Goal: Task Accomplishment & Management: Use online tool/utility

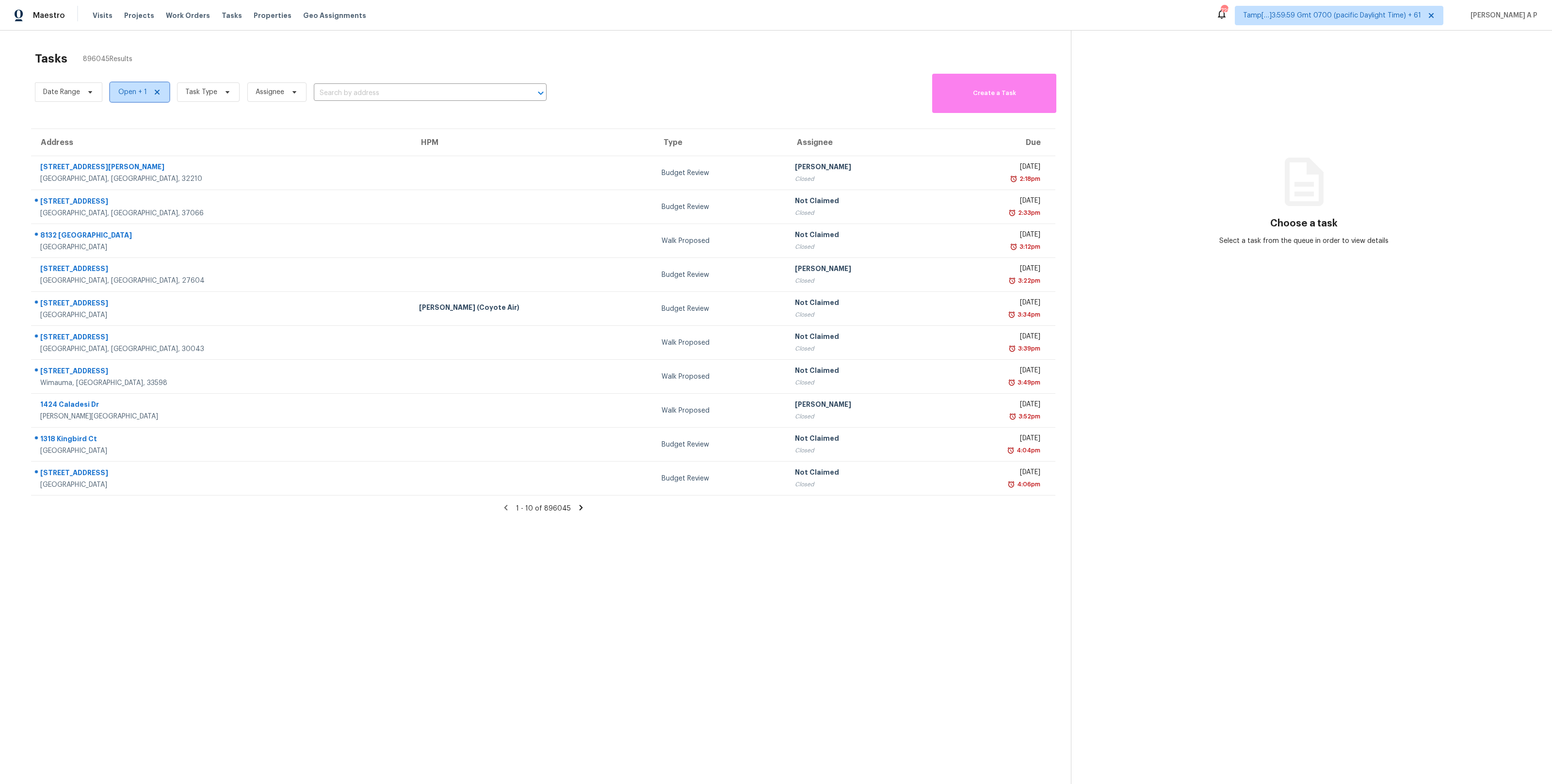
click at [145, 98] on span "Open + 1" at bounding box center [140, 92] width 59 height 19
click at [76, 91] on span "Date Range" at bounding box center [61, 92] width 37 height 10
click at [78, 125] on input "text" at bounding box center [89, 125] width 96 height 19
select select "9"
select select "2025"
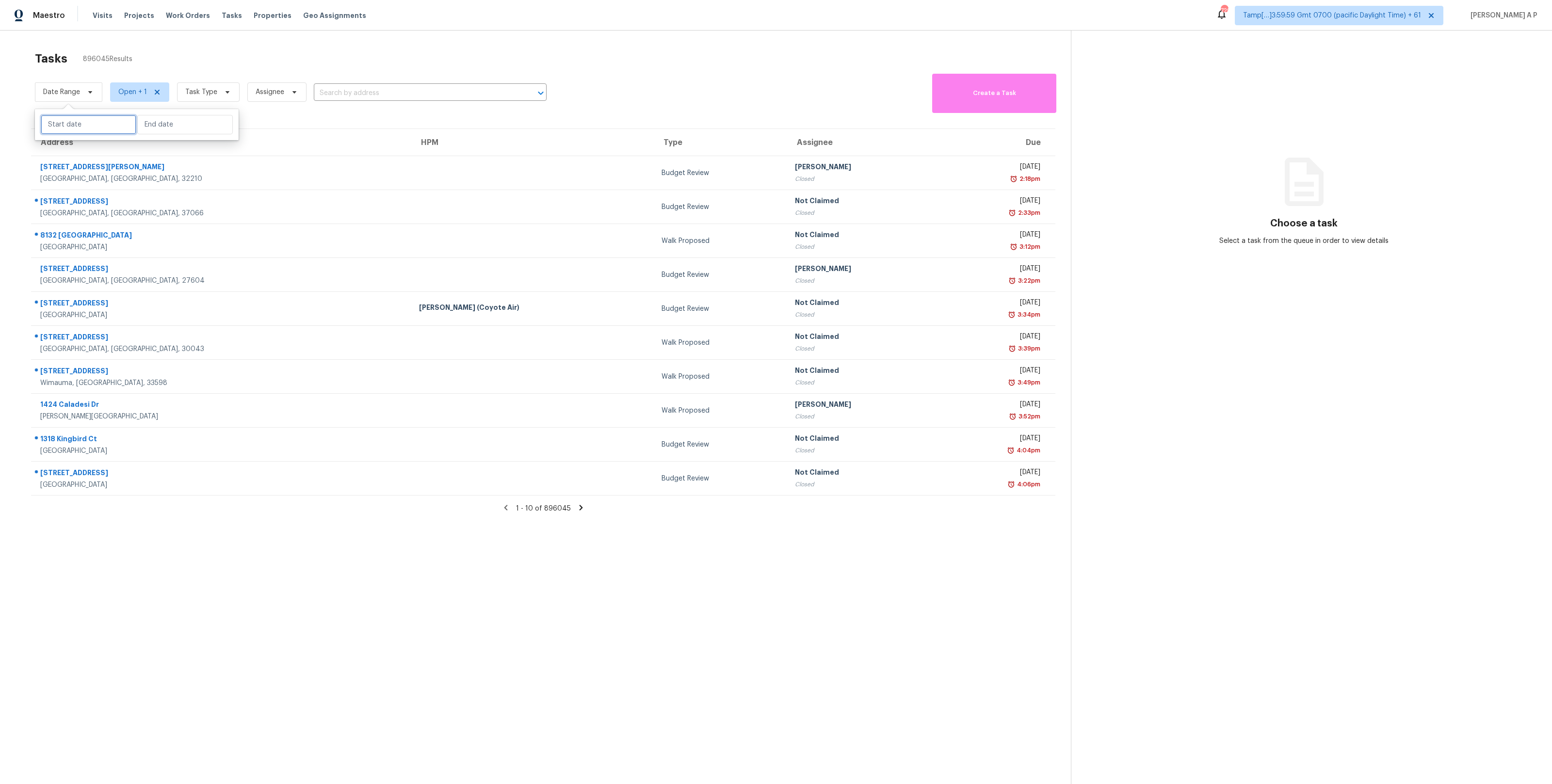
select select "10"
select select "2025"
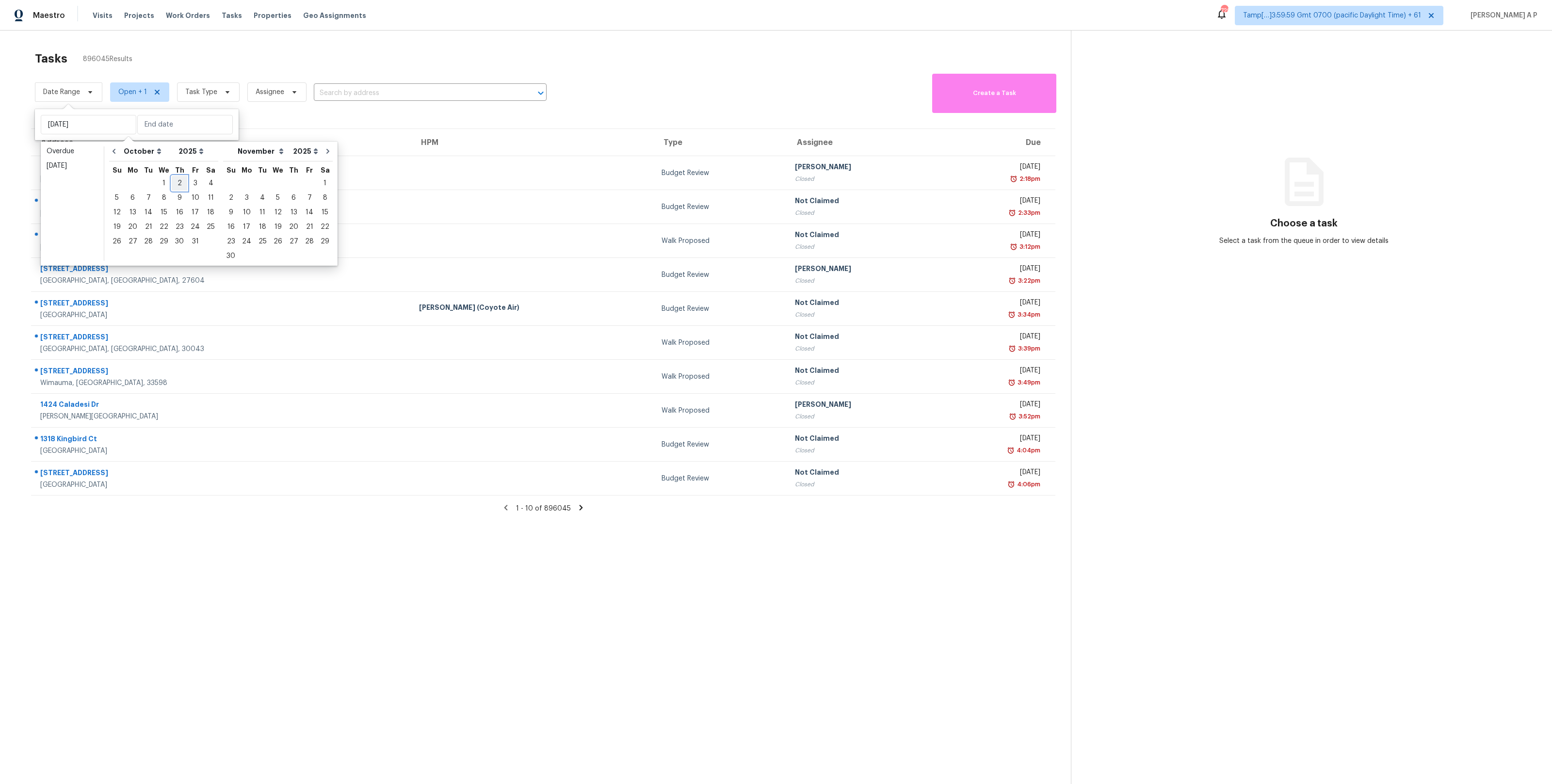
click at [178, 183] on div "2" at bounding box center [180, 183] width 16 height 14
type input "Thu, Oct 02"
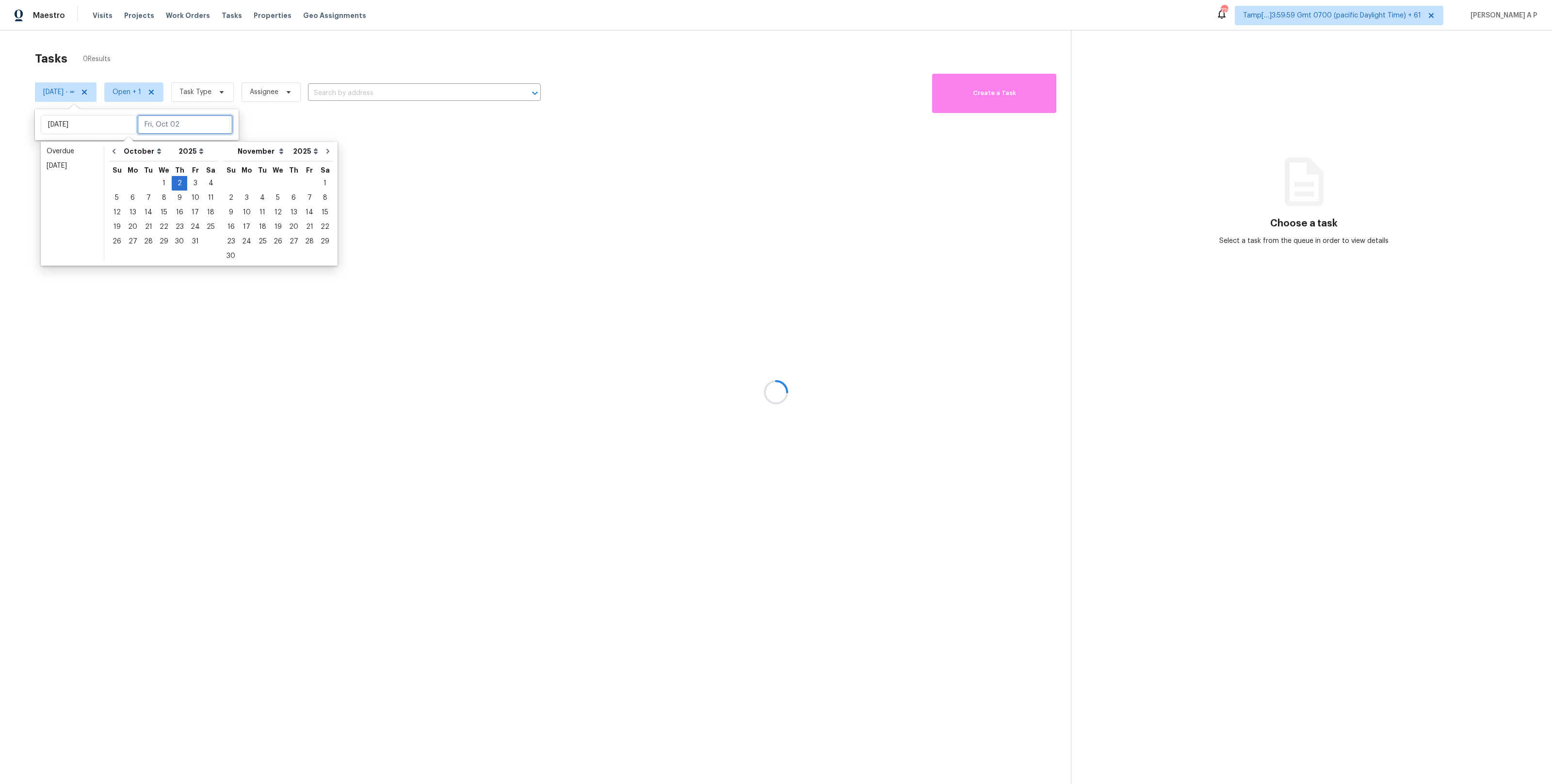
click at [177, 115] on input "text" at bounding box center [185, 125] width 96 height 19
click at [176, 120] on input "text" at bounding box center [185, 125] width 96 height 19
click at [177, 179] on div "2" at bounding box center [180, 183] width 16 height 14
type input "Thu, Oct 02"
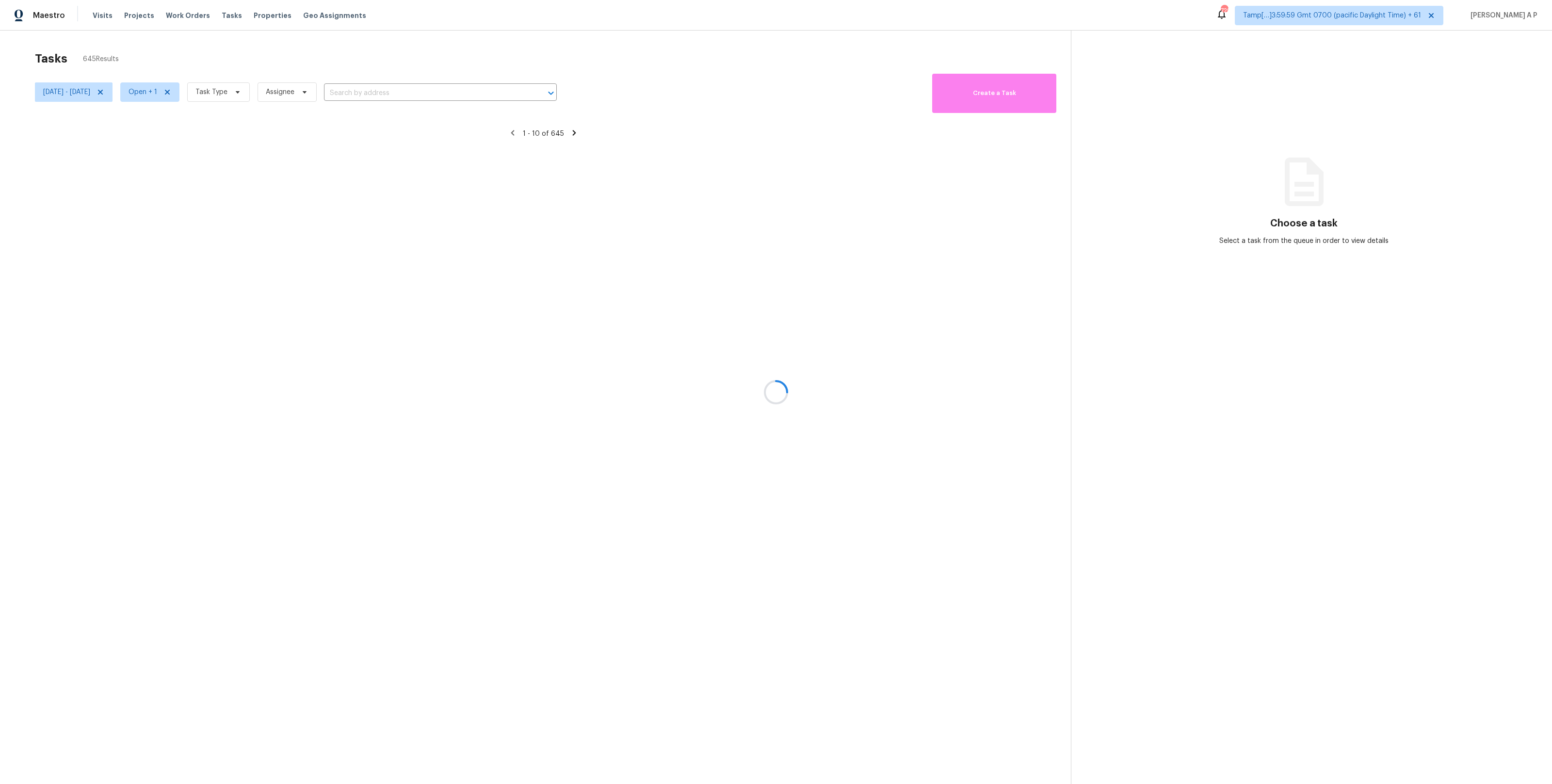
click at [242, 99] on div at bounding box center [776, 392] width 1552 height 784
click at [248, 91] on div at bounding box center [776, 392] width 1552 height 784
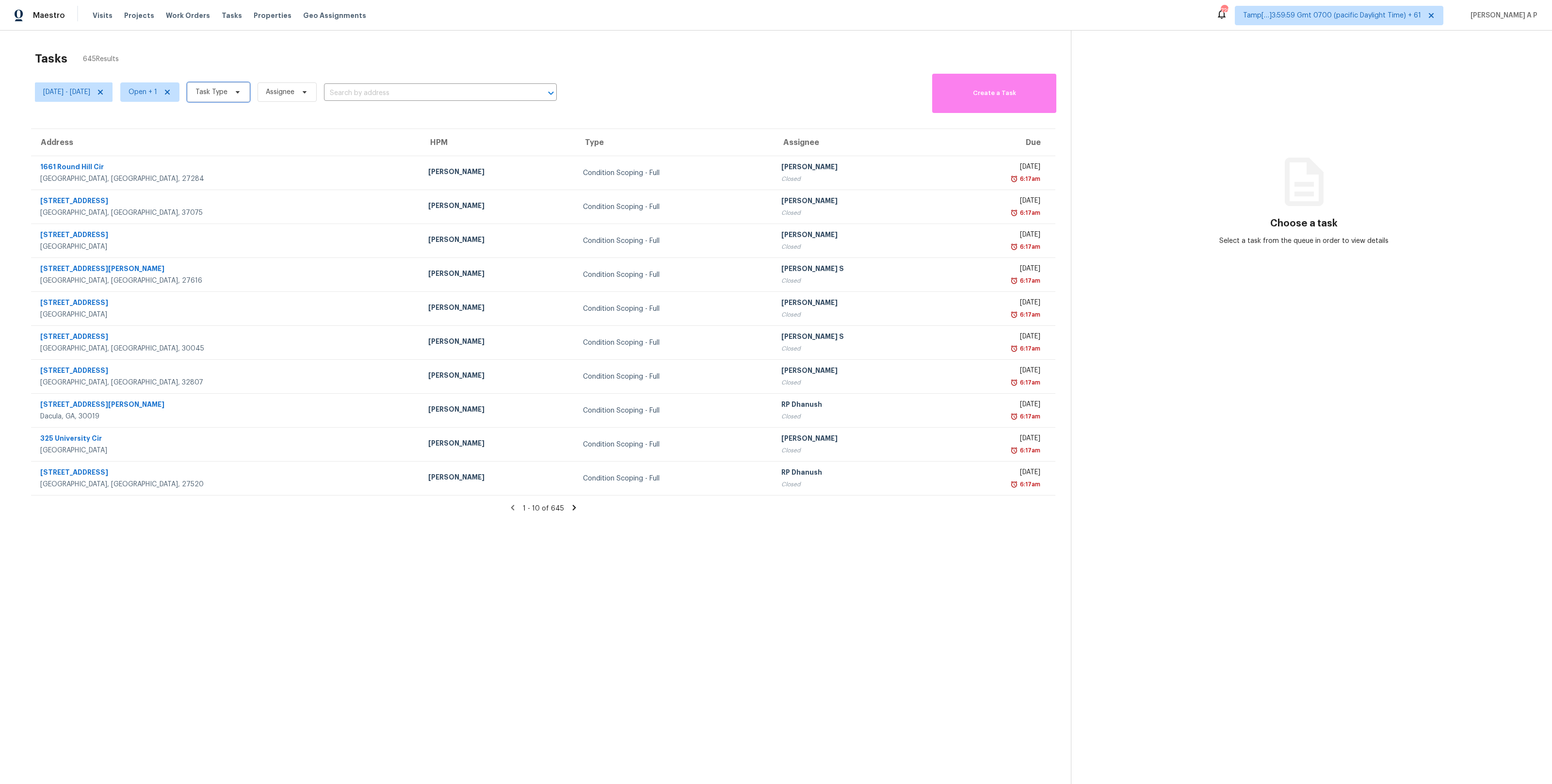
click at [228, 91] on span "Task Type" at bounding box center [211, 92] width 32 height 10
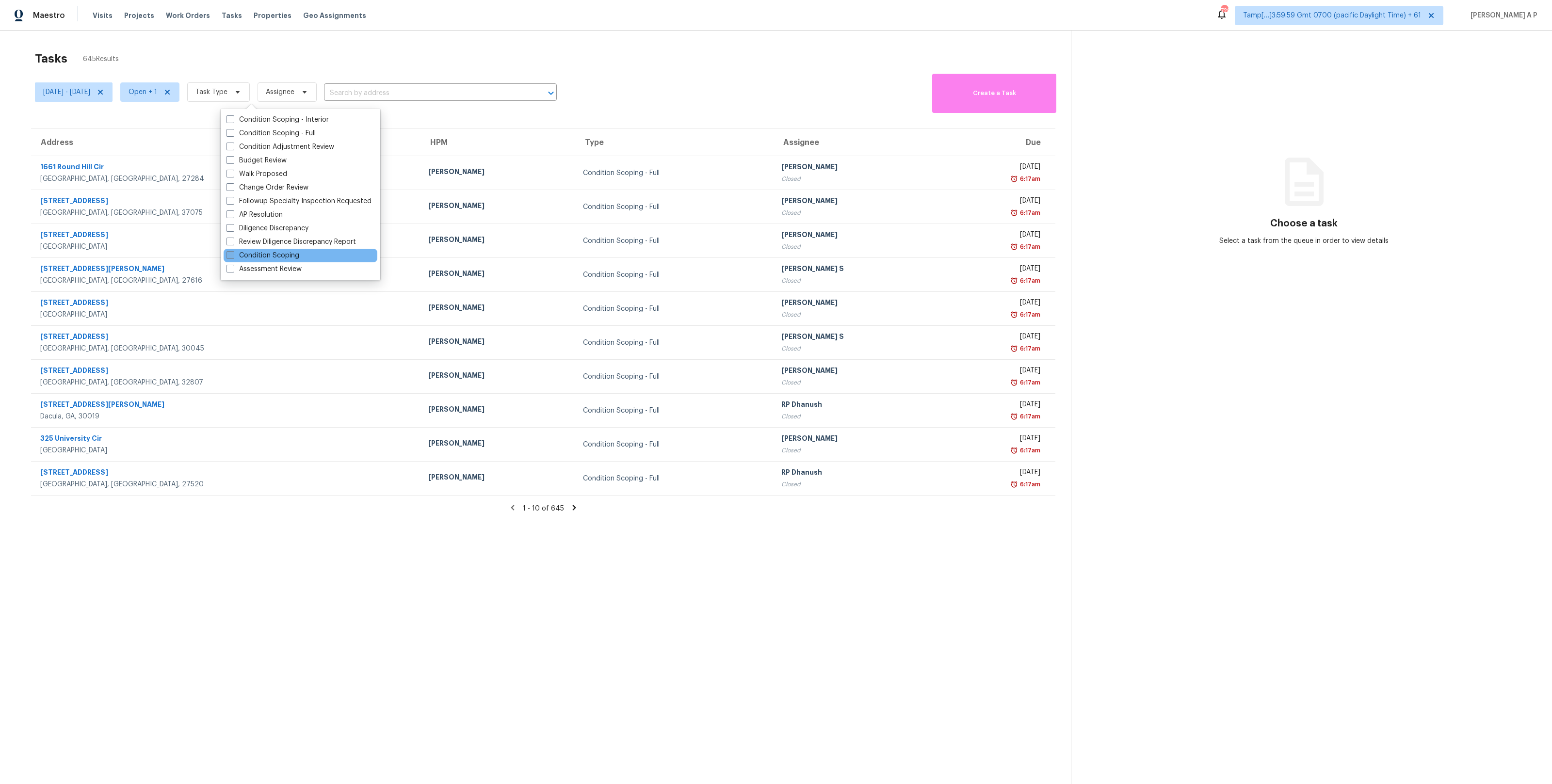
click at [248, 253] on label "Condition Scoping" at bounding box center [263, 255] width 73 height 10
click at [233, 253] on input "Condition Scoping" at bounding box center [230, 254] width 6 height 6
checkbox input "true"
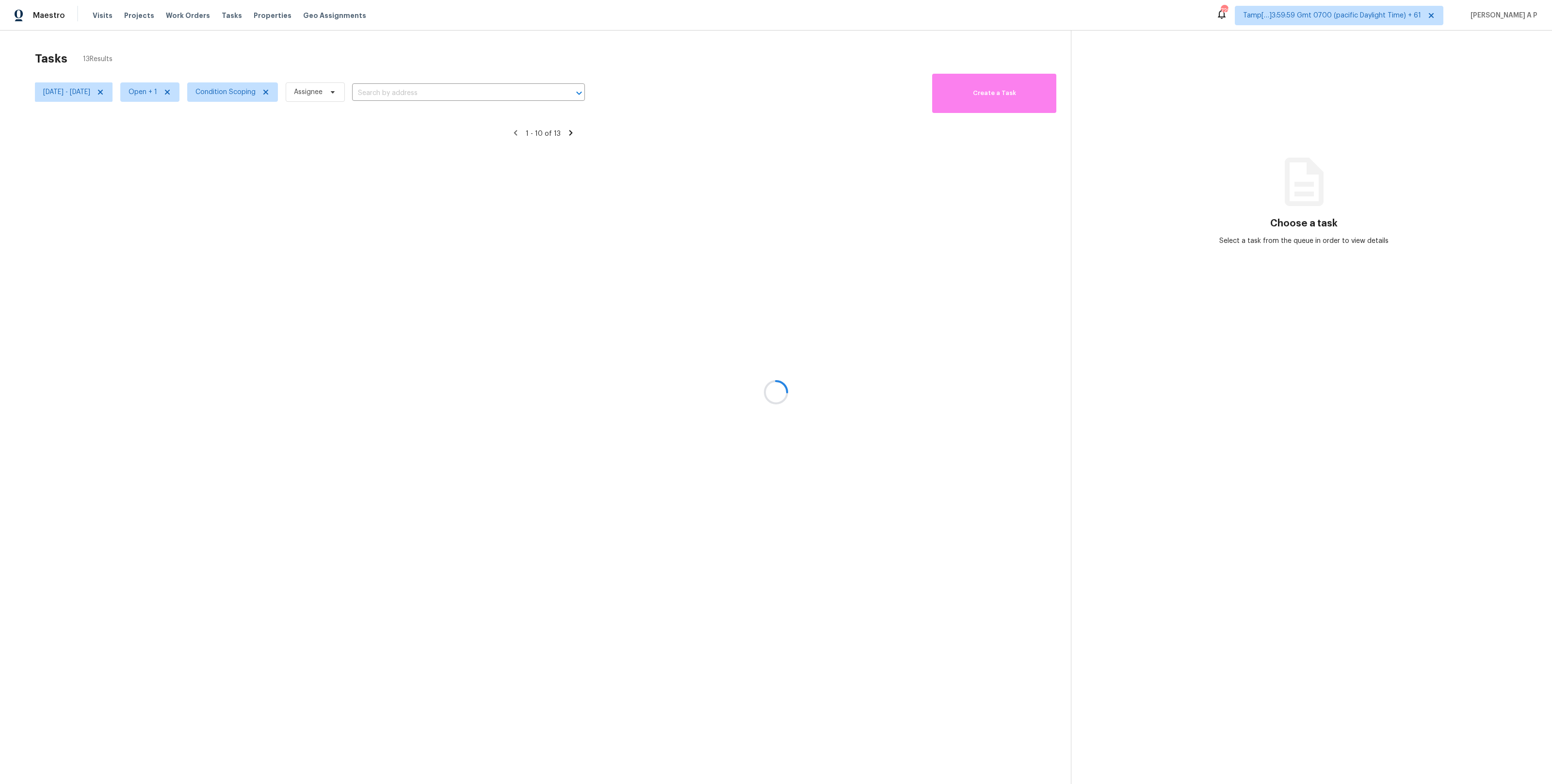
click at [425, 28] on div at bounding box center [776, 392] width 1552 height 784
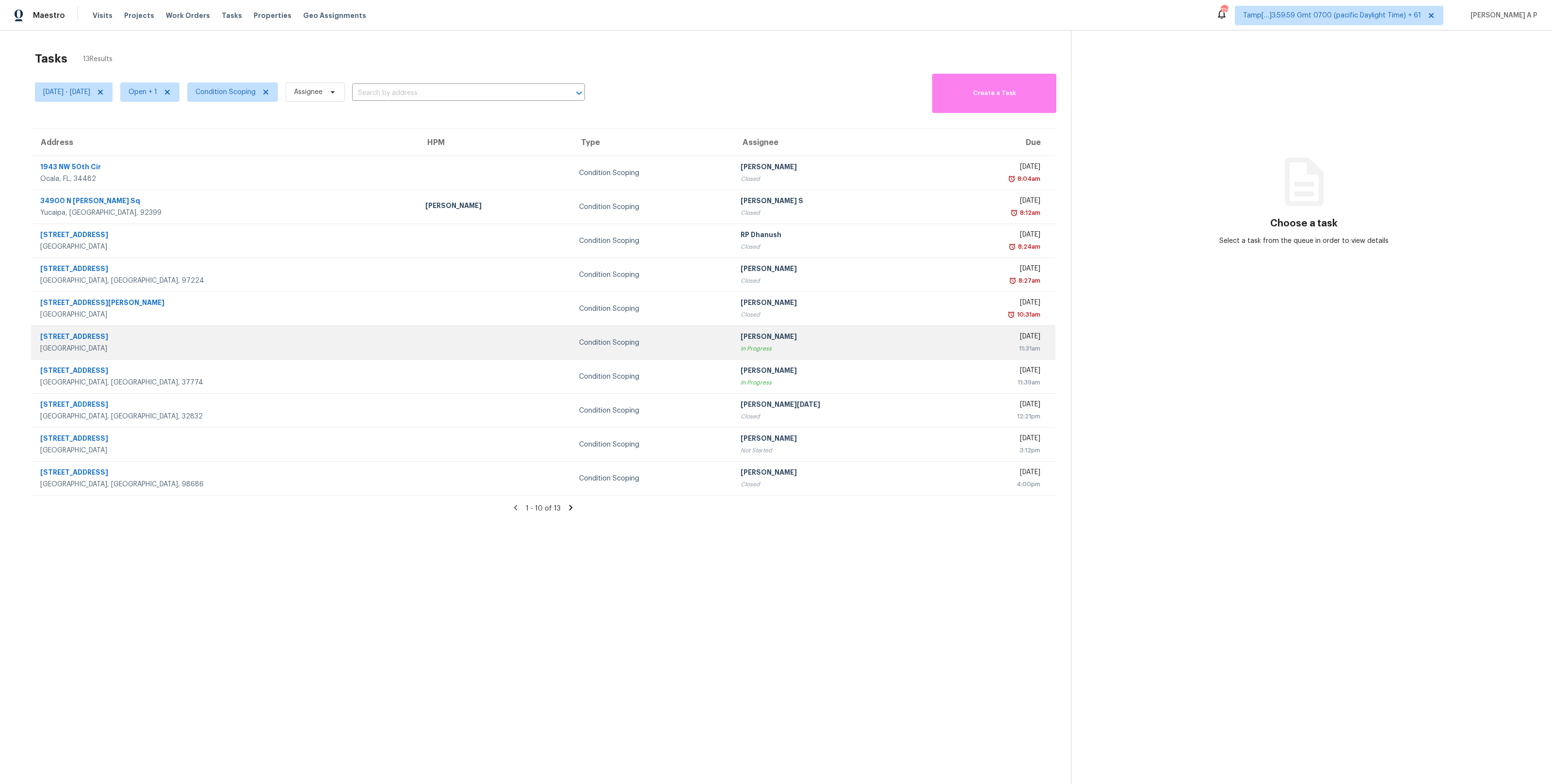
scroll to position [31, 0]
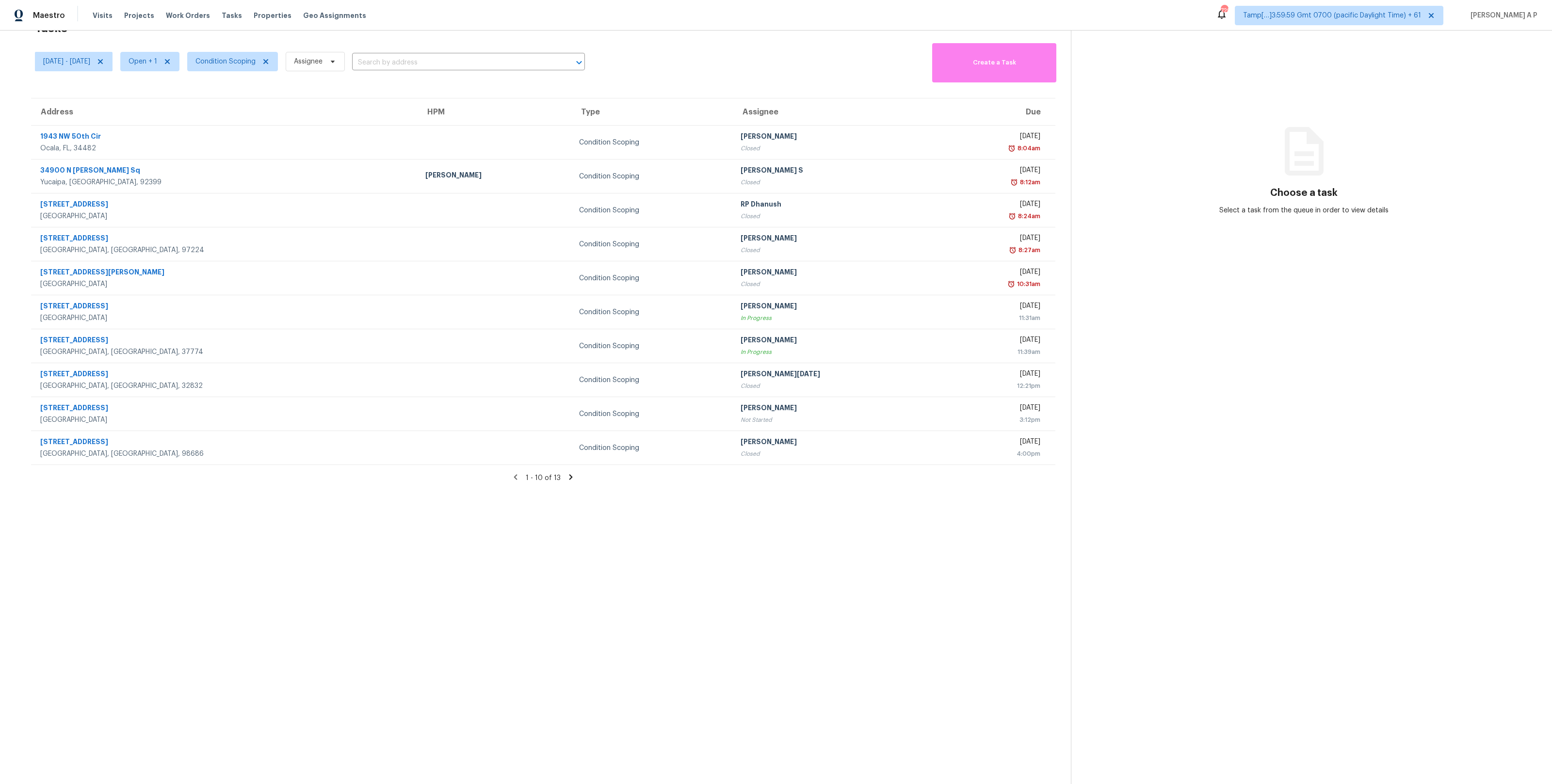
click at [572, 480] on icon at bounding box center [571, 477] width 8 height 8
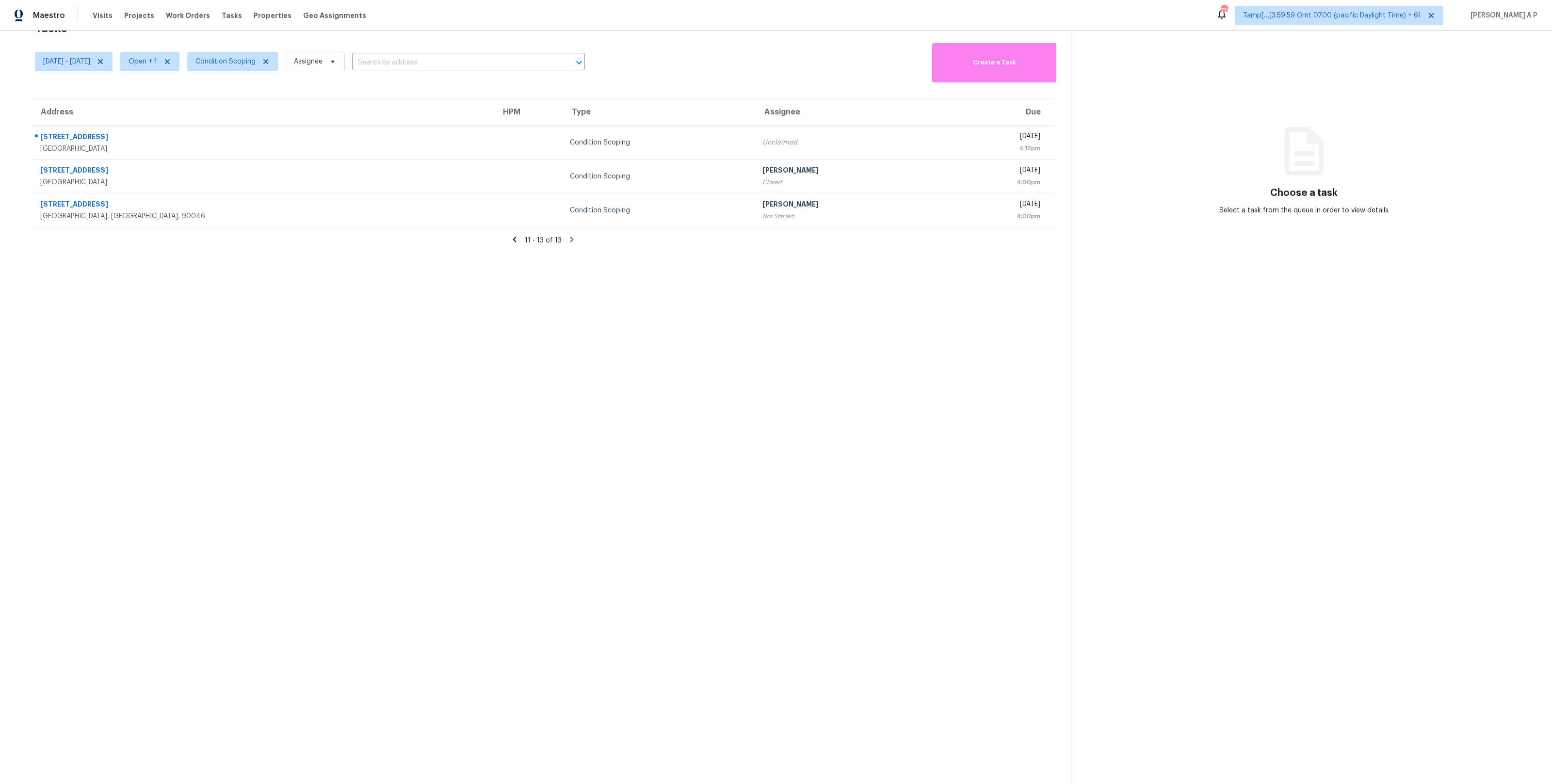
click at [516, 243] on icon at bounding box center [515, 239] width 8 height 8
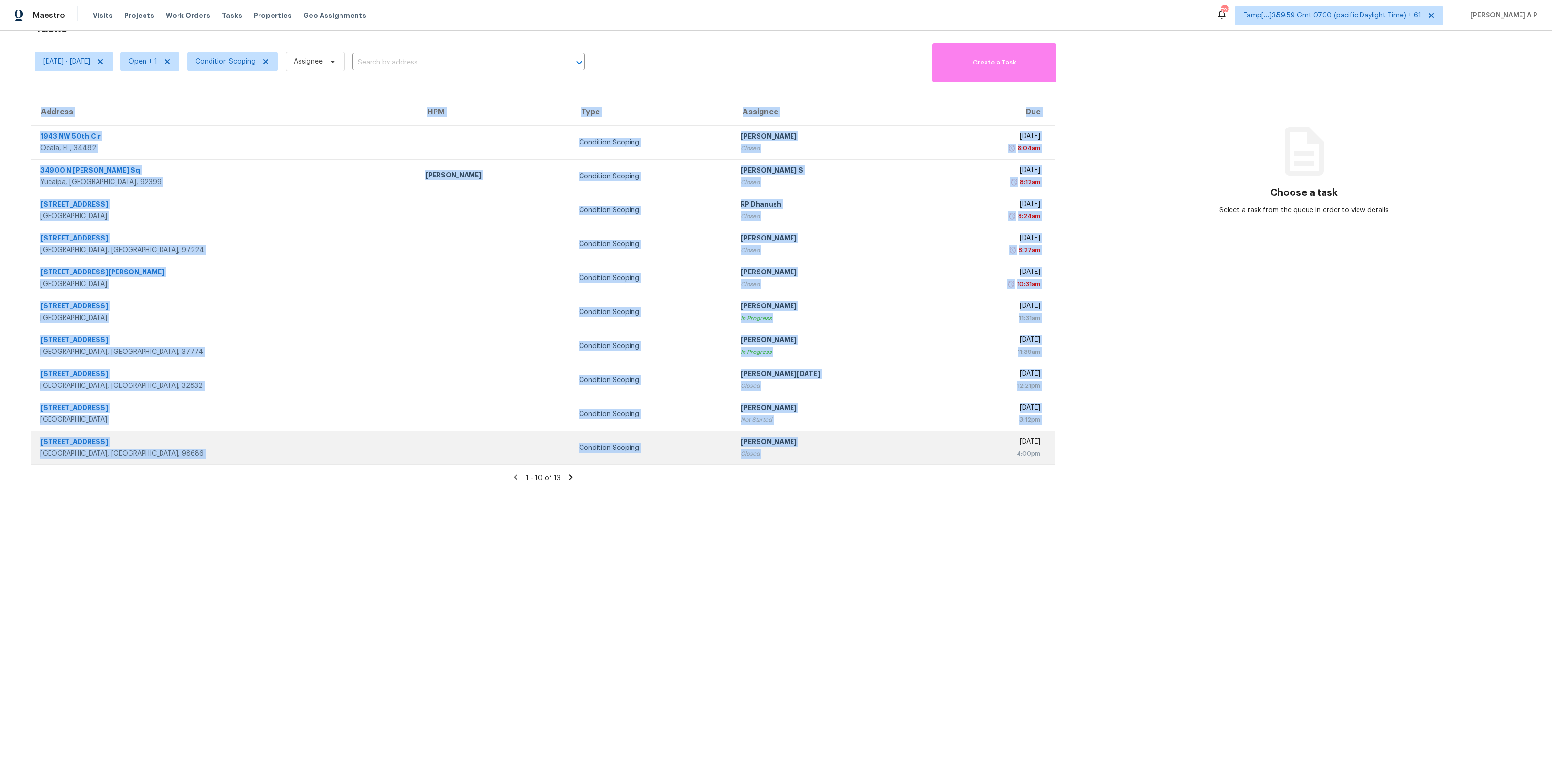
drag, startPoint x: 28, startPoint y: 131, endPoint x: 845, endPoint y: 435, distance: 871.7
click at [845, 435] on div "Address HPM Type Assignee Due 1943 NW 50th Cir Ocala, FL, 34482 Condition Scopi…" at bounding box center [543, 282] width 1056 height 367
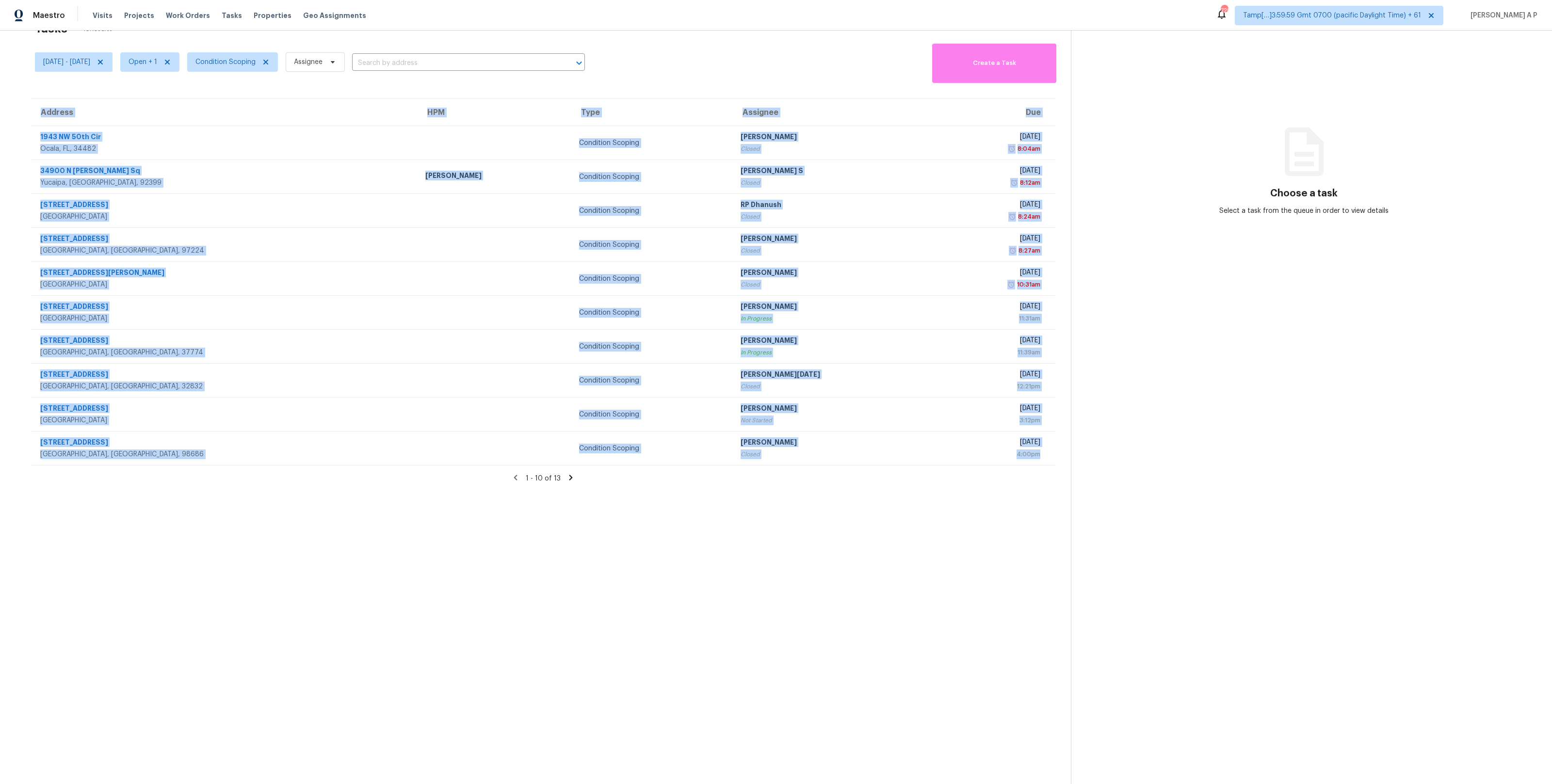
scroll to position [30, 0]
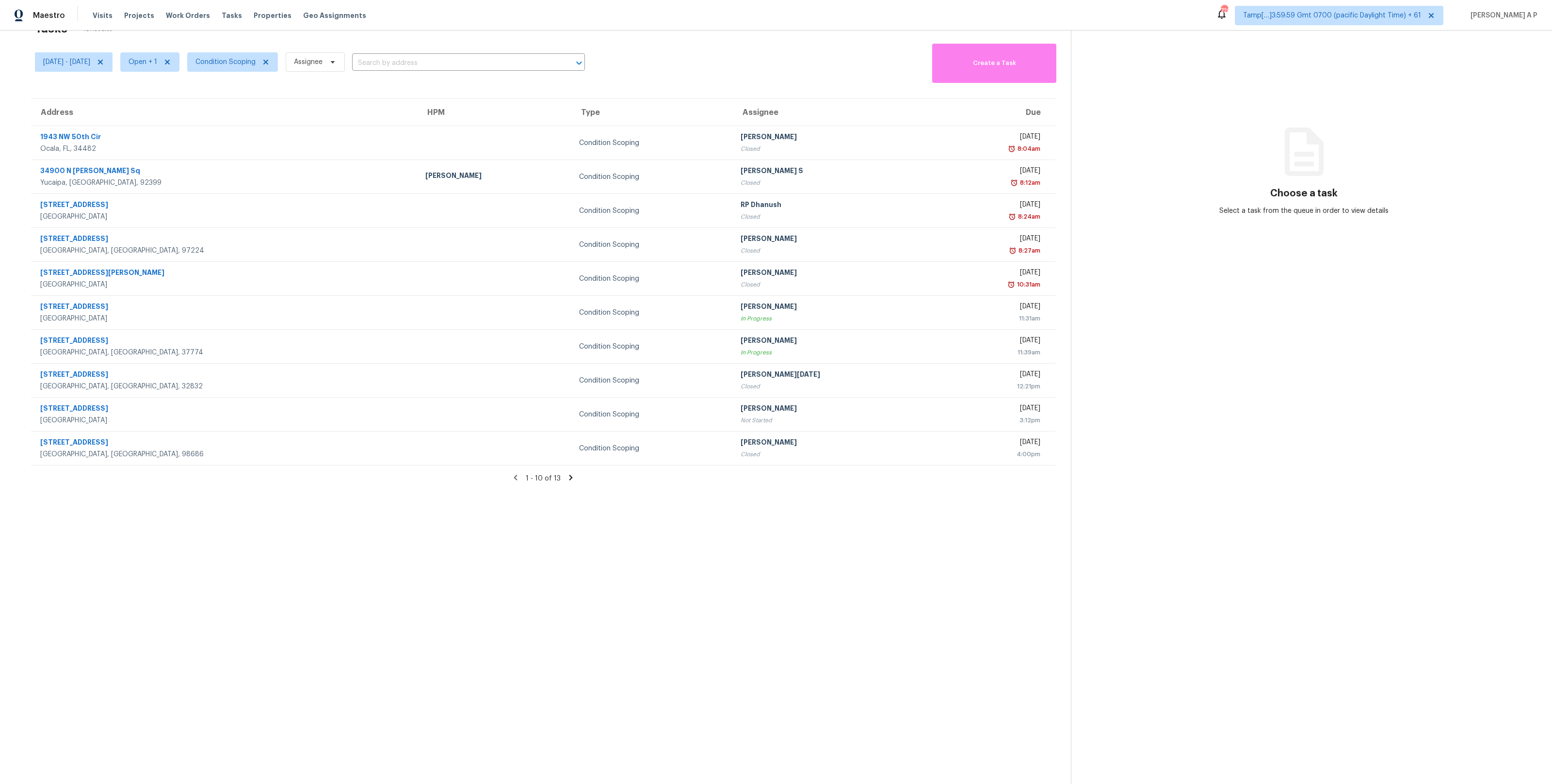
click at [569, 477] on icon at bounding box center [571, 478] width 4 height 5
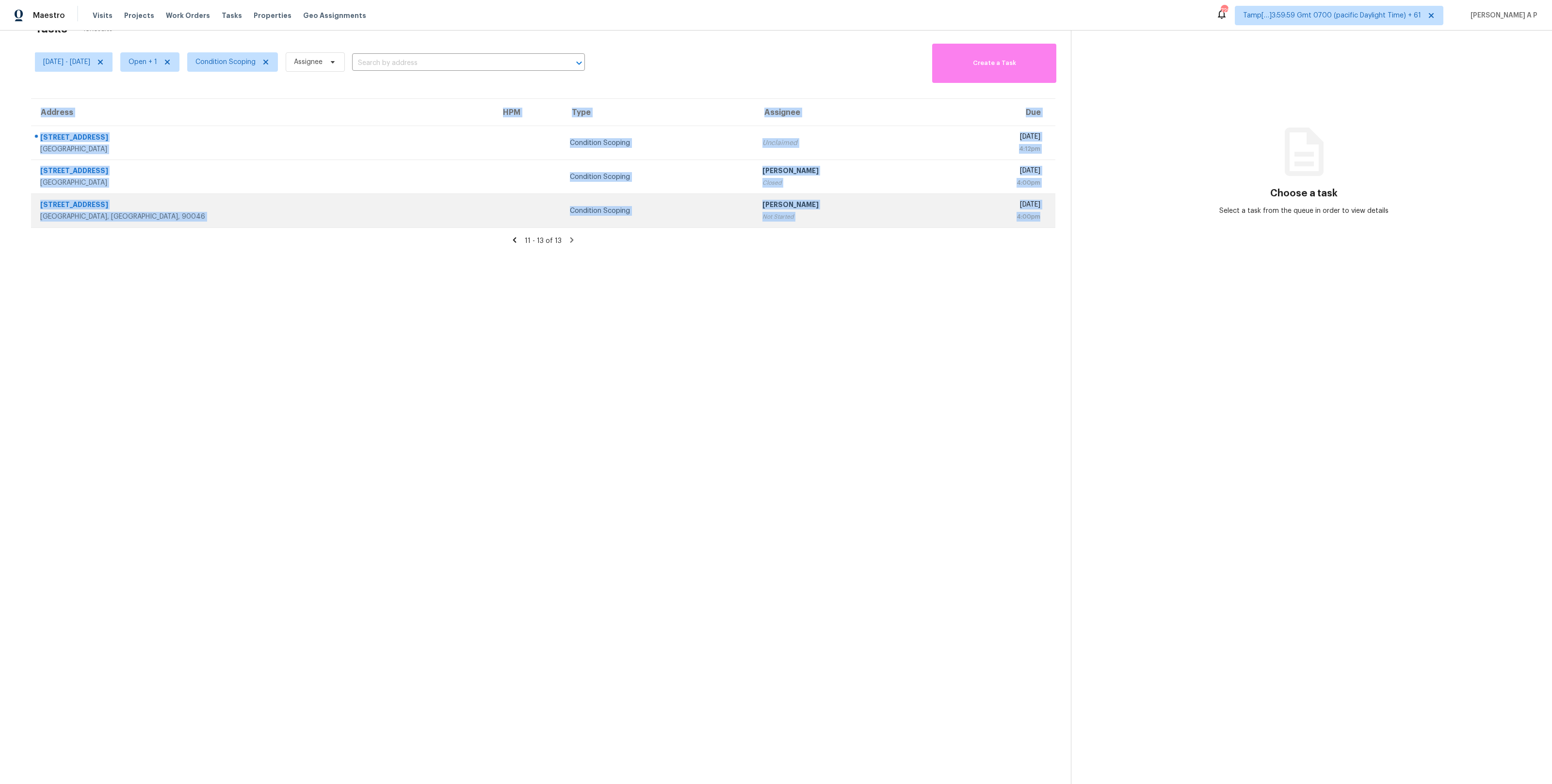
drag, startPoint x: 18, startPoint y: 140, endPoint x: 1045, endPoint y: 217, distance: 1029.9
click at [1045, 217] on div "Address HPM Type Assignee Due 4301 Foggy Oak Ln Sanford, FL, 32773 Condition Sc…" at bounding box center [543, 163] width 1056 height 130
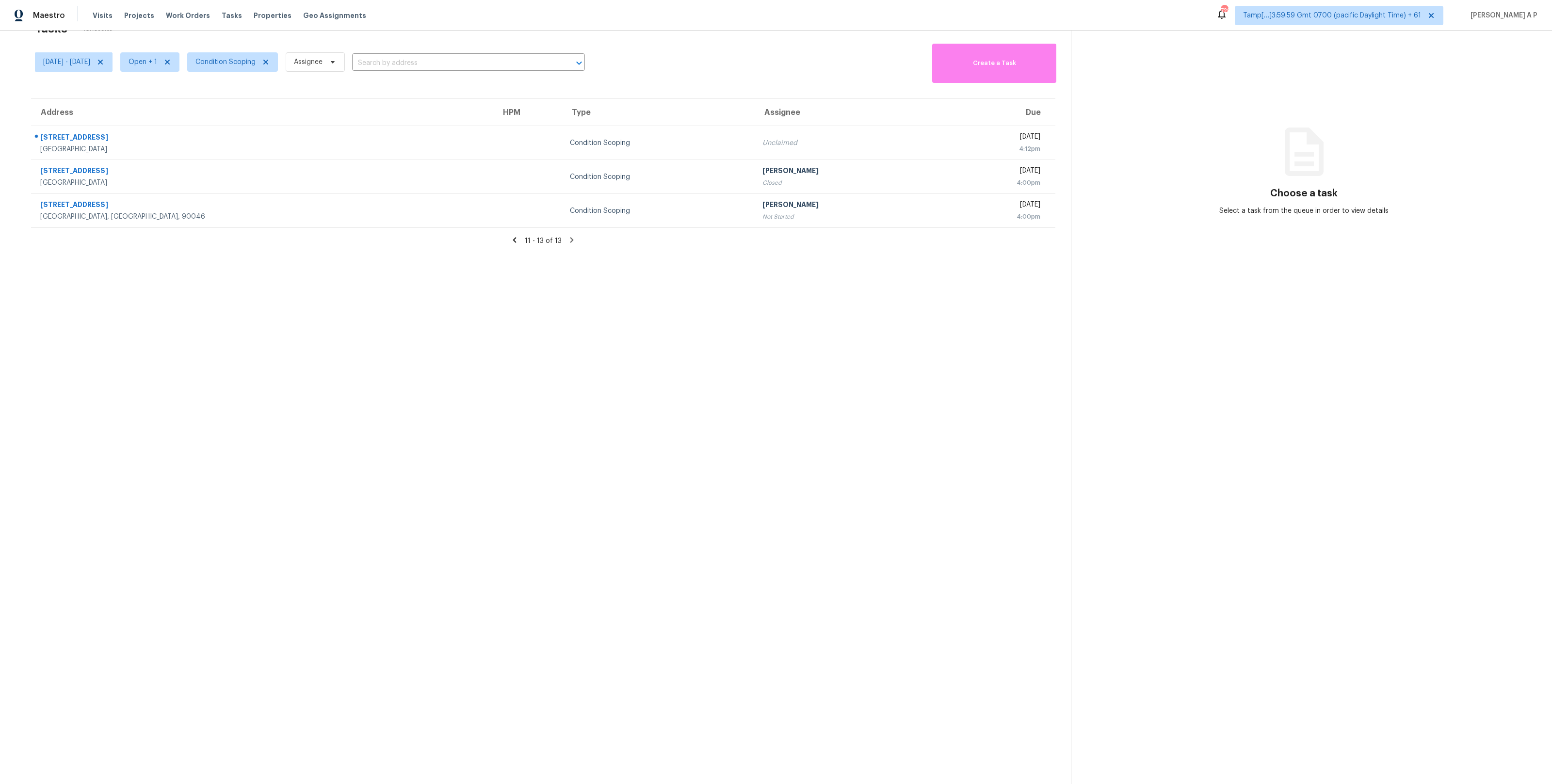
click at [515, 236] on icon at bounding box center [515, 240] width 8 height 8
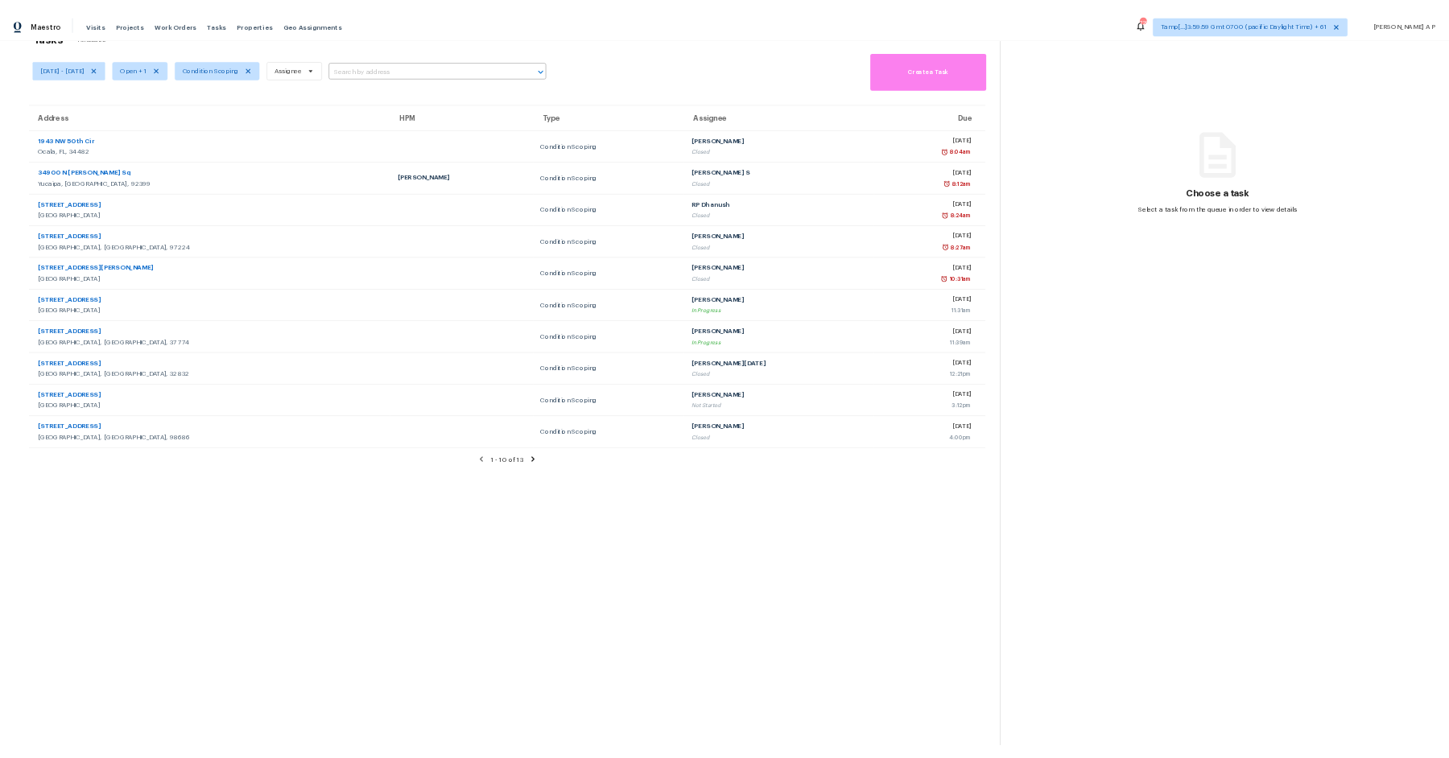
scroll to position [0, 0]
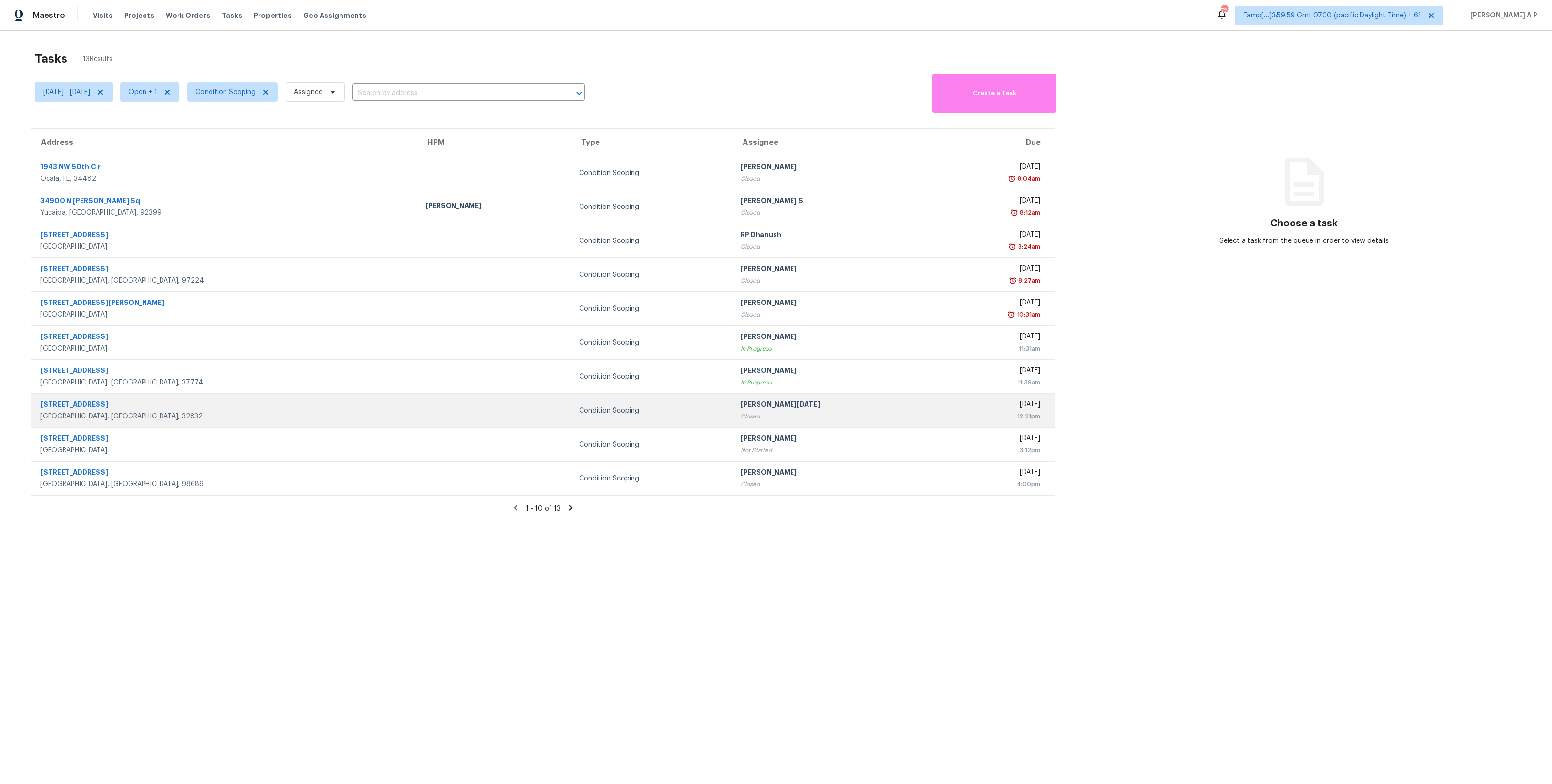
drag, startPoint x: 29, startPoint y: 166, endPoint x: 947, endPoint y: 410, distance: 949.9
click at [947, 410] on div "Address HPM Type Assignee Due 1943 NW 50th Cir Ocala, FL, 34482 Condition Scopi…" at bounding box center [543, 312] width 1056 height 367
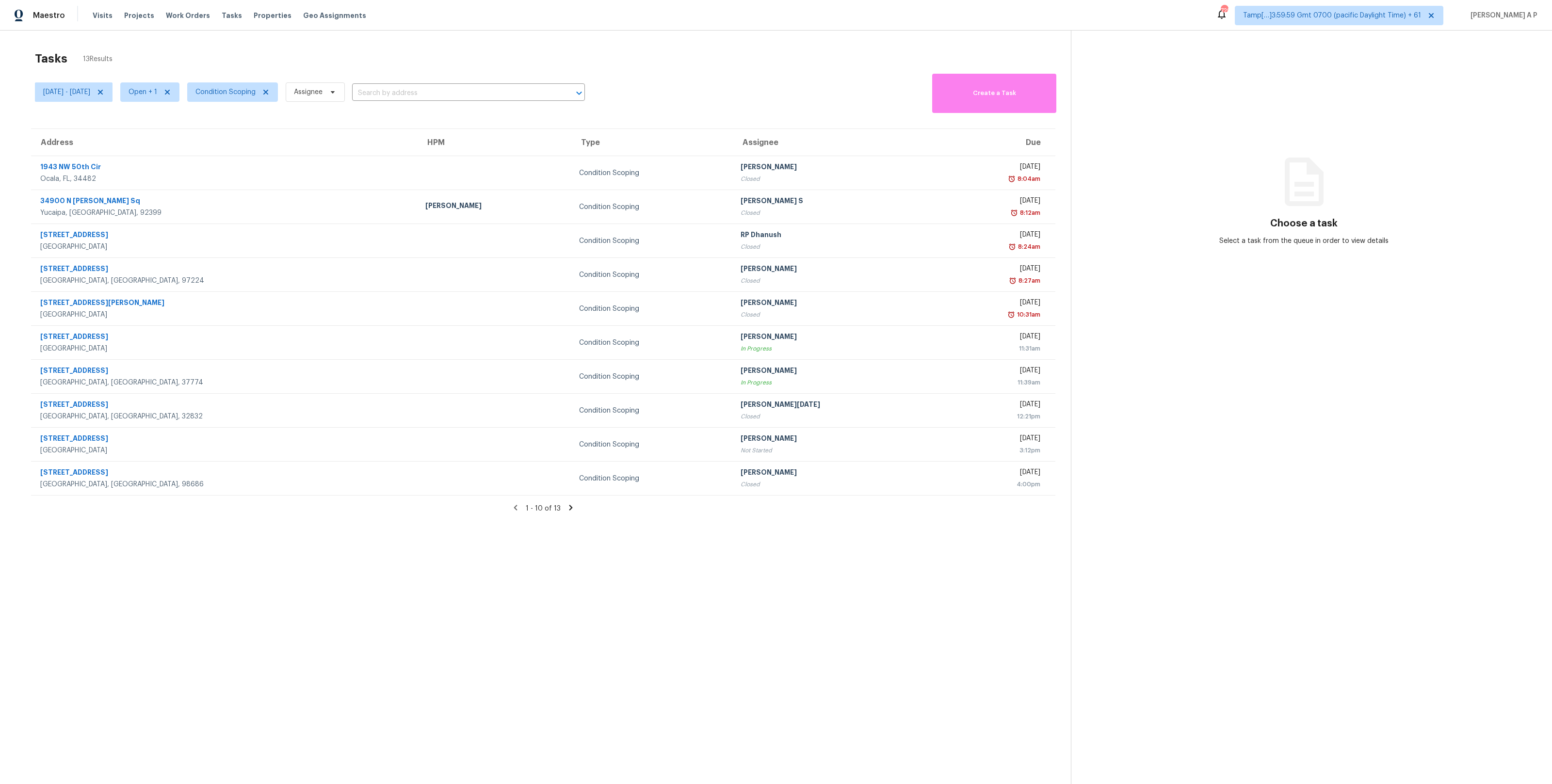
click at [922, 513] on div "1 - 10 of 13" at bounding box center [543, 508] width 1056 height 10
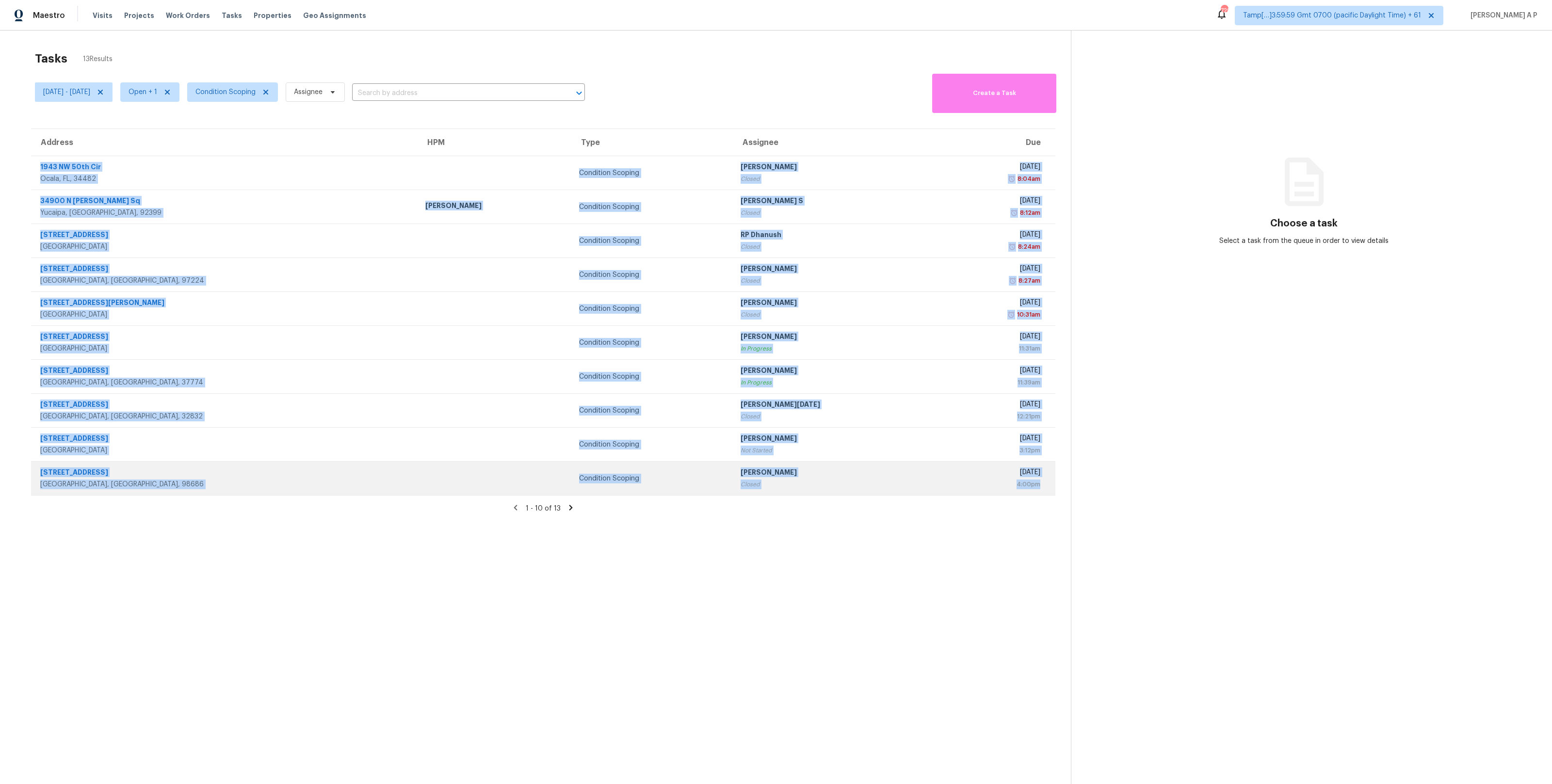
drag, startPoint x: 34, startPoint y: 170, endPoint x: 1044, endPoint y: 488, distance: 1058.9
click at [1044, 488] on tbody "1943 NW 50th Cir Ocala, FL, 34482 Condition Scoping Rajesh M Closed Thu, Oct 2n…" at bounding box center [543, 326] width 1024 height 340
copy tbody "1943 NW 50th Cir Ocala, FL, 34482 Condition Scoping Rajesh M Closed Thu, Oct 2n…"
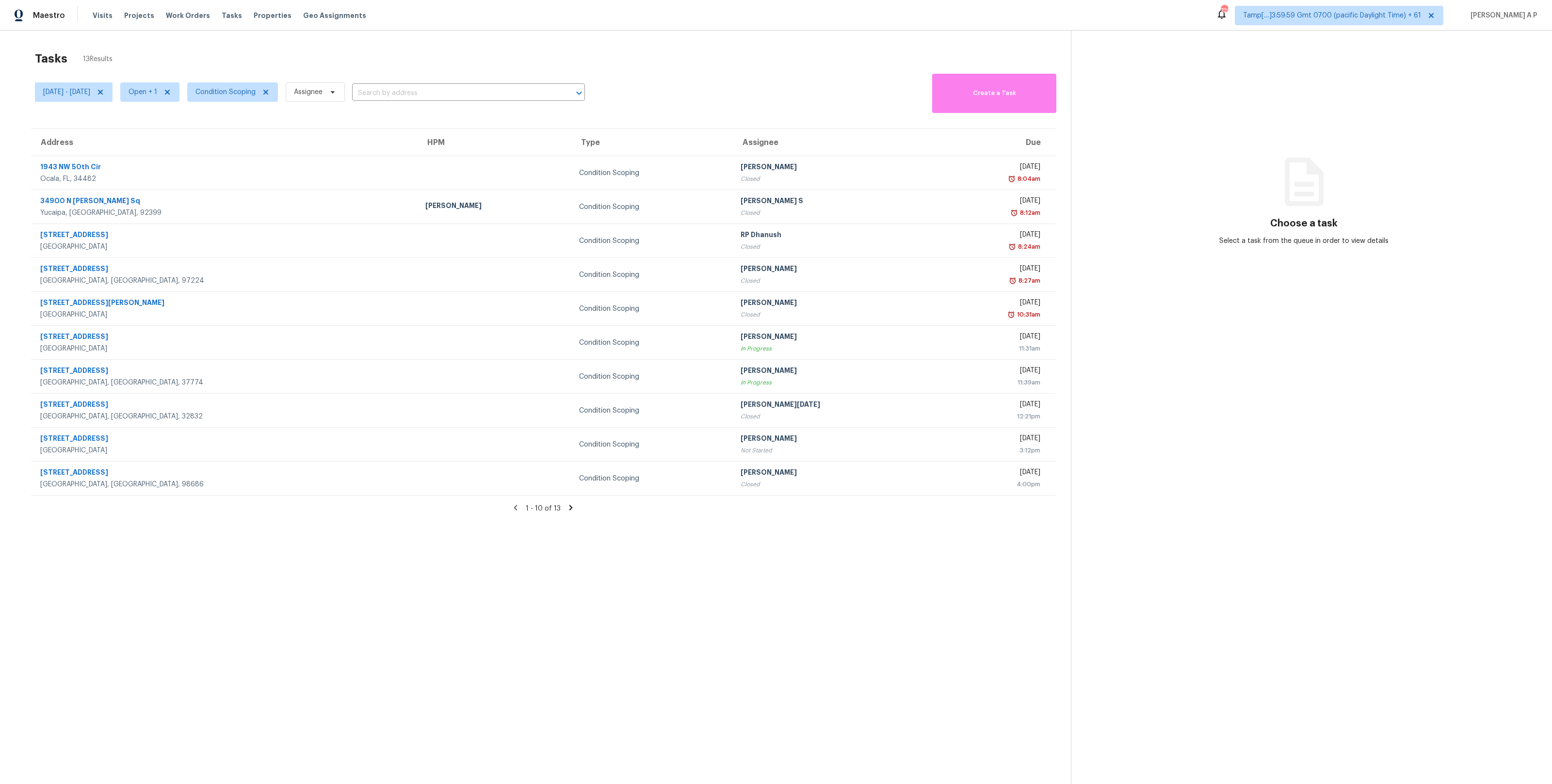
click at [521, 537] on section "Tasks 13 Results Thu, Oct 02 - Thu, Oct 02 Open + 1 Condition Scoping Assignee …" at bounding box center [543, 430] width 1056 height 768
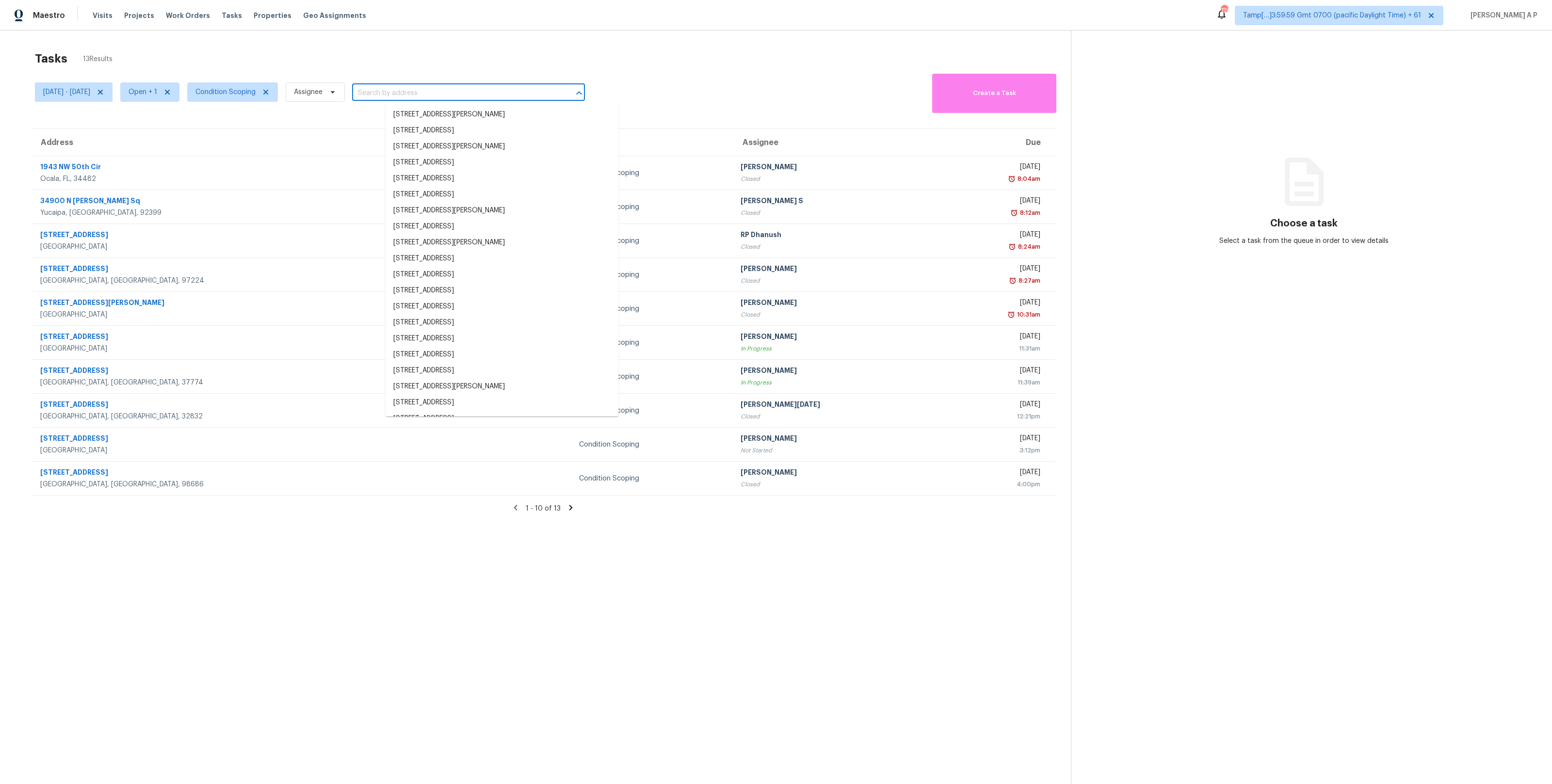
click at [493, 96] on input "text" at bounding box center [454, 93] width 205 height 15
paste input ""1943 NW 50th Cir Ocala, FL, 34482""
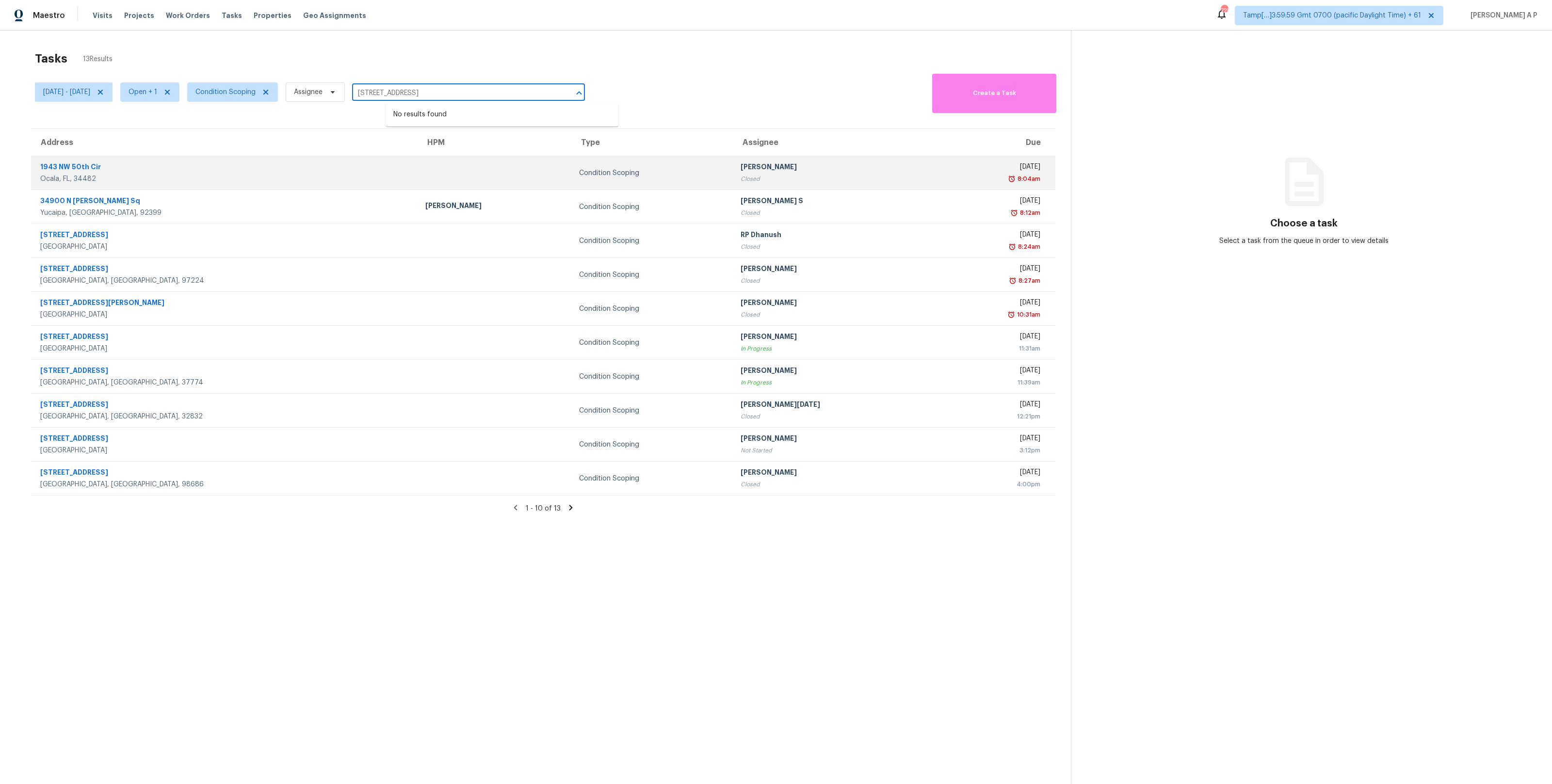
type input "1943 NW 50th Cir Ocala, FL, 34482"
click at [425, 172] on div at bounding box center [494, 173] width 138 height 2
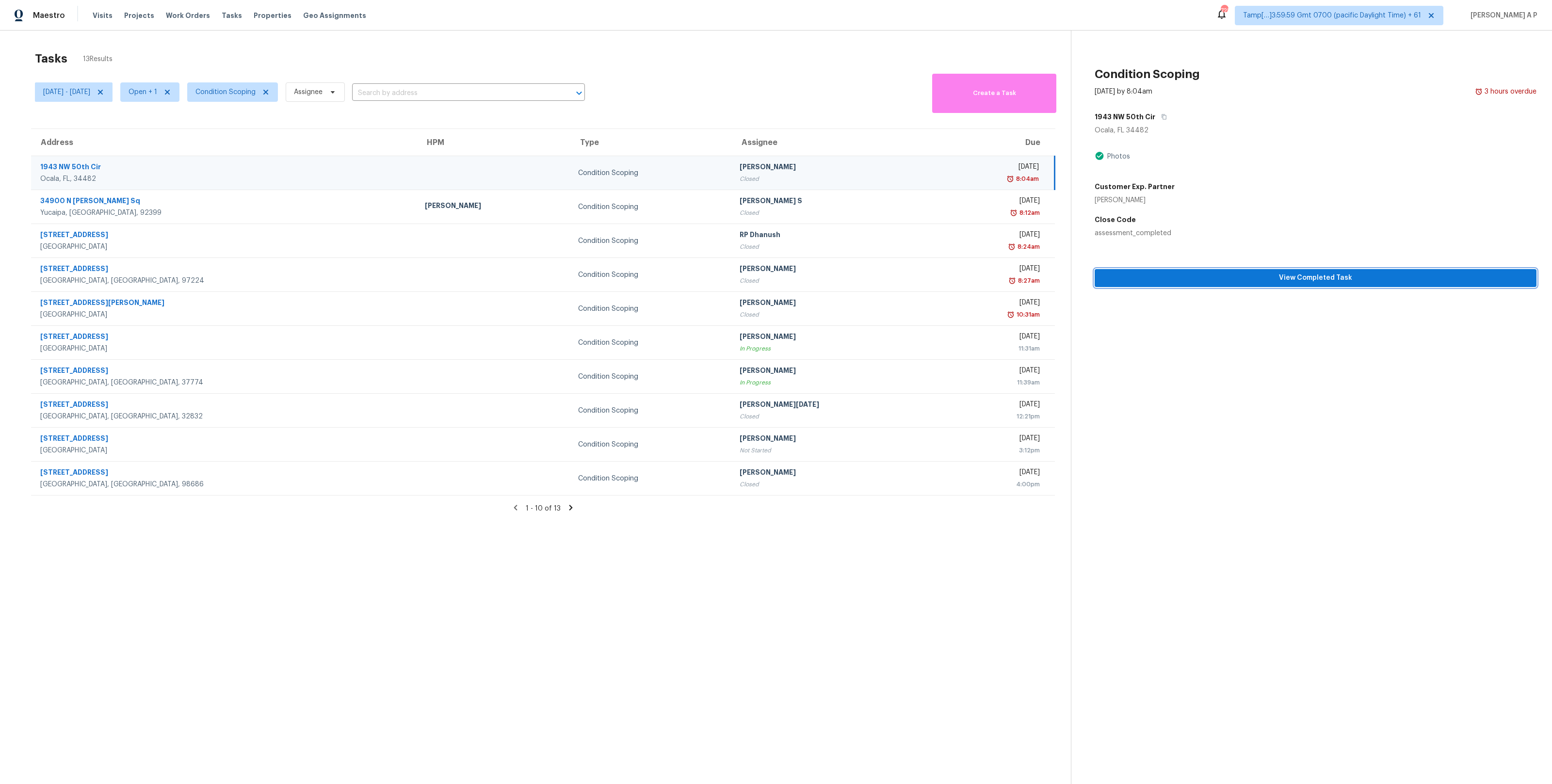
click at [1241, 275] on span "View Completed Task" at bounding box center [1316, 278] width 427 height 12
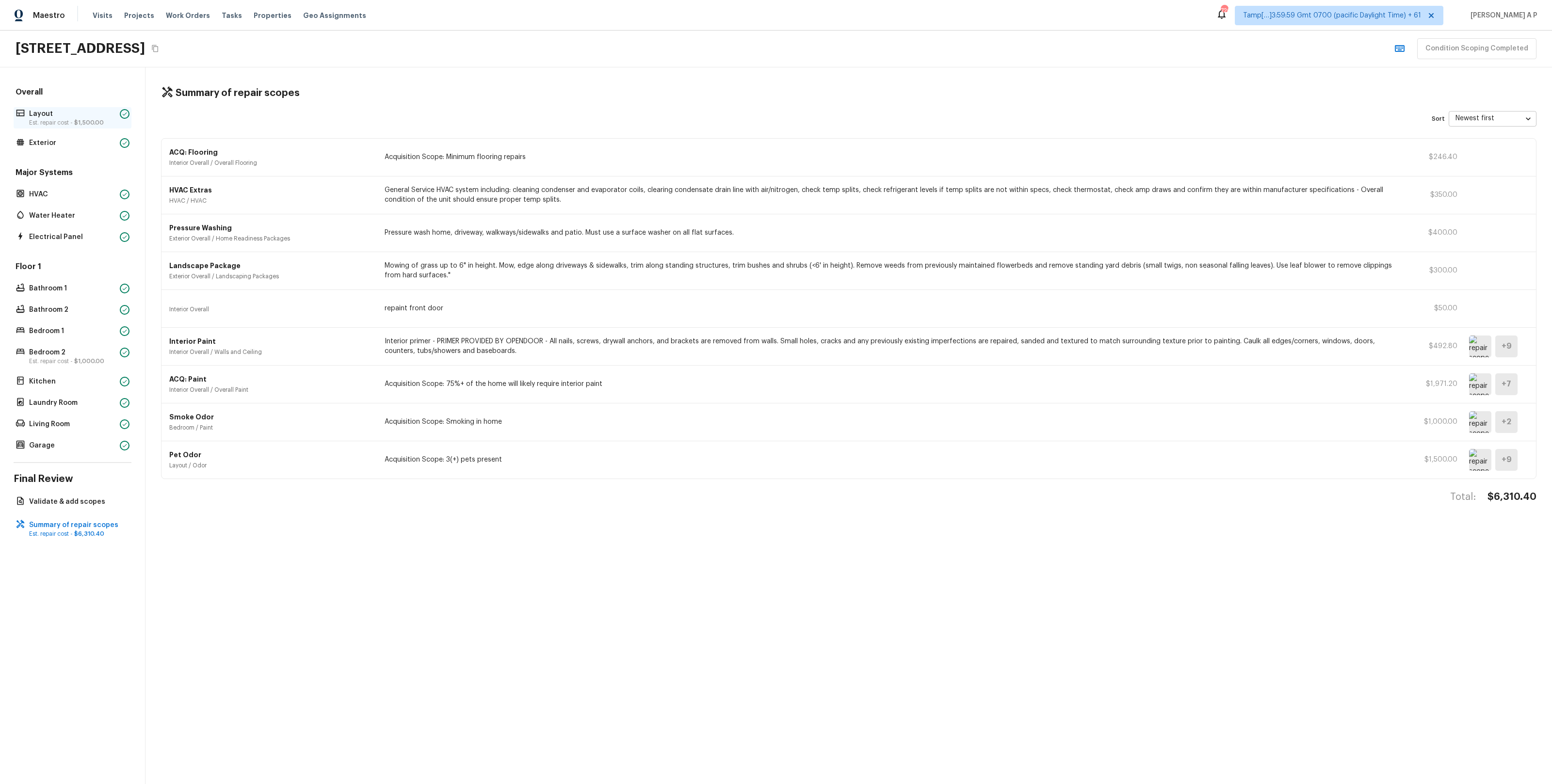
click at [103, 114] on p "Layout" at bounding box center [72, 114] width 87 height 10
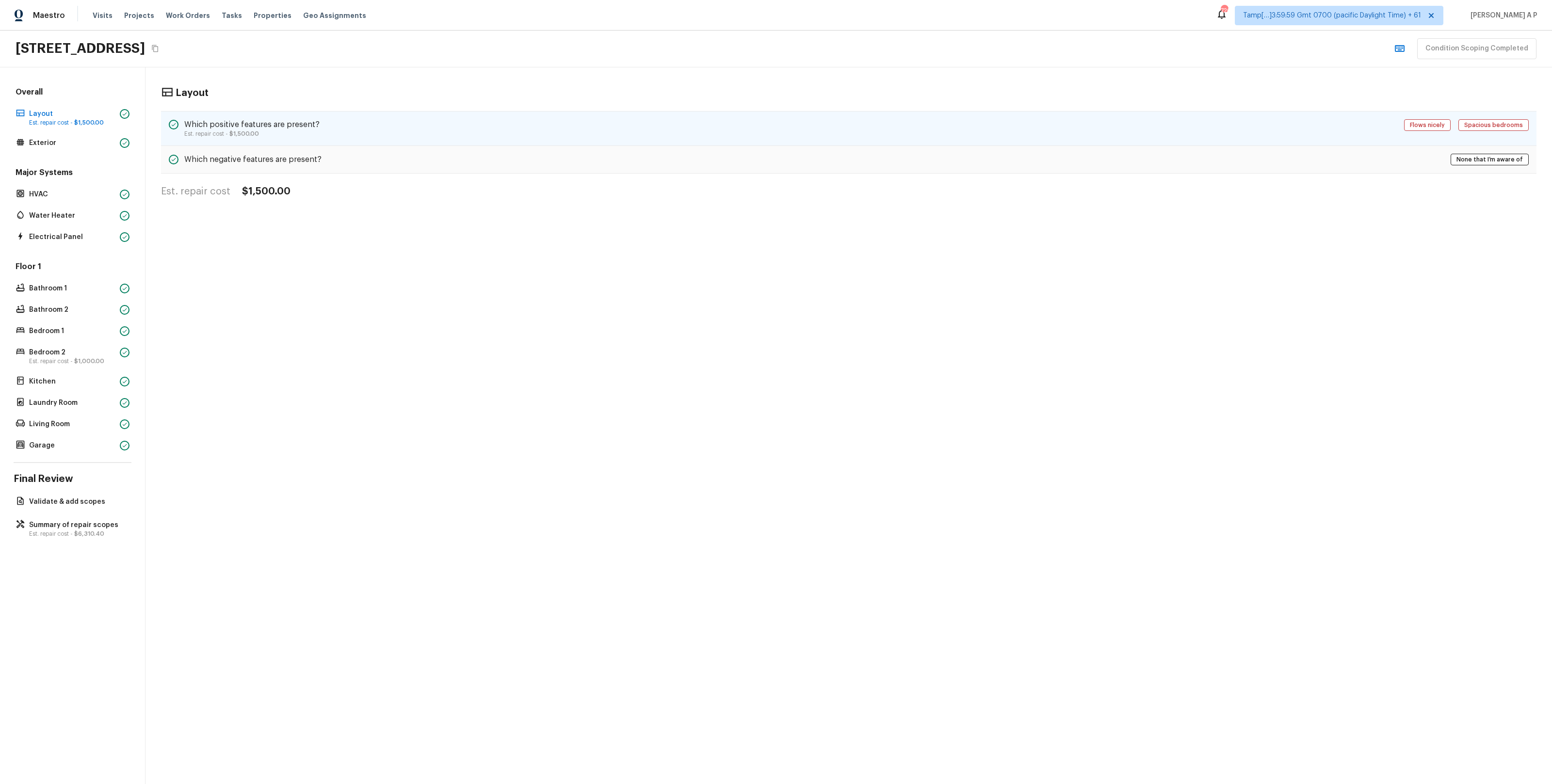
click at [213, 123] on h5 "Which positive features are present?" at bounding box center [252, 125] width 136 height 11
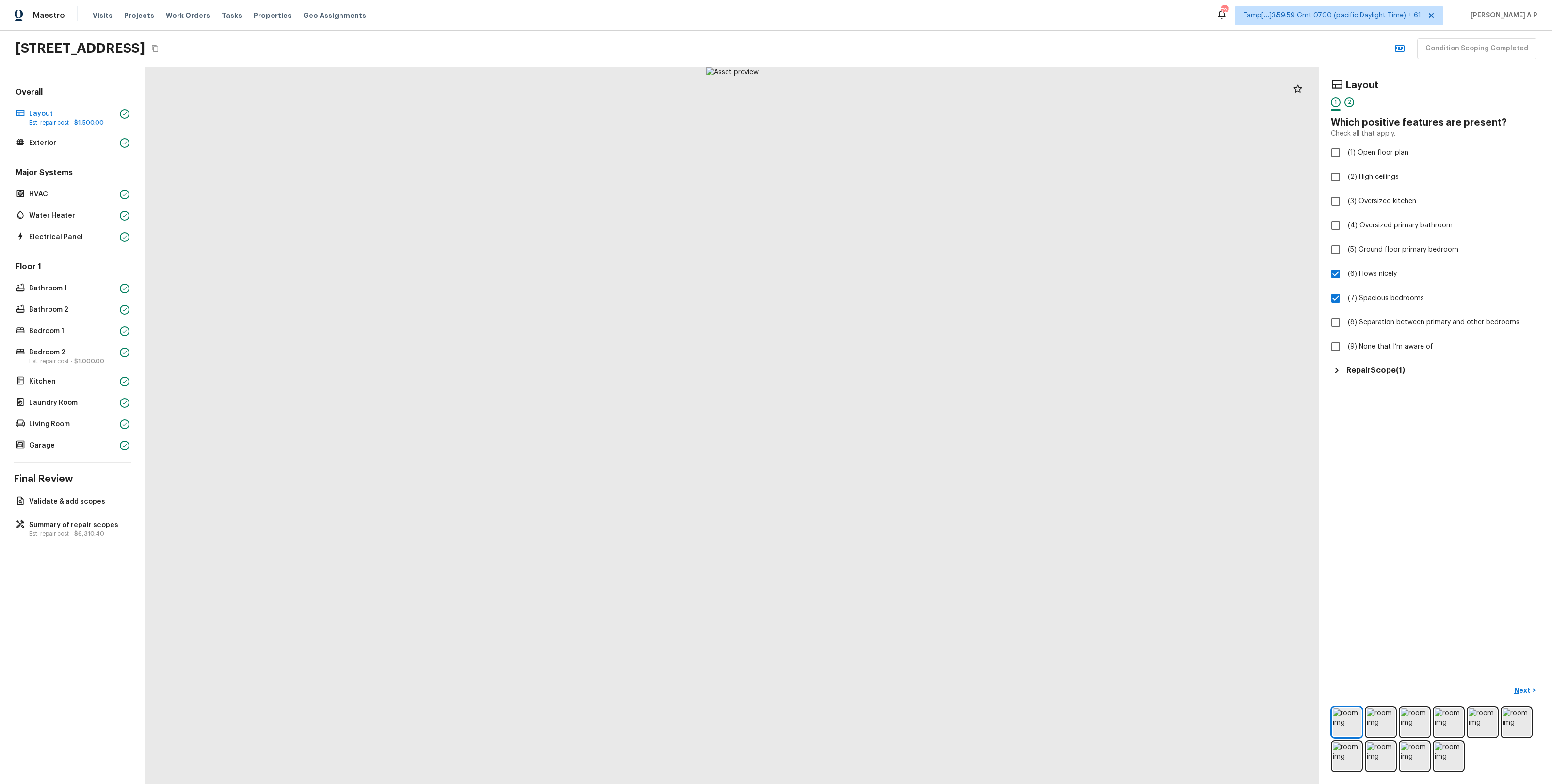
click at [1389, 369] on h5 "Repair Scope ( 1 )" at bounding box center [1375, 370] width 58 height 11
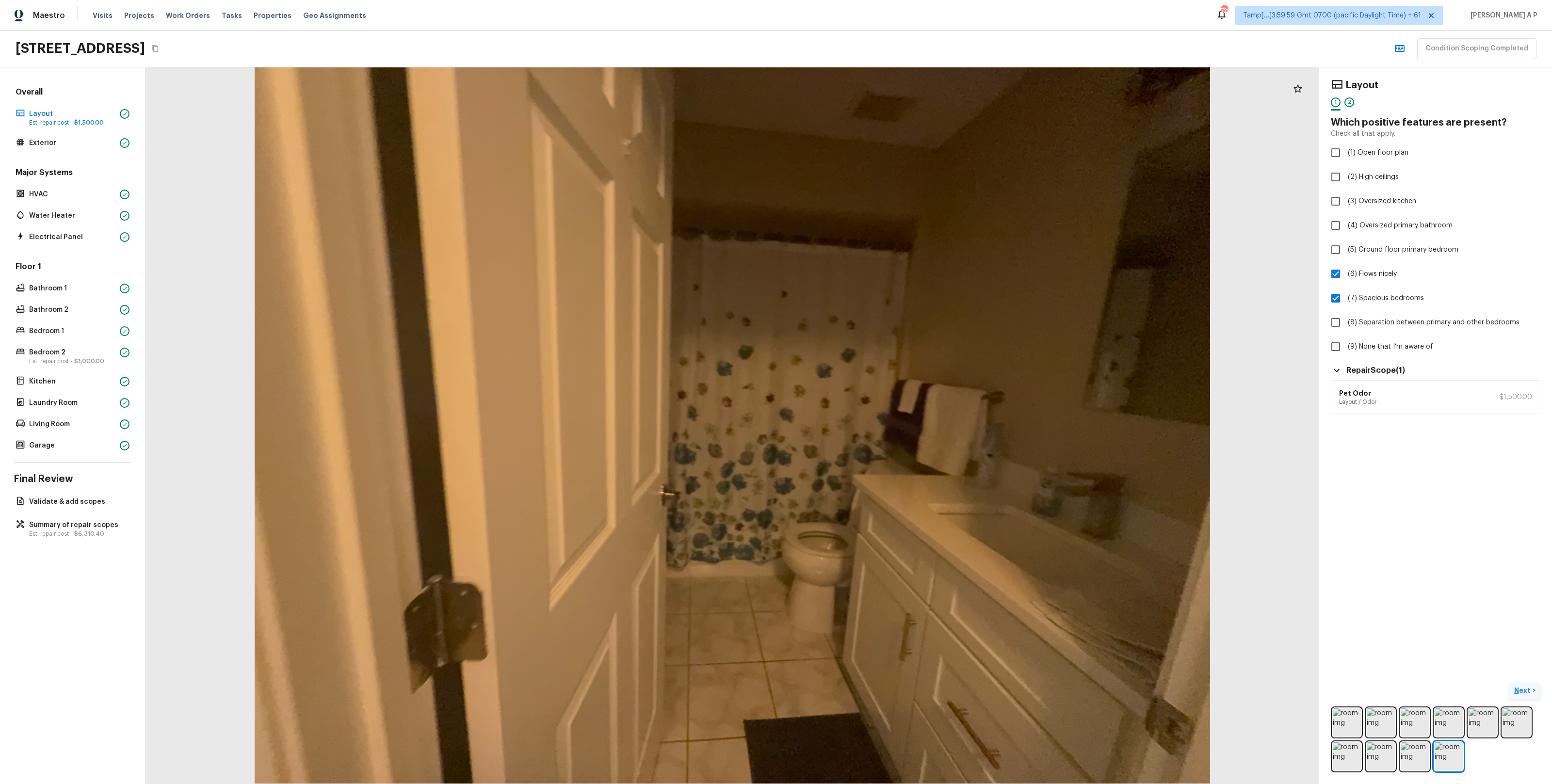
click at [1526, 689] on p "Next" at bounding box center [1523, 690] width 19 height 10
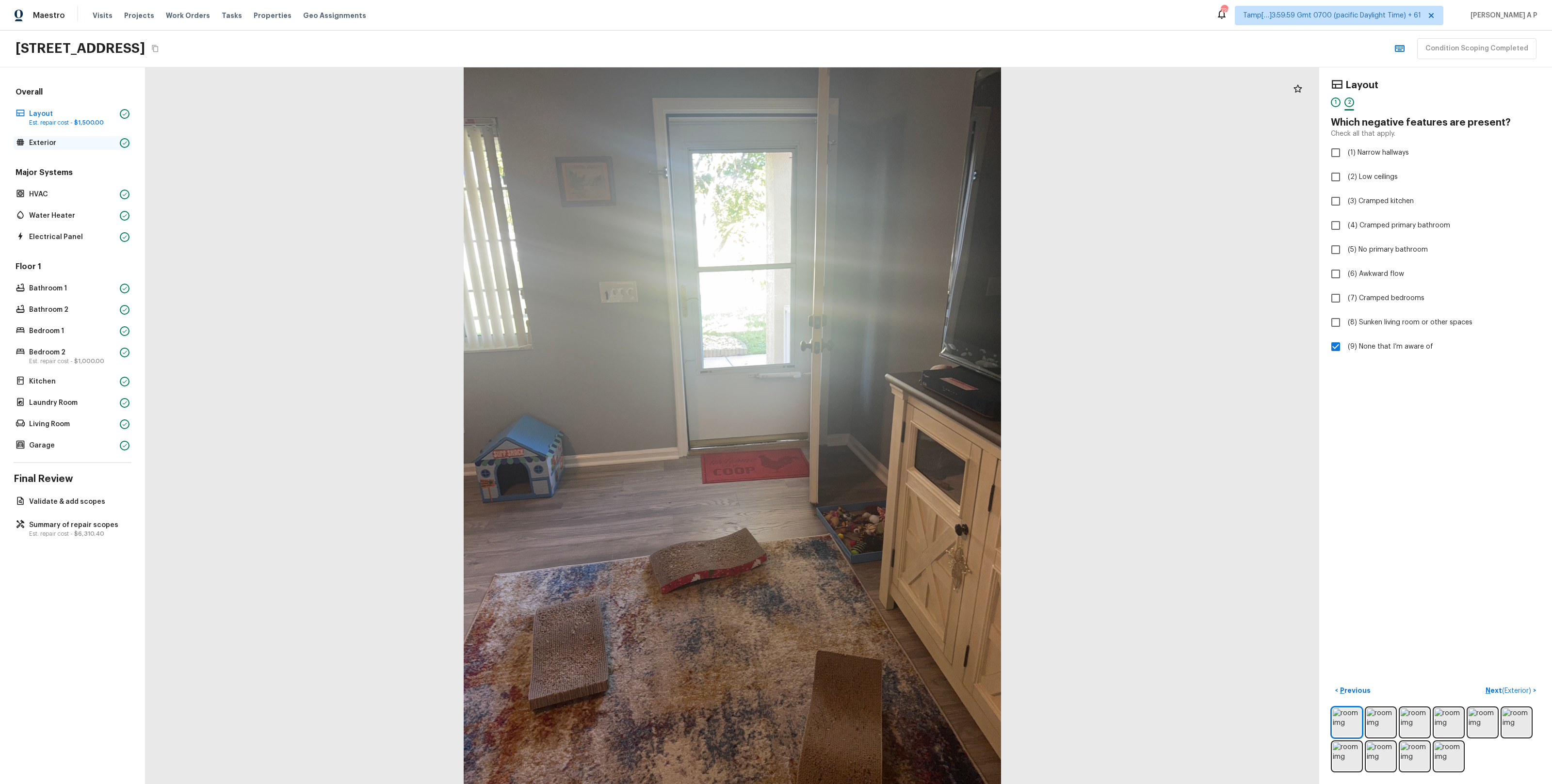
click at [104, 148] on p "Exterior" at bounding box center [72, 143] width 87 height 10
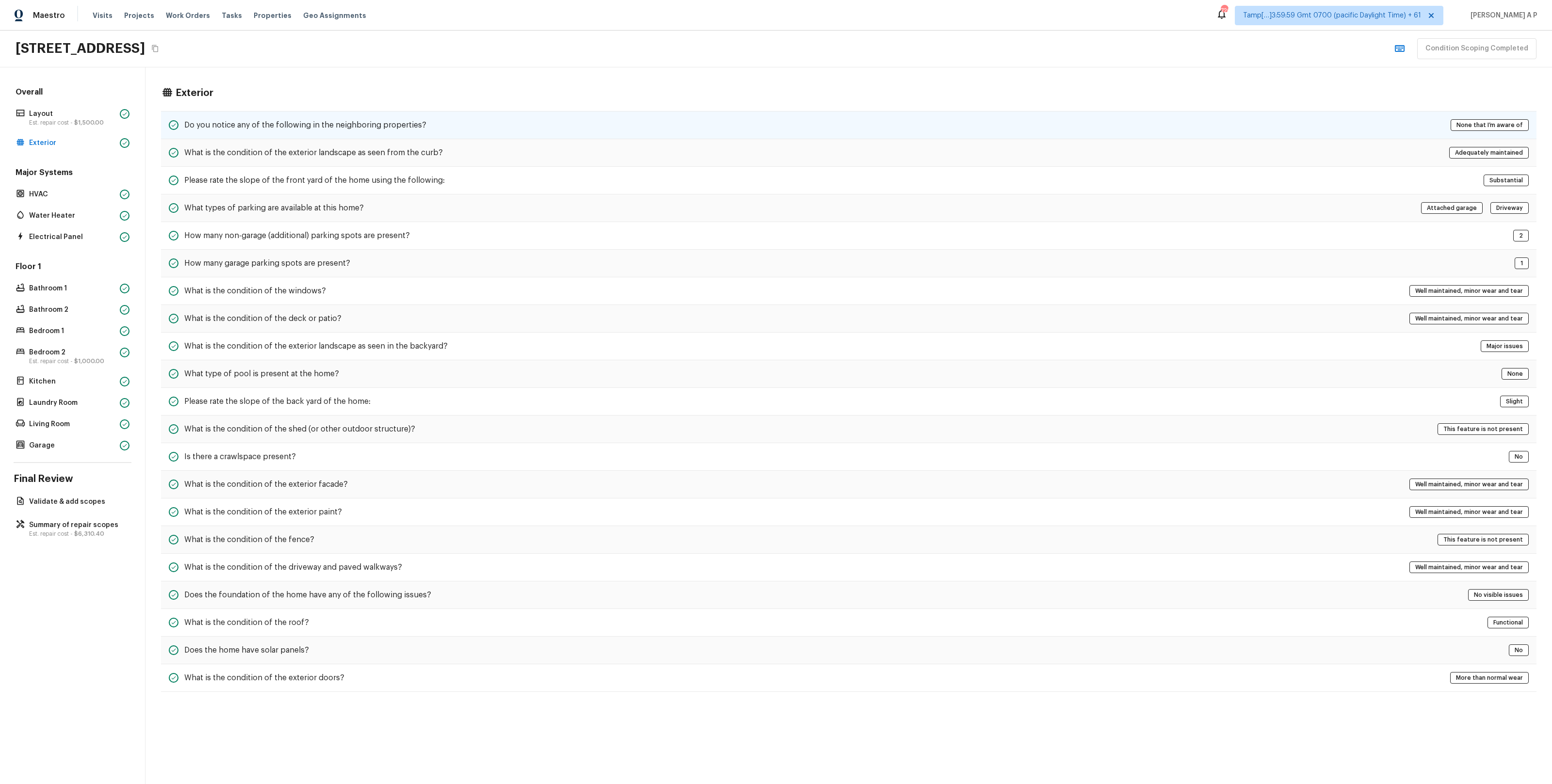
click at [214, 125] on h5 "Do you notice any of the following in the neighboring properties?" at bounding box center [305, 125] width 242 height 11
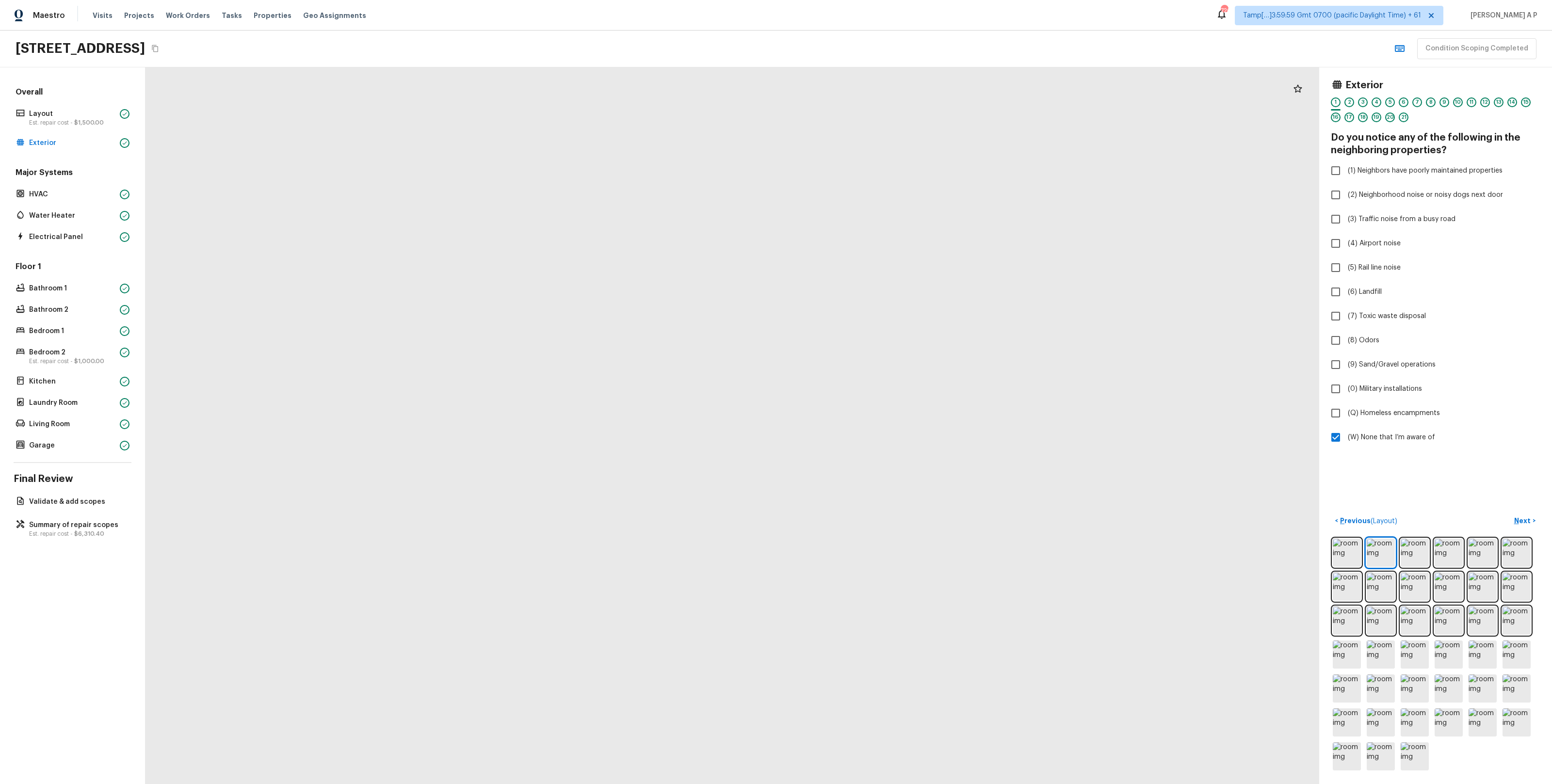
drag, startPoint x: 681, startPoint y: 235, endPoint x: 681, endPoint y: 507, distance: 272.0
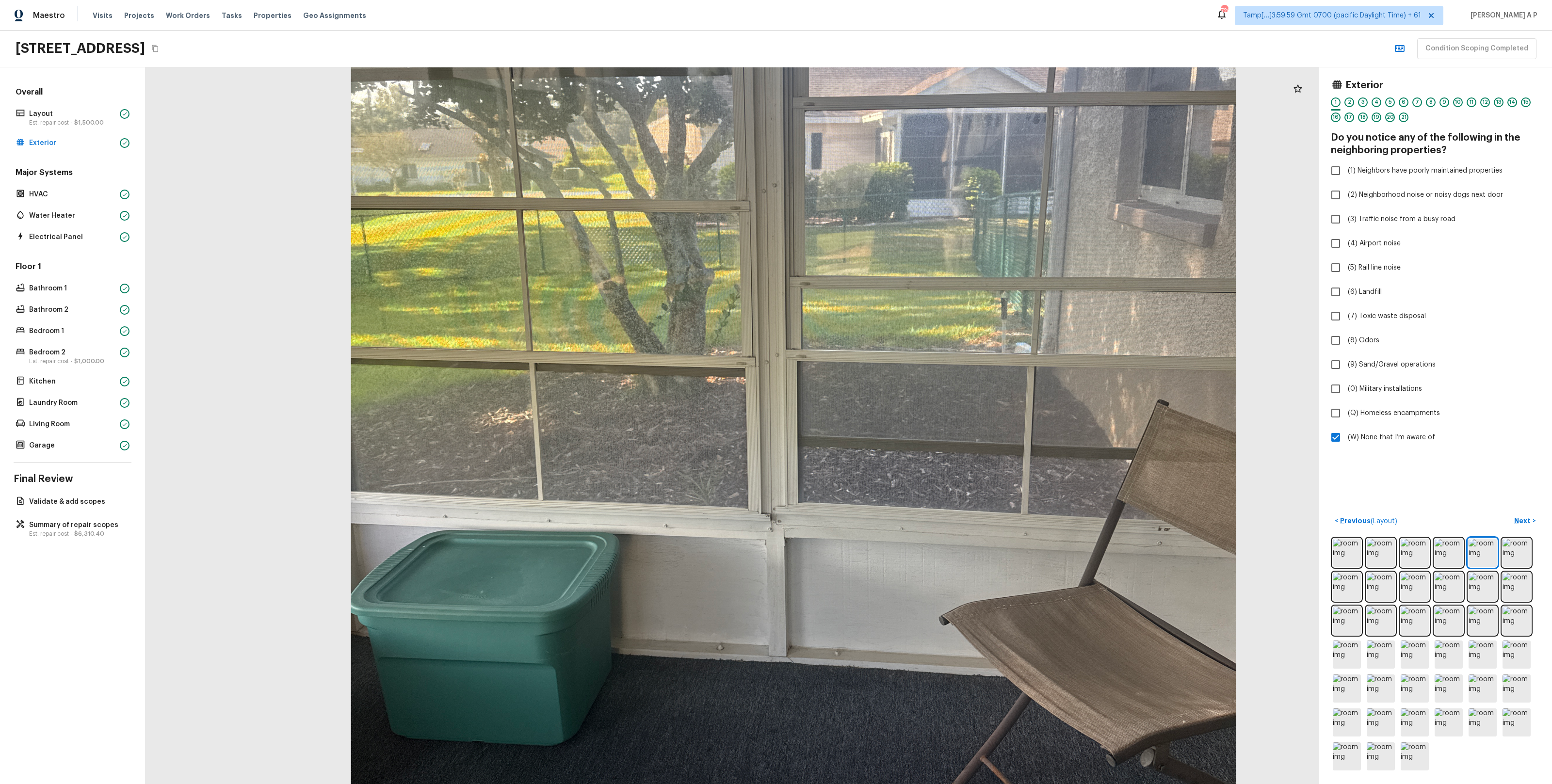
drag, startPoint x: 682, startPoint y: 254, endPoint x: 795, endPoint y: -57, distance: 330.9
click at [795, 0] on html "Maestro Visits Projects Work Orders Tasks Properties Geo Assignments 726 Tamp[……" at bounding box center [776, 392] width 1552 height 784
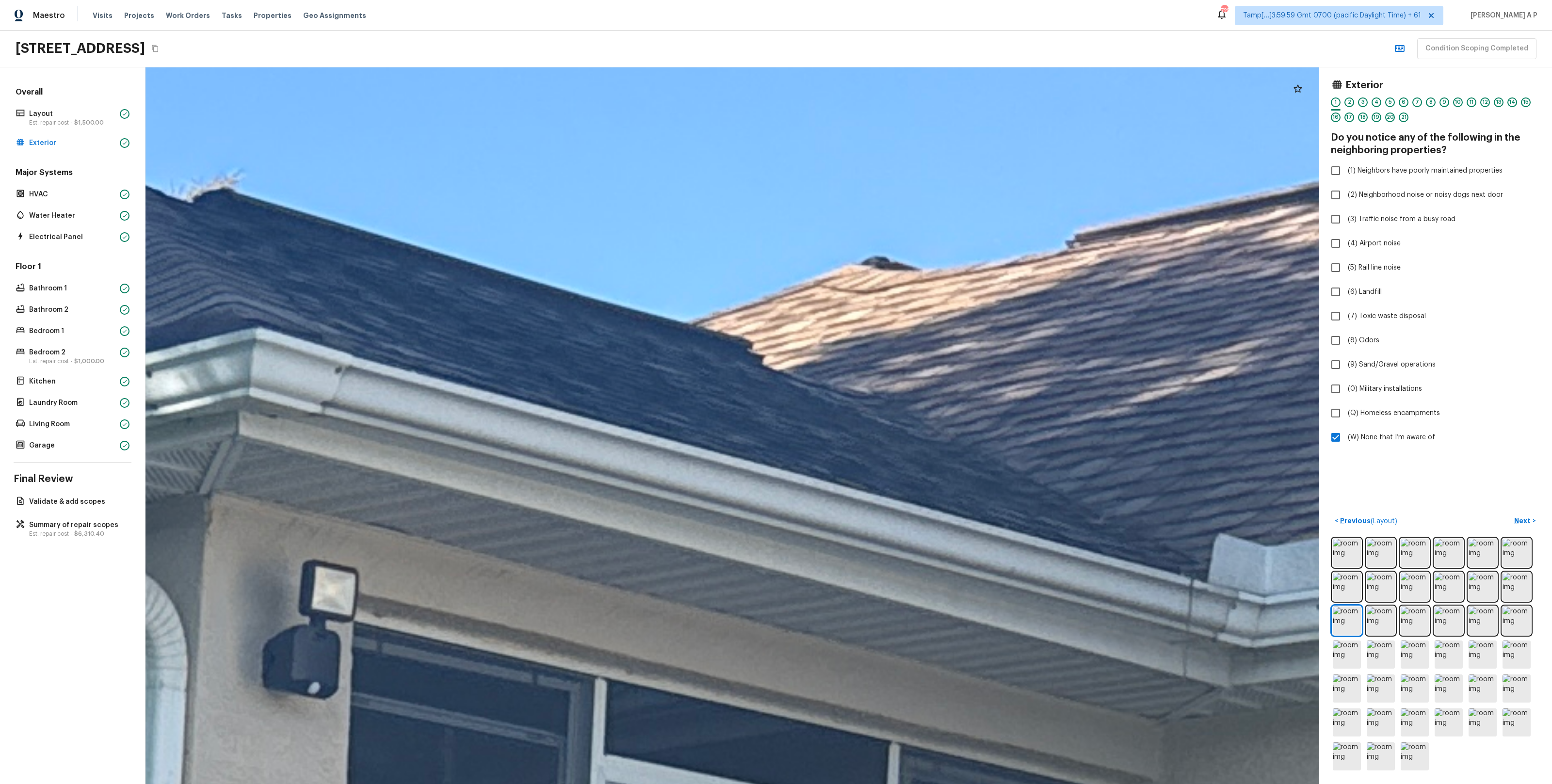
drag, startPoint x: 1023, startPoint y: 211, endPoint x: 962, endPoint y: 384, distance: 183.4
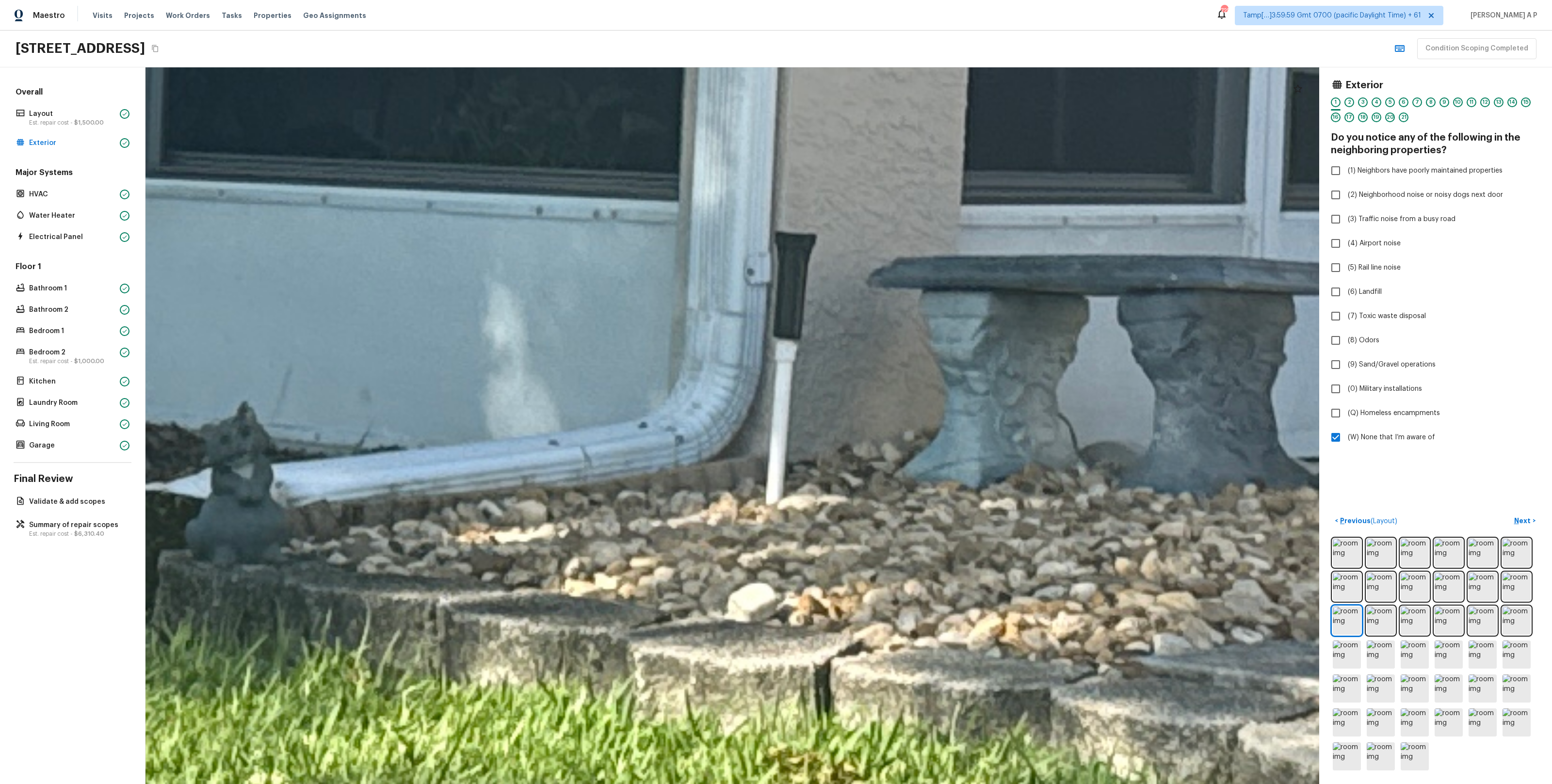
drag, startPoint x: 945, startPoint y: 320, endPoint x: 855, endPoint y: 995, distance: 681.0
click at [855, 783] on html "Maestro Visits Projects Work Orders Tasks Properties Geo Assignments 725 Tamp[……" at bounding box center [776, 392] width 1552 height 784
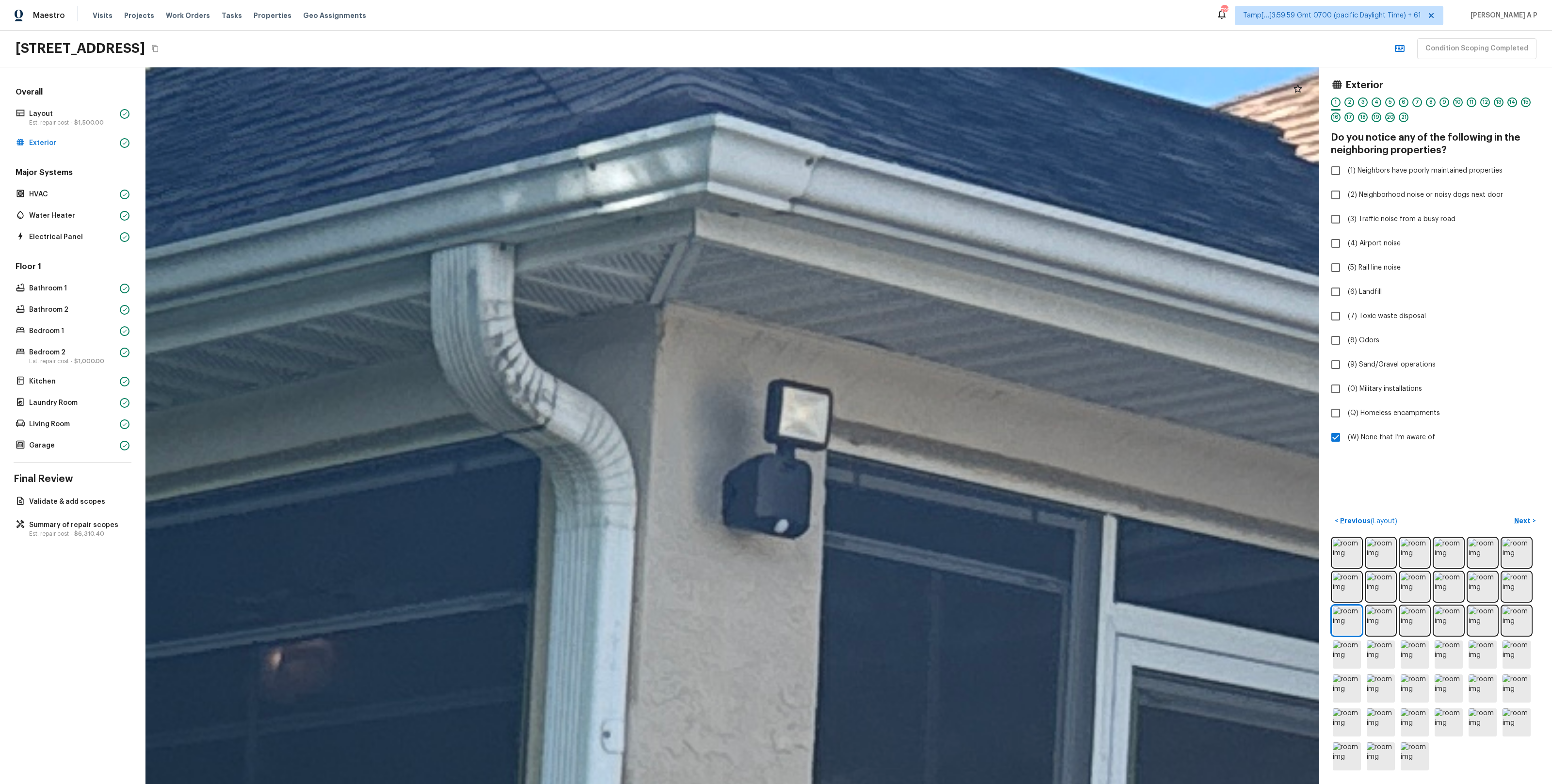
drag, startPoint x: 933, startPoint y: 667, endPoint x: 895, endPoint y: 799, distance: 137.4
click at [895, 783] on html "Maestro Visits Projects Work Orders Tasks Properties Geo Assignments 725 Tamp[……" at bounding box center [776, 392] width 1552 height 784
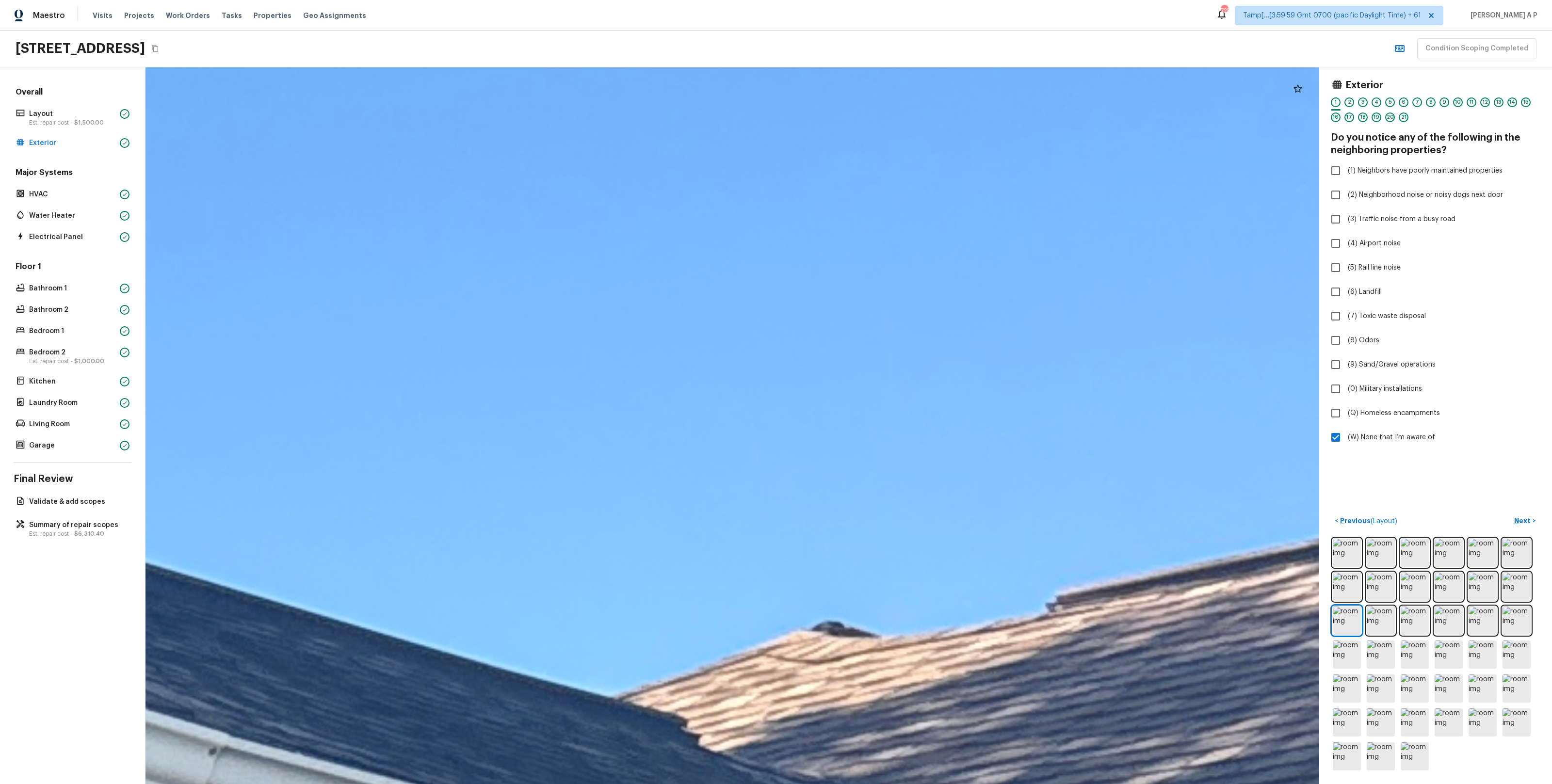
drag, startPoint x: 1054, startPoint y: 574, endPoint x: 649, endPoint y: 625, distance: 408.2
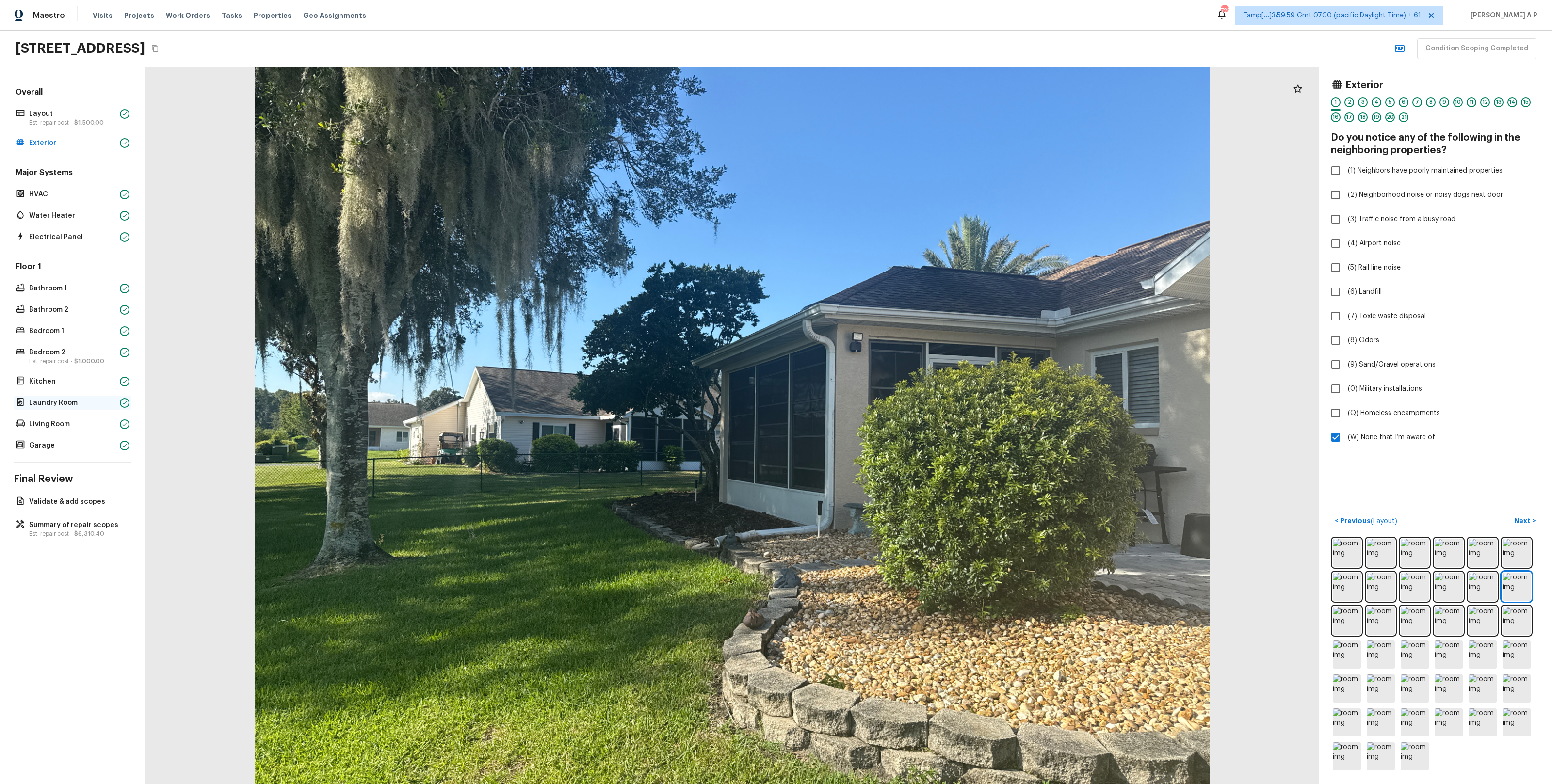
click at [66, 402] on p "Laundry Room" at bounding box center [72, 403] width 87 height 10
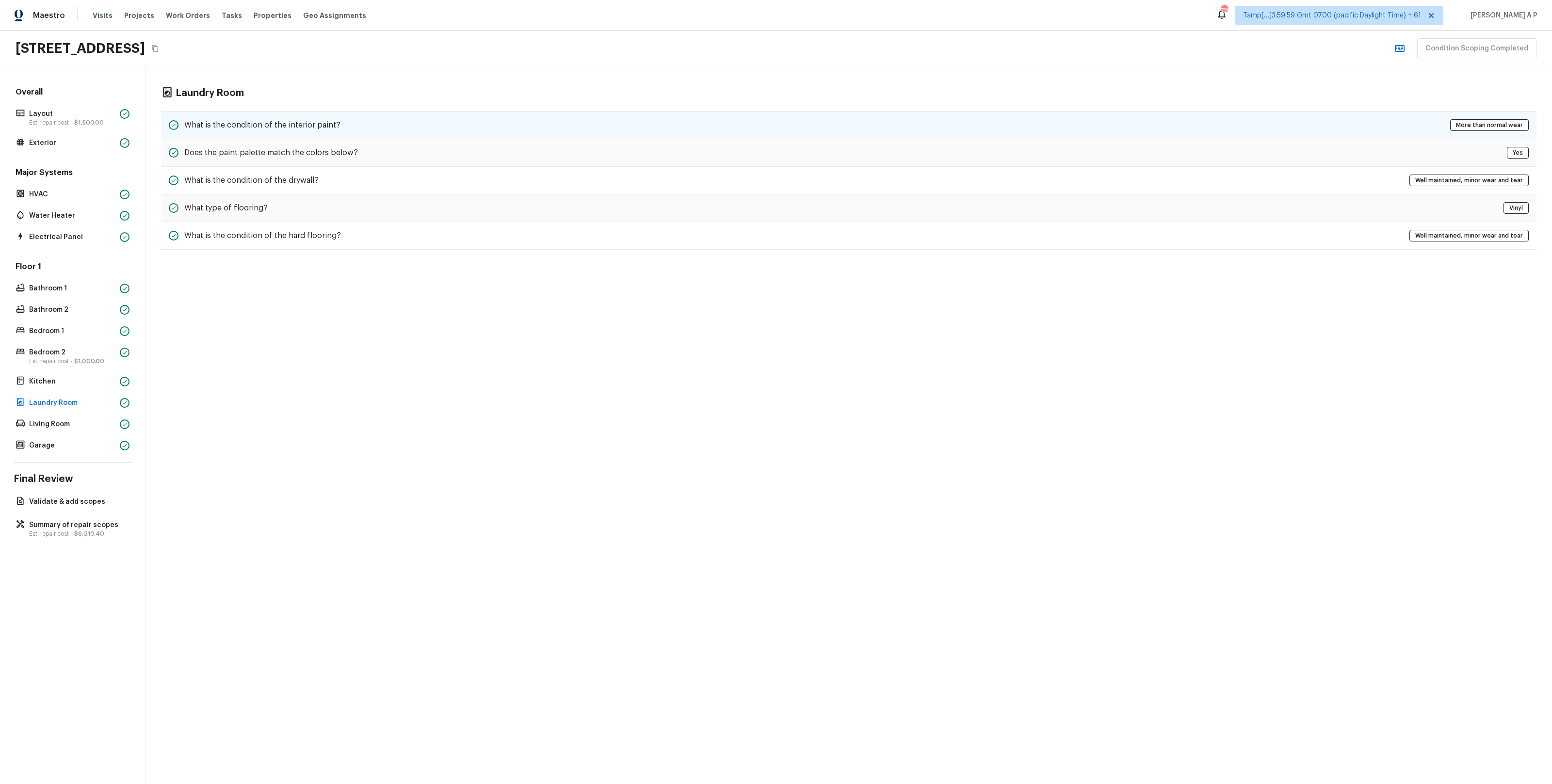
click at [297, 118] on div "What is the condition of the interior paint? More than normal wear" at bounding box center [848, 125] width 1375 height 28
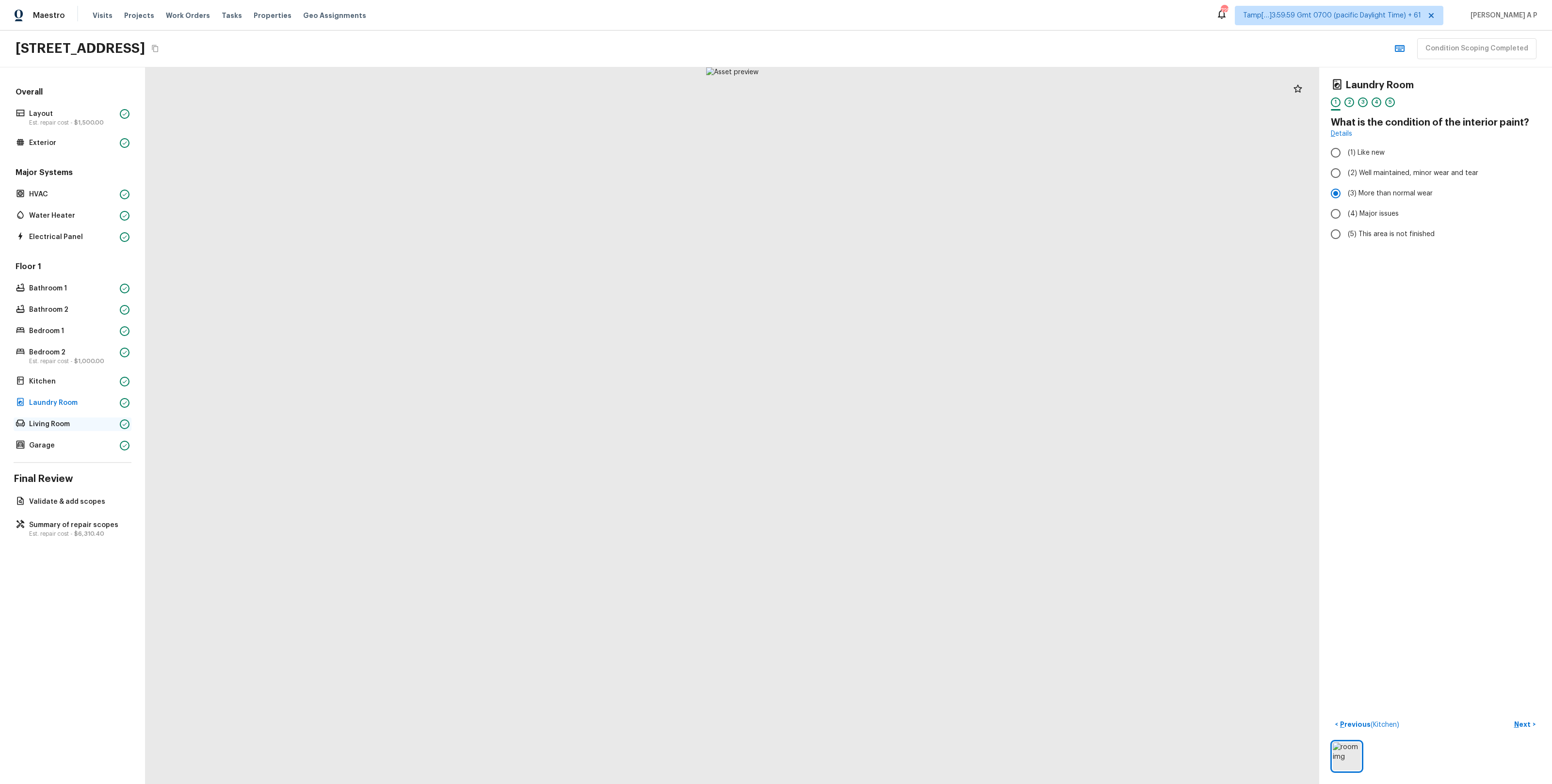
click at [51, 419] on p "Living Room" at bounding box center [72, 424] width 87 height 10
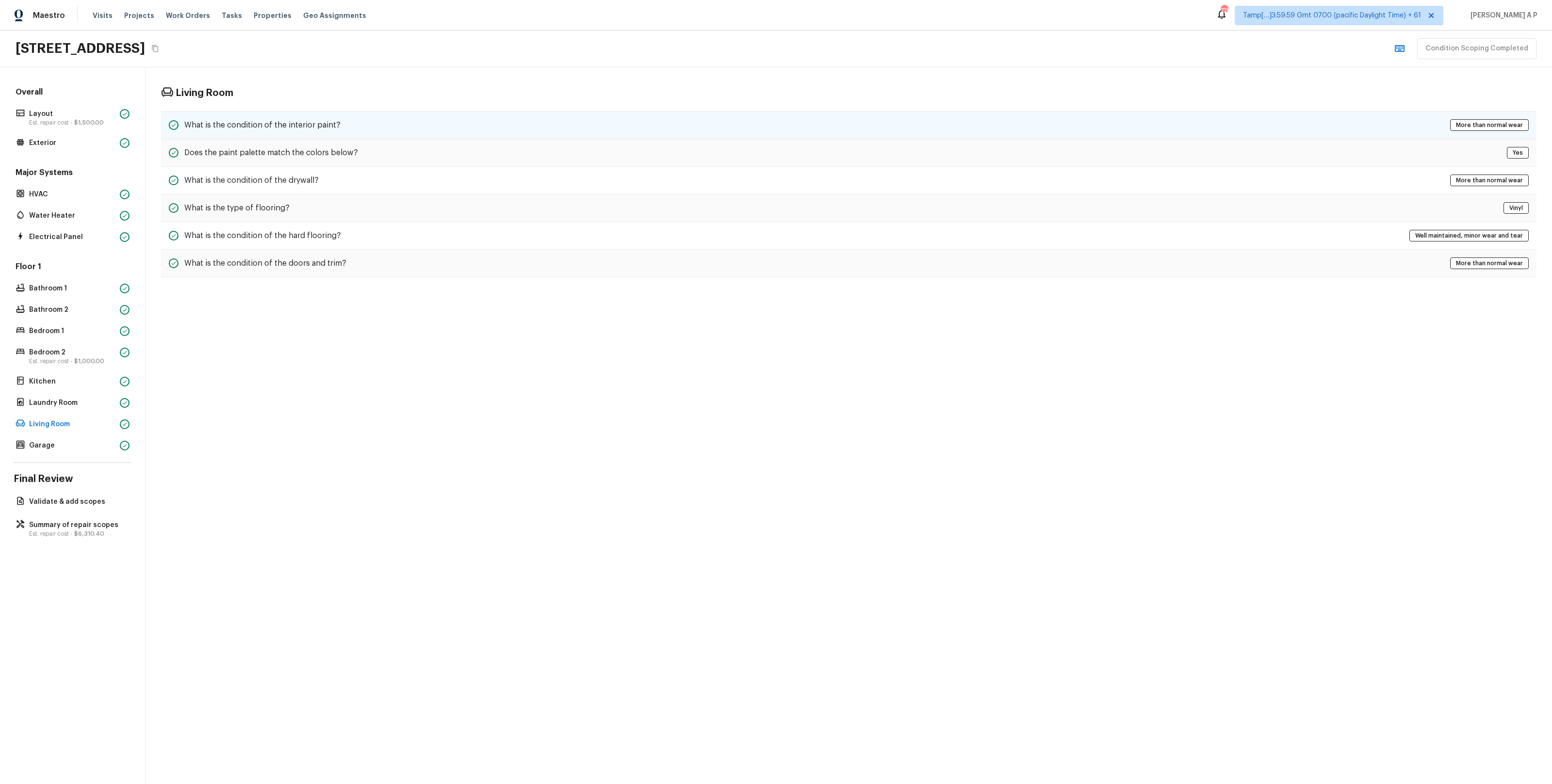
click at [298, 123] on h5 "What is the condition of the interior paint?" at bounding box center [262, 125] width 156 height 11
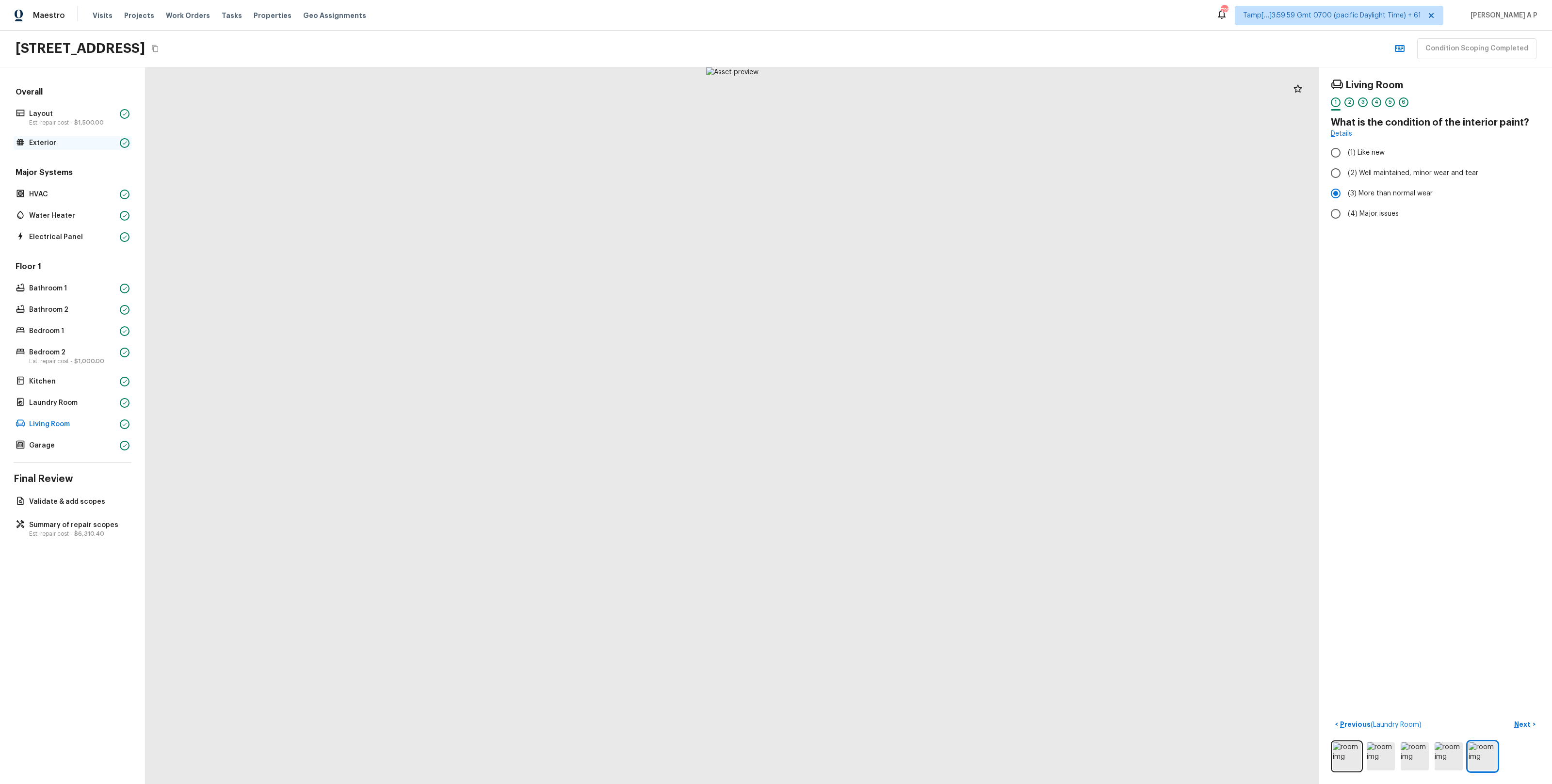
click at [78, 143] on p "Exterior" at bounding box center [72, 143] width 87 height 10
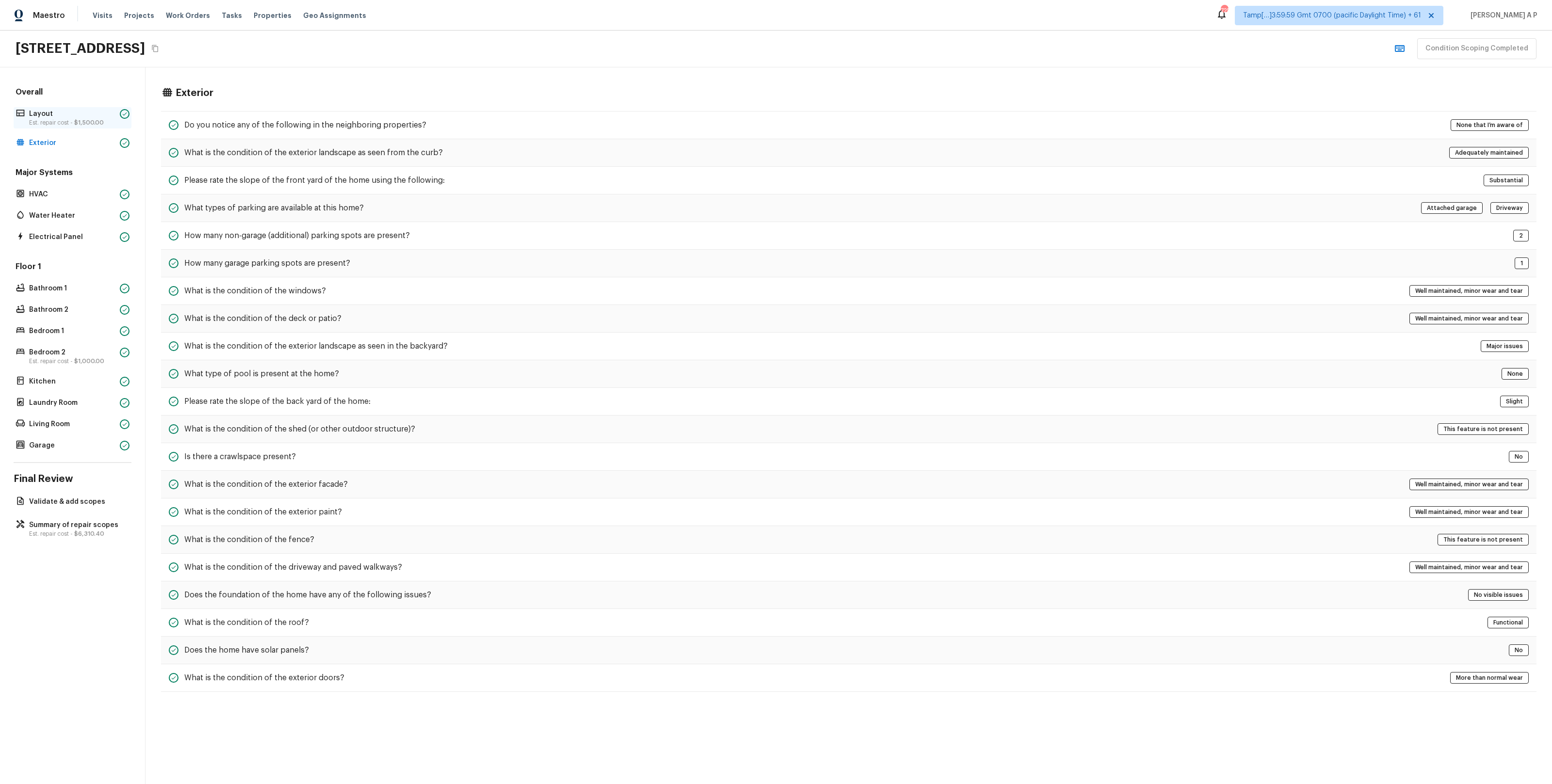
click at [93, 120] on span "$1,500.00" at bounding box center [89, 123] width 30 height 6
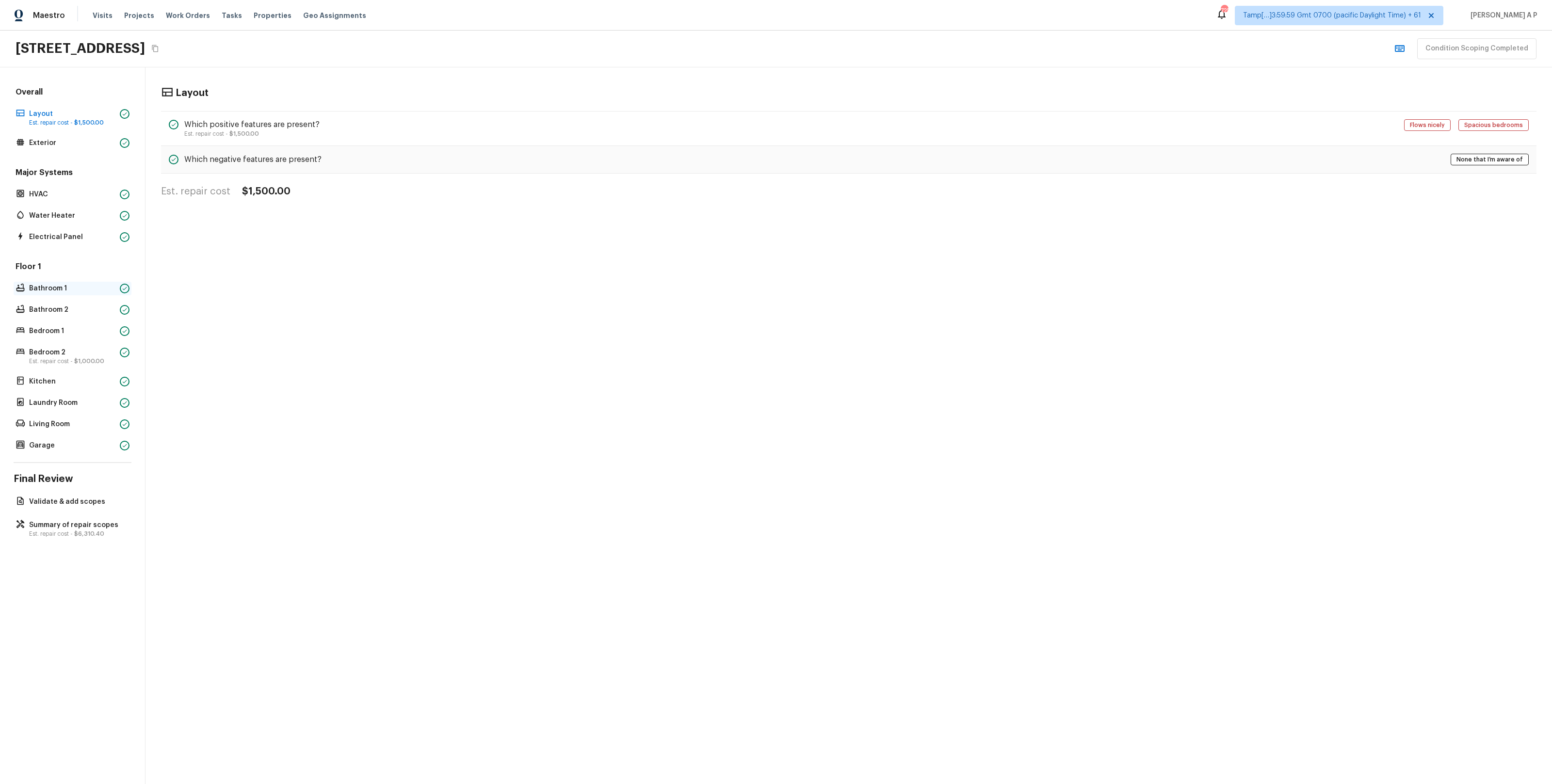
click at [88, 288] on p "Bathroom 1" at bounding box center [72, 288] width 87 height 10
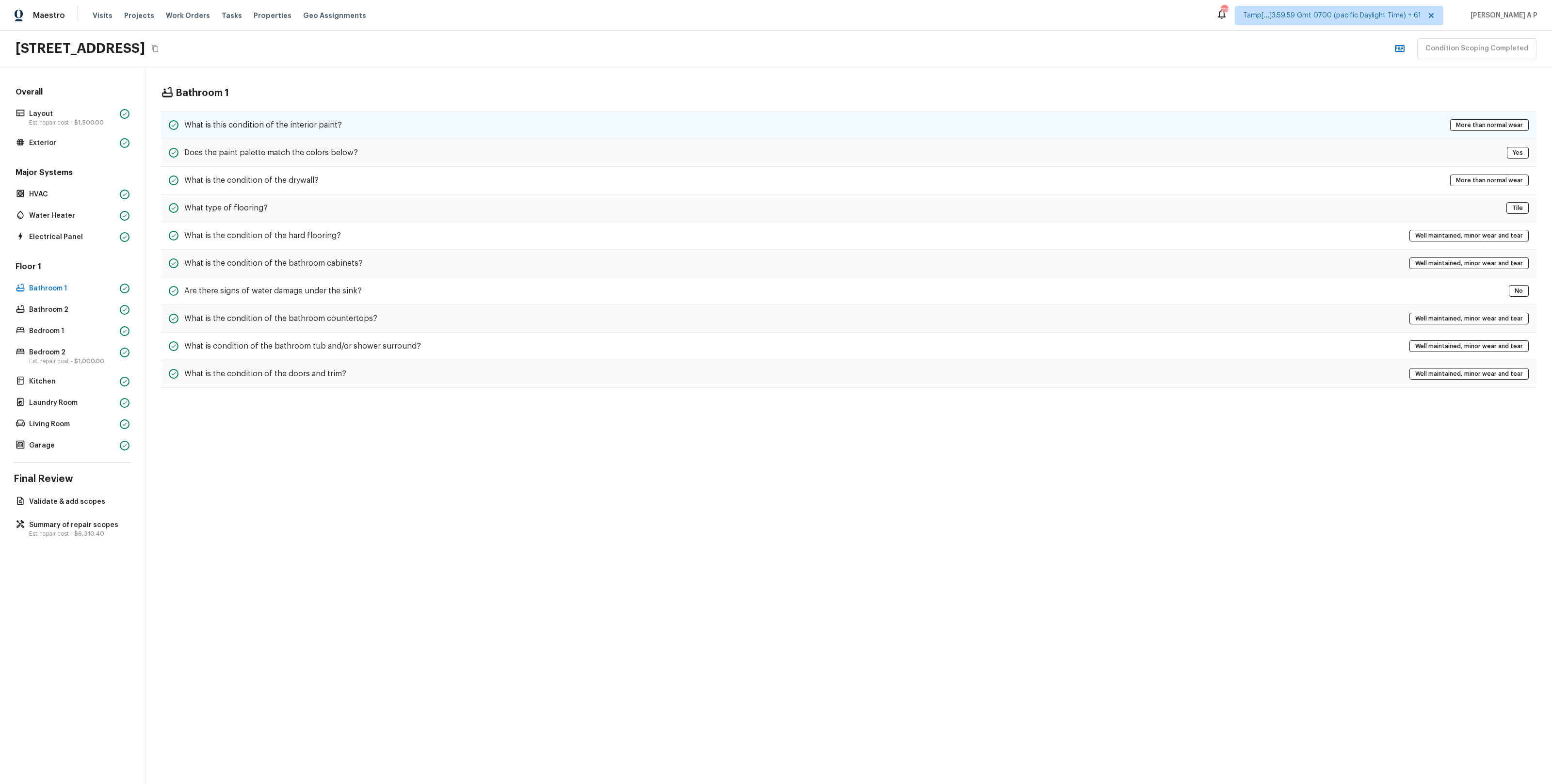
click at [307, 120] on h5 "What is this condition of the interior paint?" at bounding box center [263, 125] width 158 height 11
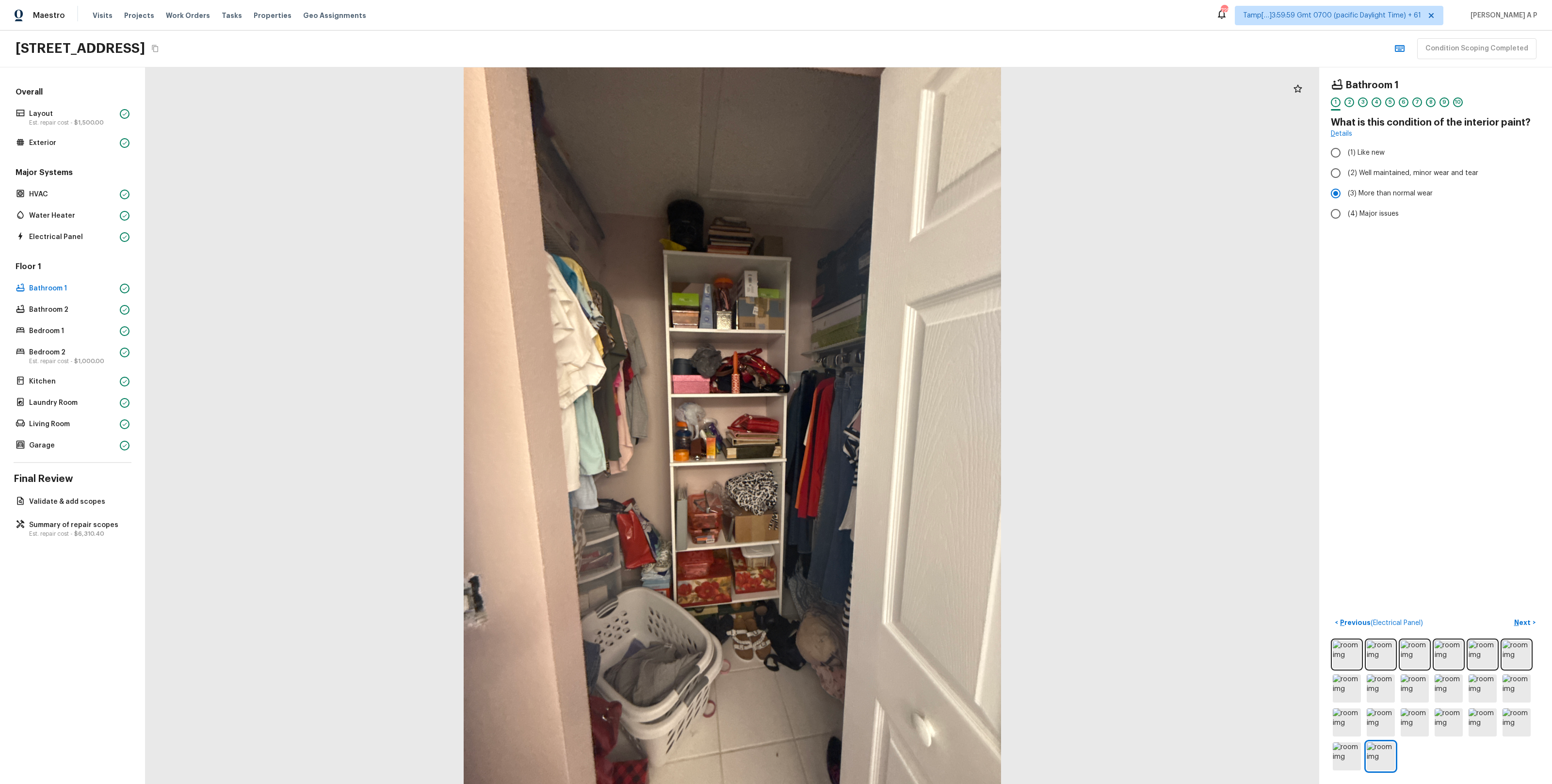
click at [64, 454] on div "Overall Layout Est. repair cost - $1,500.00 Exterior Major Systems HVAC Water H…" at bounding box center [73, 426] width 146 height 717
click at [66, 446] on p "Garage" at bounding box center [72, 446] width 87 height 10
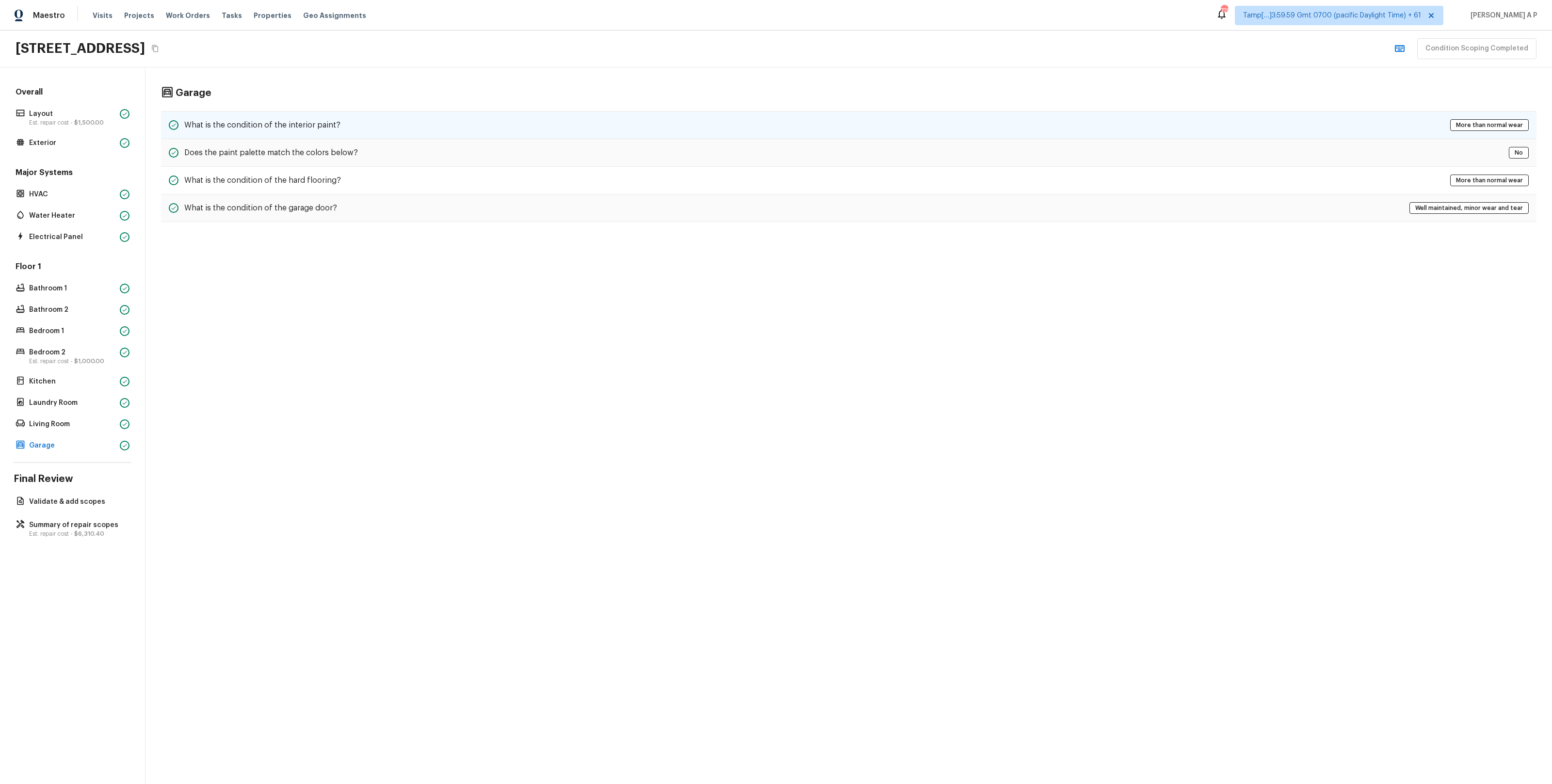
click at [340, 121] on div "What is the condition of the interior paint? More than normal wear" at bounding box center [848, 125] width 1375 height 28
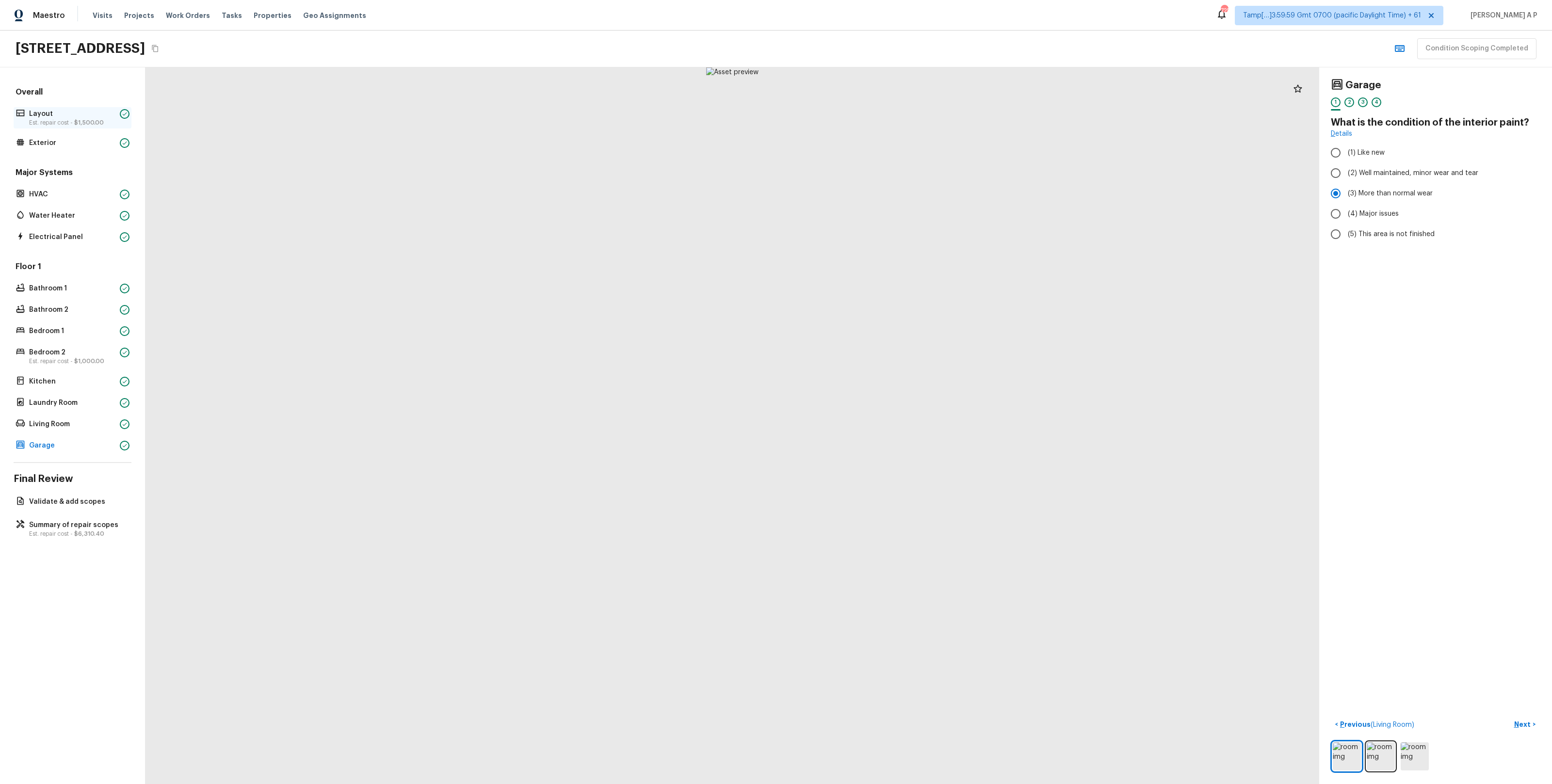
click at [87, 118] on p "Layout" at bounding box center [72, 114] width 87 height 10
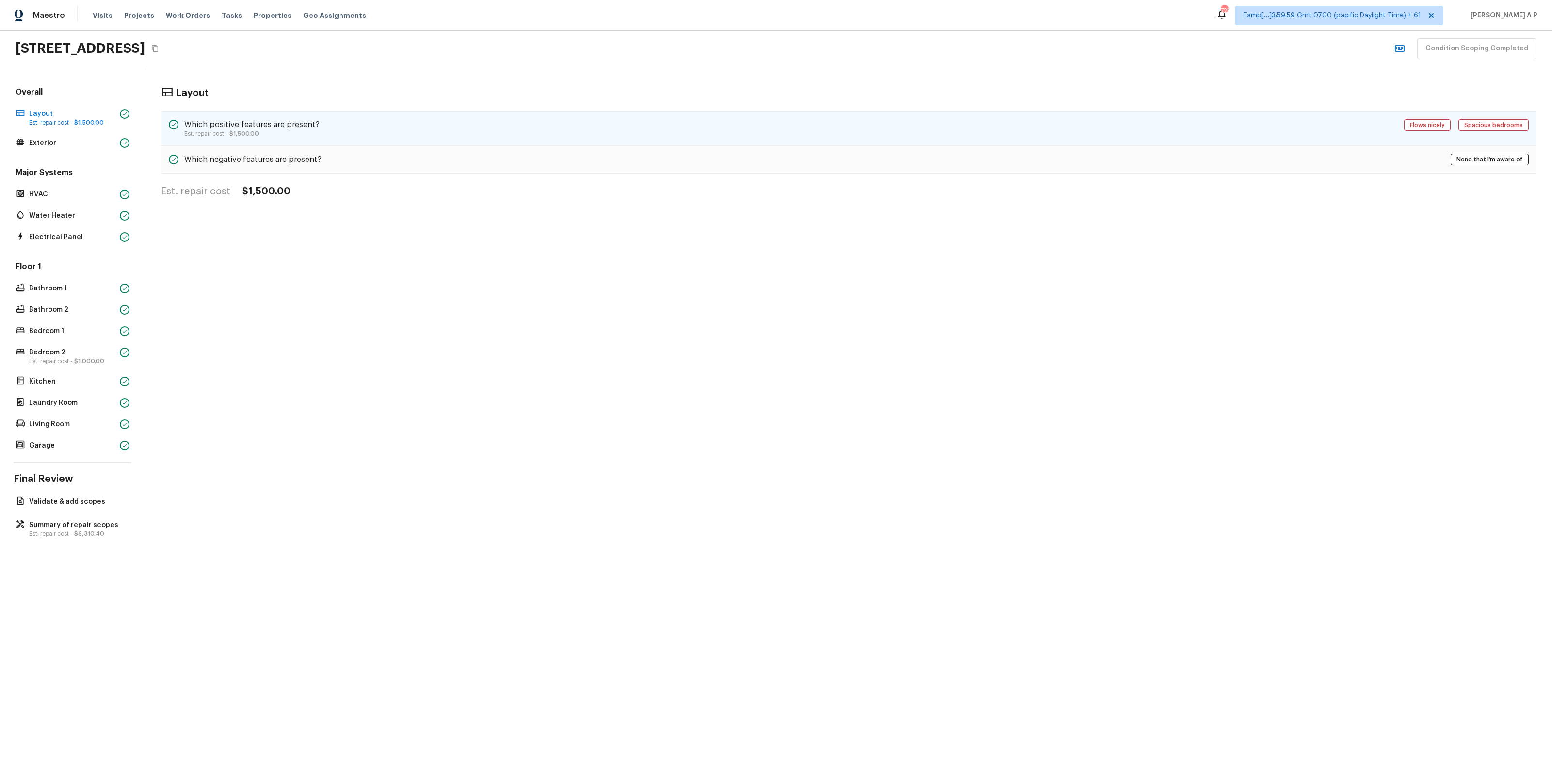
click at [363, 130] on div "Which positive features are present? Est. repair cost - $1,500.00 Flows nicely …" at bounding box center [848, 128] width 1375 height 35
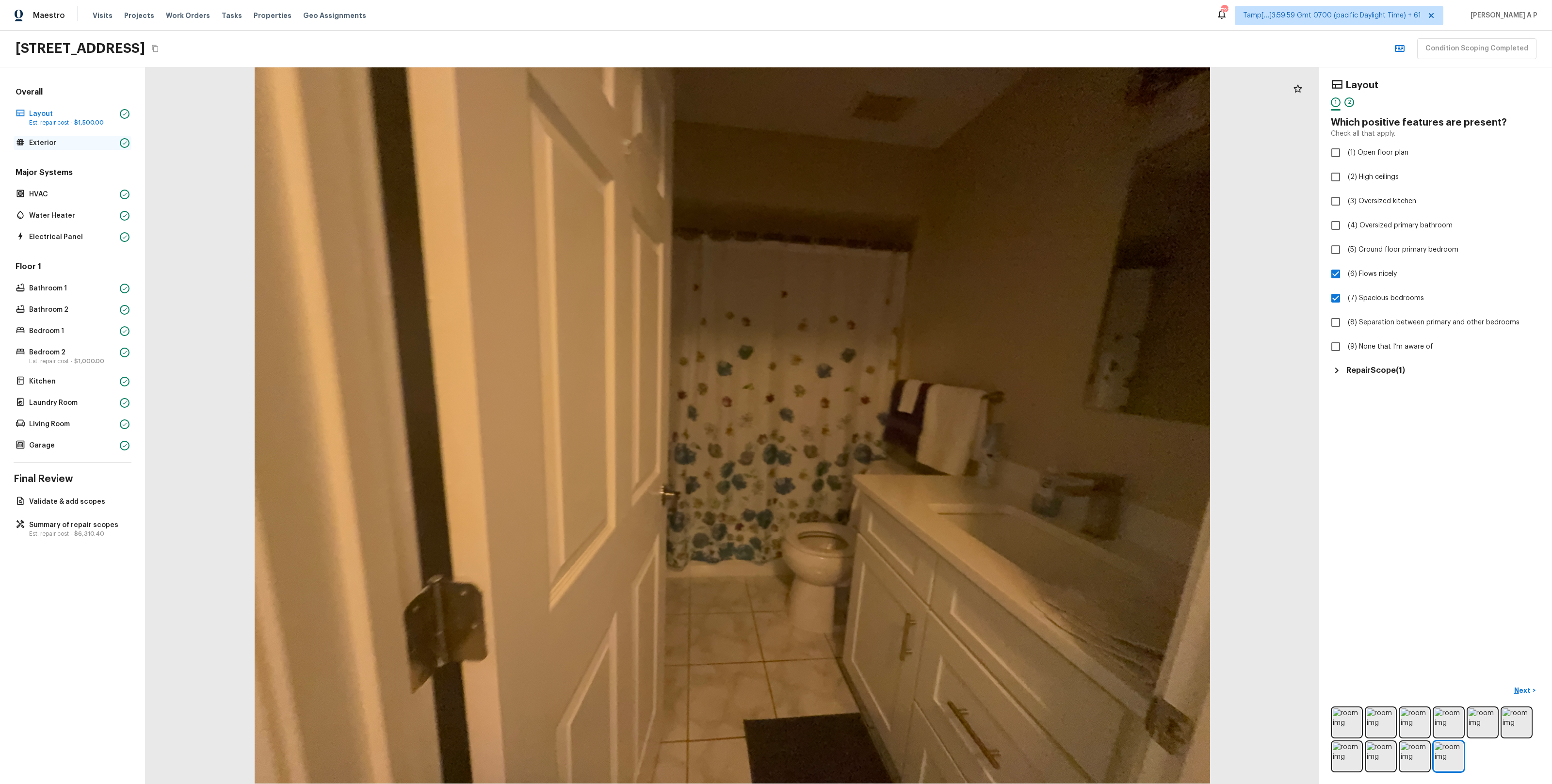
click at [45, 143] on p "Exterior" at bounding box center [72, 143] width 87 height 10
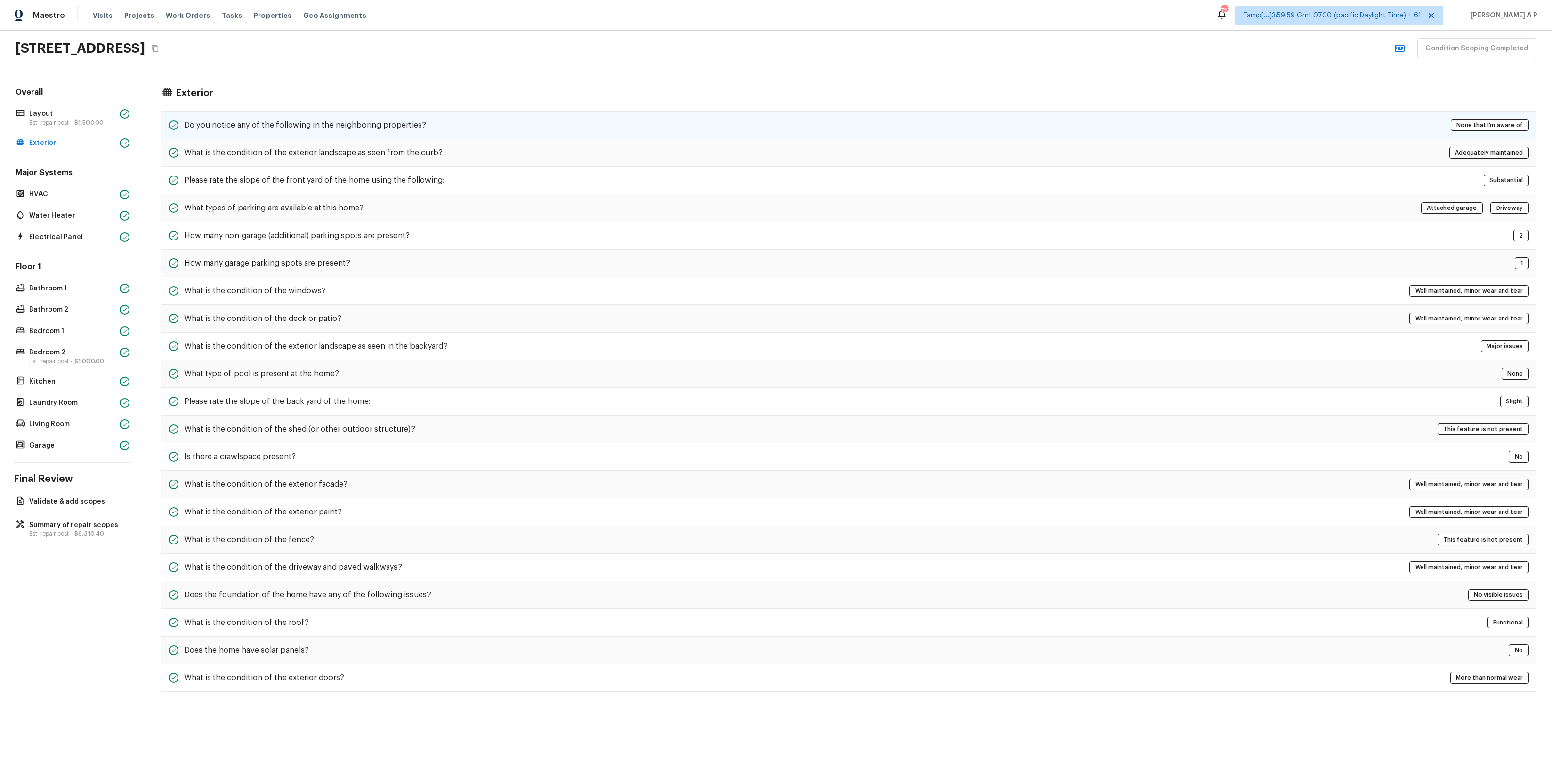
click at [266, 116] on div "Do you notice any of the following in the neighboring properties? None that I’m…" at bounding box center [848, 125] width 1375 height 28
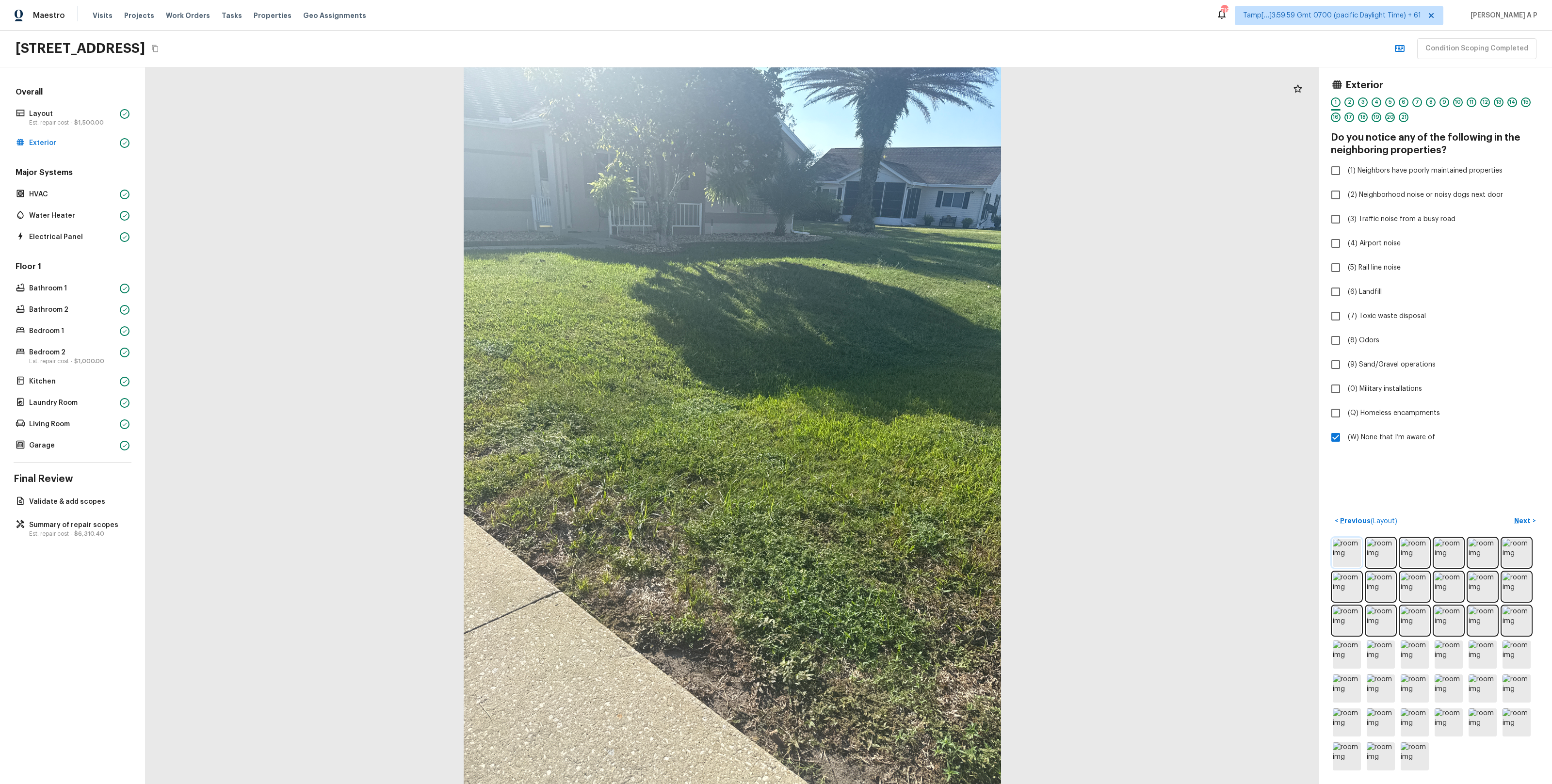
click at [1345, 550] on img at bounding box center [1347, 552] width 28 height 28
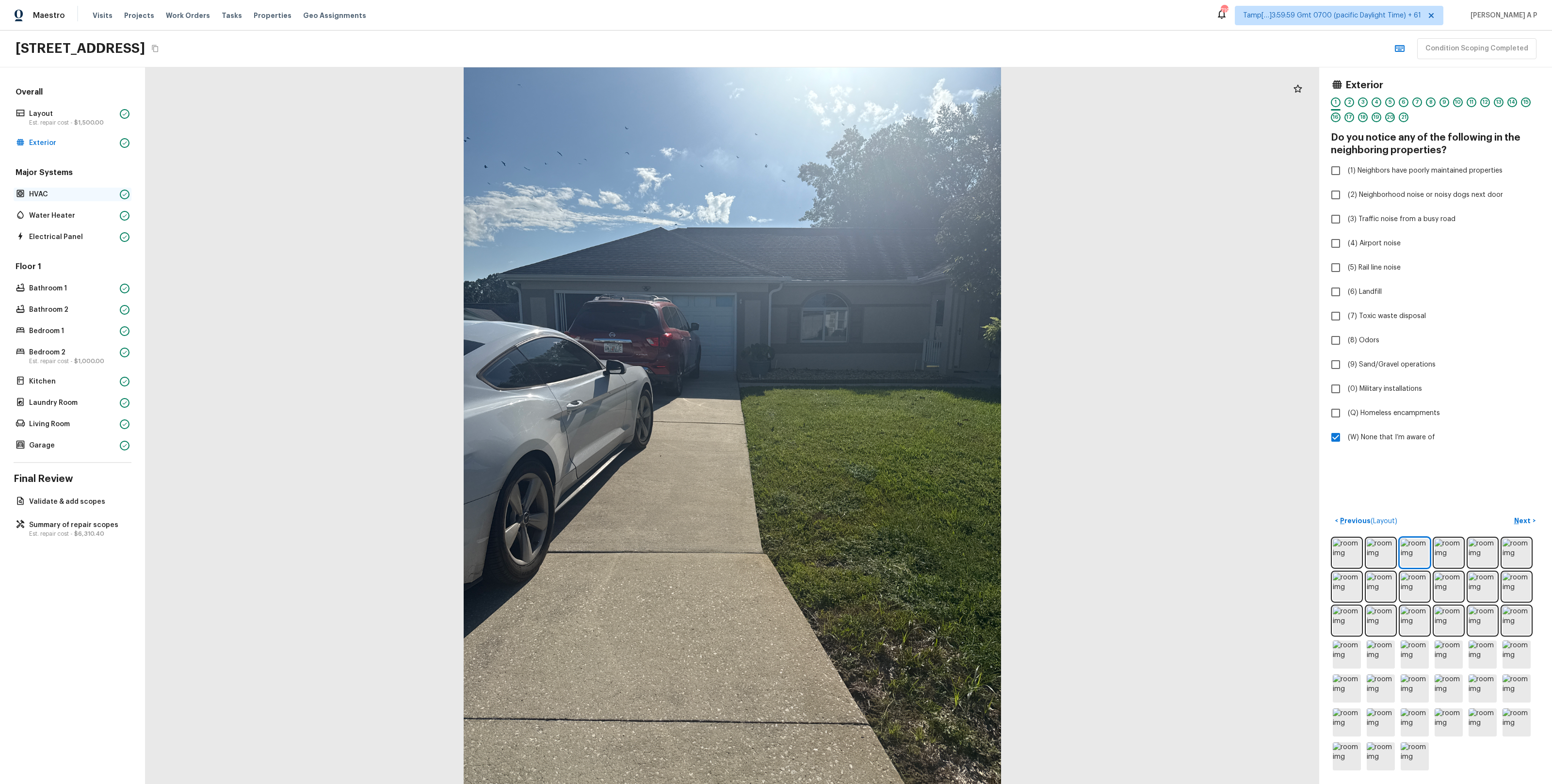
click at [98, 198] on p "HVAC" at bounding box center [72, 194] width 87 height 10
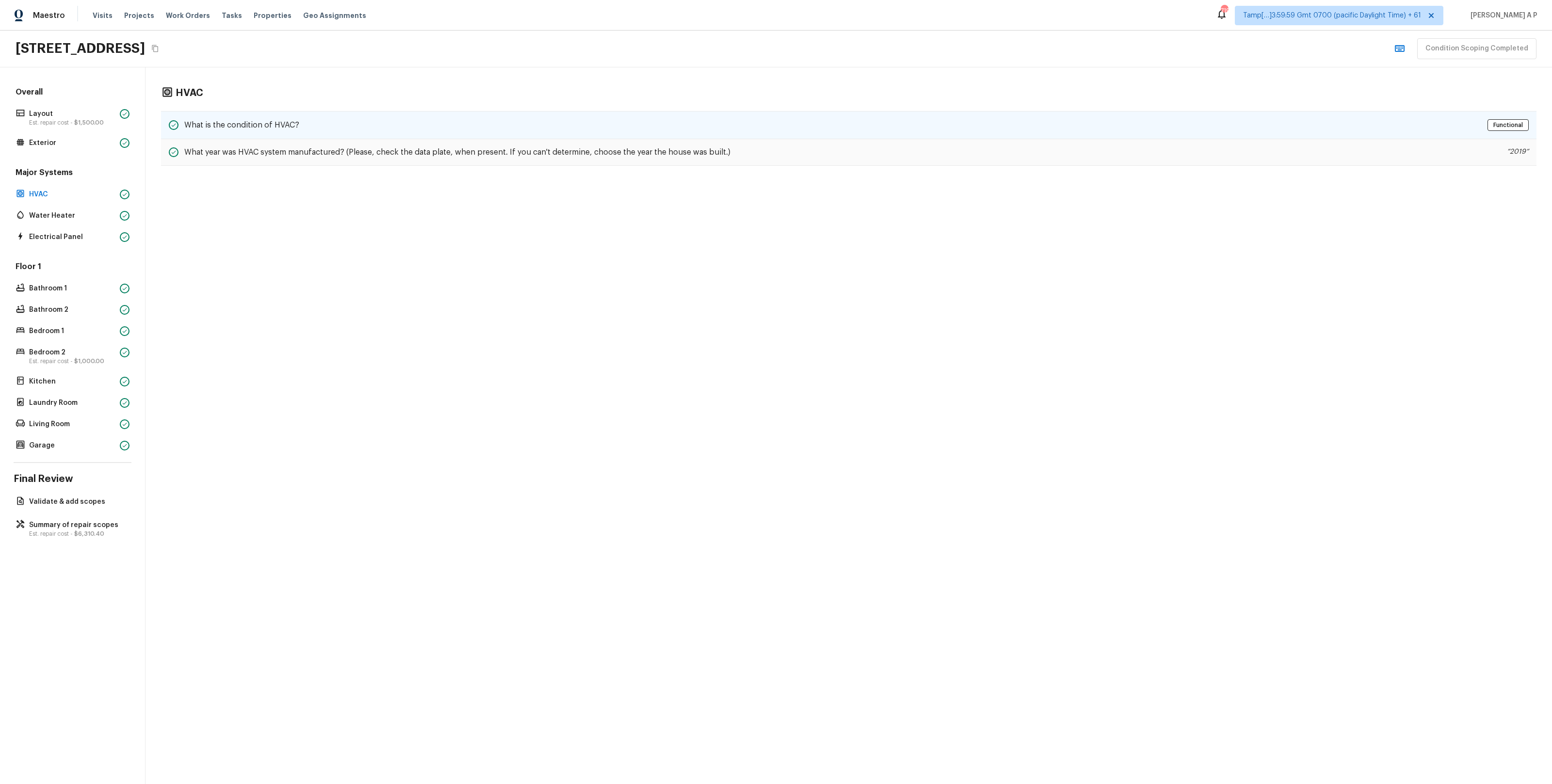
click at [251, 127] on h5 "What is the condition of HVAC?" at bounding box center [242, 125] width 115 height 11
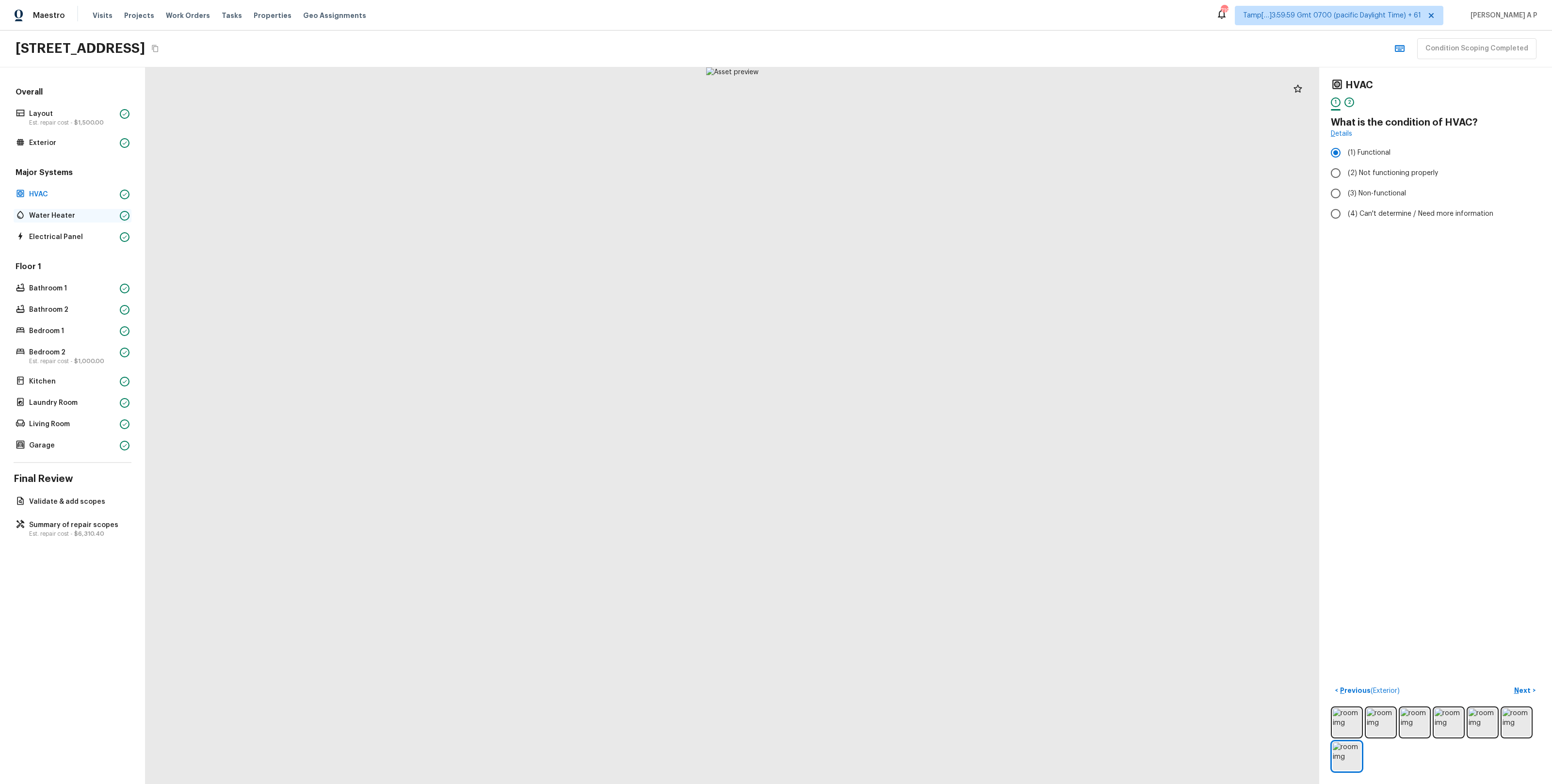
click at [94, 219] on p "Water Heater" at bounding box center [72, 216] width 87 height 10
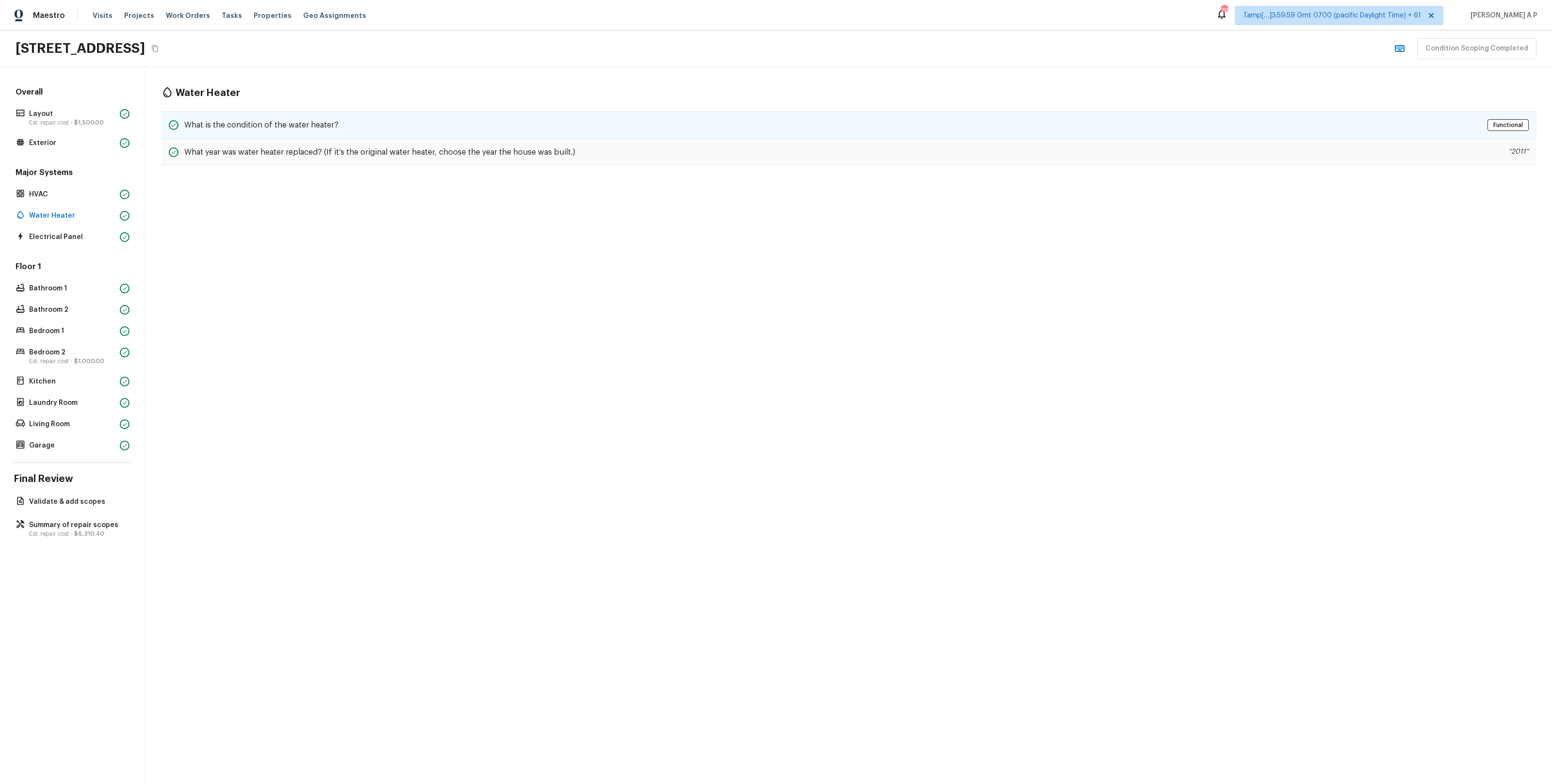
click at [325, 134] on div "What is the condition of the water heater? Functional" at bounding box center [848, 125] width 1375 height 28
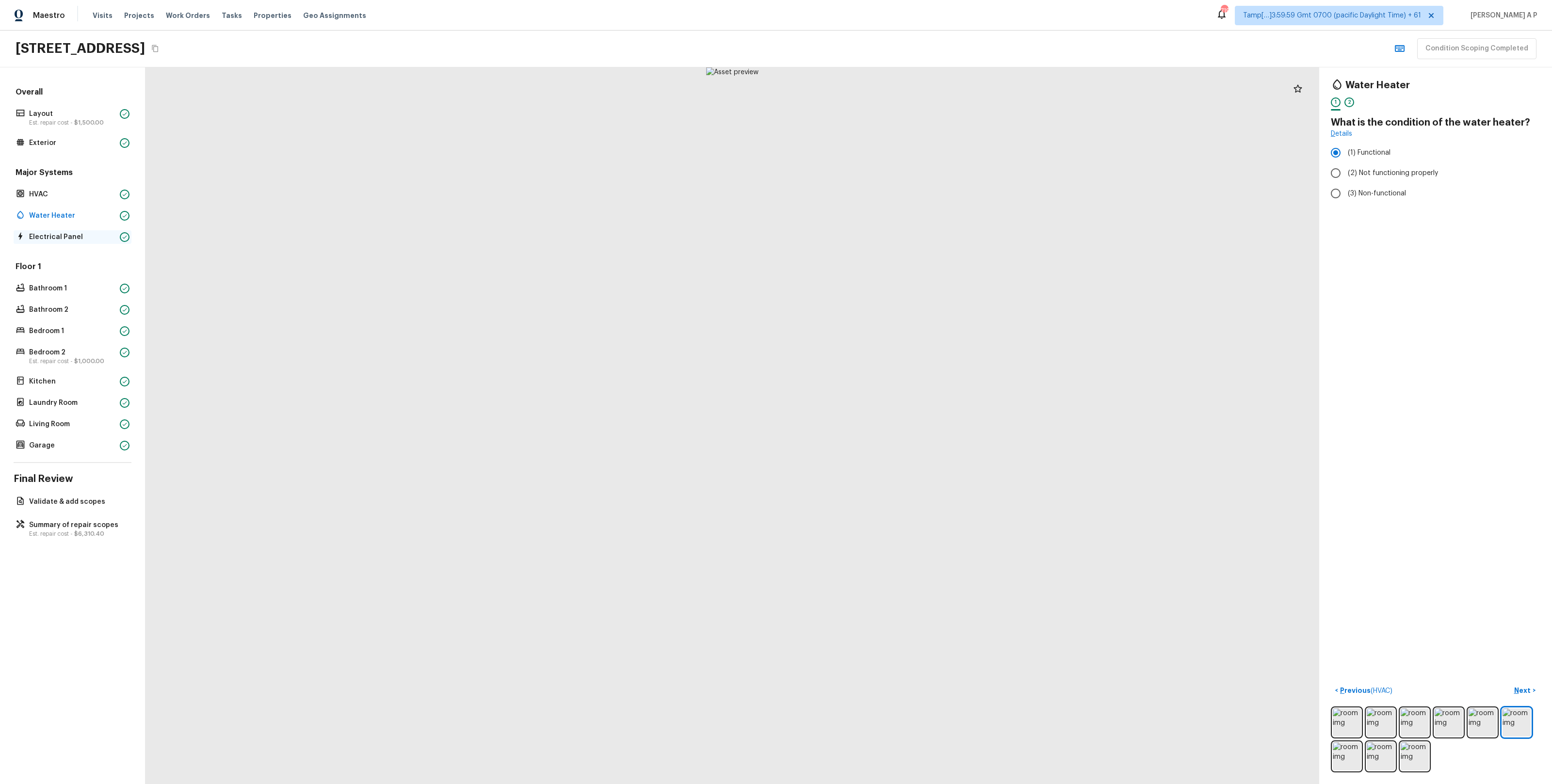
click at [70, 234] on p "Electrical Panel" at bounding box center [72, 237] width 87 height 10
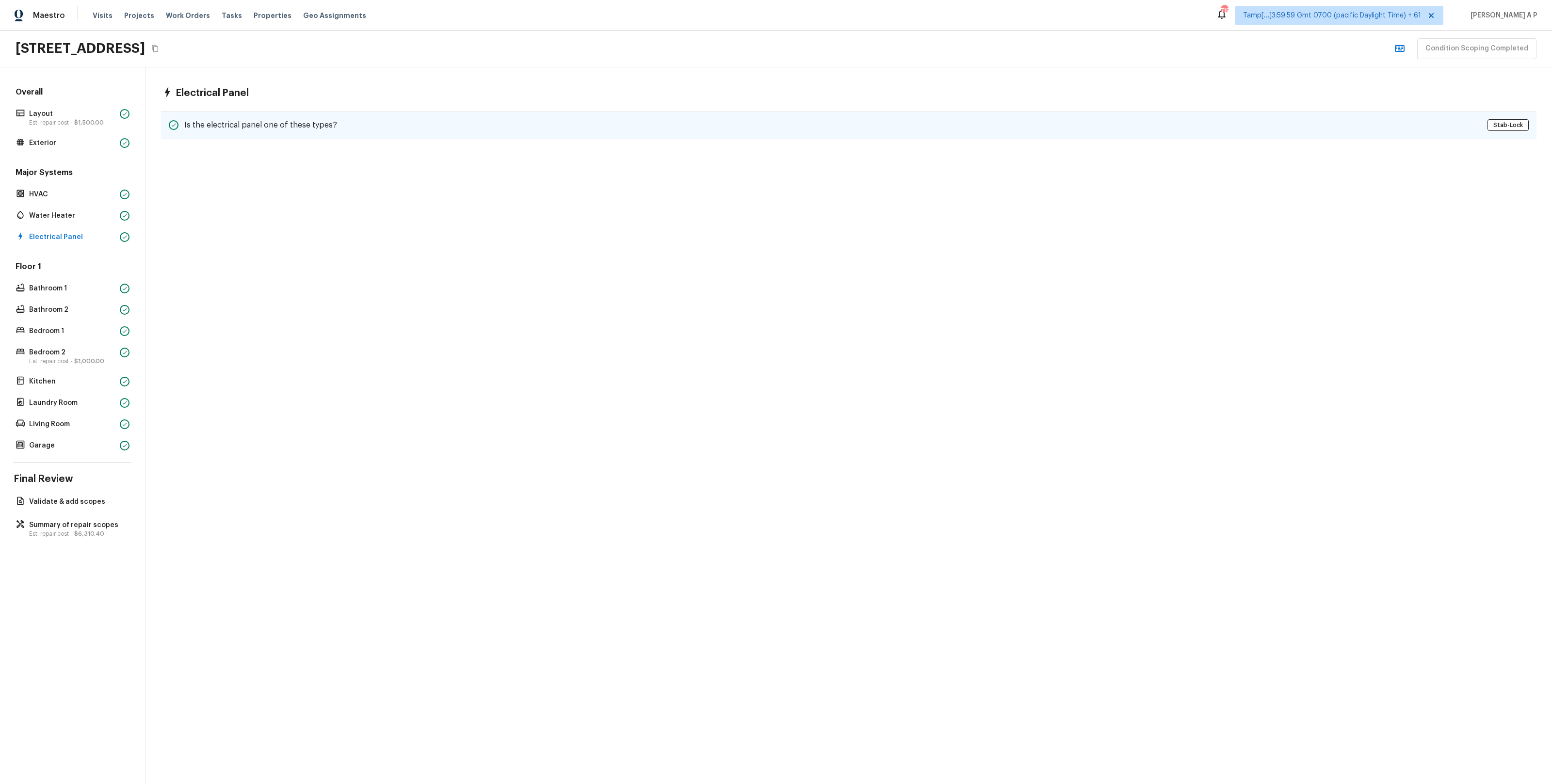
click at [244, 114] on div "Is the electrical panel one of these types? Stab-Lock" at bounding box center [848, 125] width 1375 height 28
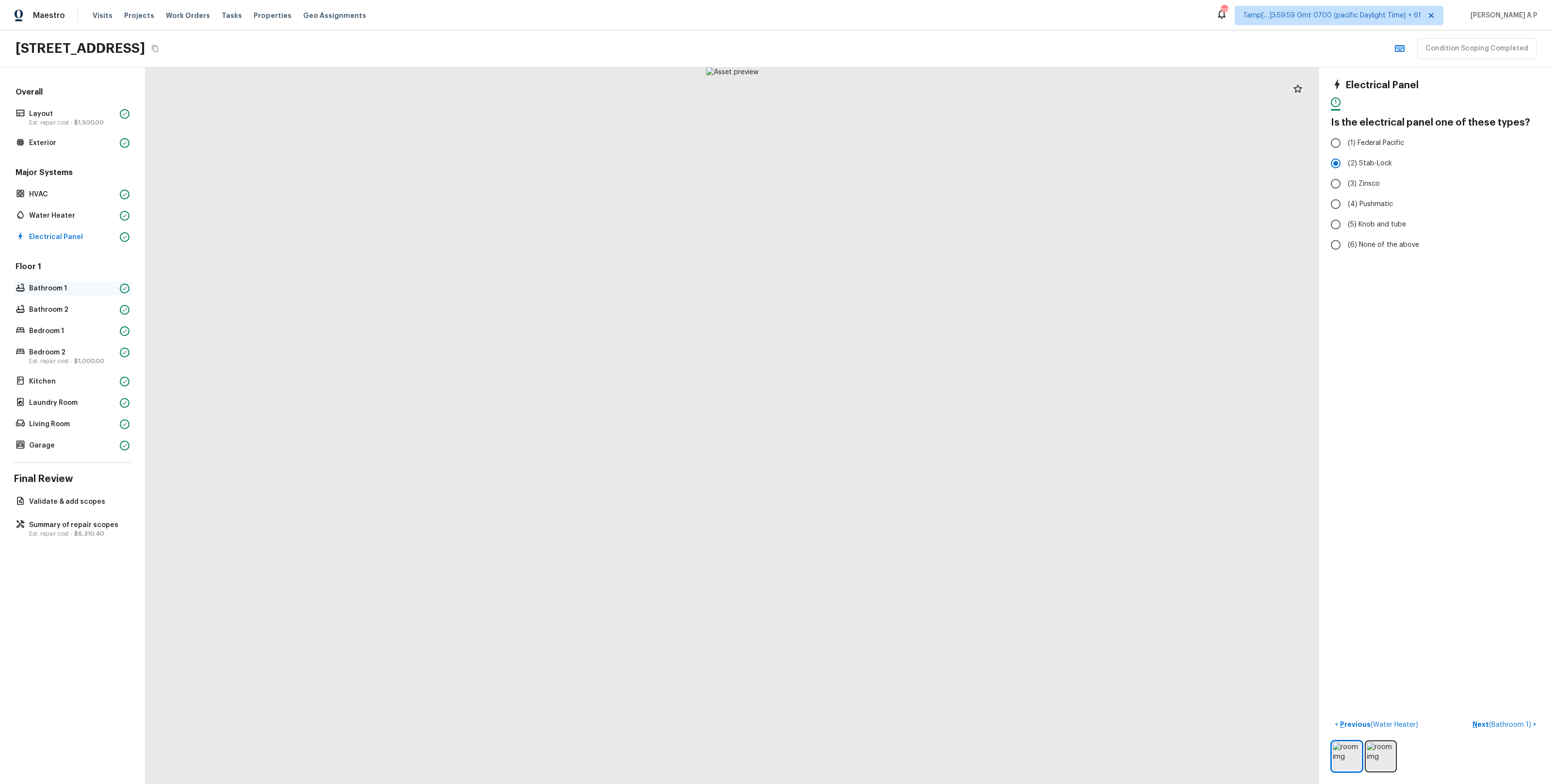
click at [120, 290] on div at bounding box center [125, 288] width 10 height 10
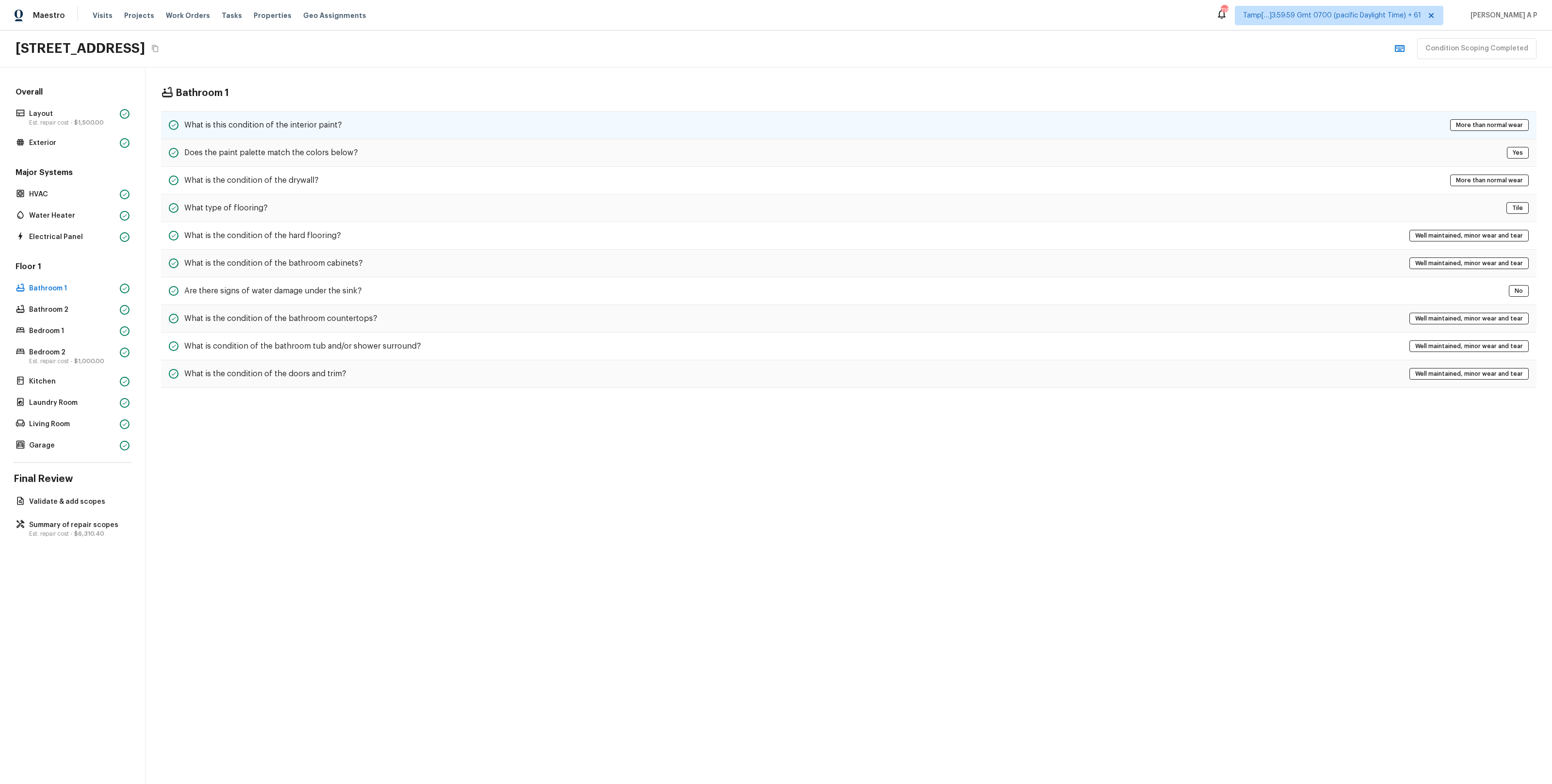
click at [288, 125] on h5 "What is this condition of the interior paint?" at bounding box center [263, 125] width 158 height 11
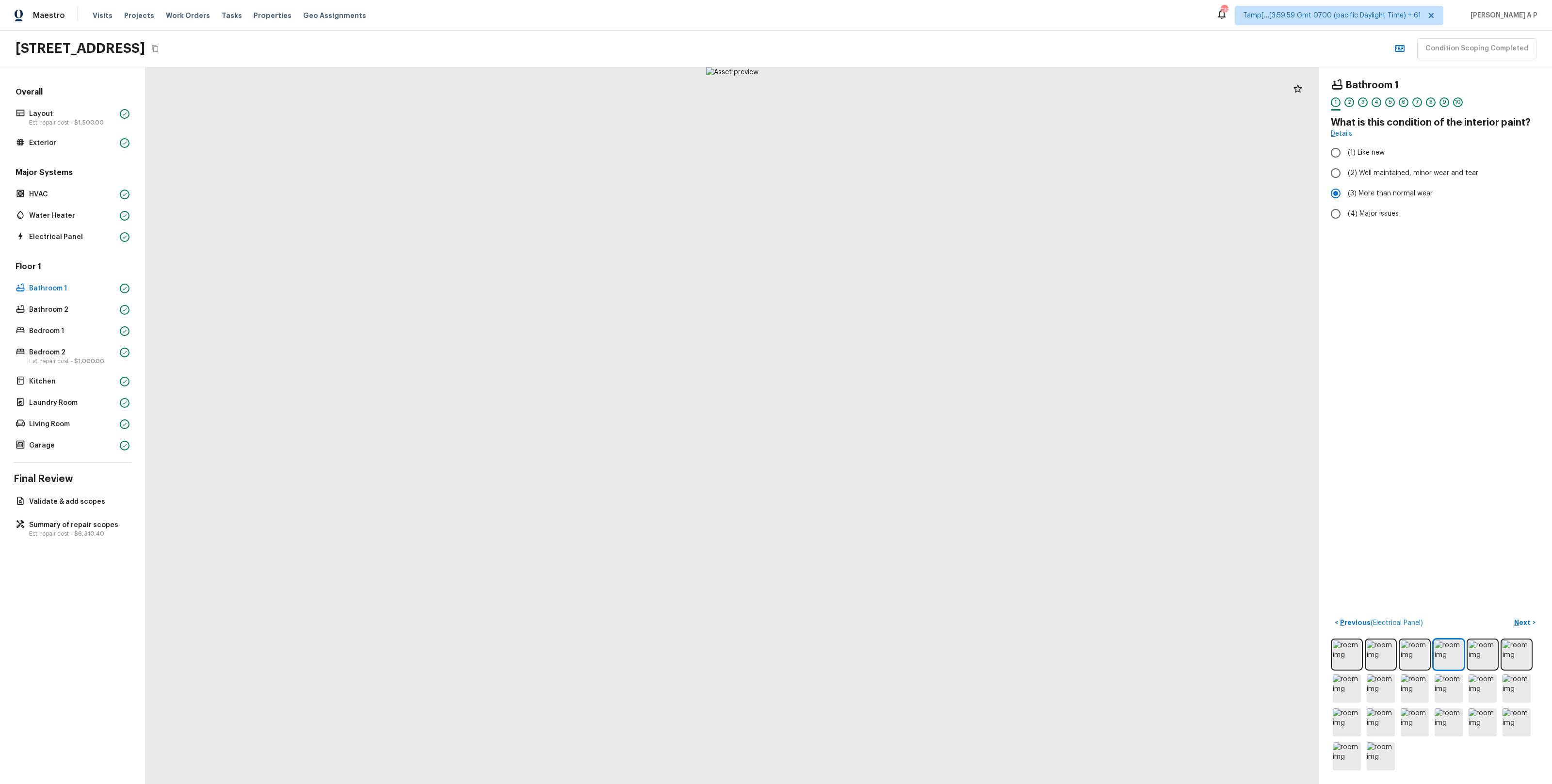
click at [692, 306] on div at bounding box center [733, 426] width 1174 height 717
click at [105, 310] on p "Bathroom 2" at bounding box center [72, 310] width 87 height 10
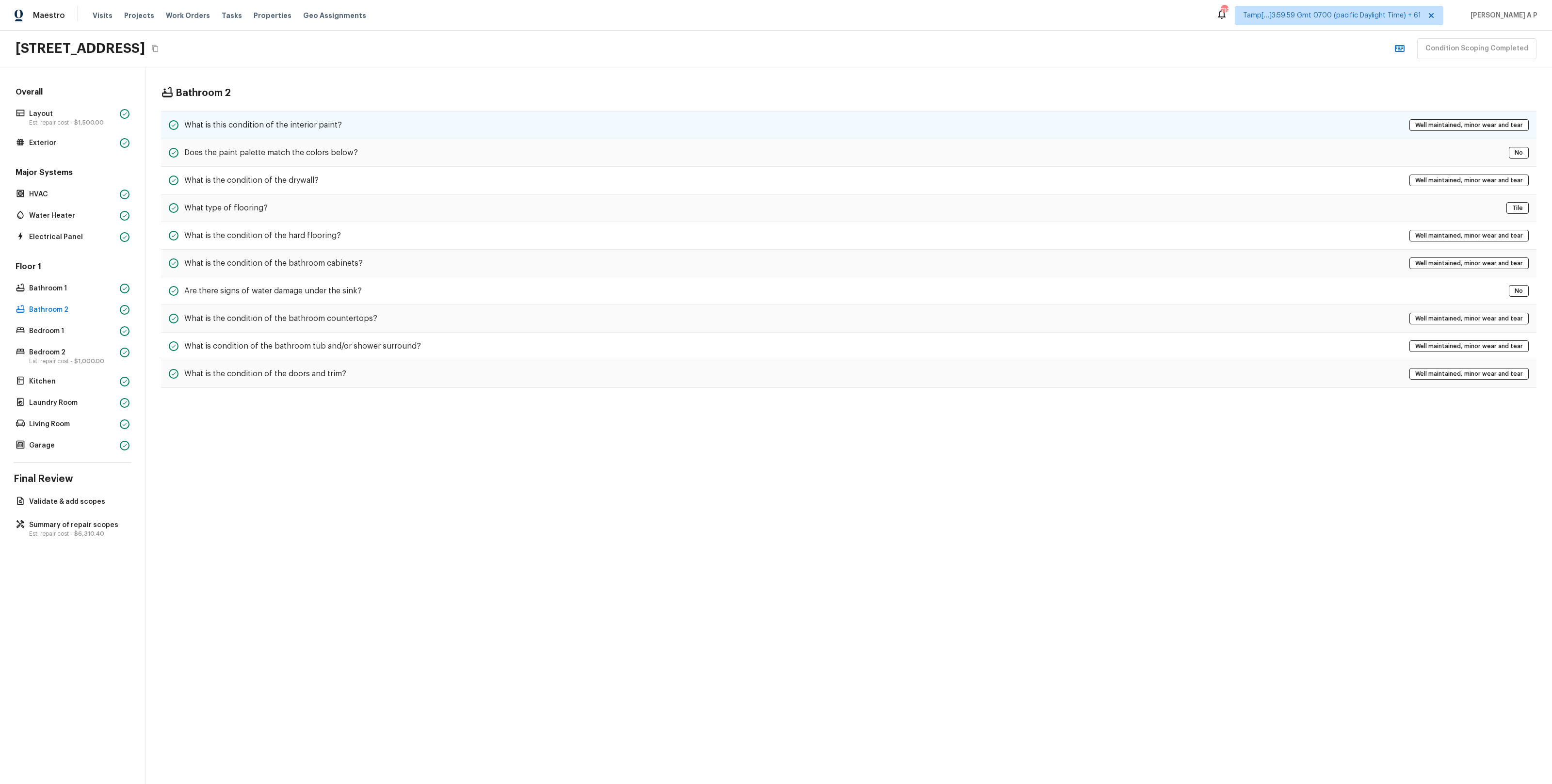
click at [365, 127] on div "What is this condition of the interior paint? Well maintained, minor wear and t…" at bounding box center [848, 125] width 1375 height 28
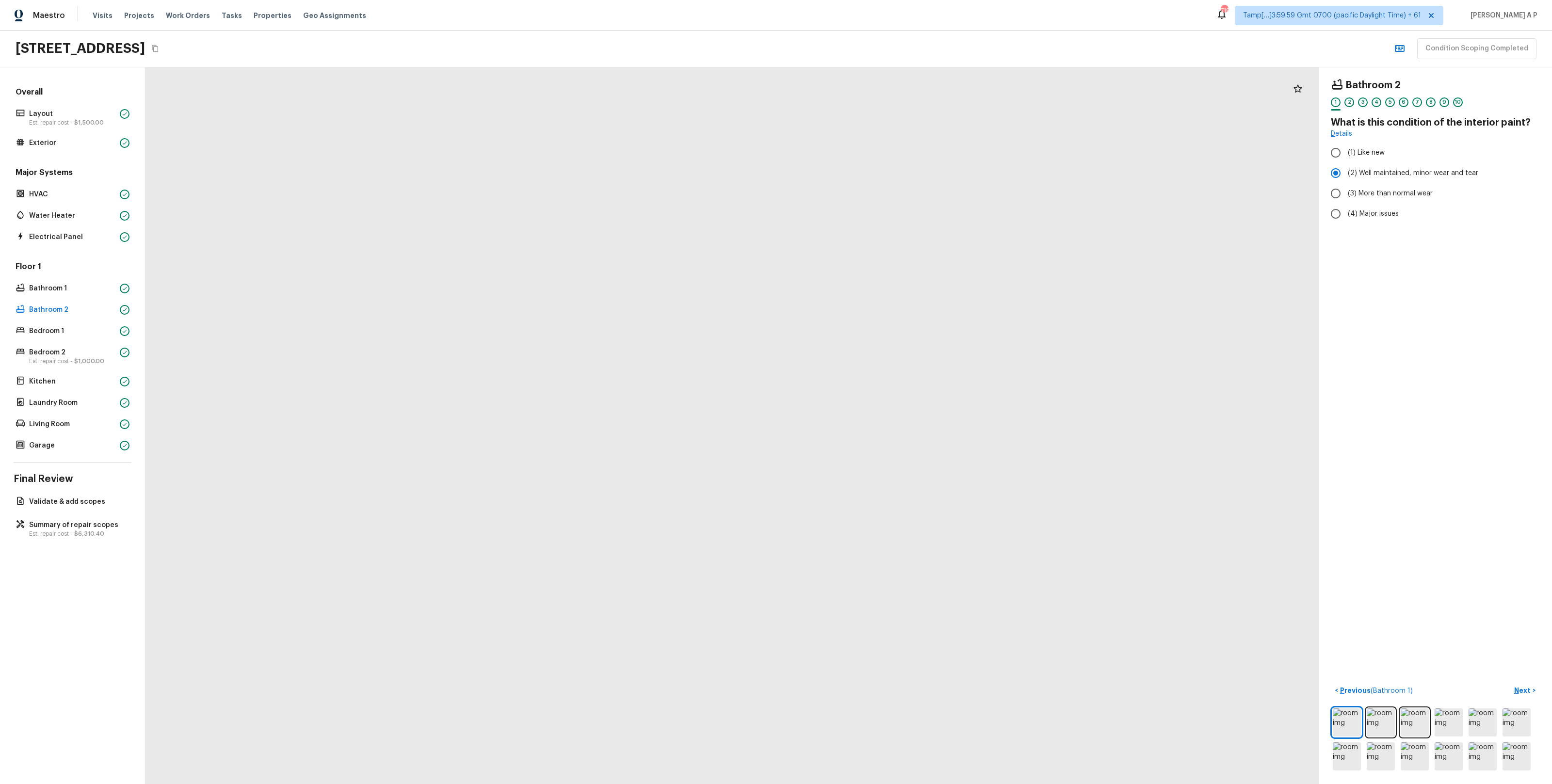
drag, startPoint x: 784, startPoint y: 411, endPoint x: 640, endPoint y: 588, distance: 228.2
click at [640, 590] on div at bounding box center [741, 277] width 3491 height 2131
drag, startPoint x: 796, startPoint y: 458, endPoint x: 789, endPoint y: 460, distance: 7.3
click at [789, 459] on div at bounding box center [716, 294] width 3491 height 2131
drag, startPoint x: 915, startPoint y: 312, endPoint x: 633, endPoint y: 359, distance: 285.9
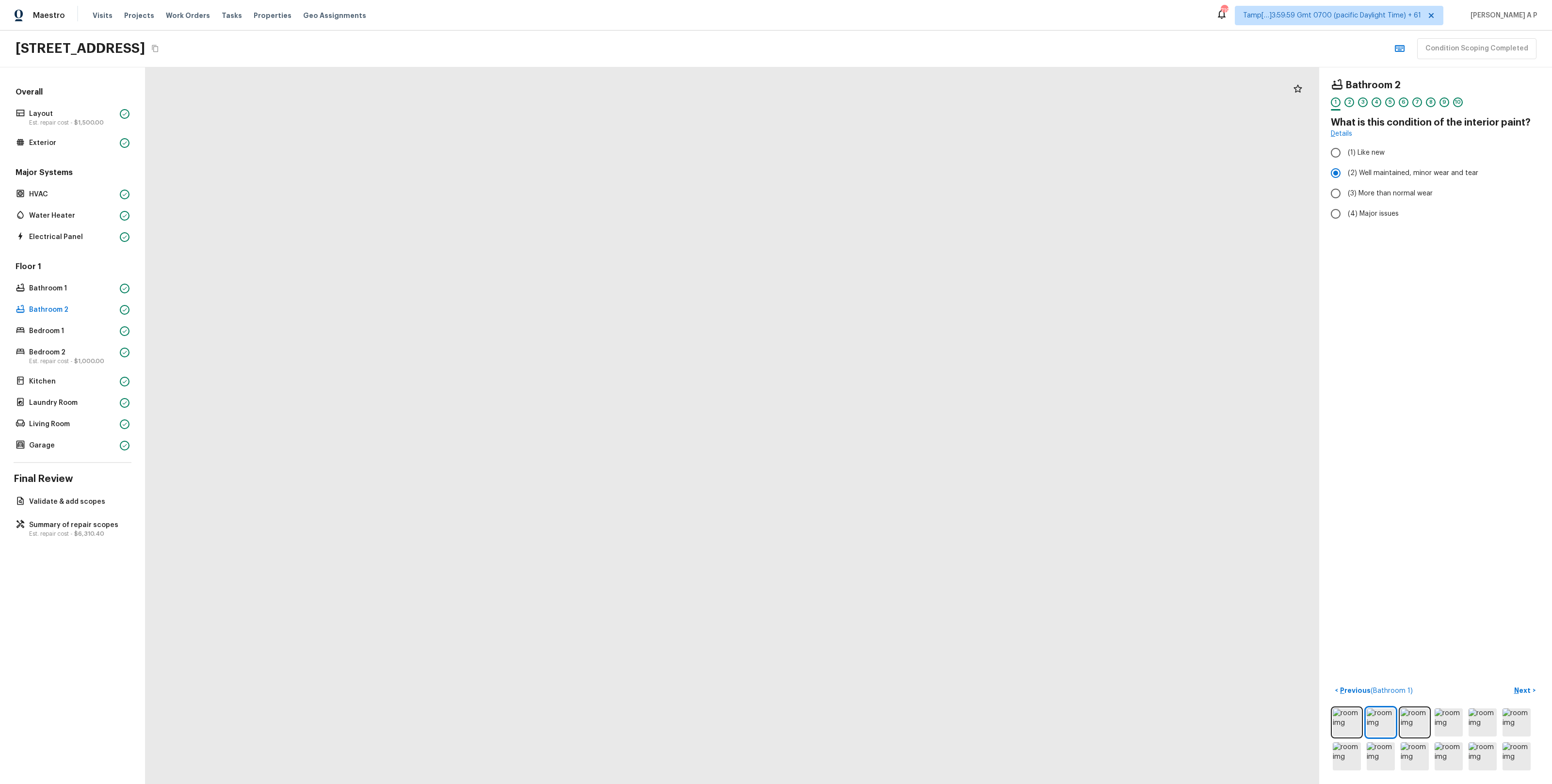
click at [633, 359] on div at bounding box center [1160, 457] width 4563 height 2785
click at [96, 323] on div "Floor 1 Bathroom 1 Bathroom 2 Bedroom 1 Bedroom 2 Est. repair cost - $1,000.00 …" at bounding box center [73, 356] width 118 height 191
click at [95, 331] on p "Bedroom 1" at bounding box center [72, 331] width 87 height 10
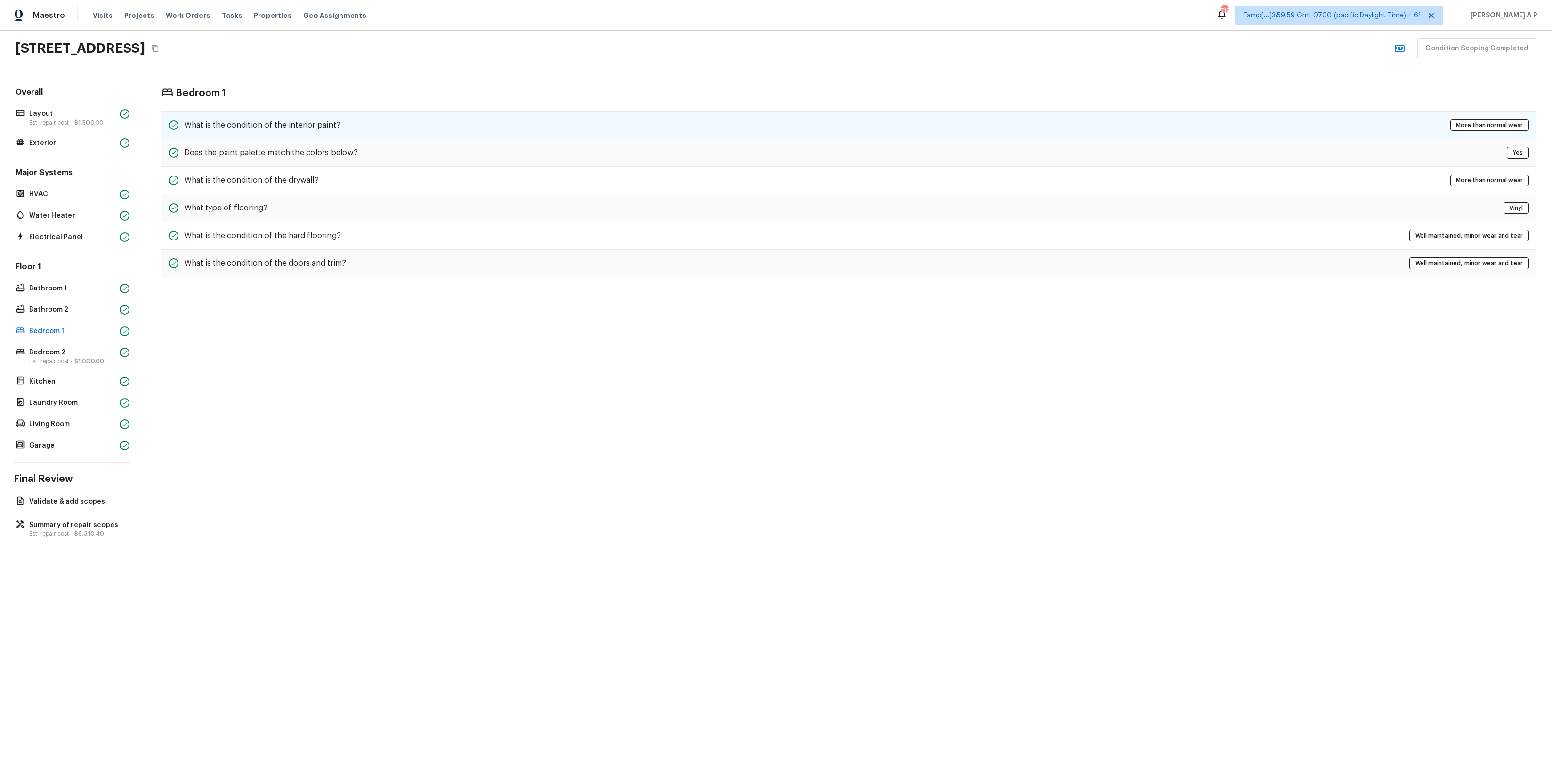
click at [339, 121] on div "What is the condition of the interior paint? More than normal wear" at bounding box center [848, 125] width 1375 height 28
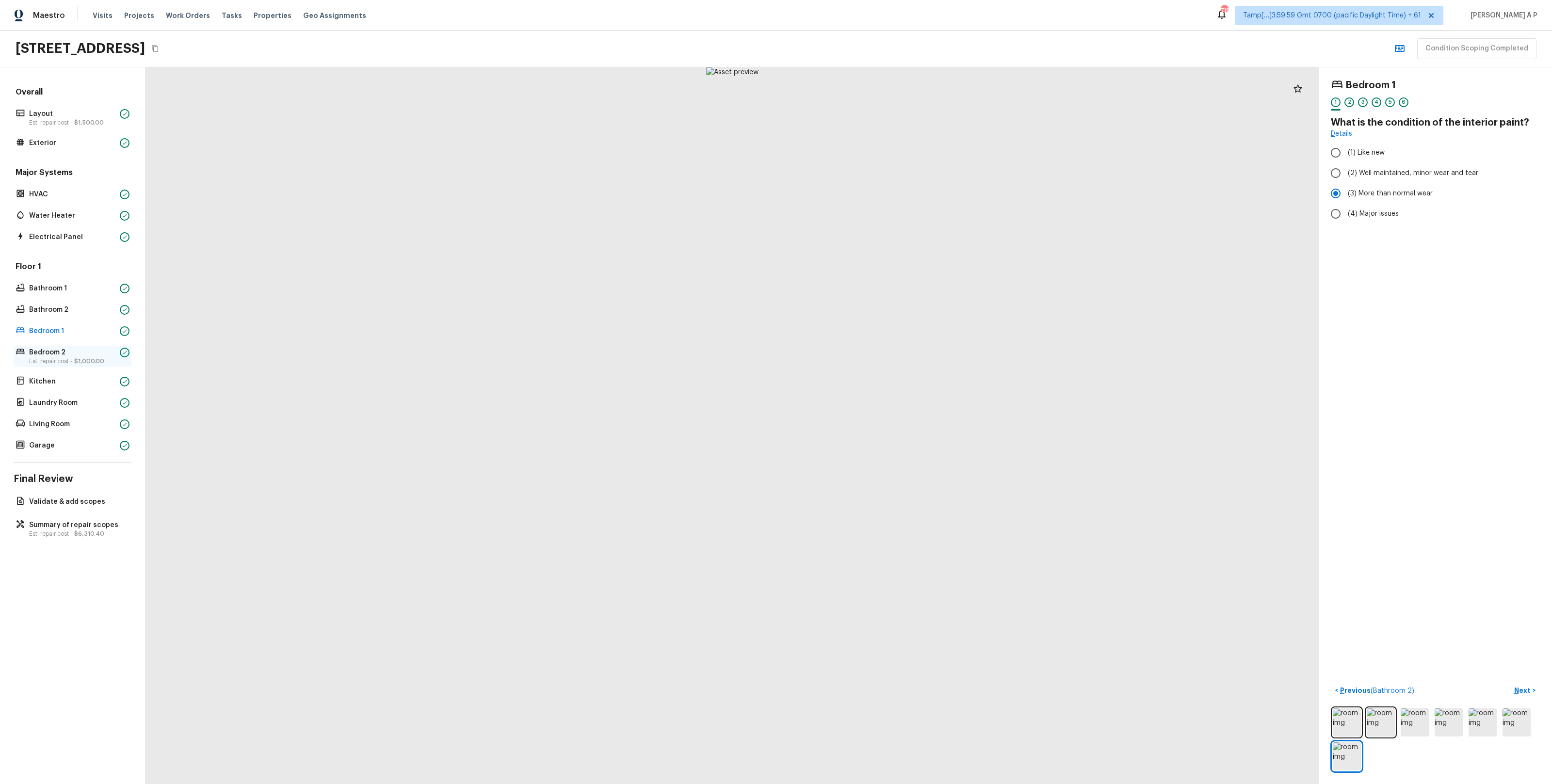
click at [99, 359] on span "$1,000.00" at bounding box center [89, 361] width 30 height 6
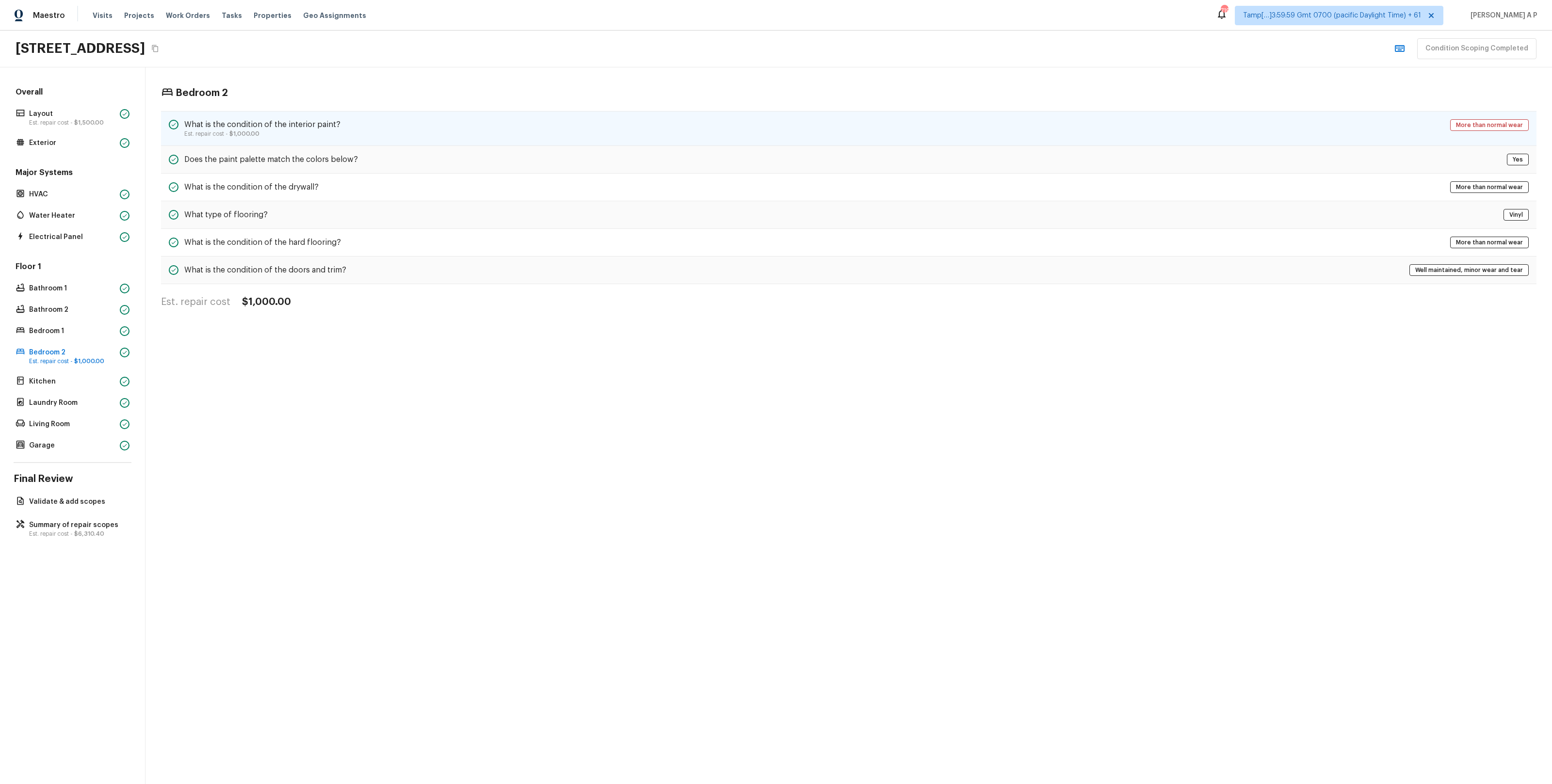
click at [275, 119] on h5 "What is the condition of the interior paint?" at bounding box center [262, 125] width 156 height 11
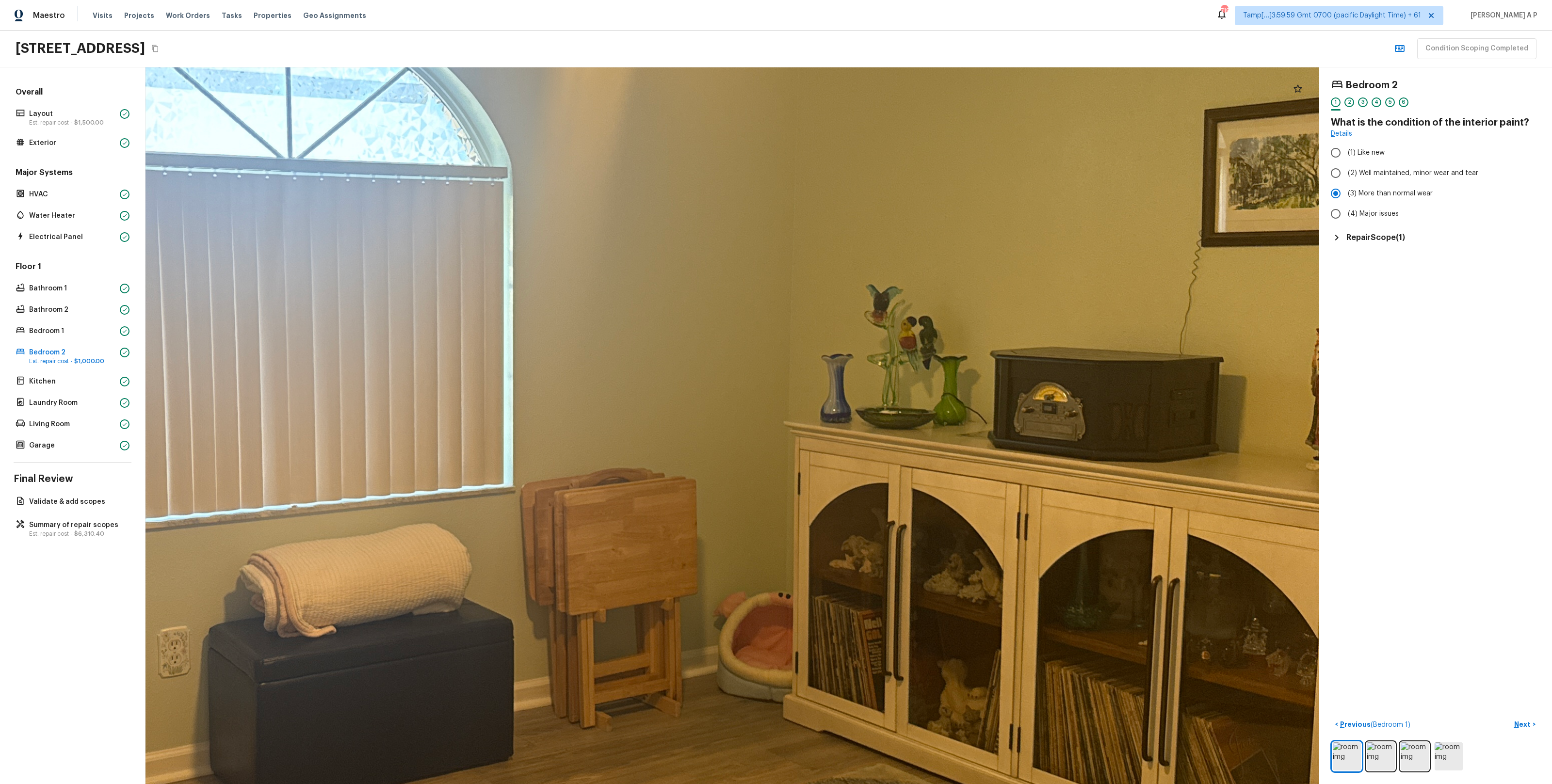
drag, startPoint x: 875, startPoint y: 414, endPoint x: 762, endPoint y: 414, distance: 113.0
click at [762, 414] on div at bounding box center [521, 440] width 2480 height 1514
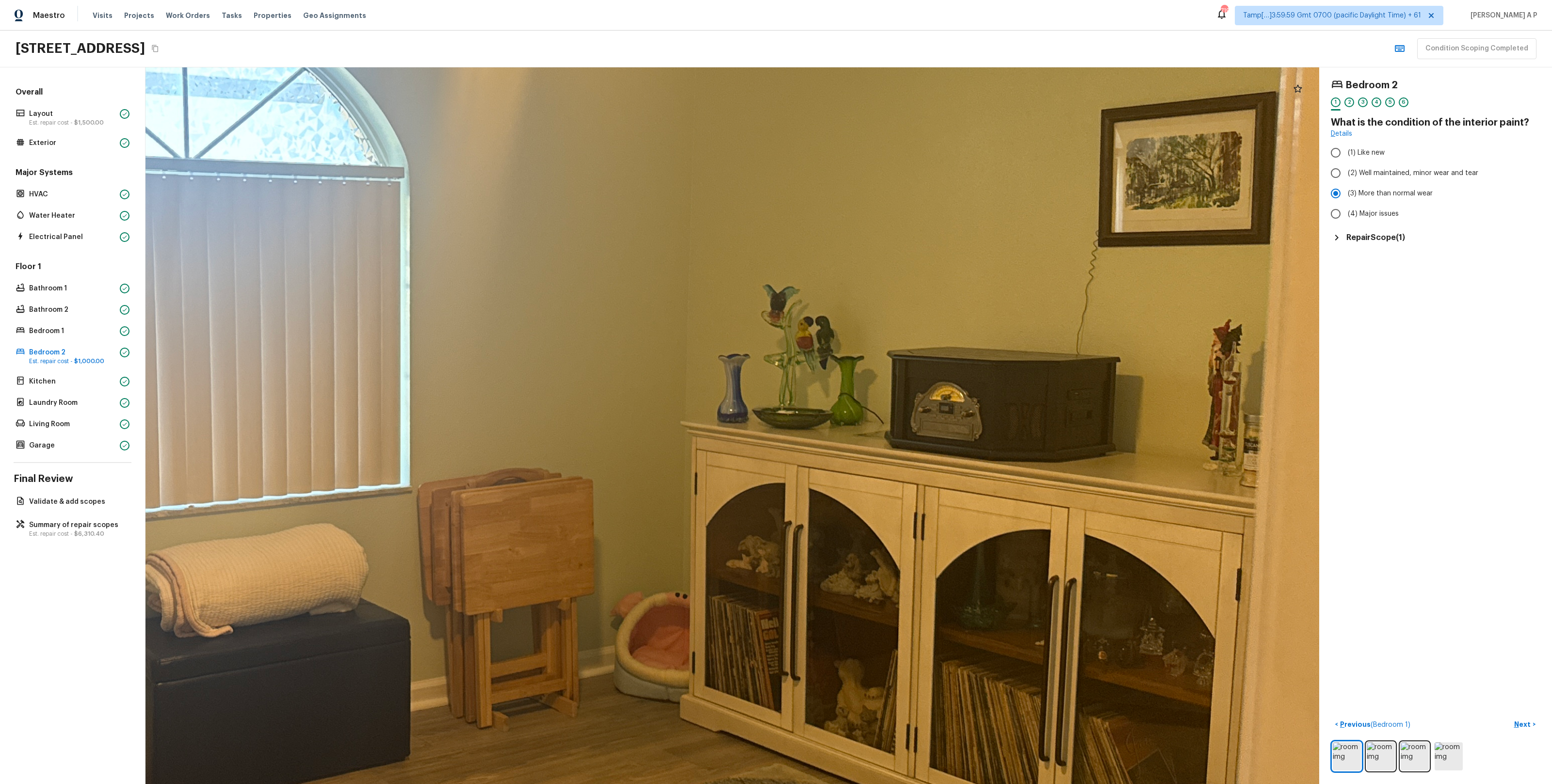
drag, startPoint x: 821, startPoint y: 414, endPoint x: 713, endPoint y: 414, distance: 108.0
click at [713, 414] on div at bounding box center [418, 440] width 2480 height 1514
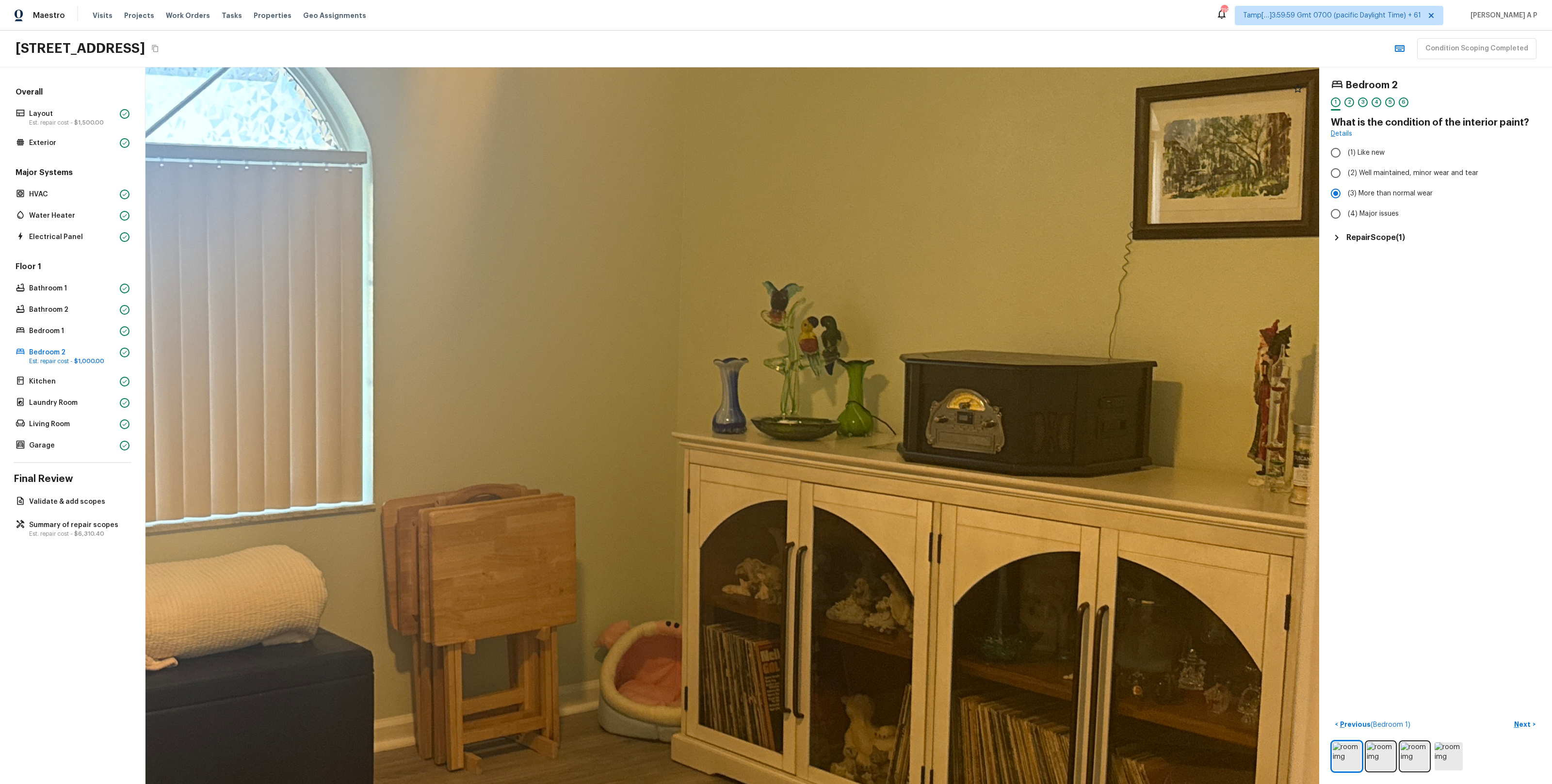
drag, startPoint x: 859, startPoint y: 440, endPoint x: 781, endPoint y: 475, distance: 85.5
click at [782, 477] on div at bounding box center [381, 453] width 2737 height 1671
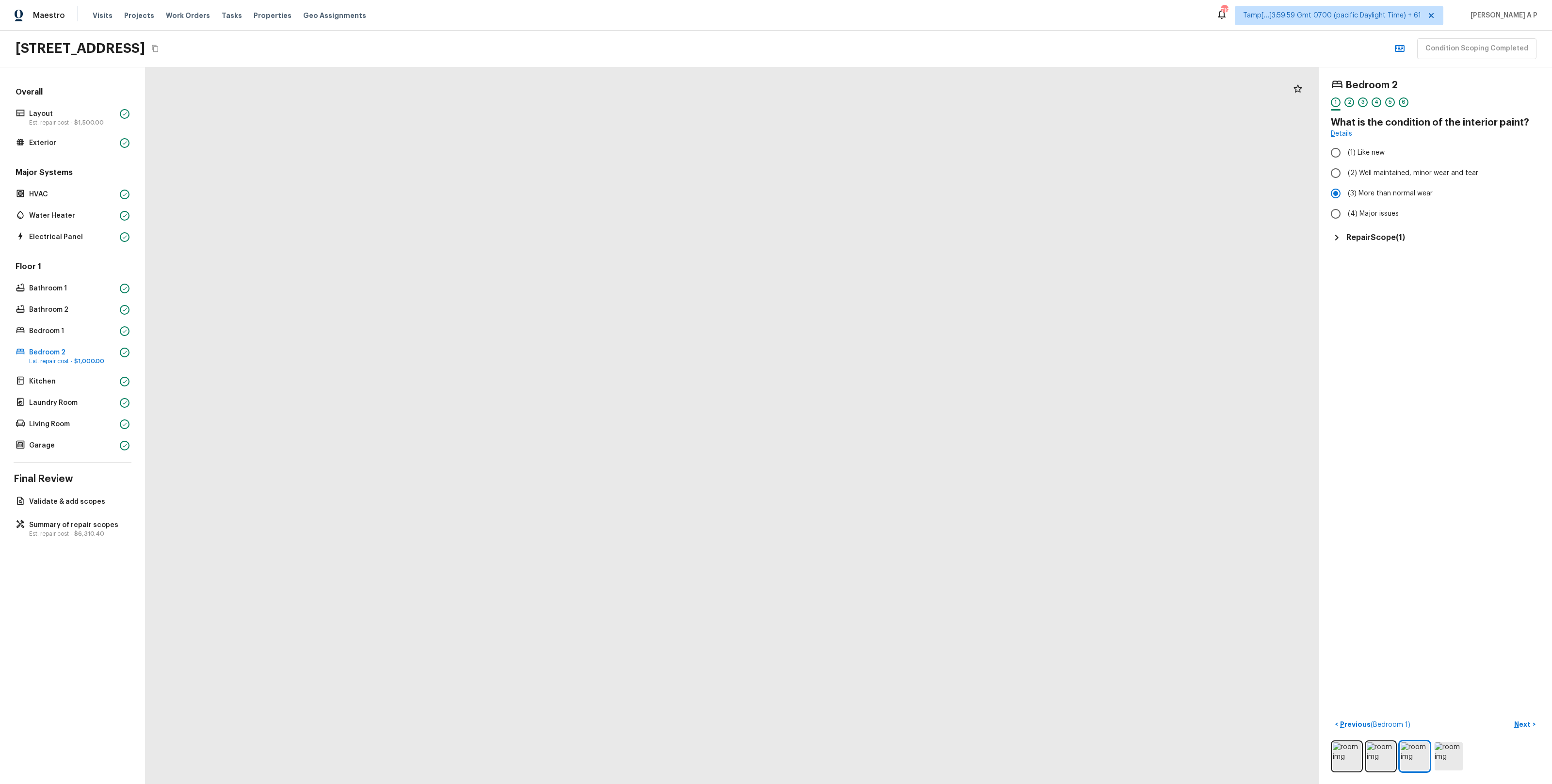
drag, startPoint x: 631, startPoint y: 415, endPoint x: 645, endPoint y: 576, distance: 161.6
click at [646, 576] on div at bounding box center [821, 330] width 2369 height 1446
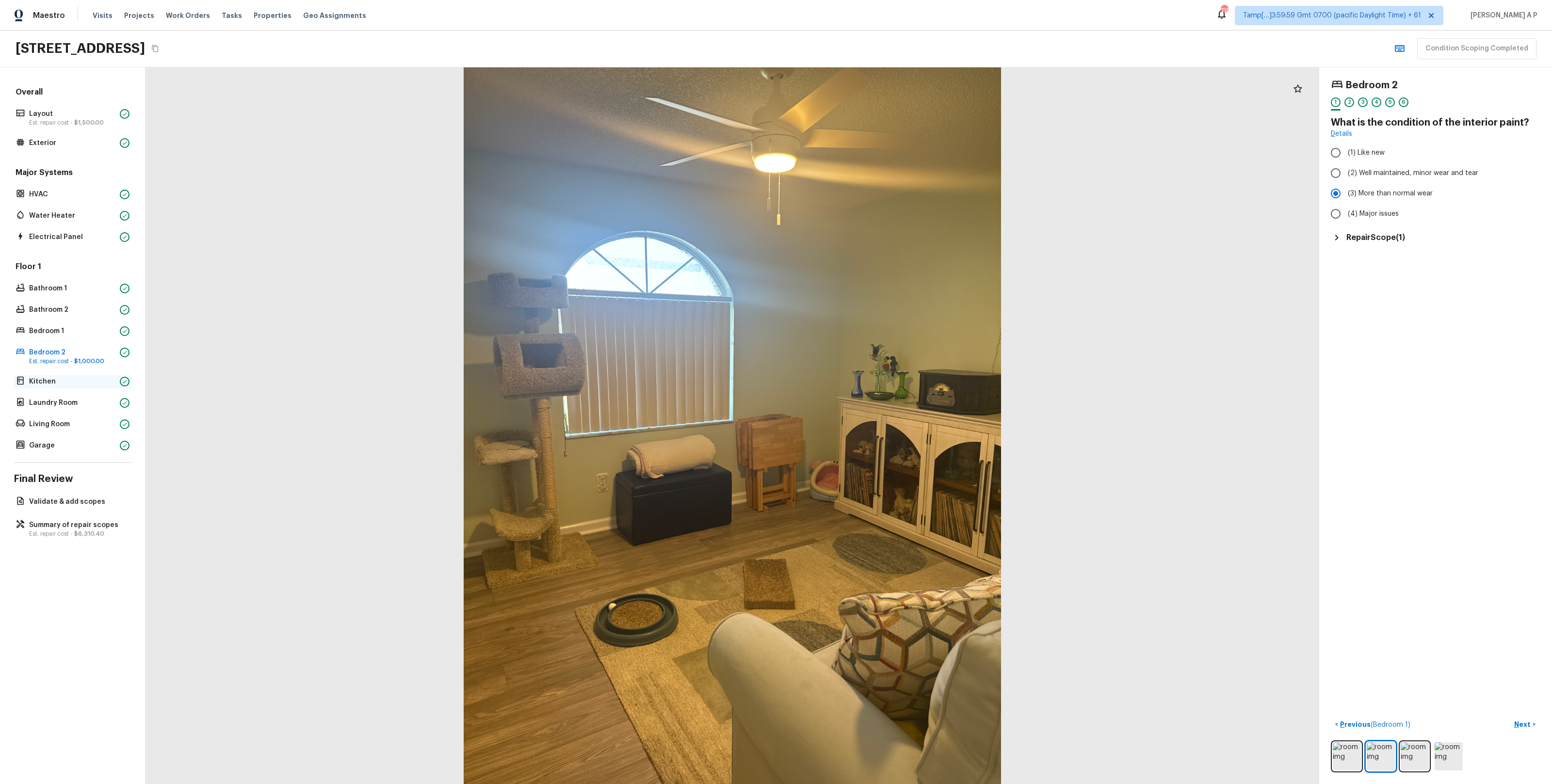
click at [98, 385] on p "Kitchen" at bounding box center [72, 381] width 87 height 10
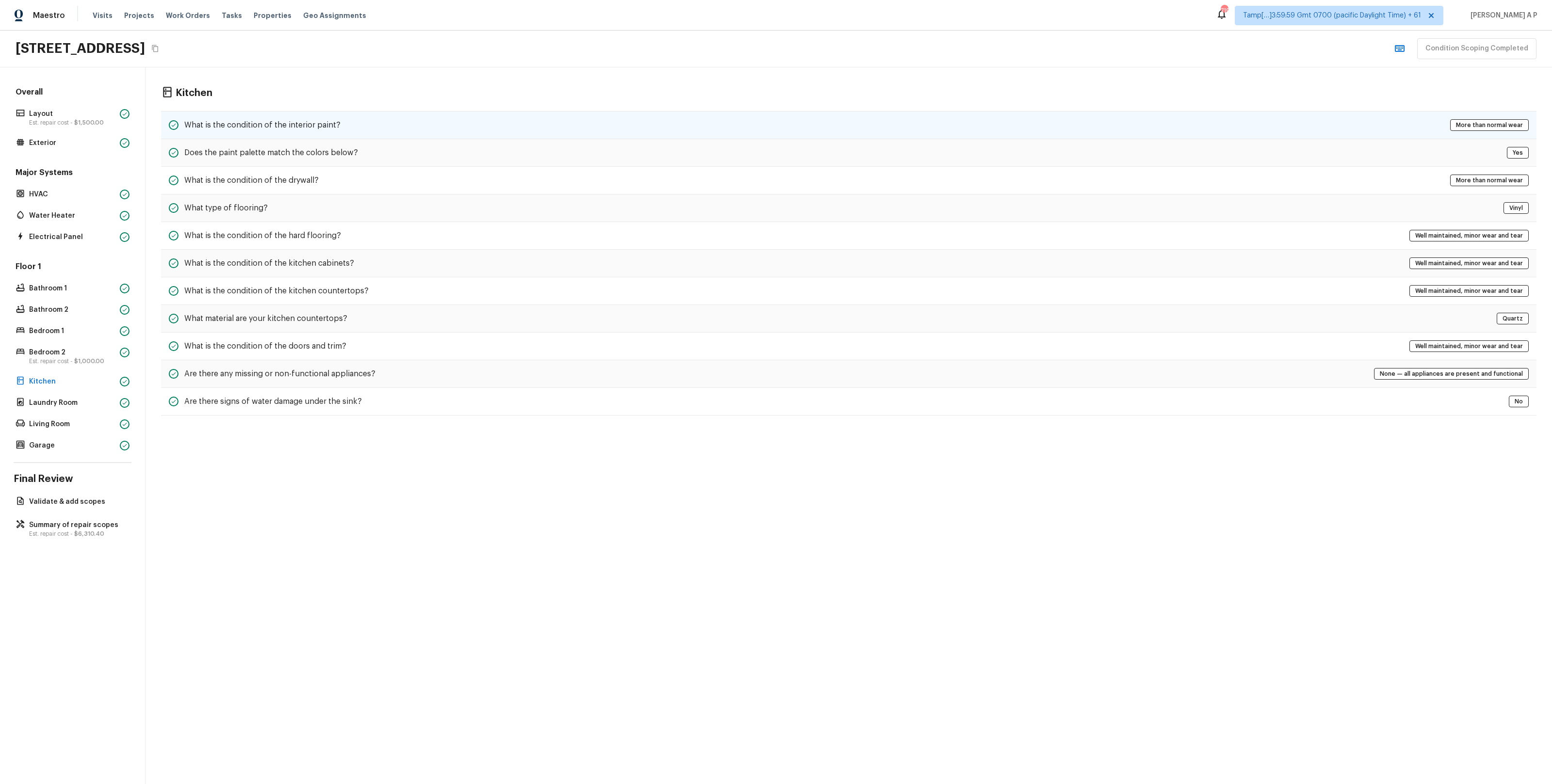
click at [392, 130] on div "What is the condition of the interior paint? More than normal wear" at bounding box center [848, 125] width 1375 height 28
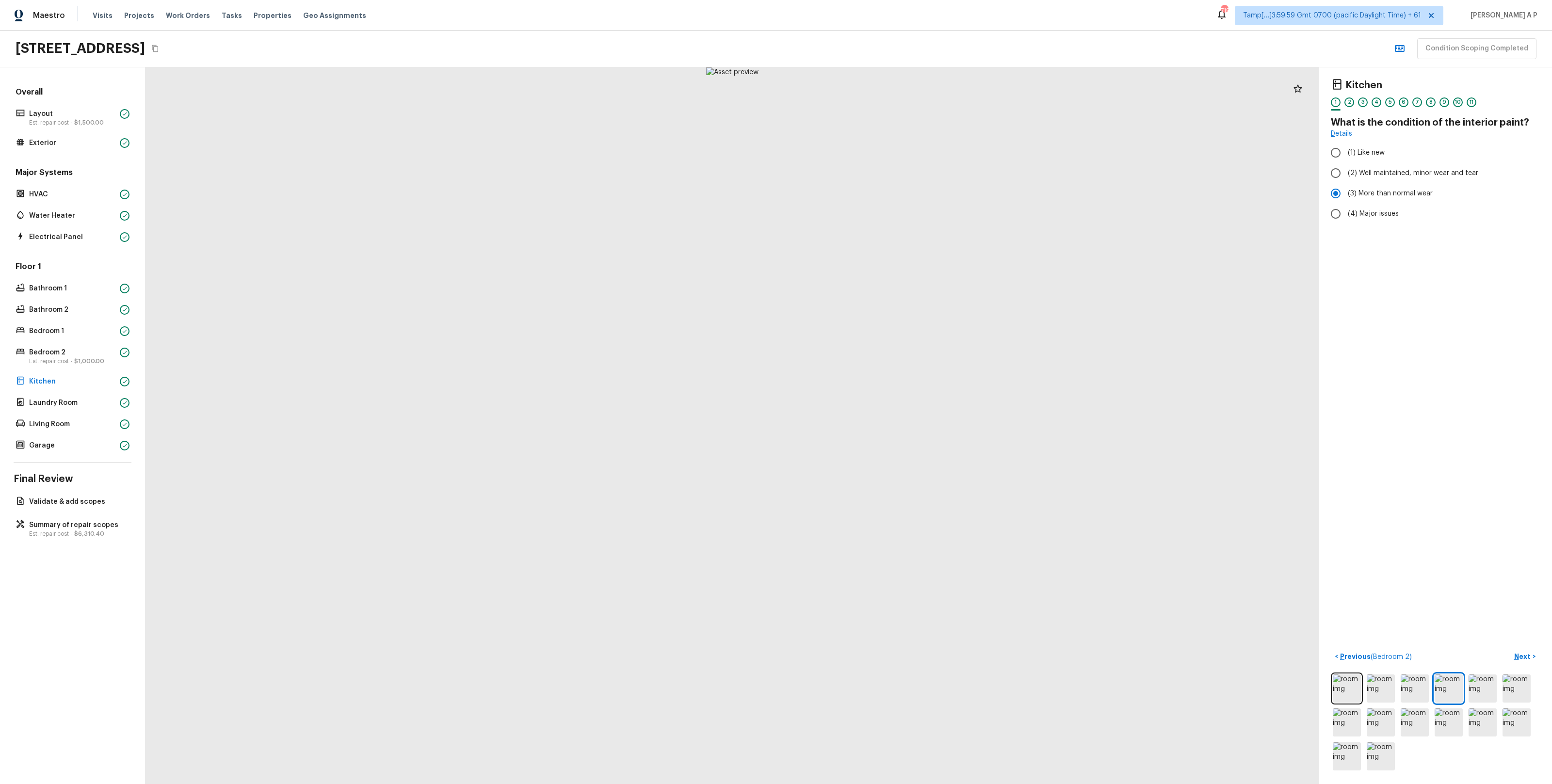
click at [754, 389] on div at bounding box center [733, 426] width 1174 height 717
click at [58, 400] on p "Laundry Room" at bounding box center [72, 403] width 87 height 10
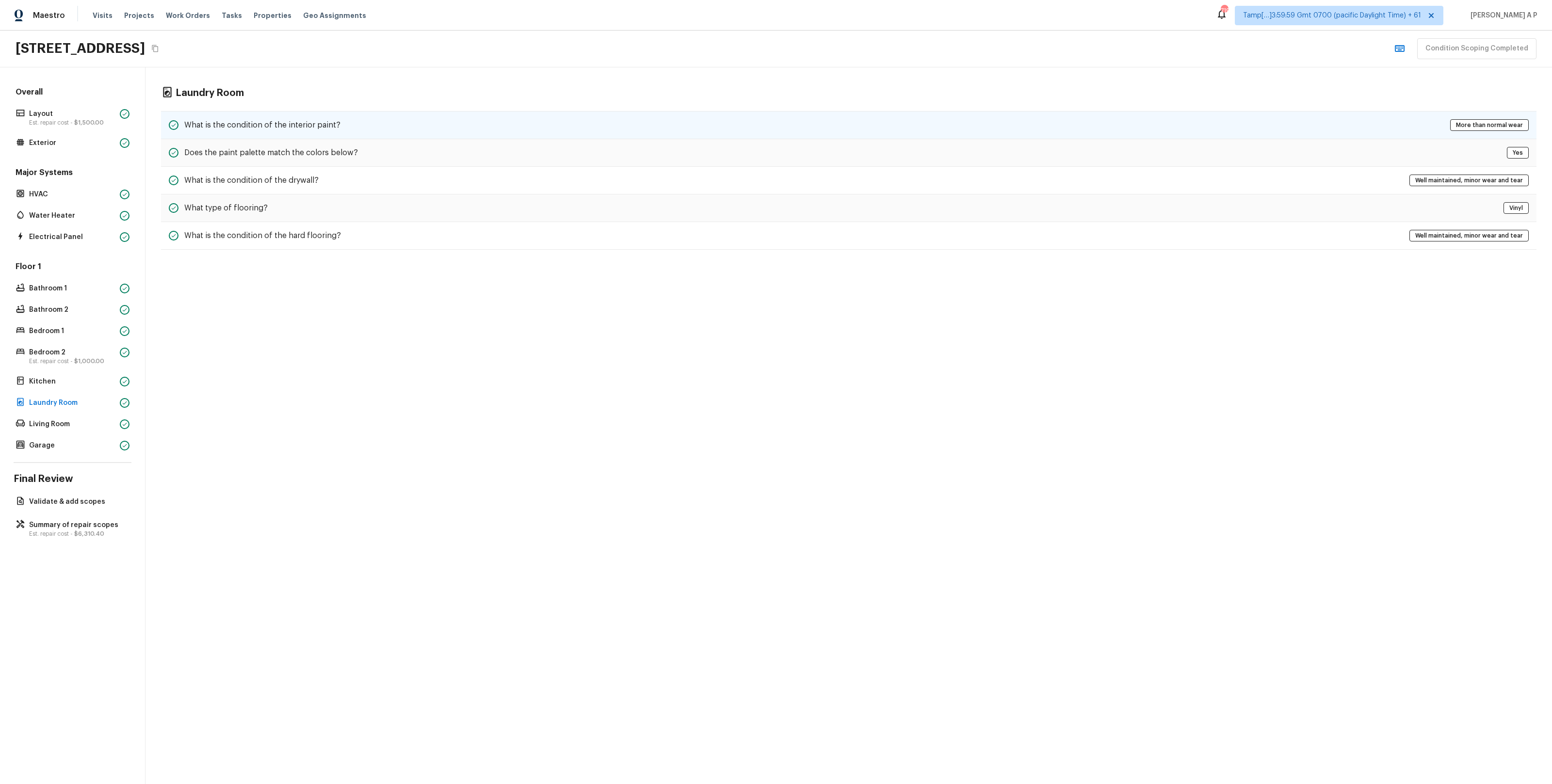
click at [253, 120] on h5 "What is the condition of the interior paint?" at bounding box center [262, 125] width 156 height 11
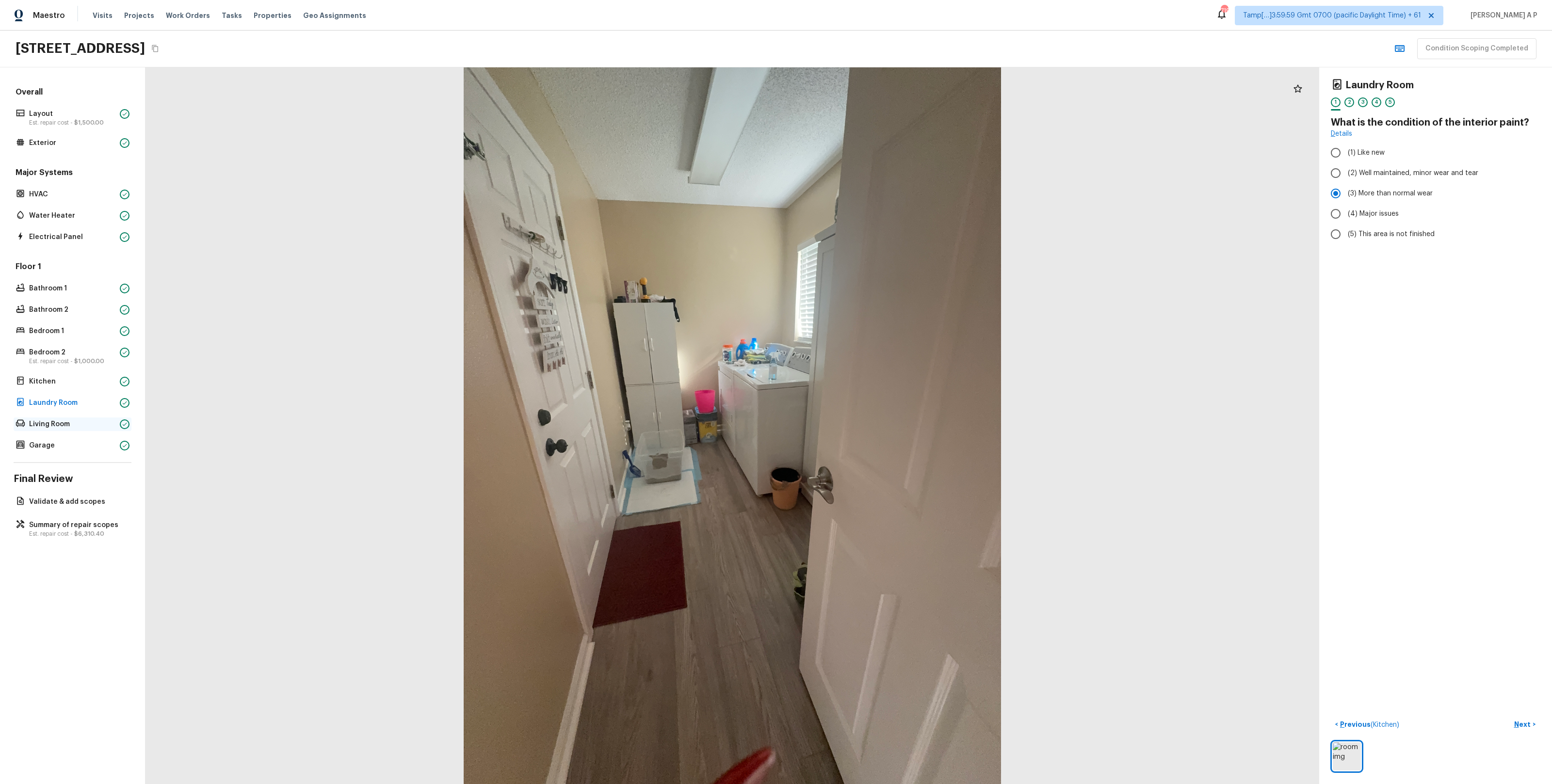
click at [86, 422] on p "Living Room" at bounding box center [72, 424] width 87 height 10
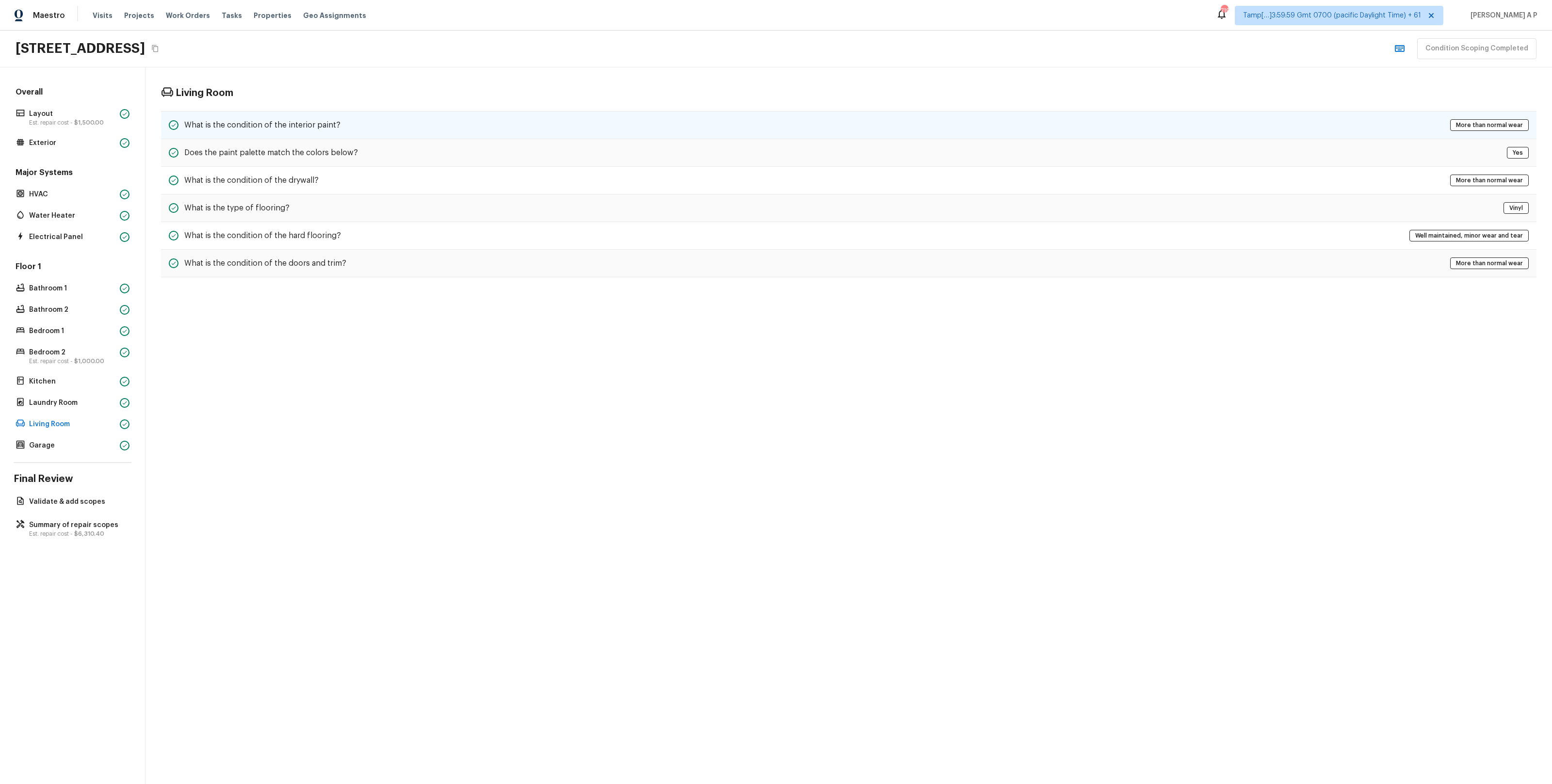
click at [314, 117] on div "What is the condition of the interior paint? More than normal wear" at bounding box center [848, 125] width 1375 height 28
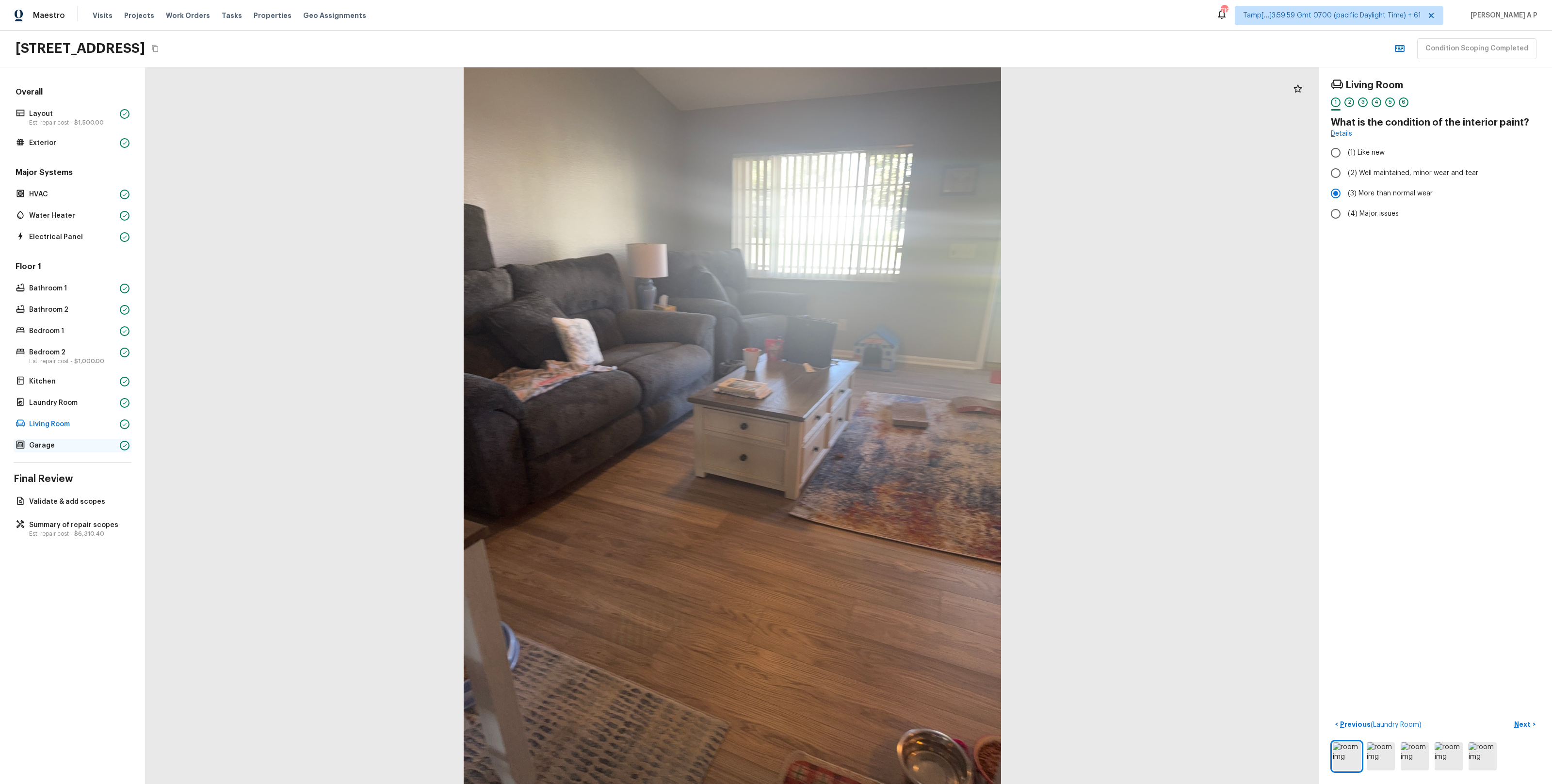
click at [114, 447] on p "Garage" at bounding box center [72, 446] width 87 height 10
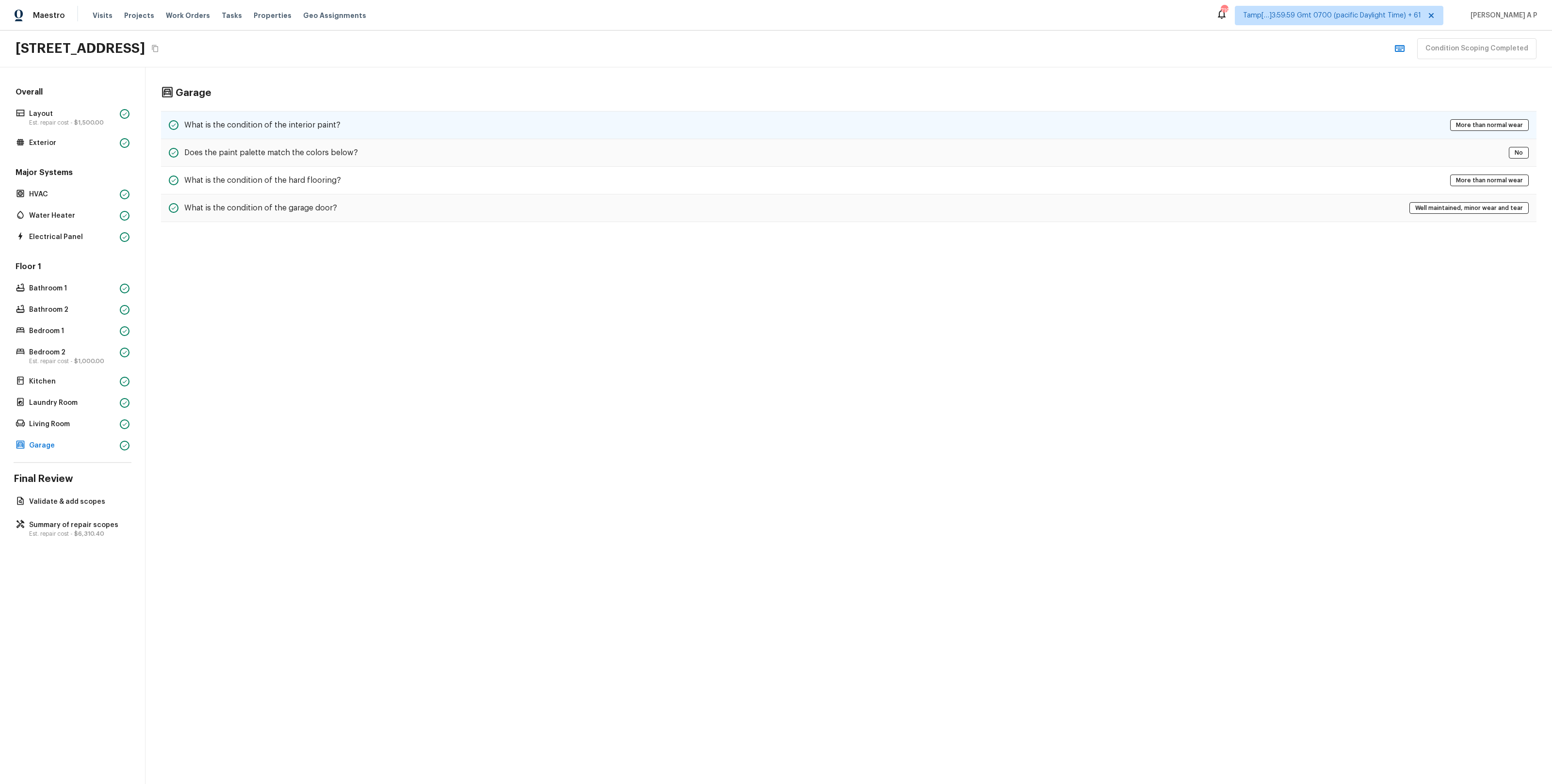
click at [346, 130] on div "What is the condition of the interior paint? More than normal wear" at bounding box center [848, 125] width 1375 height 28
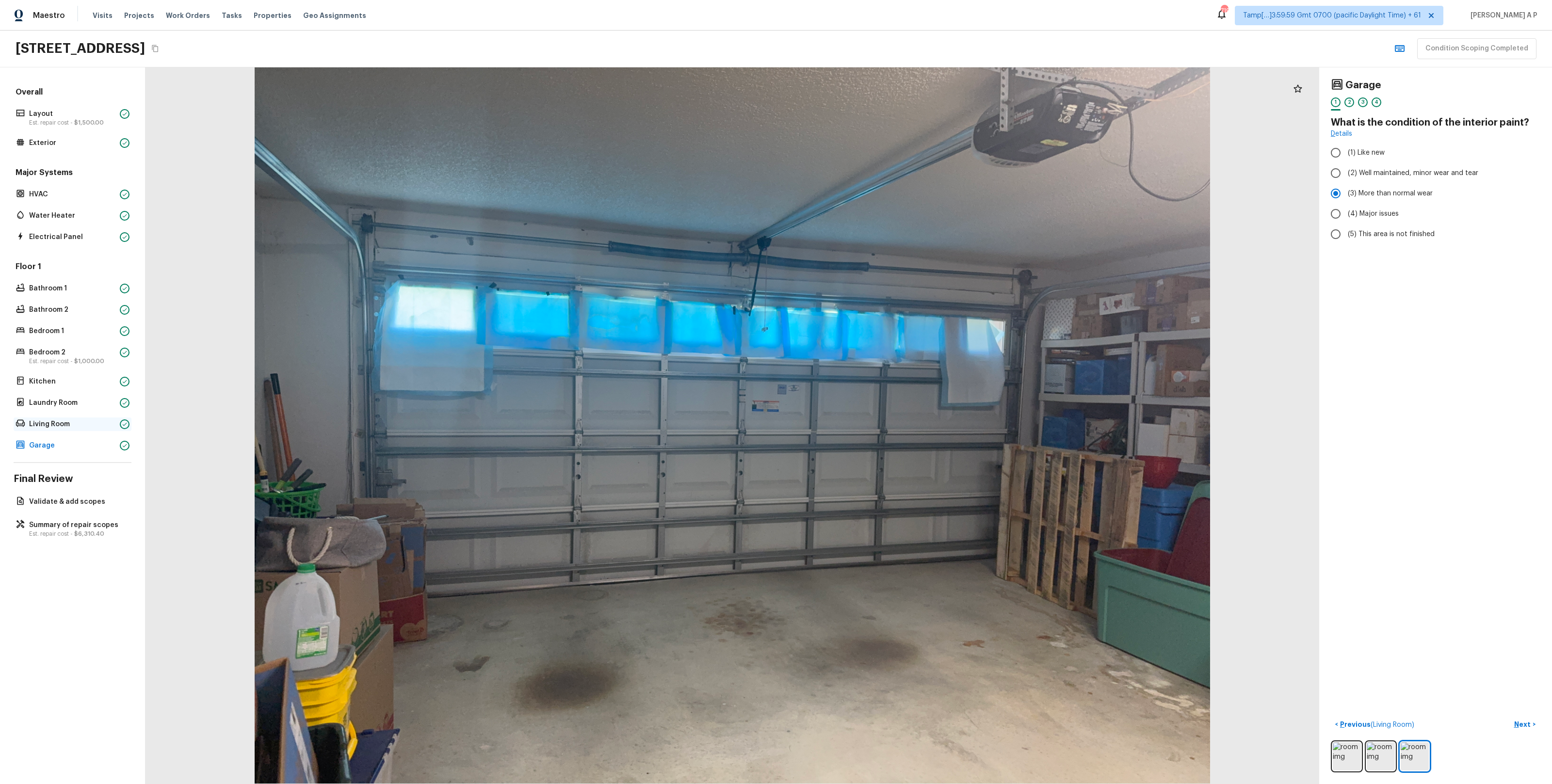
click at [117, 426] on div "Living Room" at bounding box center [73, 424] width 118 height 14
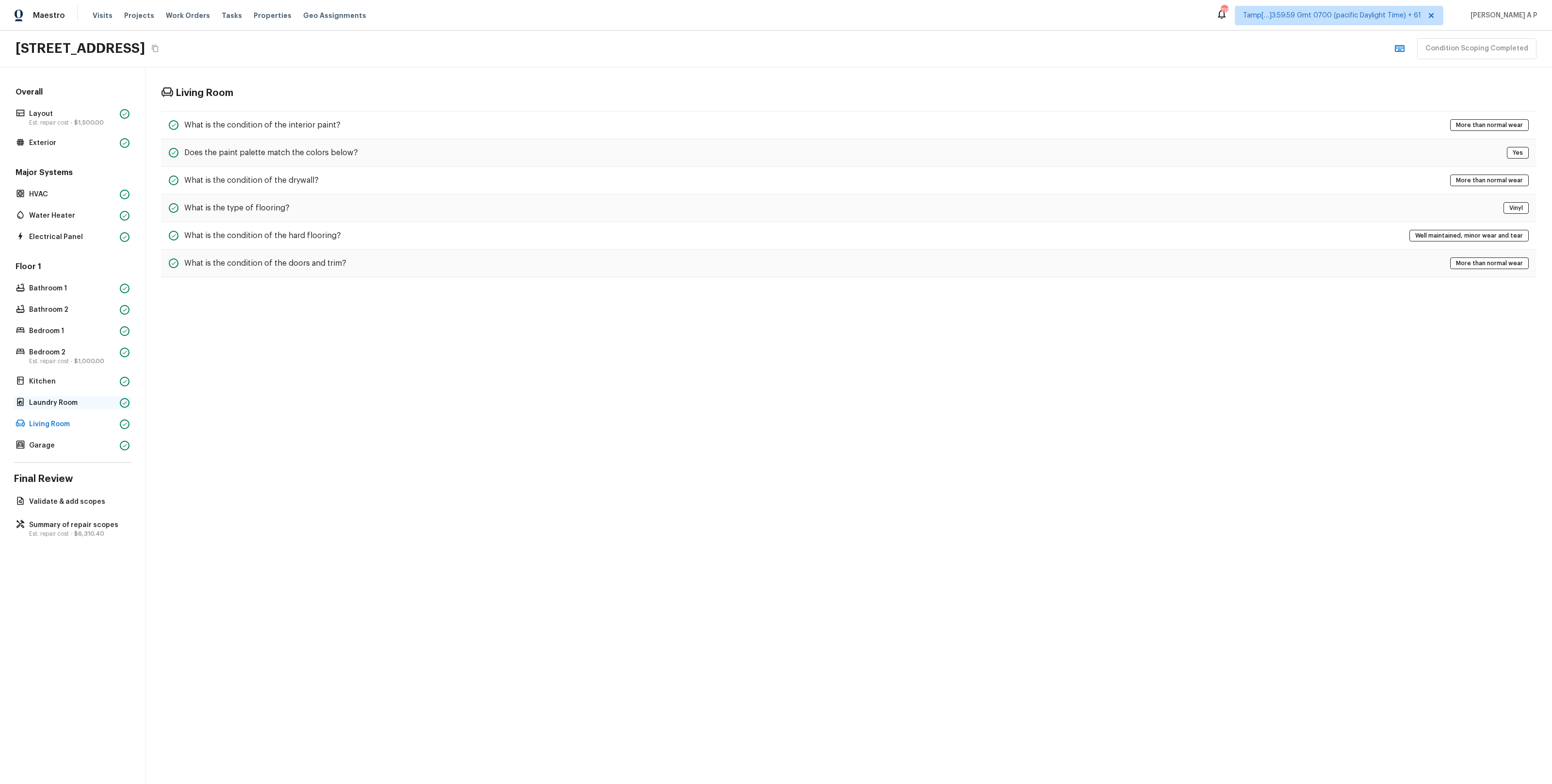
click at [109, 408] on div "Laundry Room" at bounding box center [73, 403] width 118 height 14
click at [105, 377] on p "Kitchen" at bounding box center [72, 381] width 87 height 10
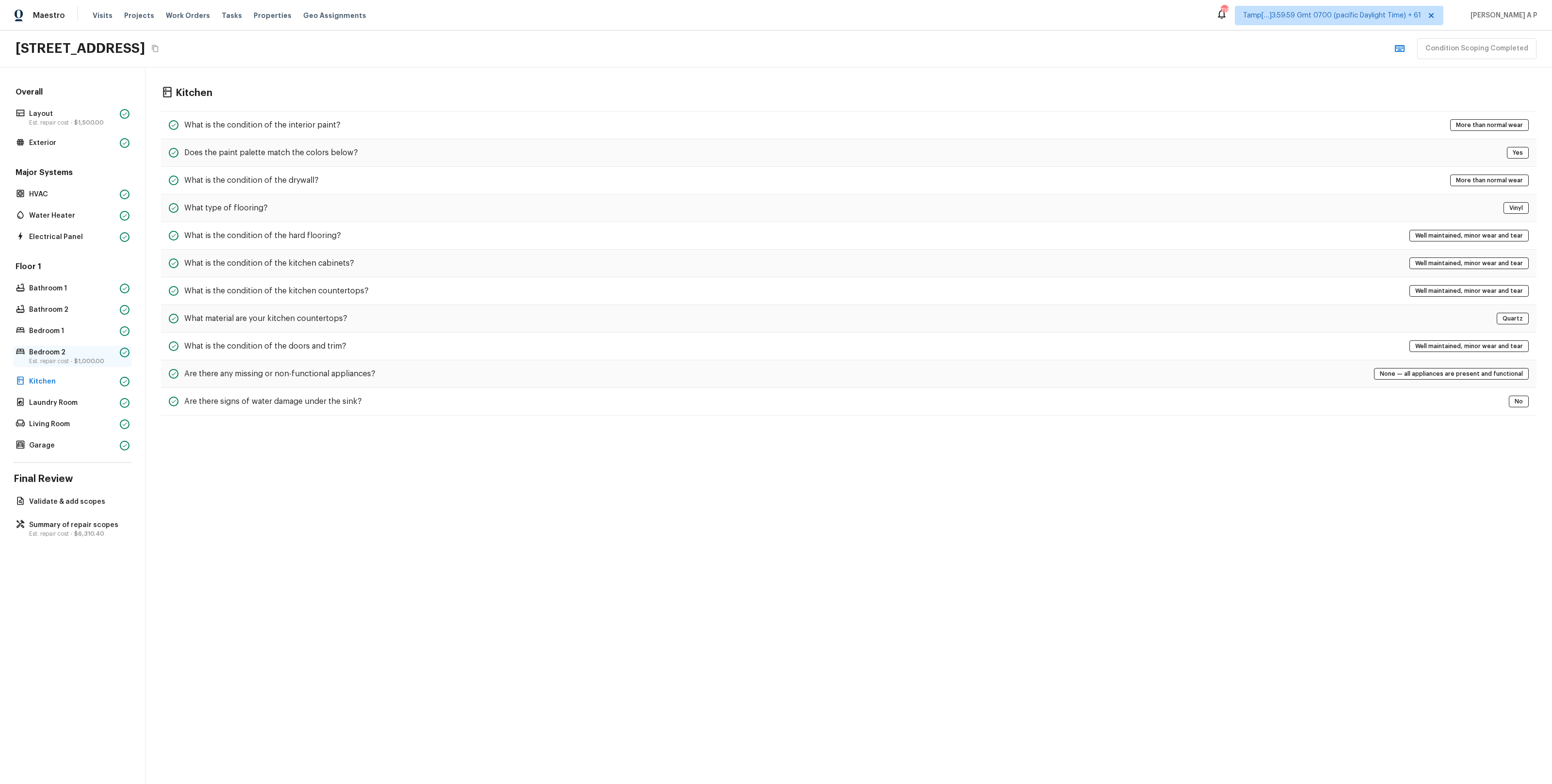
click at [105, 351] on p "Bedroom 2" at bounding box center [72, 352] width 87 height 10
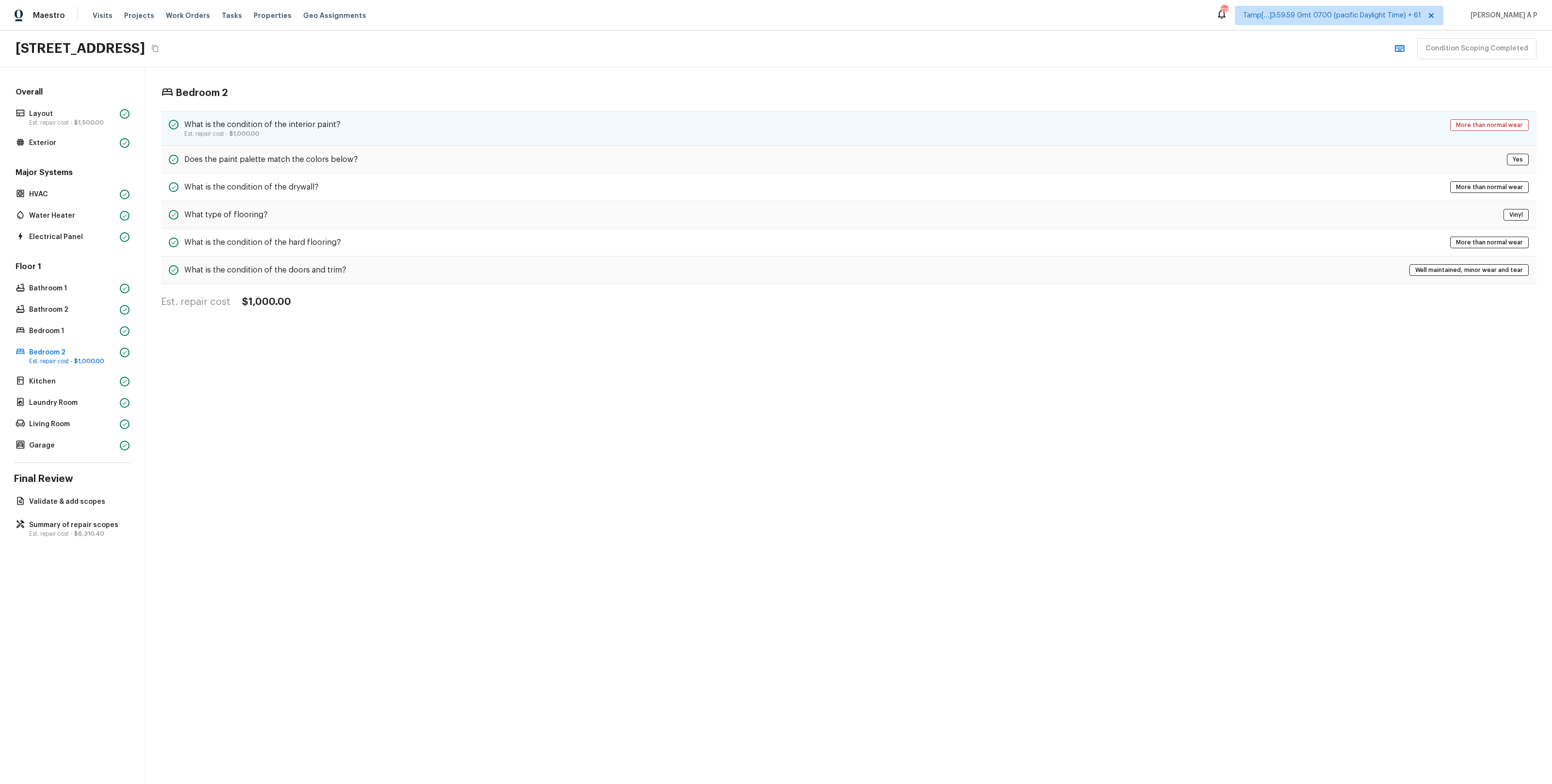
click at [322, 135] on p "Est. repair cost - $1,000.00" at bounding box center [262, 134] width 156 height 8
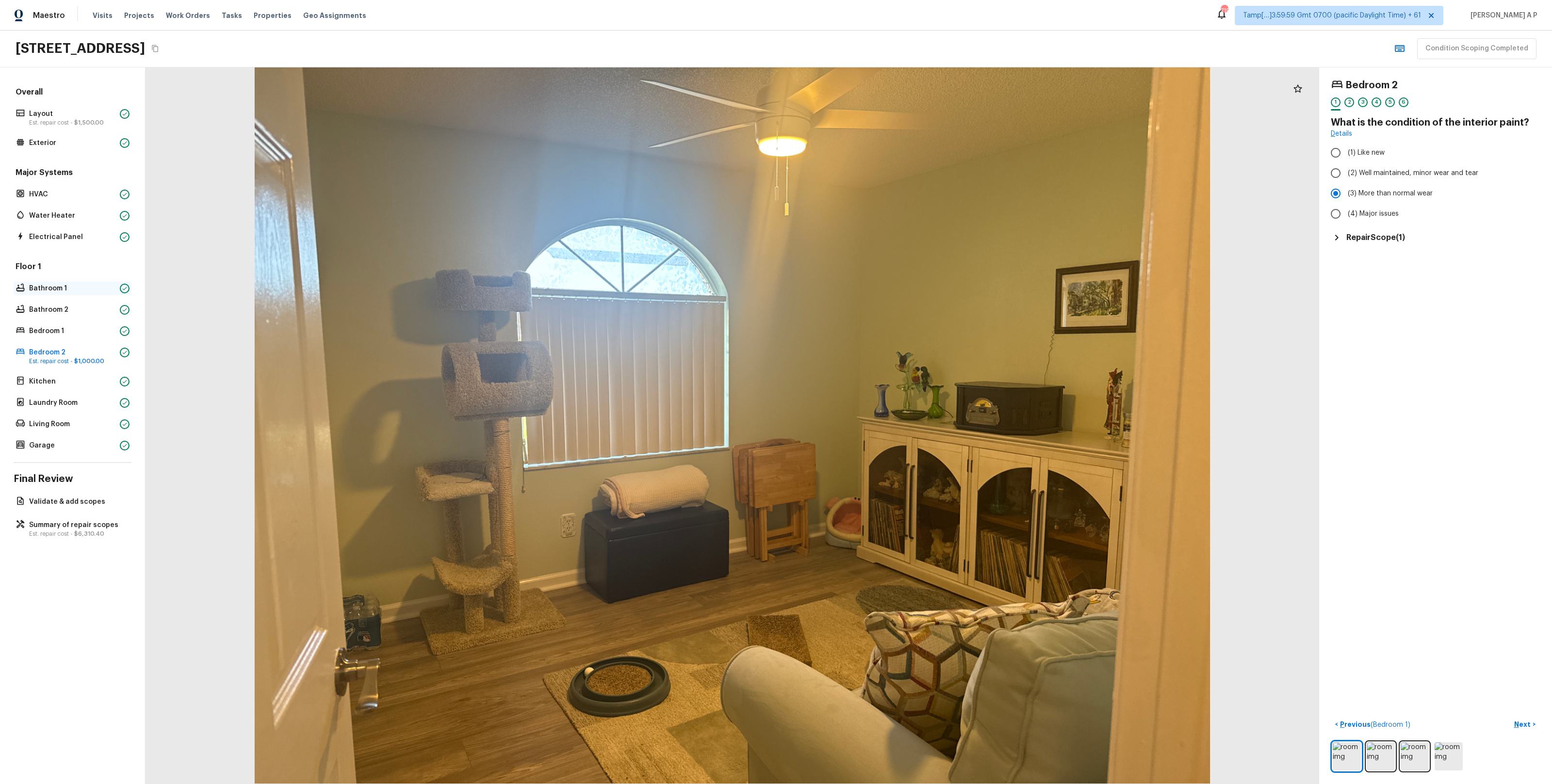
click at [66, 290] on p "Bathroom 1" at bounding box center [72, 288] width 87 height 10
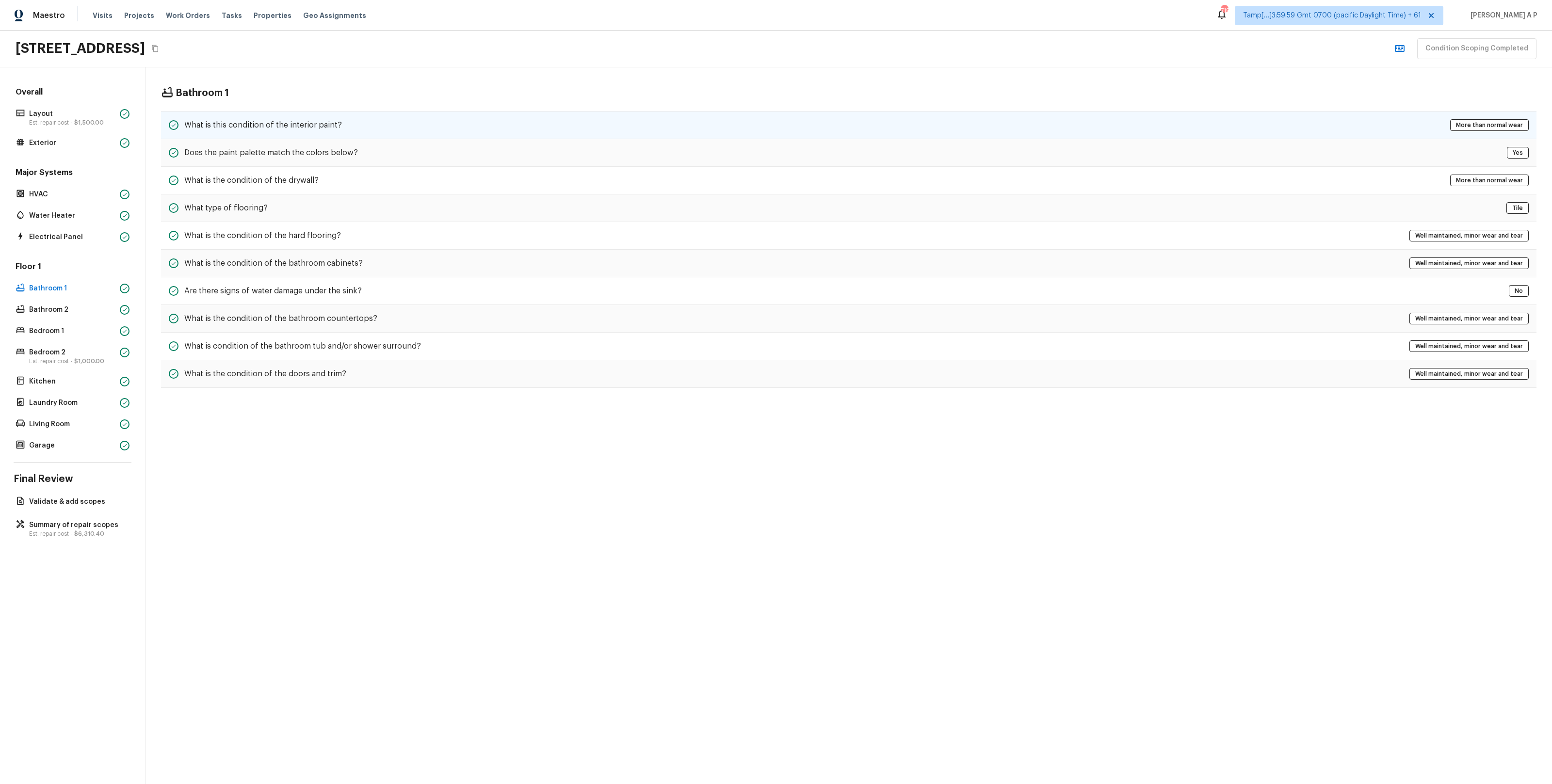
click at [353, 114] on div "What is this condition of the interior paint? More than normal wear" at bounding box center [848, 125] width 1375 height 28
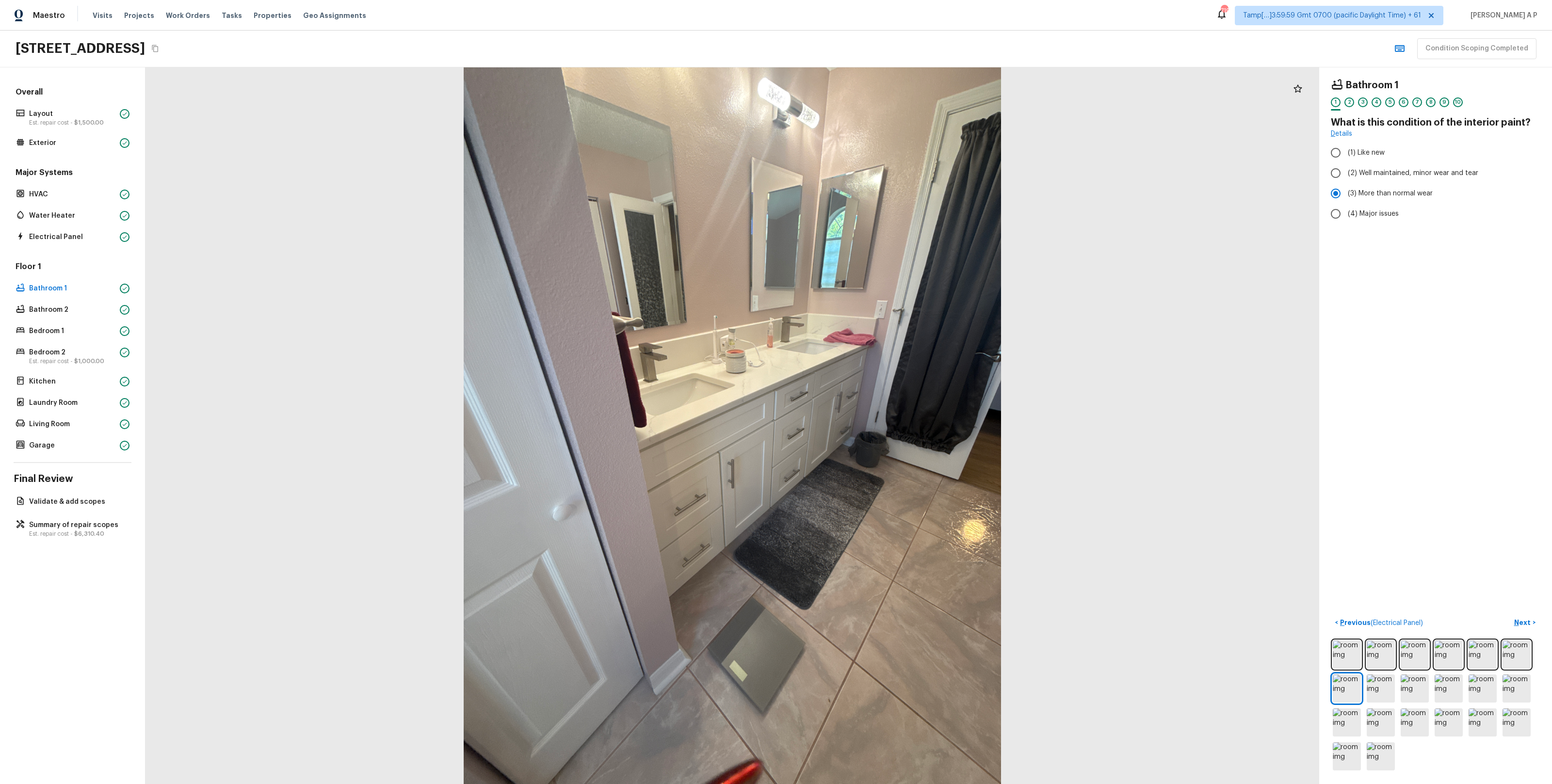
click at [60, 135] on div "Overall Layout Est. repair cost - $1,500.00 Exterior" at bounding box center [73, 118] width 118 height 63
click at [59, 150] on div "Overall Layout Est. repair cost - $1,500.00 Exterior Major Systems HVAC Water H…" at bounding box center [73, 269] width 118 height 366
click at [60, 145] on p "Exterior" at bounding box center [72, 143] width 87 height 10
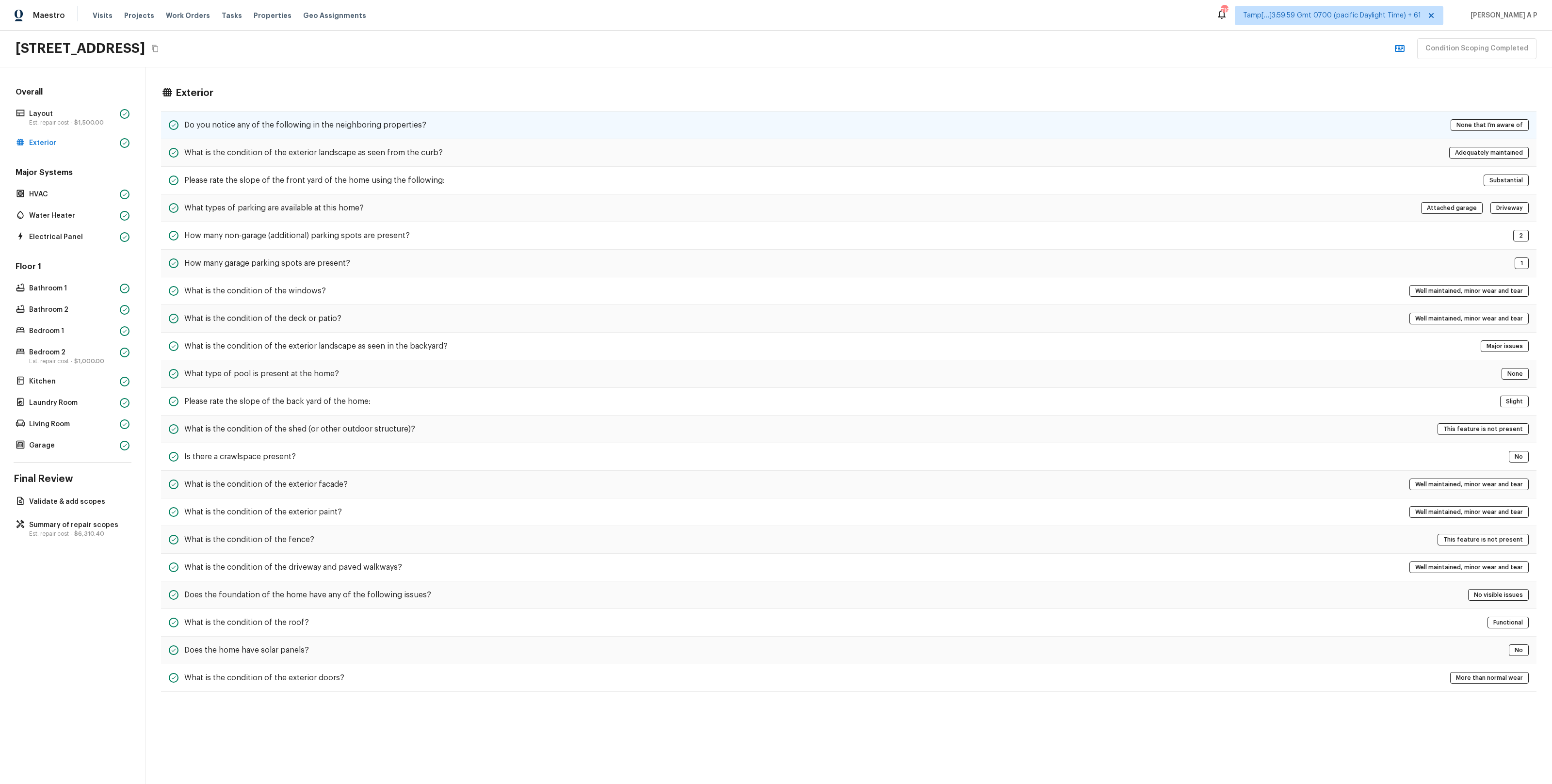
click at [217, 121] on h5 "Do you notice any of the following in the neighboring properties?" at bounding box center [305, 125] width 242 height 11
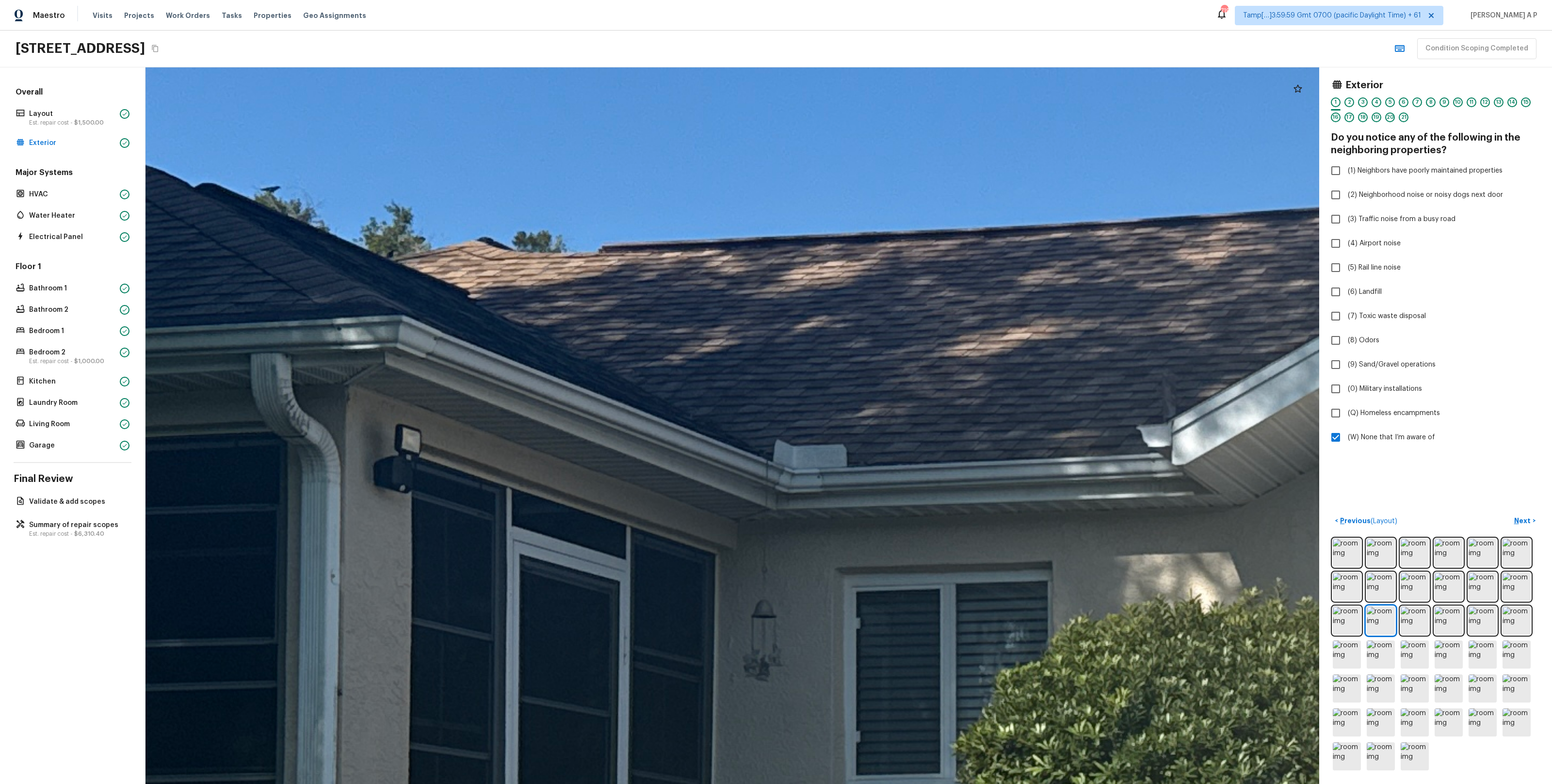
click at [551, 325] on div at bounding box center [1375, 783] width 5331 height 3254
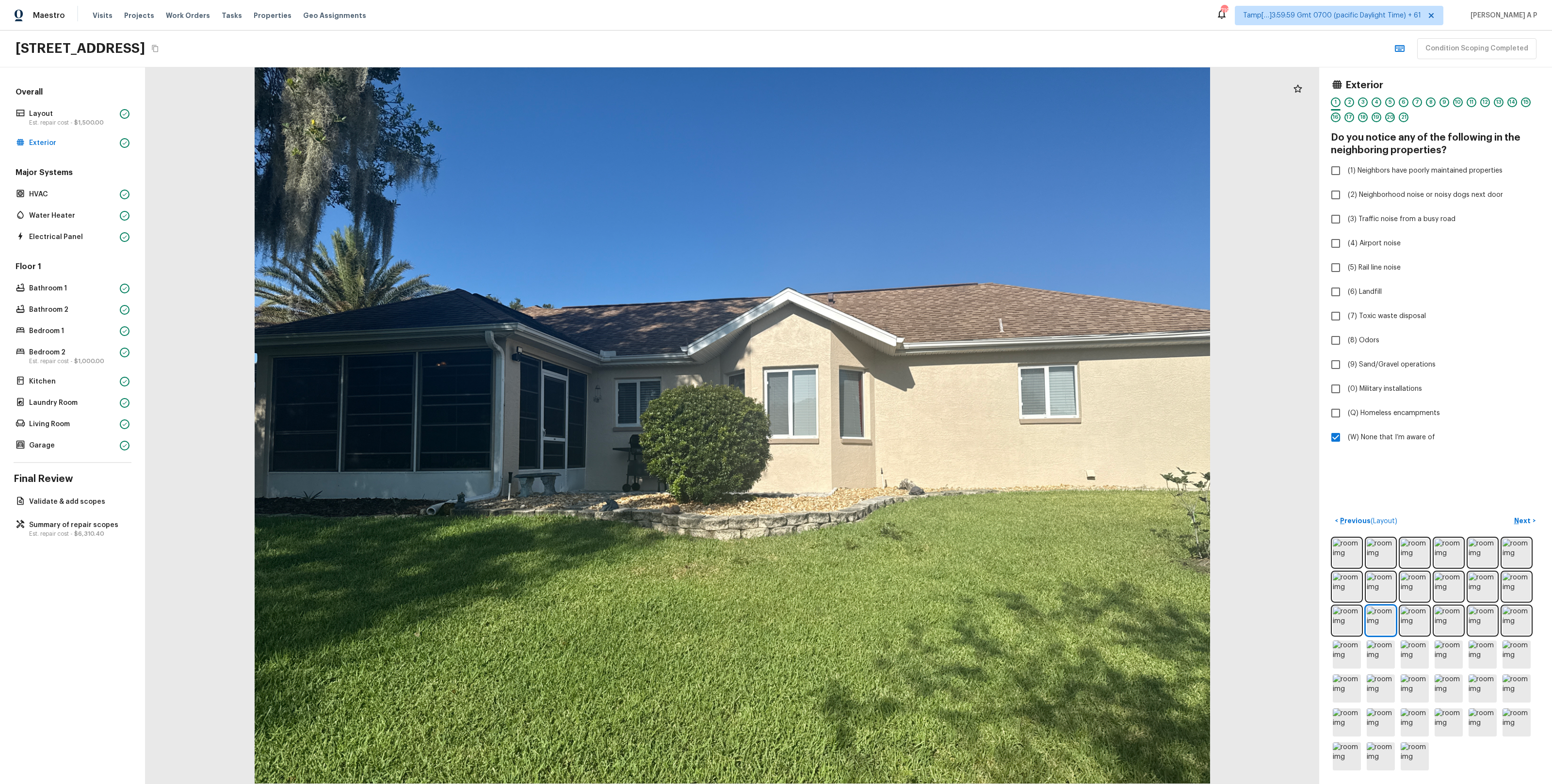
click at [515, 242] on div at bounding box center [733, 426] width 1174 height 717
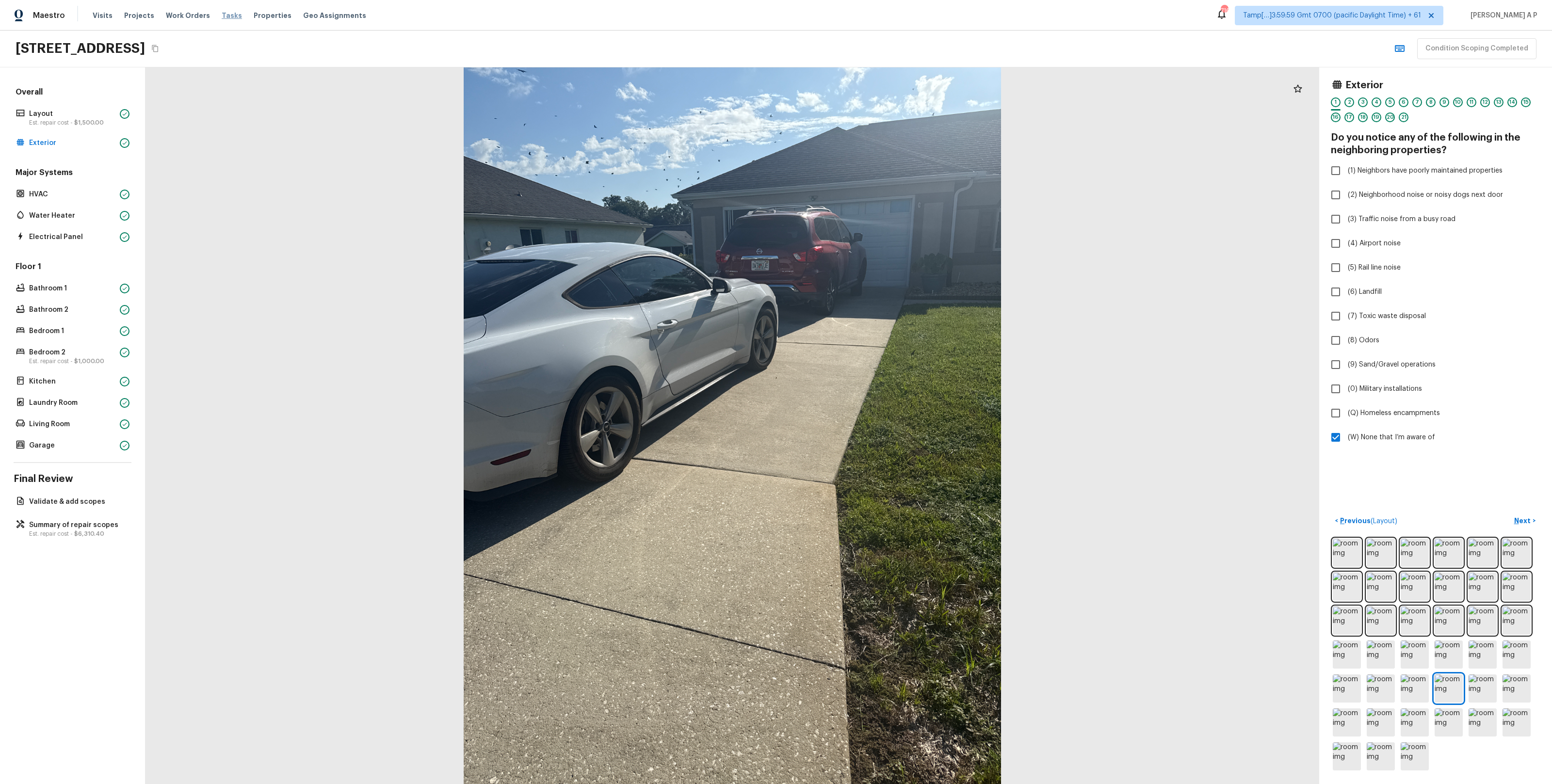
click at [222, 14] on span "Tasks" at bounding box center [232, 15] width 20 height 7
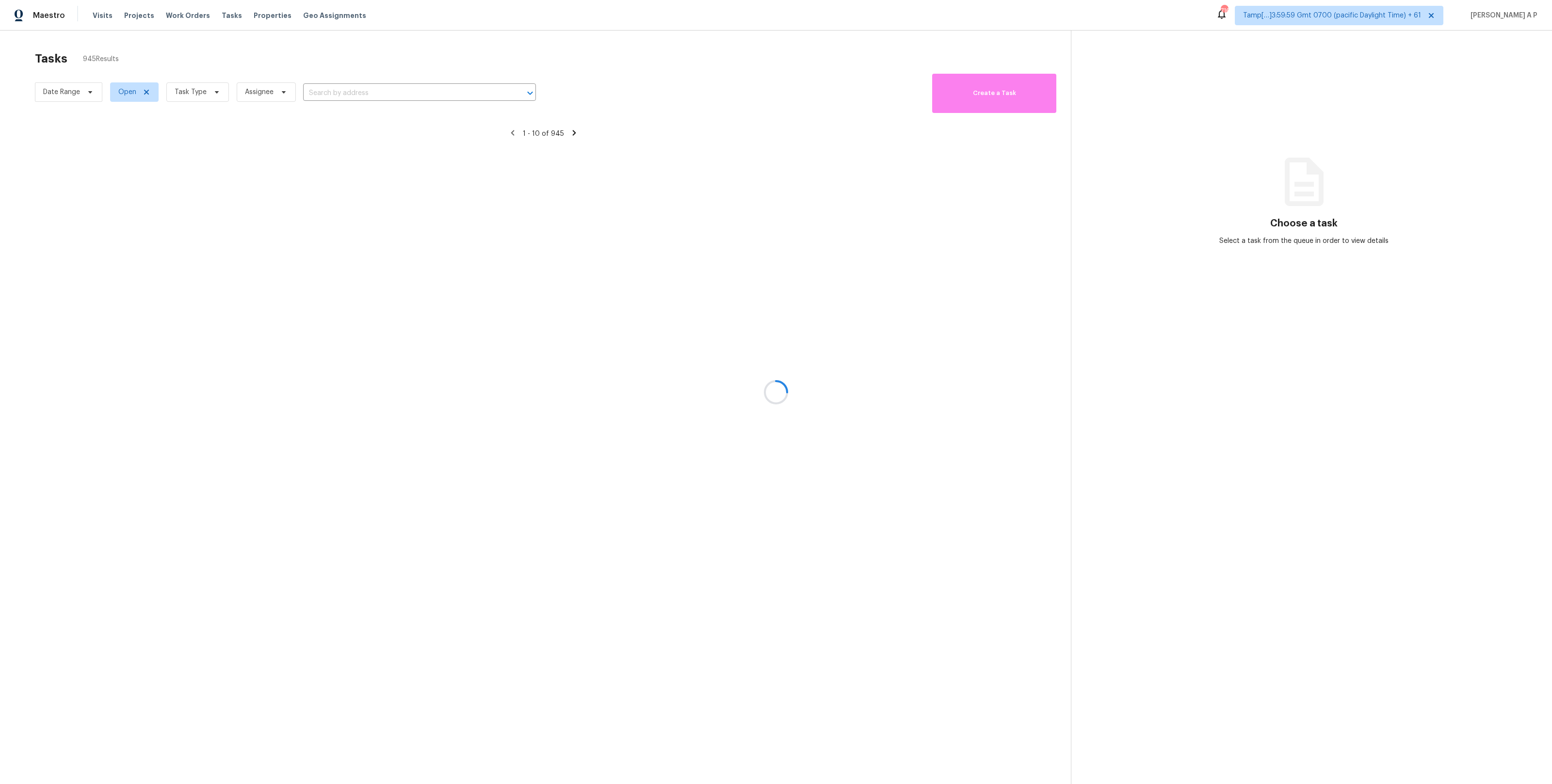
click at [84, 92] on div at bounding box center [776, 392] width 1552 height 784
click at [87, 93] on div at bounding box center [776, 392] width 1552 height 784
click at [91, 93] on div at bounding box center [776, 392] width 1552 height 784
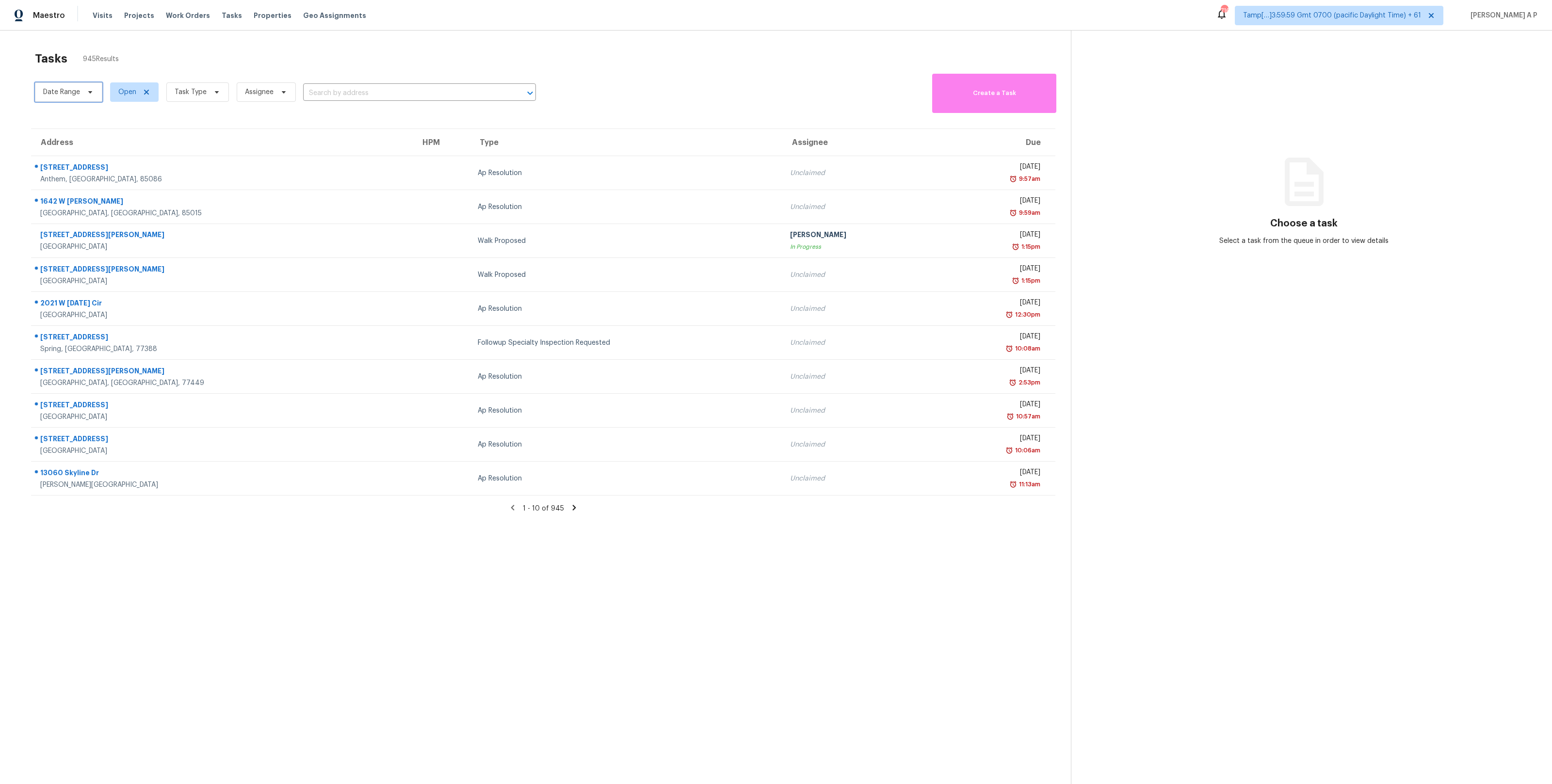
click at [91, 93] on icon at bounding box center [90, 92] width 8 height 8
click at [75, 128] on input "text" at bounding box center [89, 125] width 96 height 19
select select "9"
select select "2025"
select select "10"
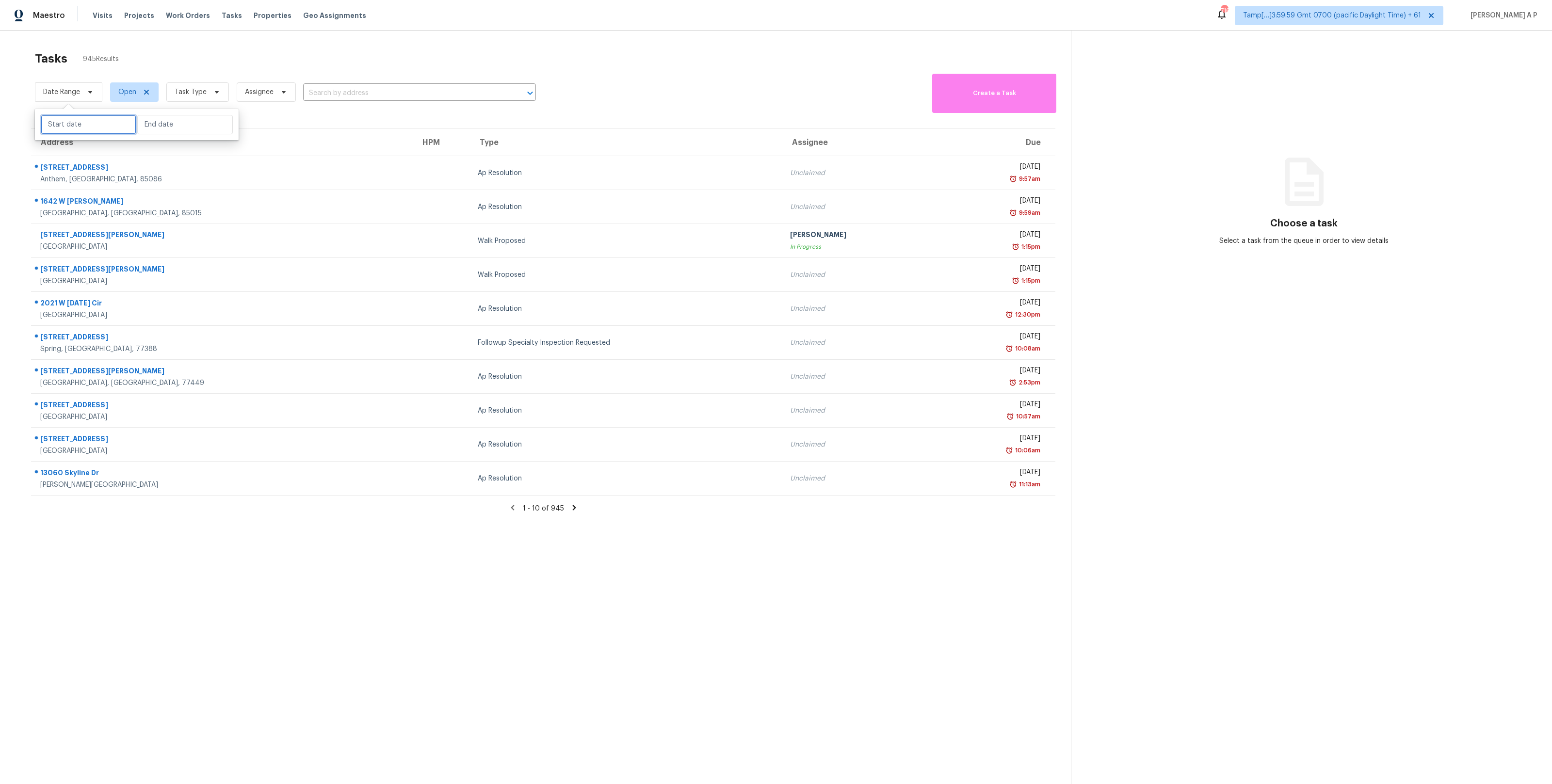
select select "2025"
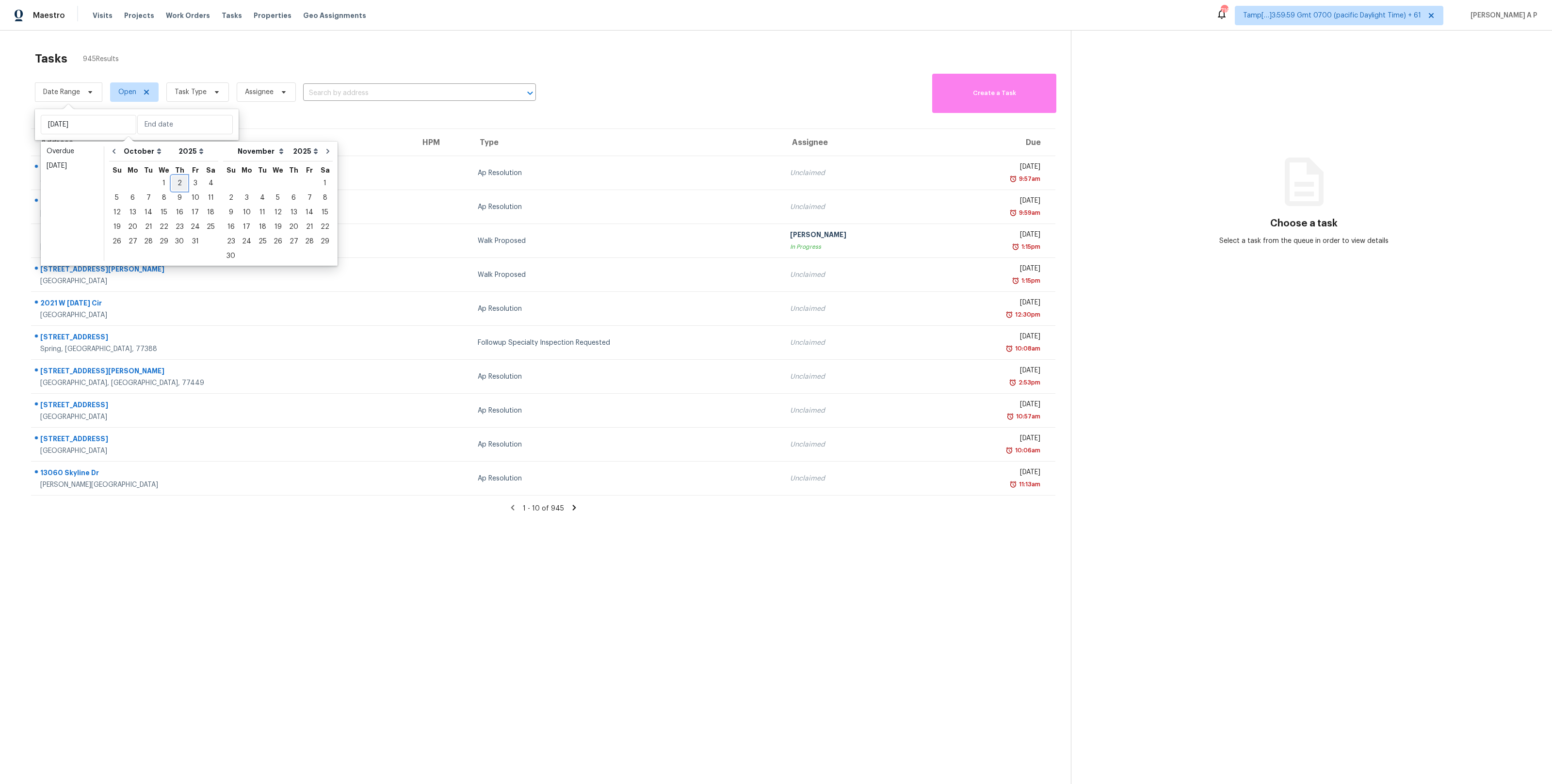
click at [178, 179] on div "2" at bounding box center [180, 183] width 16 height 14
type input "Thu, Oct 02"
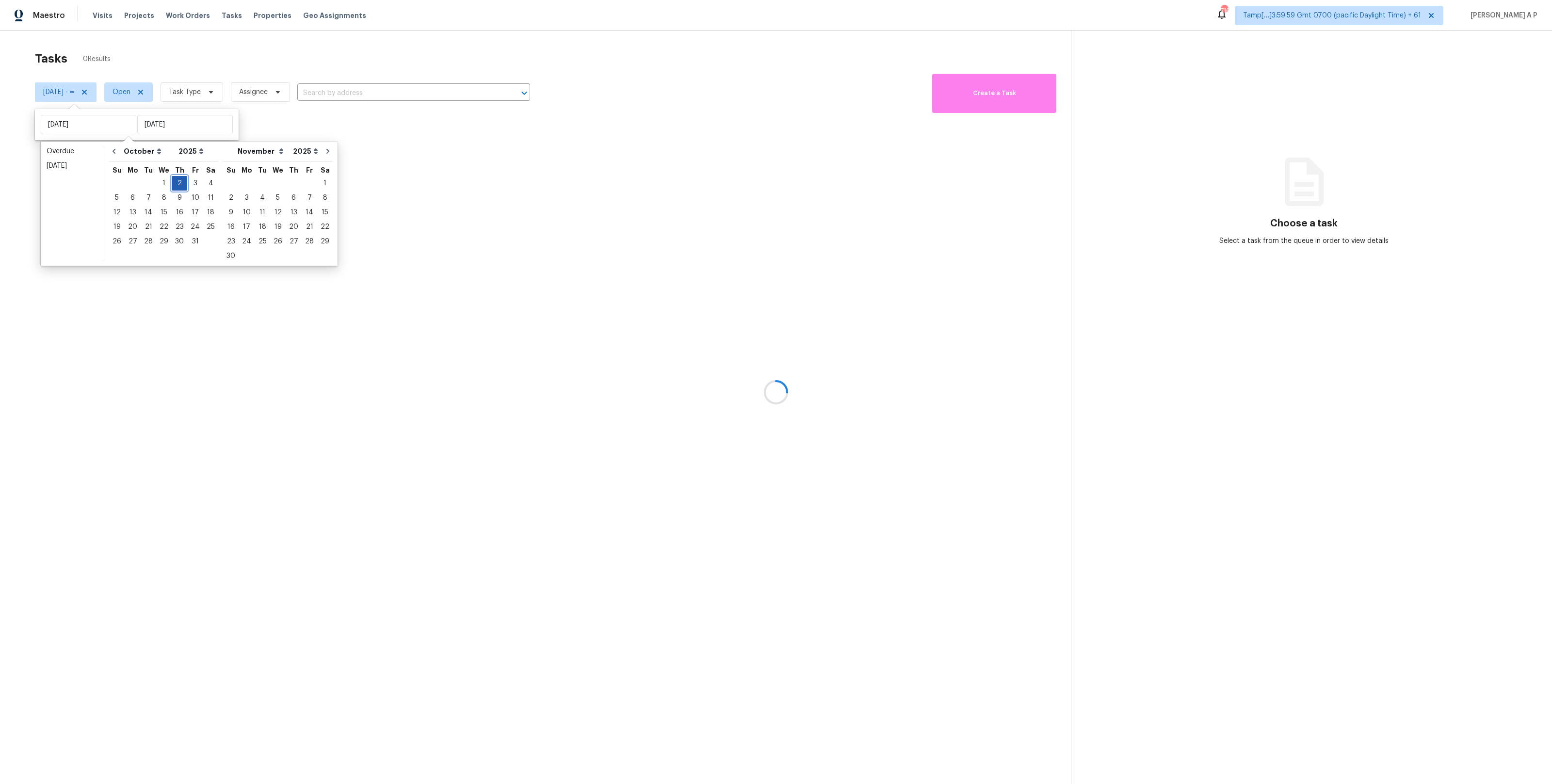
click at [178, 178] on div "2" at bounding box center [180, 183] width 16 height 14
type input "Thu, Oct 02"
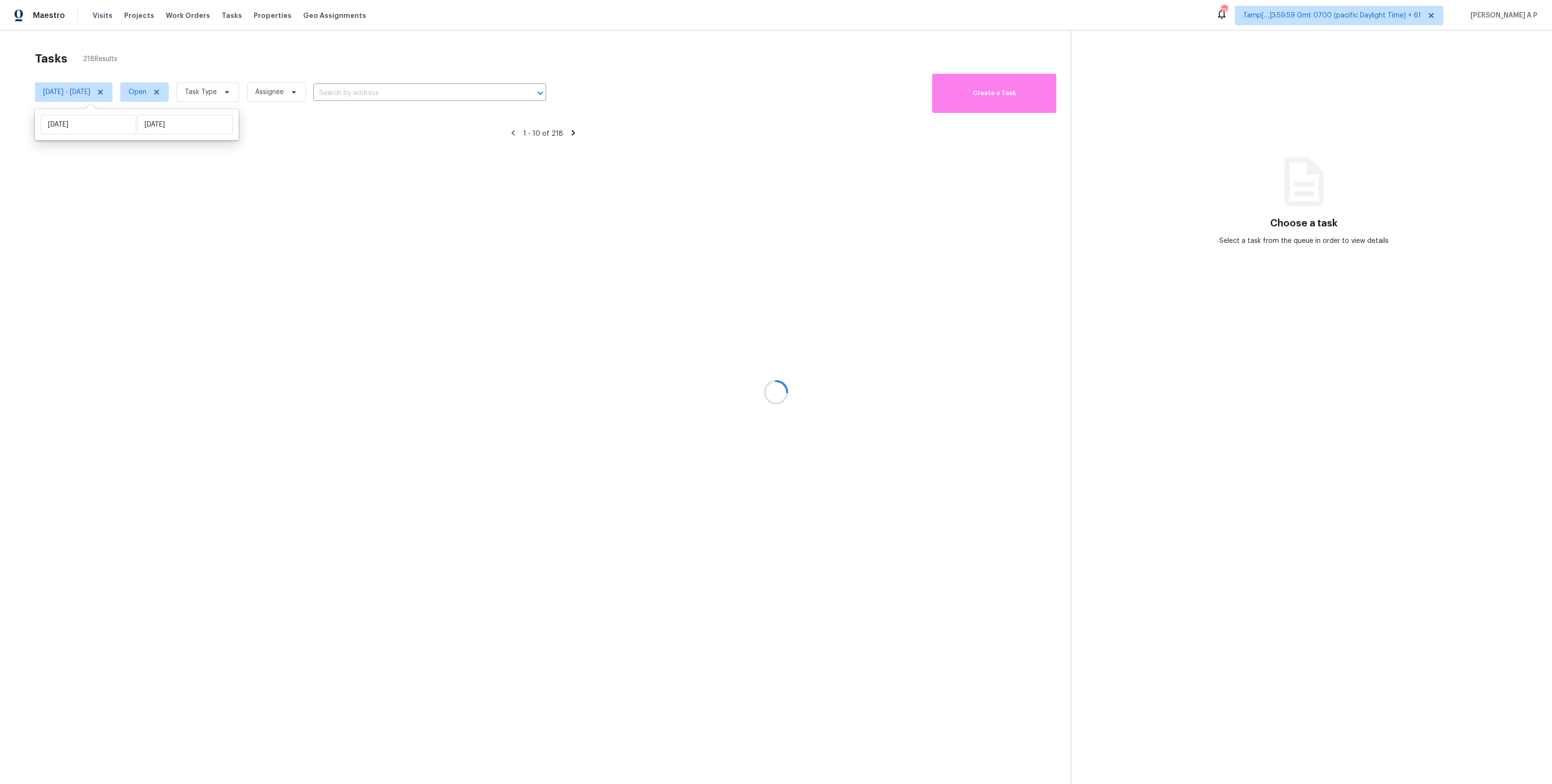
click at [186, 102] on div at bounding box center [776, 392] width 1552 height 784
click at [186, 89] on div at bounding box center [776, 392] width 1552 height 784
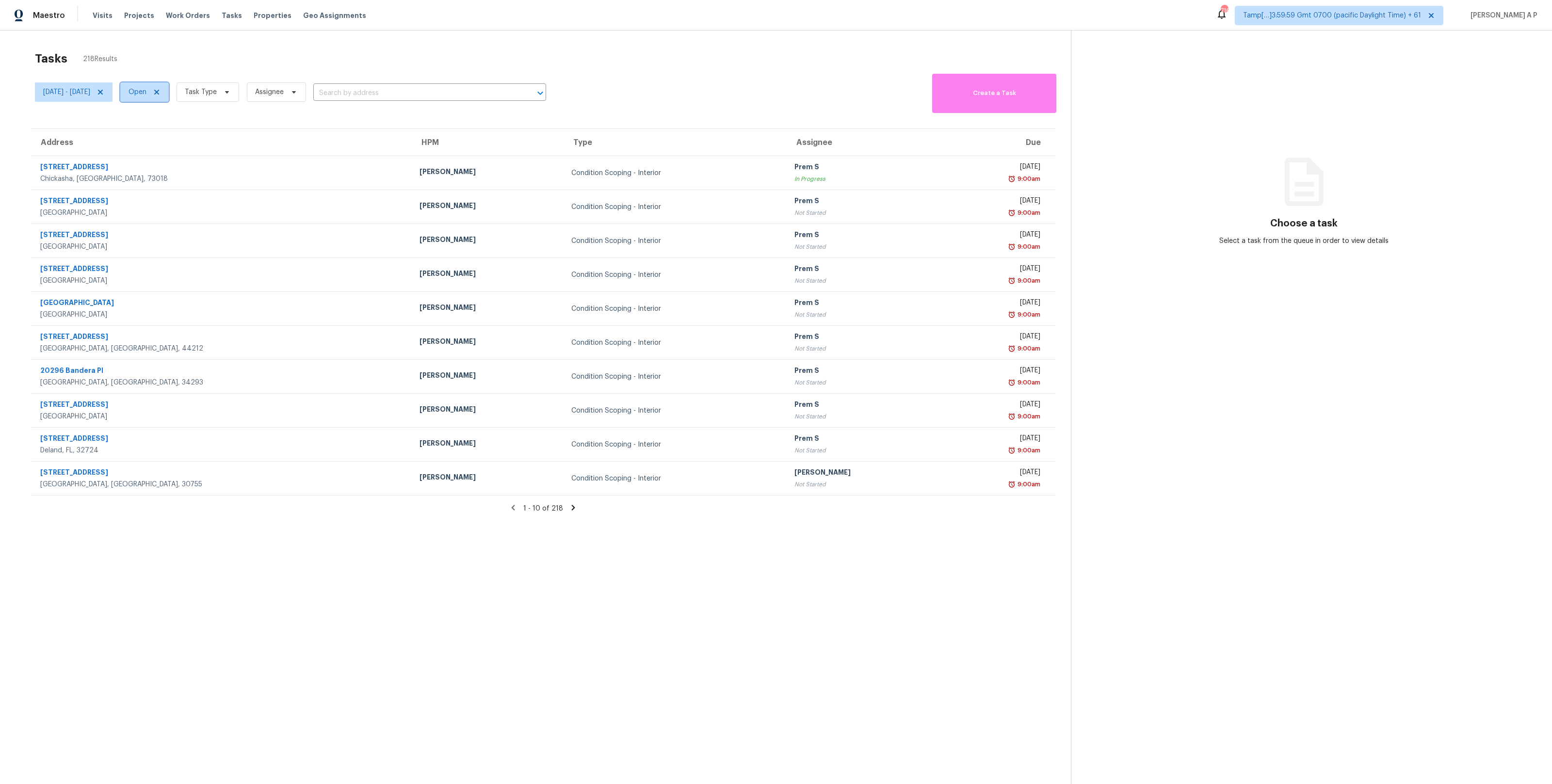
click at [160, 90] on icon at bounding box center [157, 92] width 8 height 8
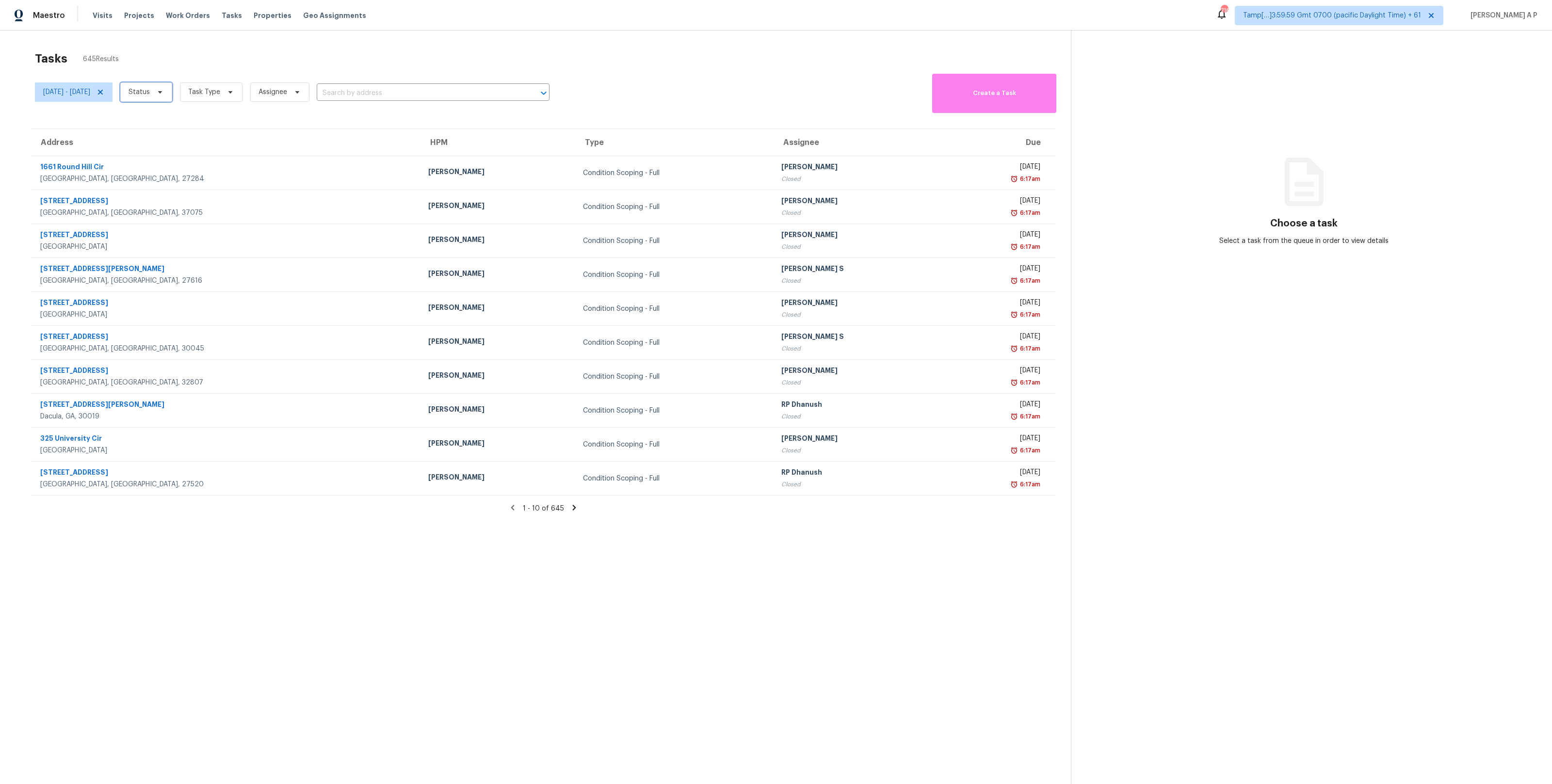
click at [172, 91] on span "Status" at bounding box center [146, 92] width 52 height 19
click at [177, 122] on label "Closed" at bounding box center [178, 120] width 35 height 10
click at [167, 121] on input "Closed" at bounding box center [163, 118] width 6 height 6
checkbox input "true"
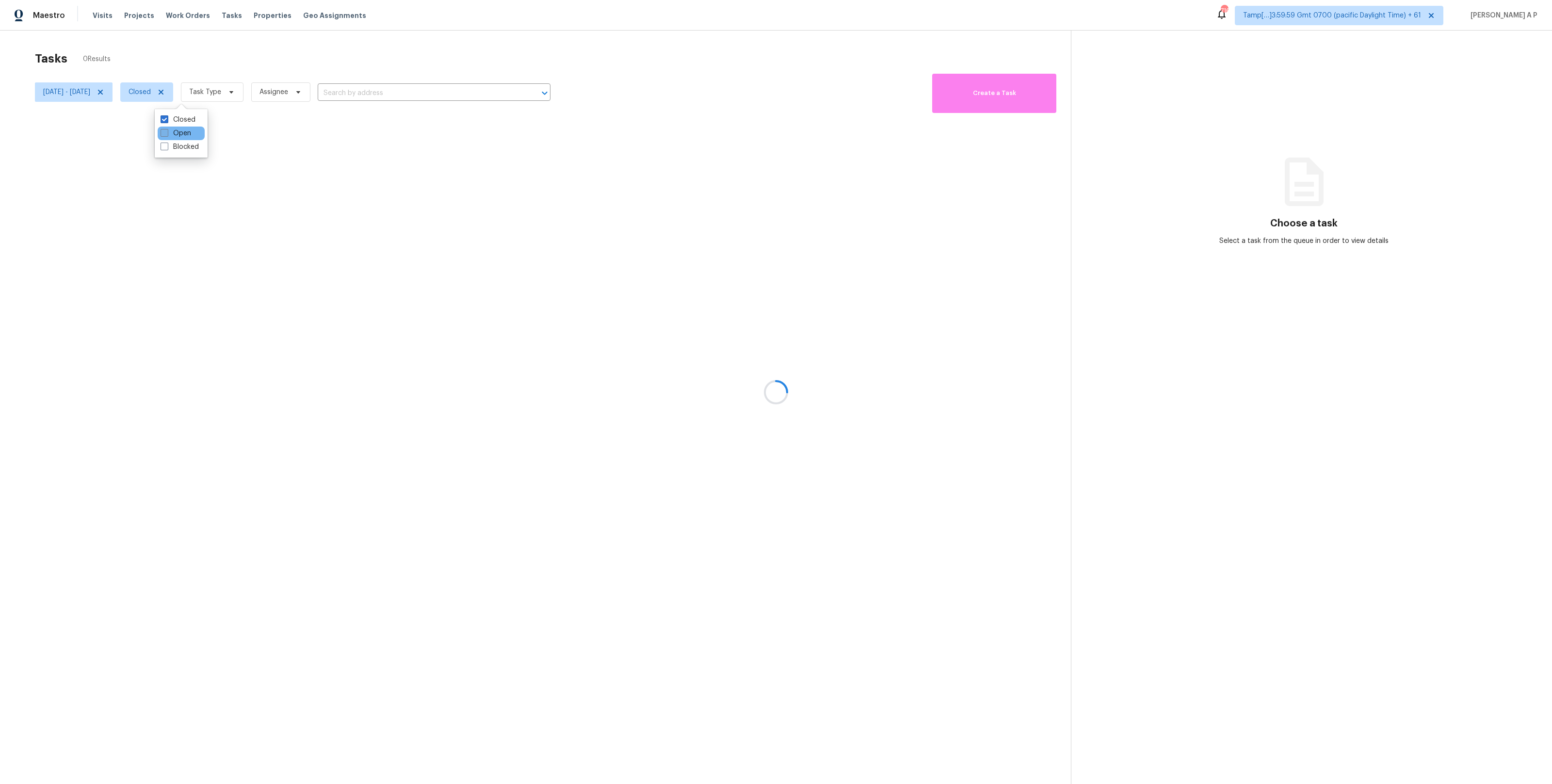
click at [176, 129] on label "Open" at bounding box center [175, 133] width 31 height 10
click at [167, 129] on input "Open" at bounding box center [163, 131] width 6 height 6
checkbox input "true"
click at [252, 89] on div at bounding box center [776, 392] width 1552 height 784
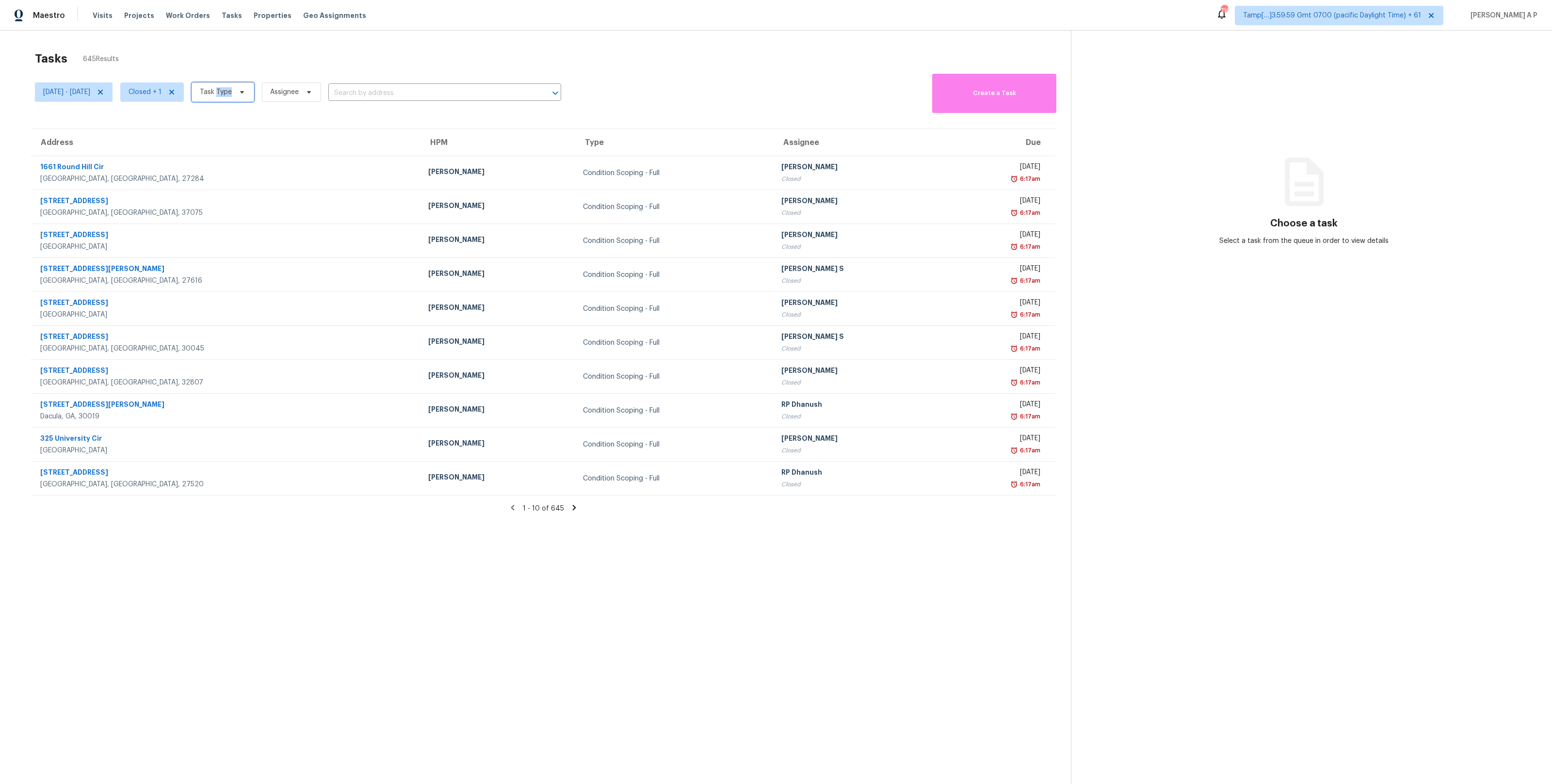
click at [232, 89] on span "Task Type" at bounding box center [216, 92] width 32 height 10
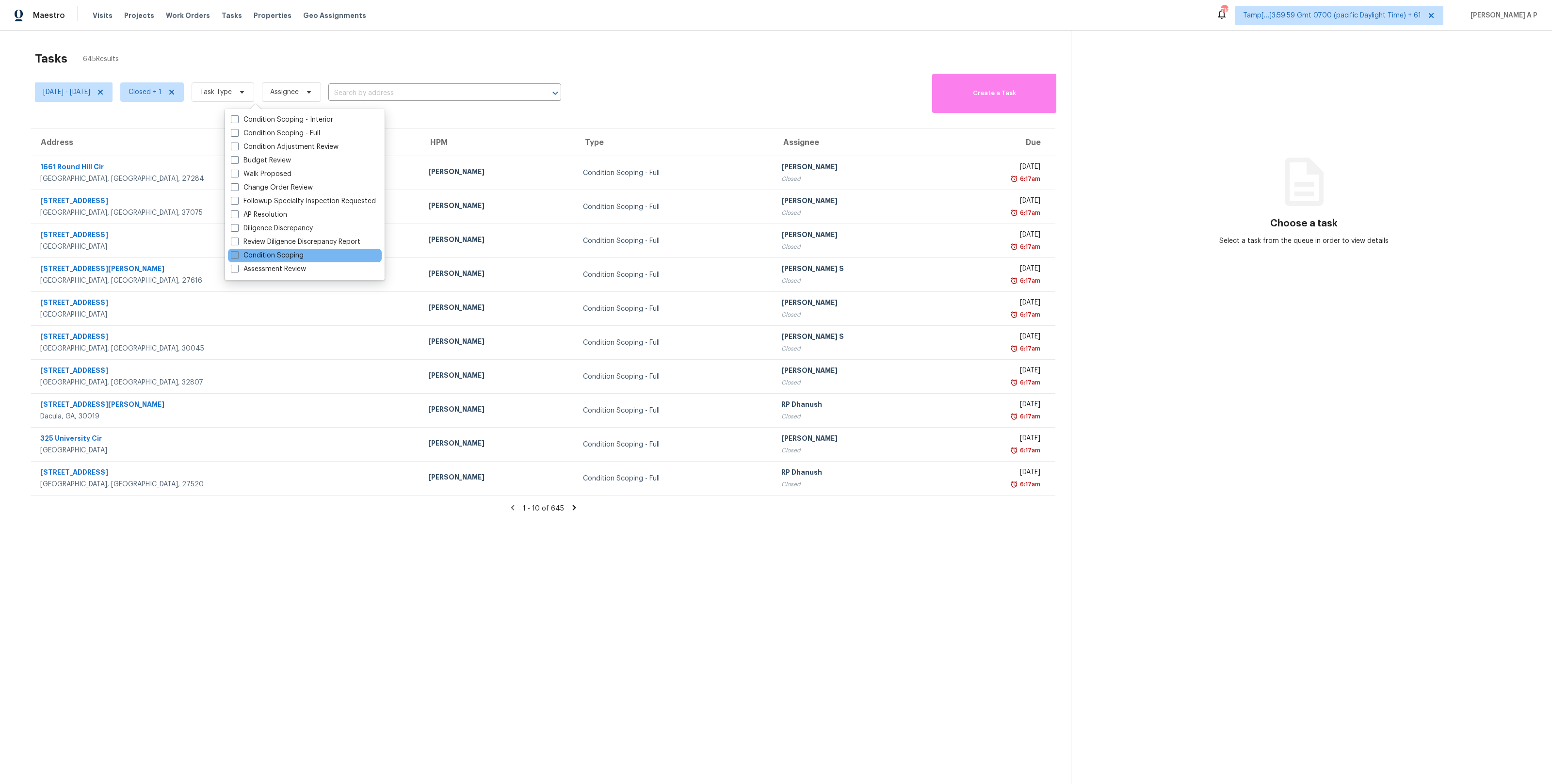
click at [255, 252] on label "Condition Scoping" at bounding box center [267, 255] width 73 height 10
click at [237, 252] on input "Condition Scoping" at bounding box center [234, 254] width 6 height 6
checkbox input "true"
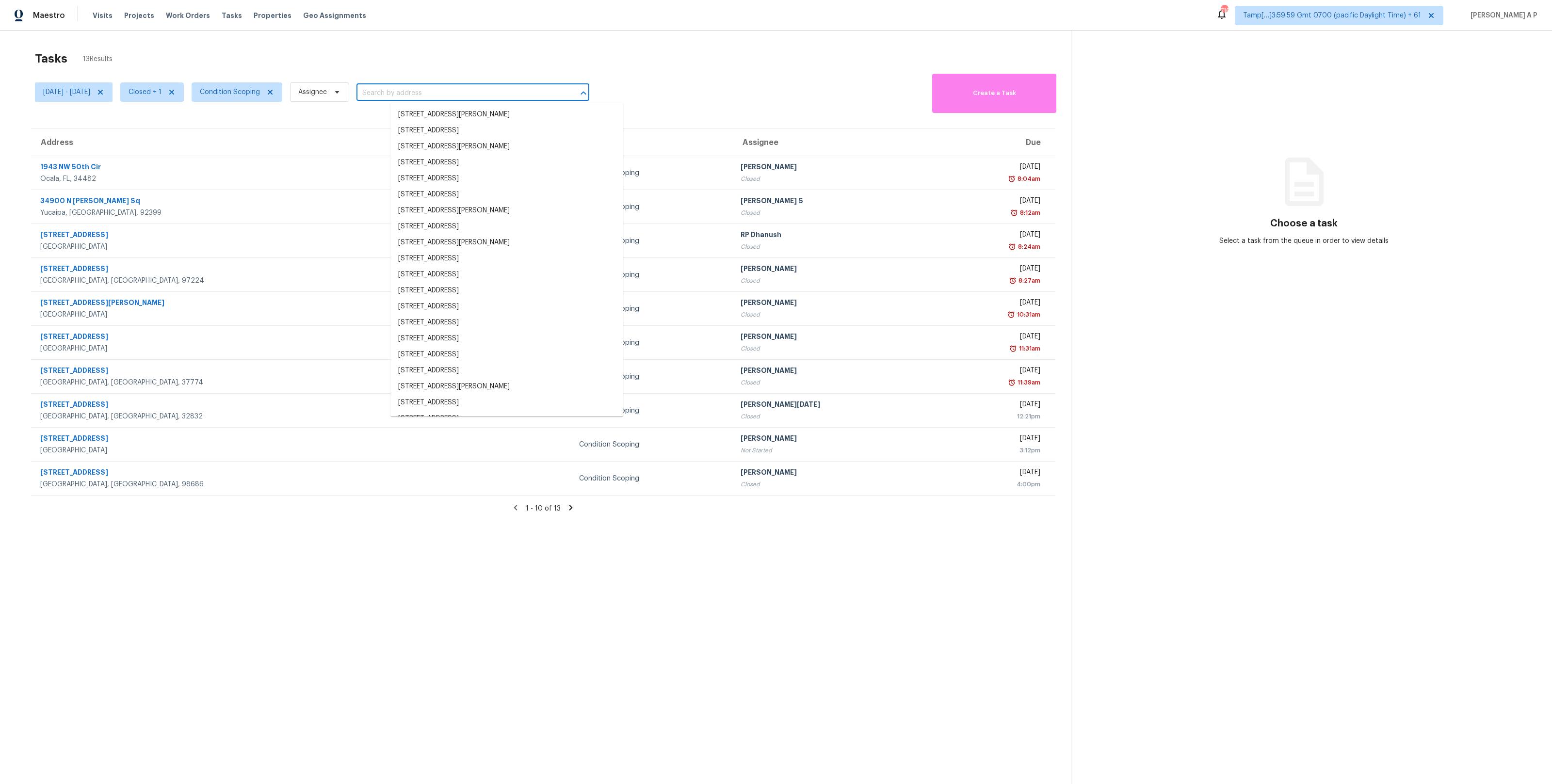
click at [448, 99] on input "text" at bounding box center [459, 93] width 205 height 15
paste input "[STREET_ADDRESS][PERSON_NAME]"
type input "[STREET_ADDRESS][PERSON_NAME]"
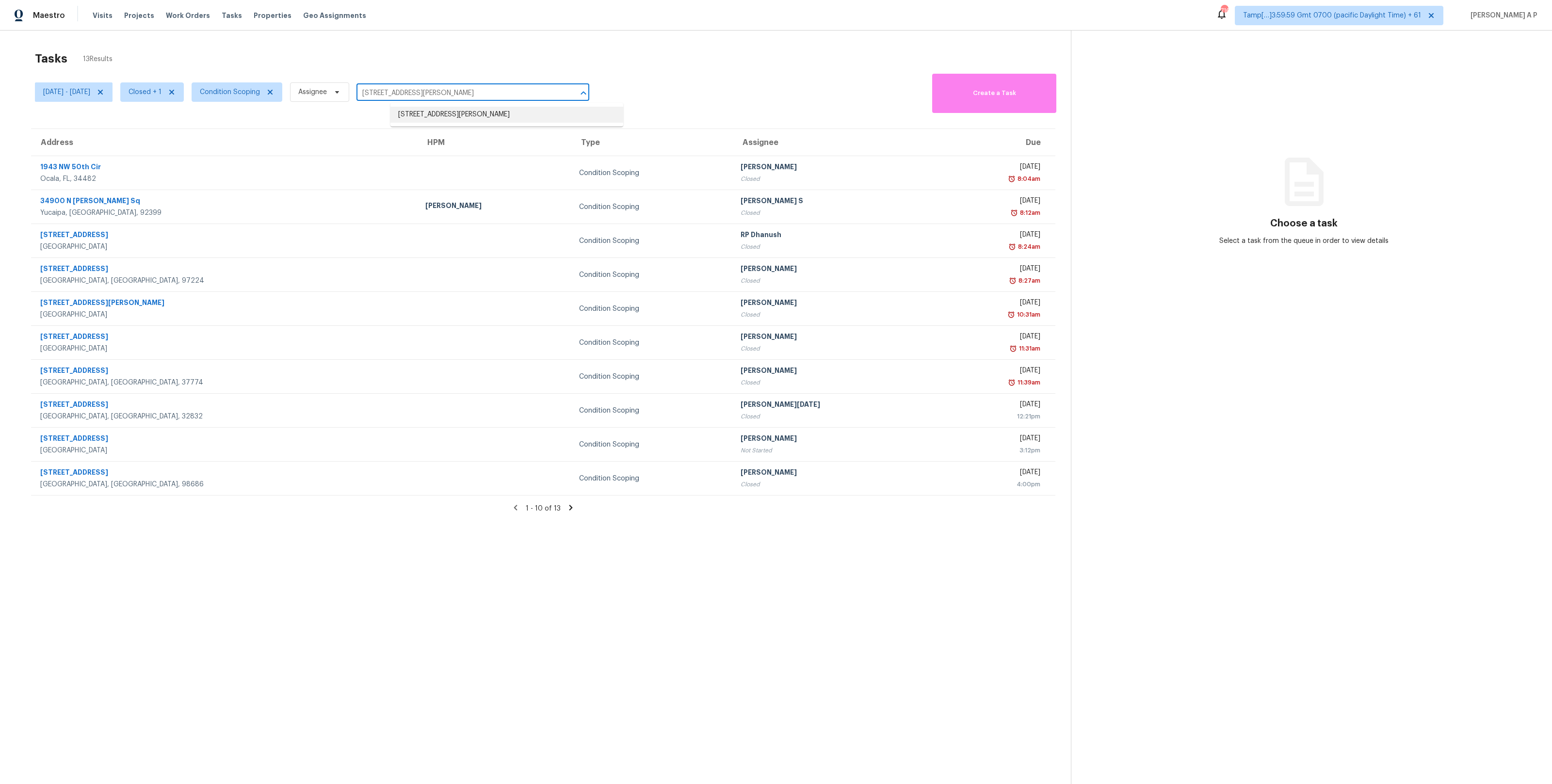
click at [436, 111] on li "[STREET_ADDRESS][PERSON_NAME]" at bounding box center [507, 114] width 233 height 16
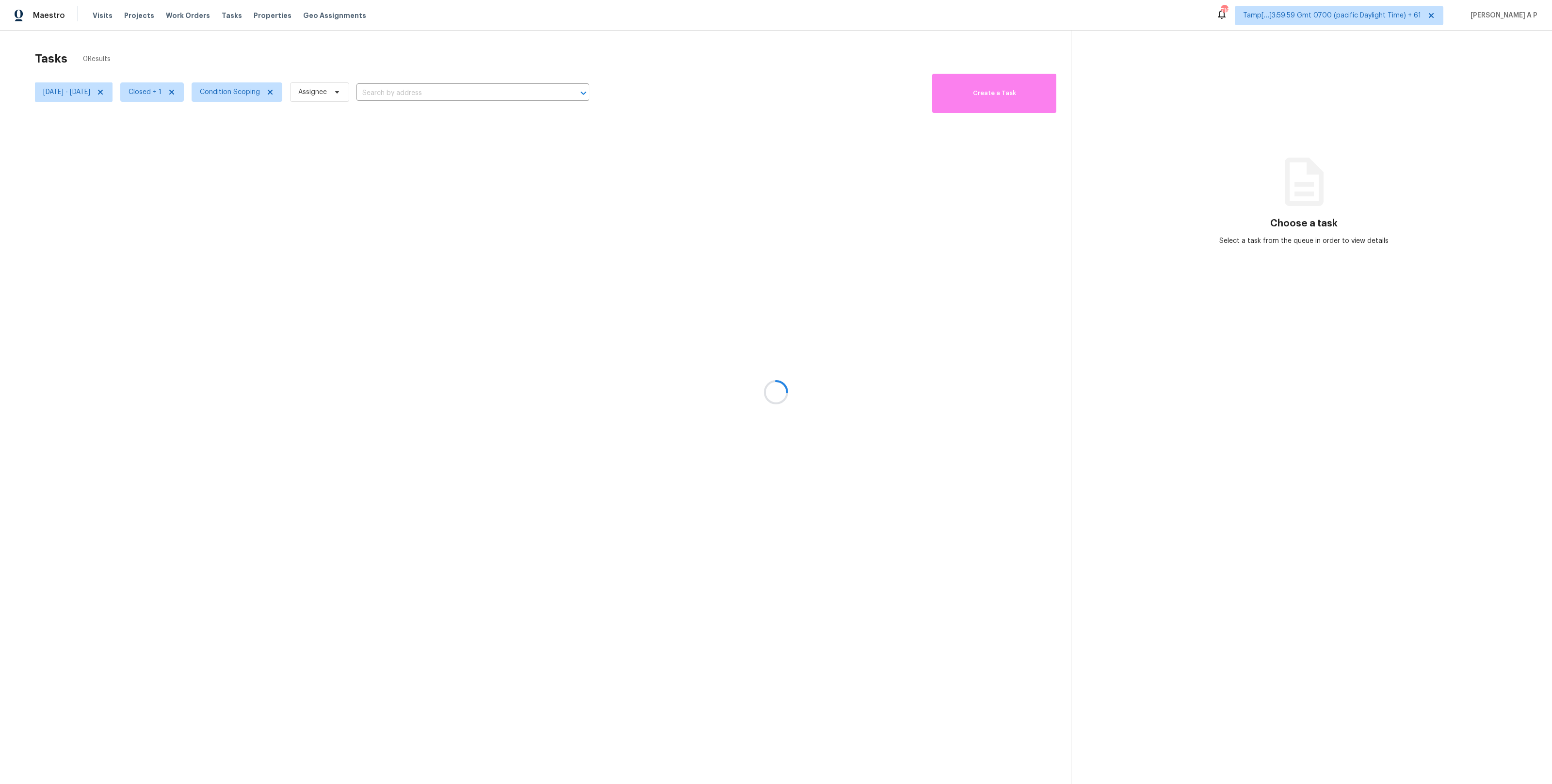
type input "[STREET_ADDRESS][PERSON_NAME]"
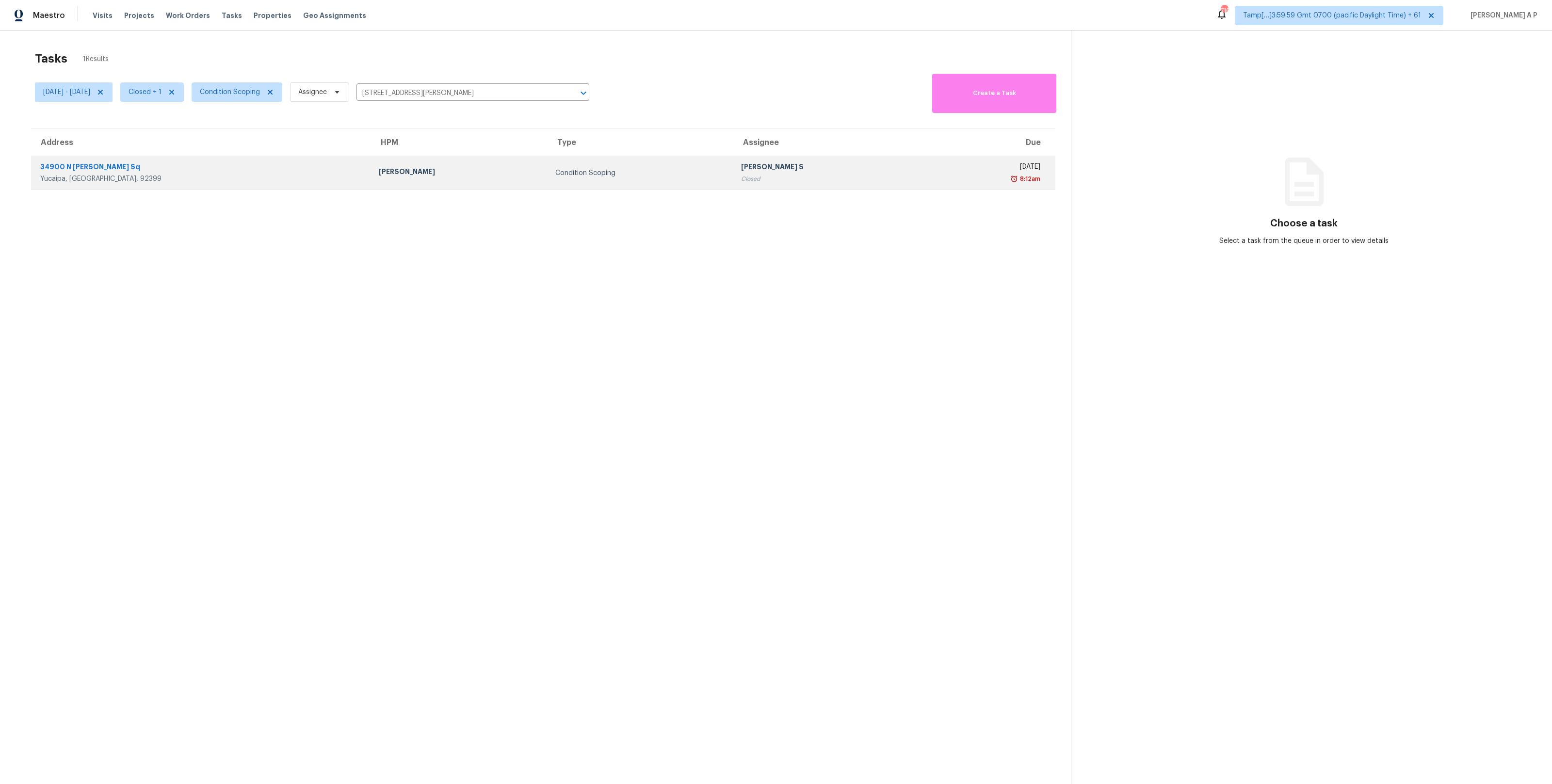
click at [555, 169] on div "Condition Scoping" at bounding box center [640, 173] width 171 height 10
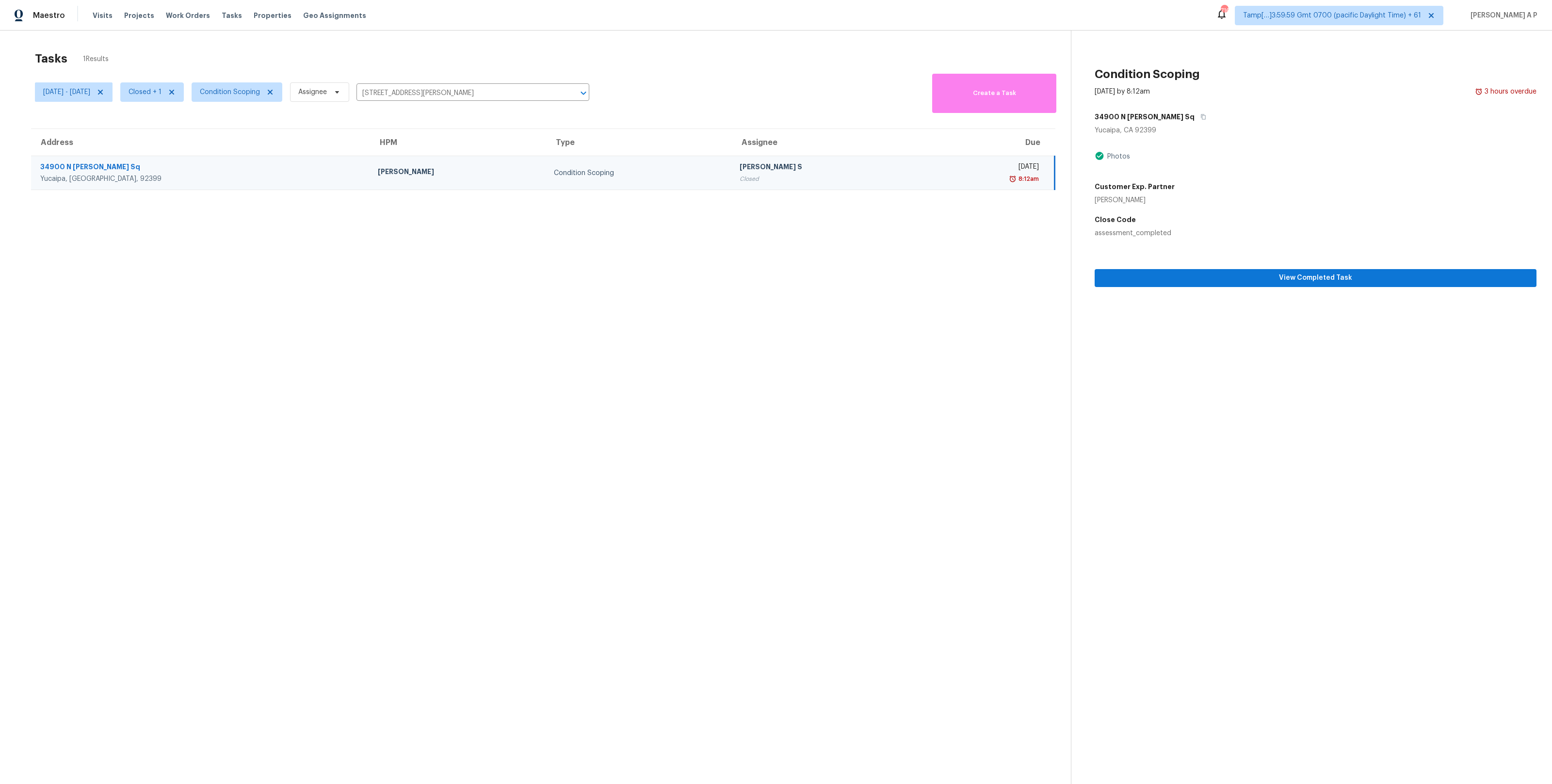
click at [1142, 267] on div "View Completed Task" at bounding box center [1315, 262] width 442 height 49
click at [1135, 273] on span "View Completed Task" at bounding box center [1316, 278] width 427 height 12
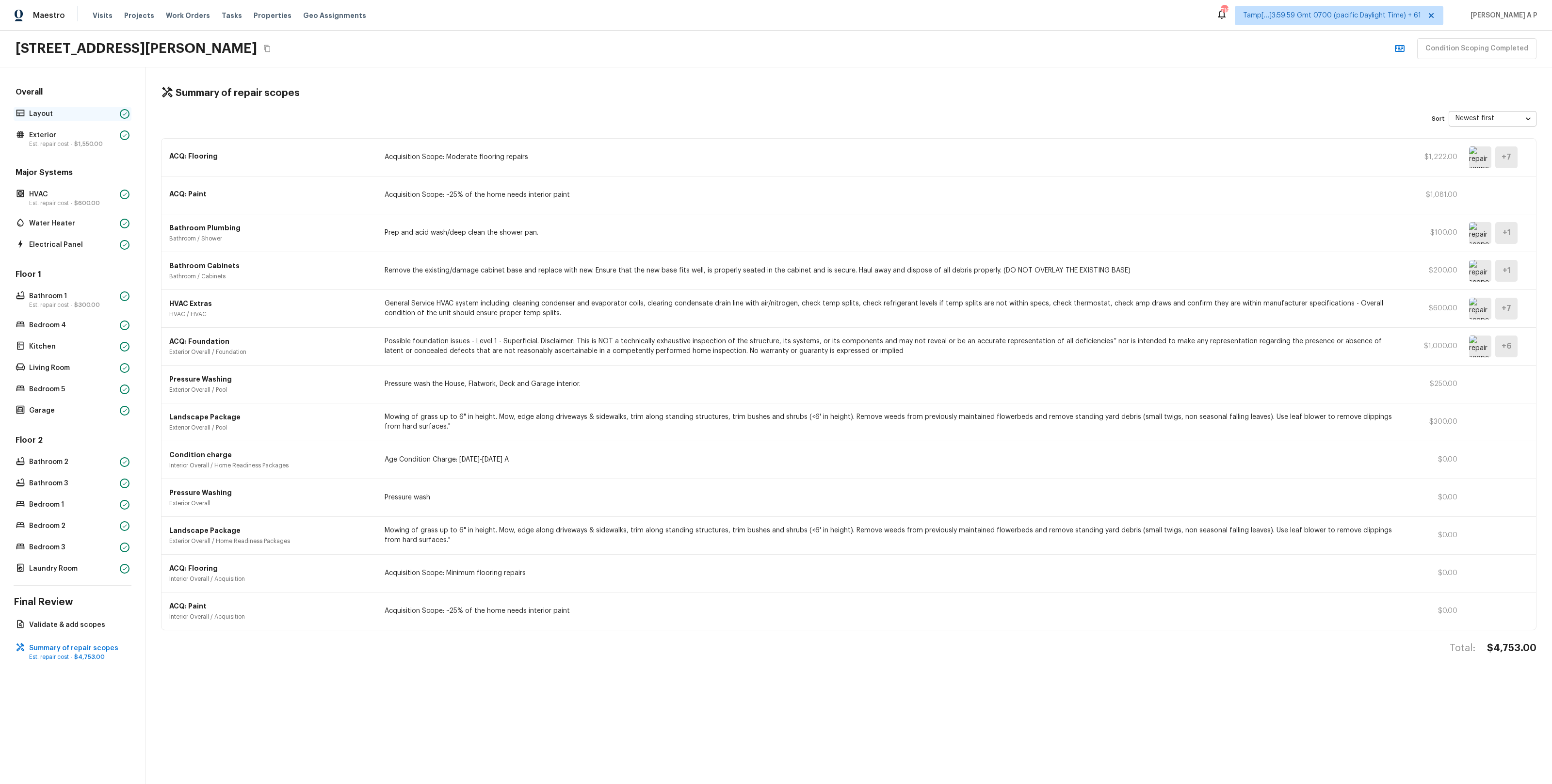
click at [103, 114] on p "Layout" at bounding box center [72, 114] width 87 height 10
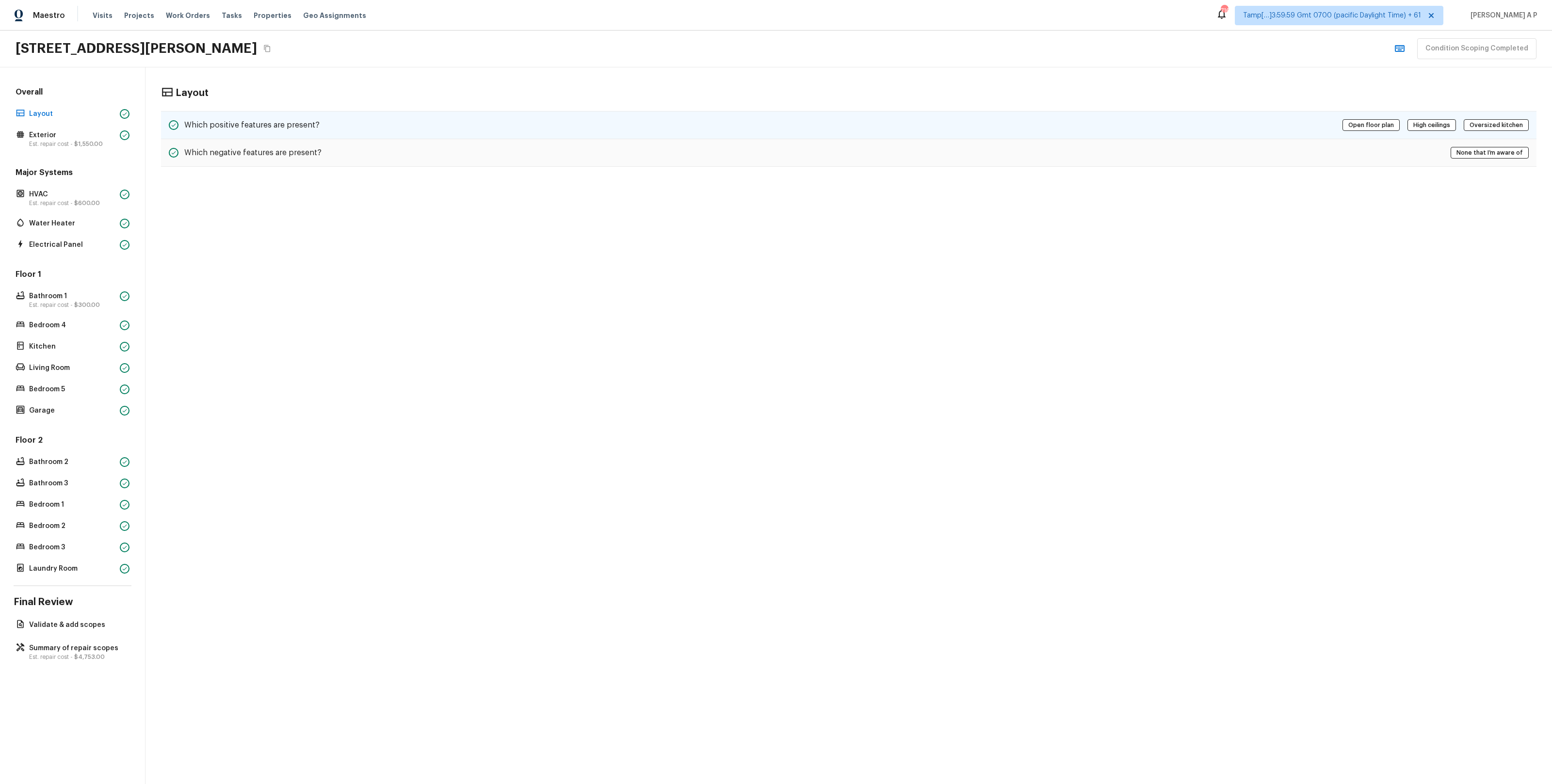
click at [309, 123] on h5 "Which positive features are present?" at bounding box center [252, 125] width 136 height 11
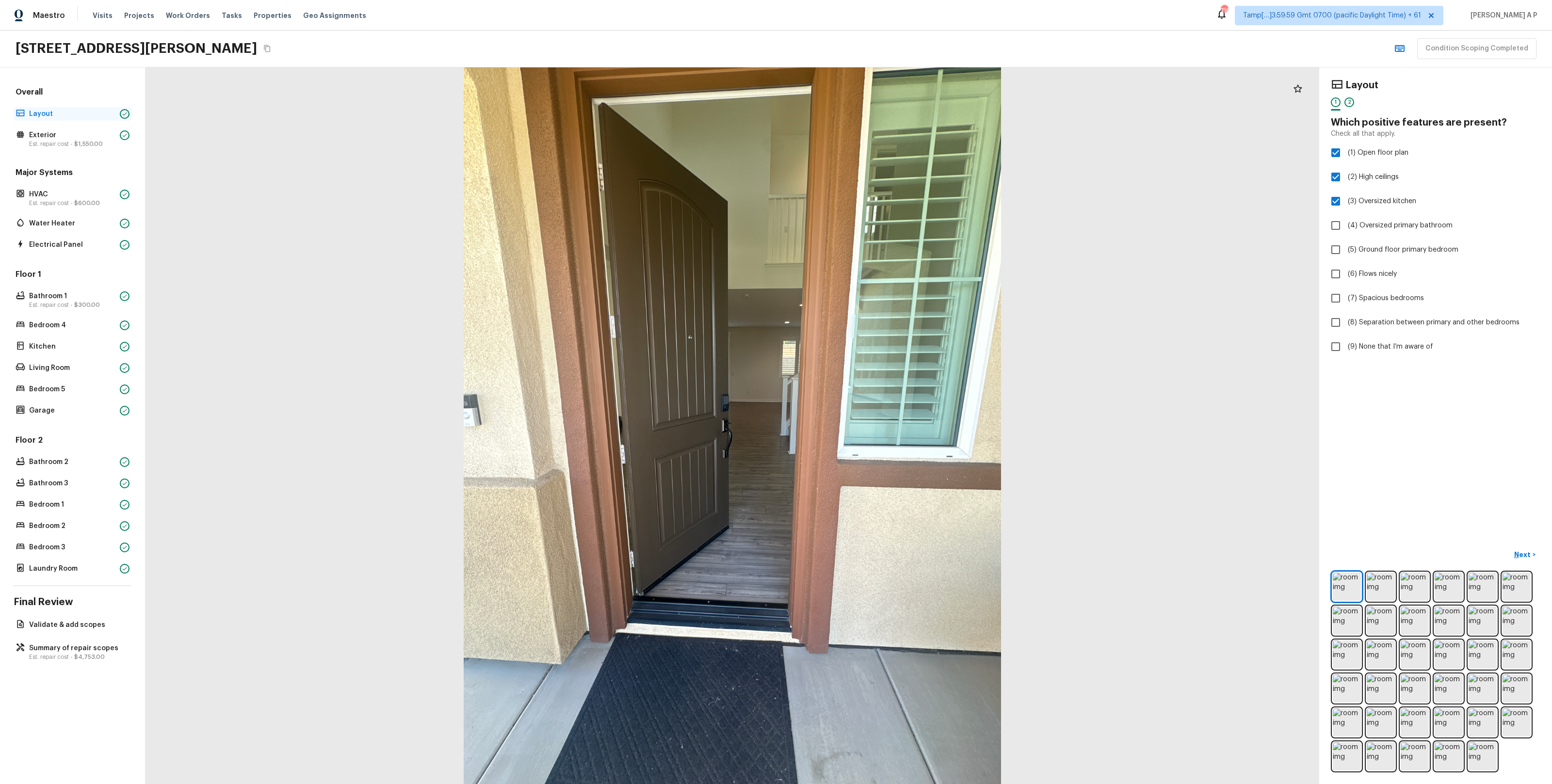
click at [87, 113] on p "Layout" at bounding box center [72, 114] width 87 height 10
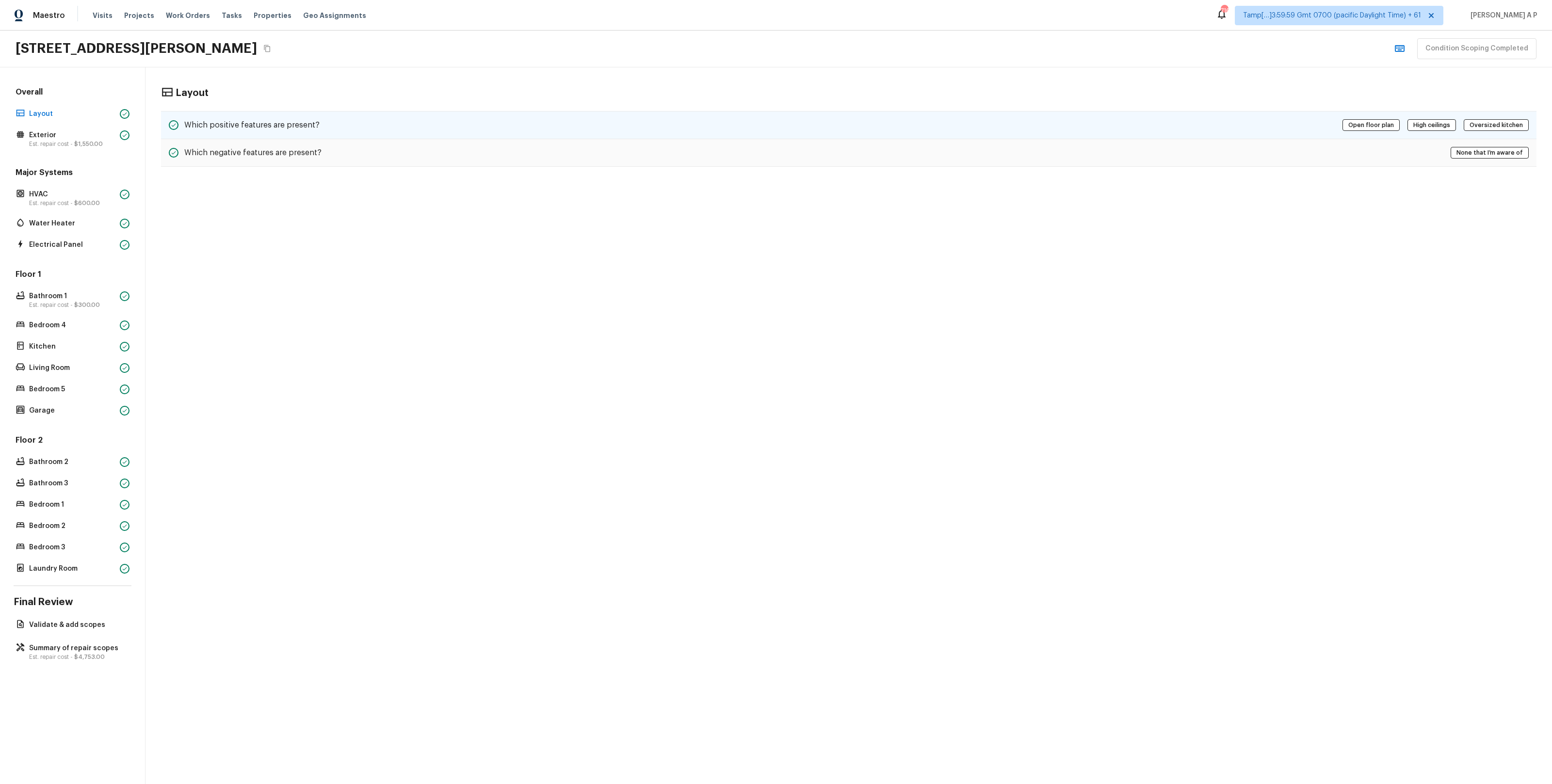
click at [342, 134] on div "Which positive features are present? Open floor plan High ceilings Oversized ki…" at bounding box center [848, 125] width 1375 height 28
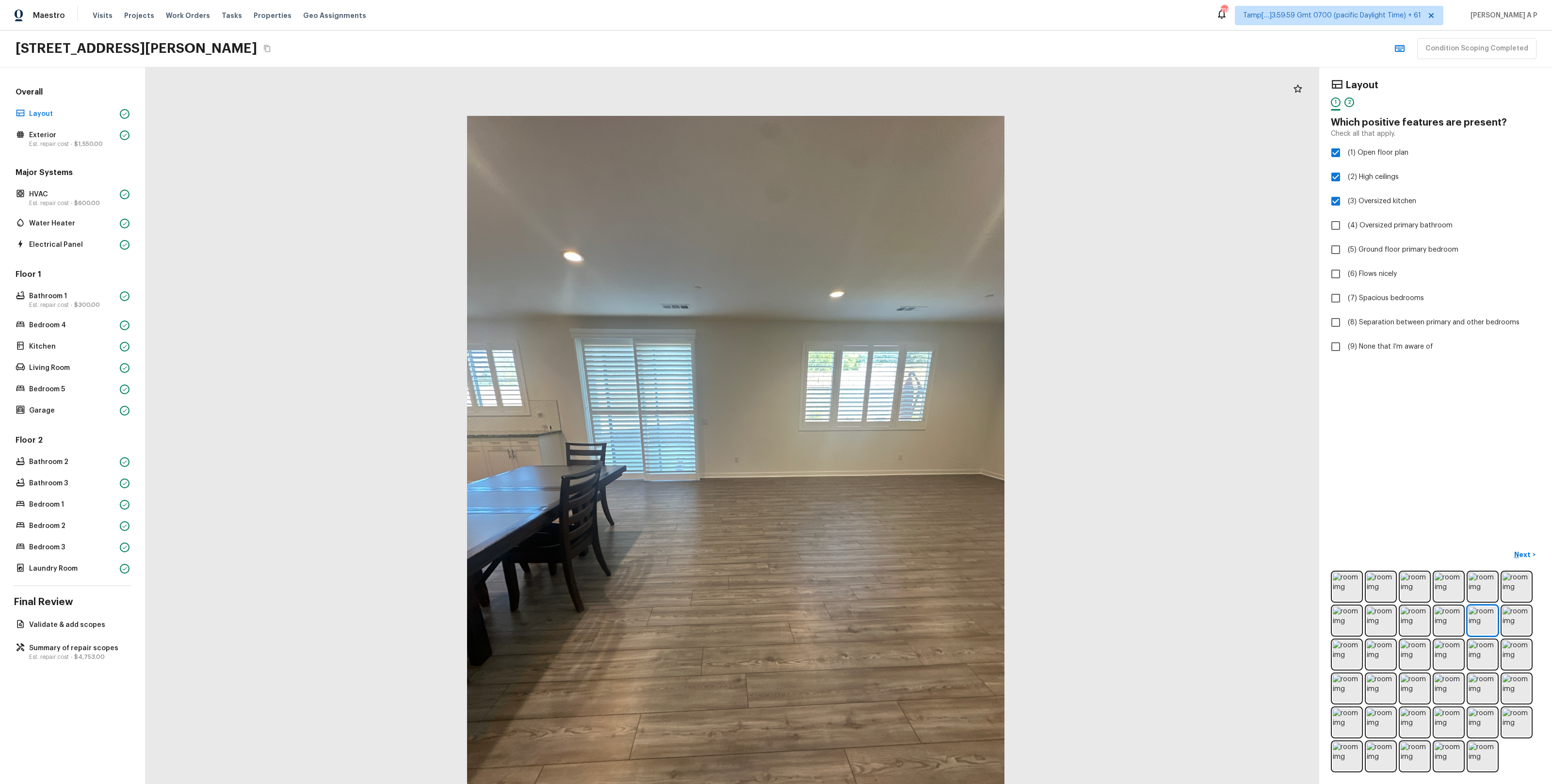
drag, startPoint x: 778, startPoint y: 139, endPoint x: 782, endPoint y: 224, distance: 85.1
click at [782, 224] on div at bounding box center [736, 474] width 1174 height 717
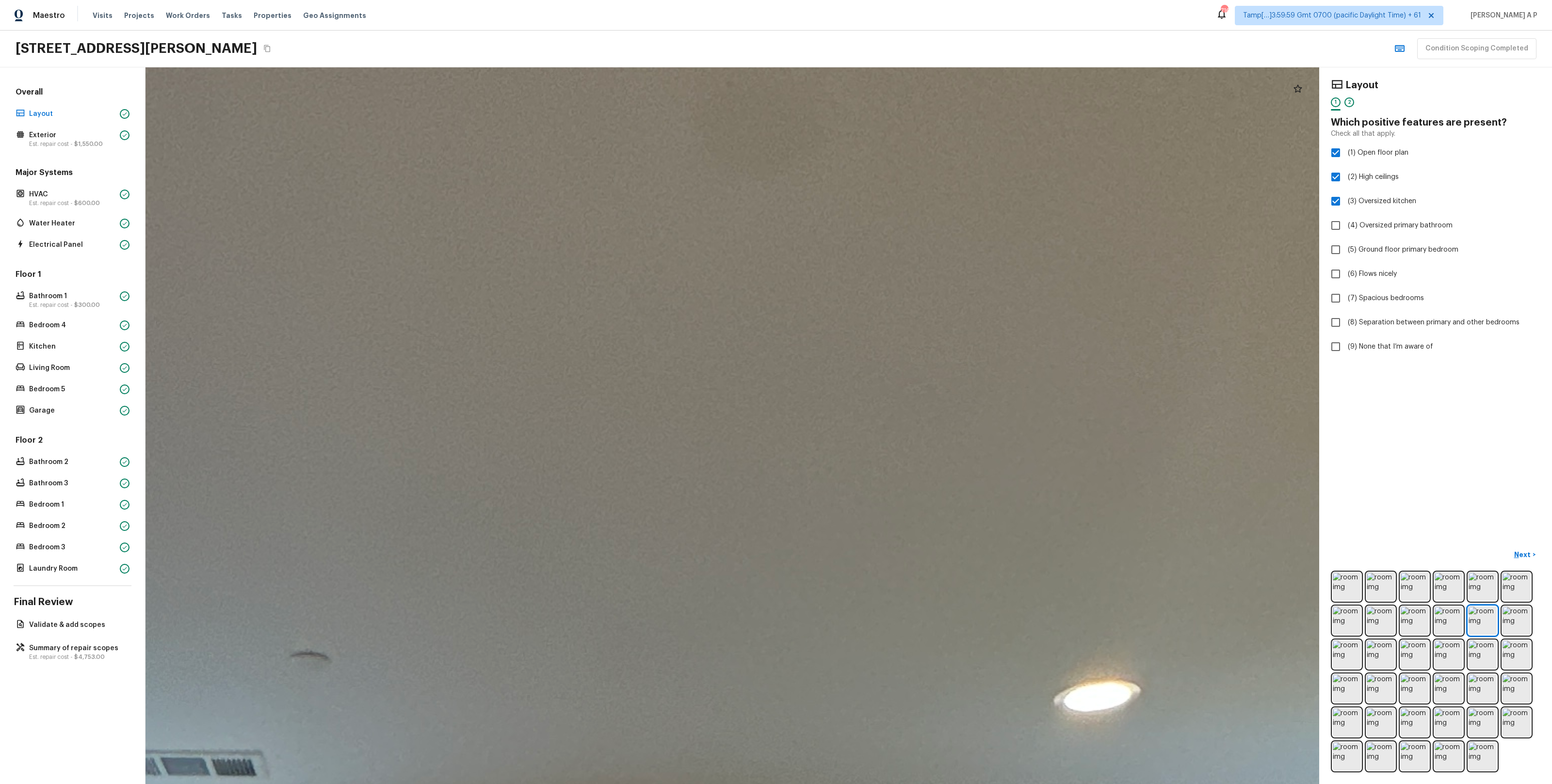
drag, startPoint x: 740, startPoint y: 200, endPoint x: 765, endPoint y: 92, distance: 110.9
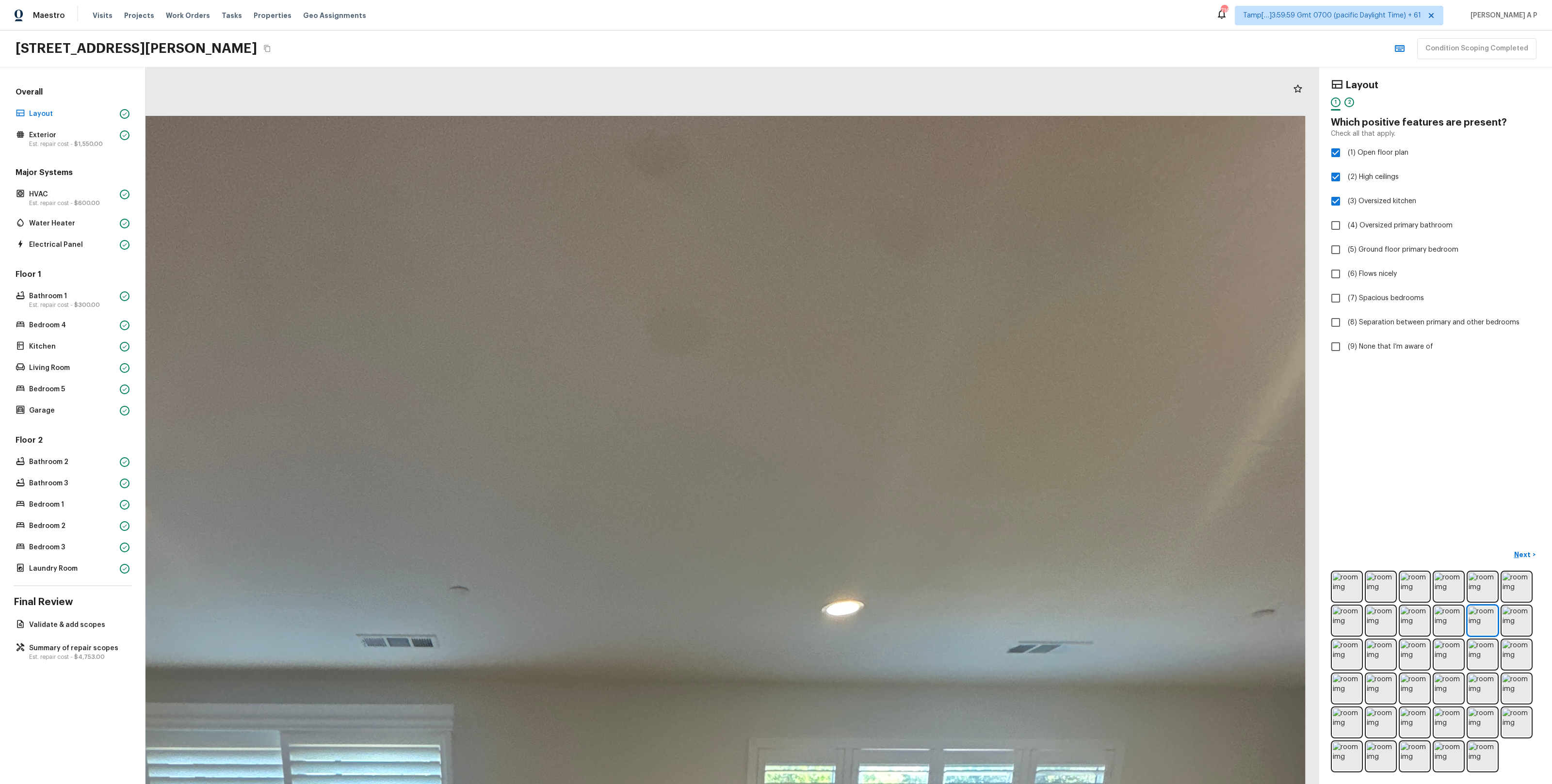
drag, startPoint x: 806, startPoint y: 173, endPoint x: 775, endPoint y: 419, distance: 247.9
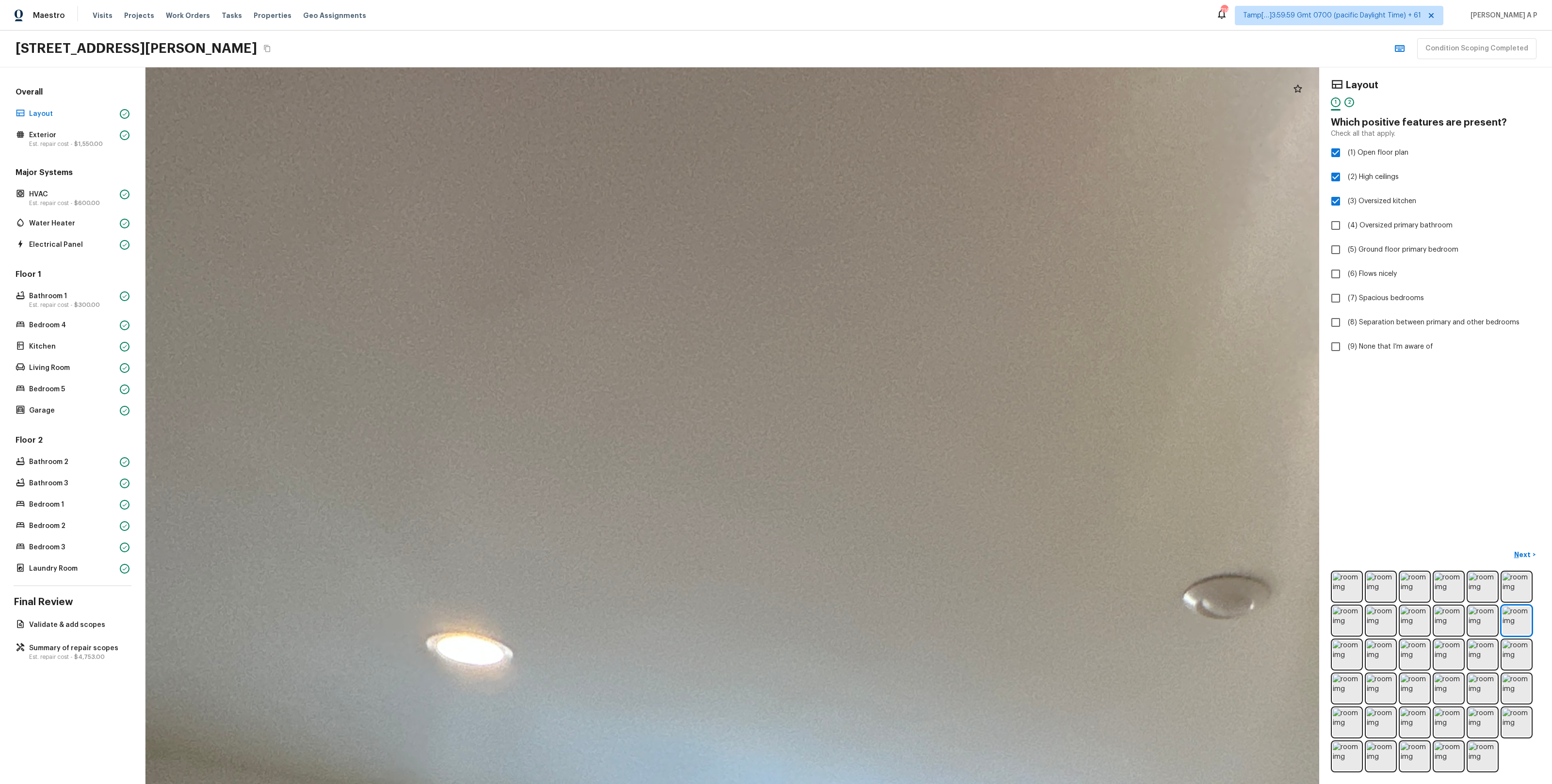
drag, startPoint x: 613, startPoint y: 148, endPoint x: 635, endPoint y: 404, distance: 256.9
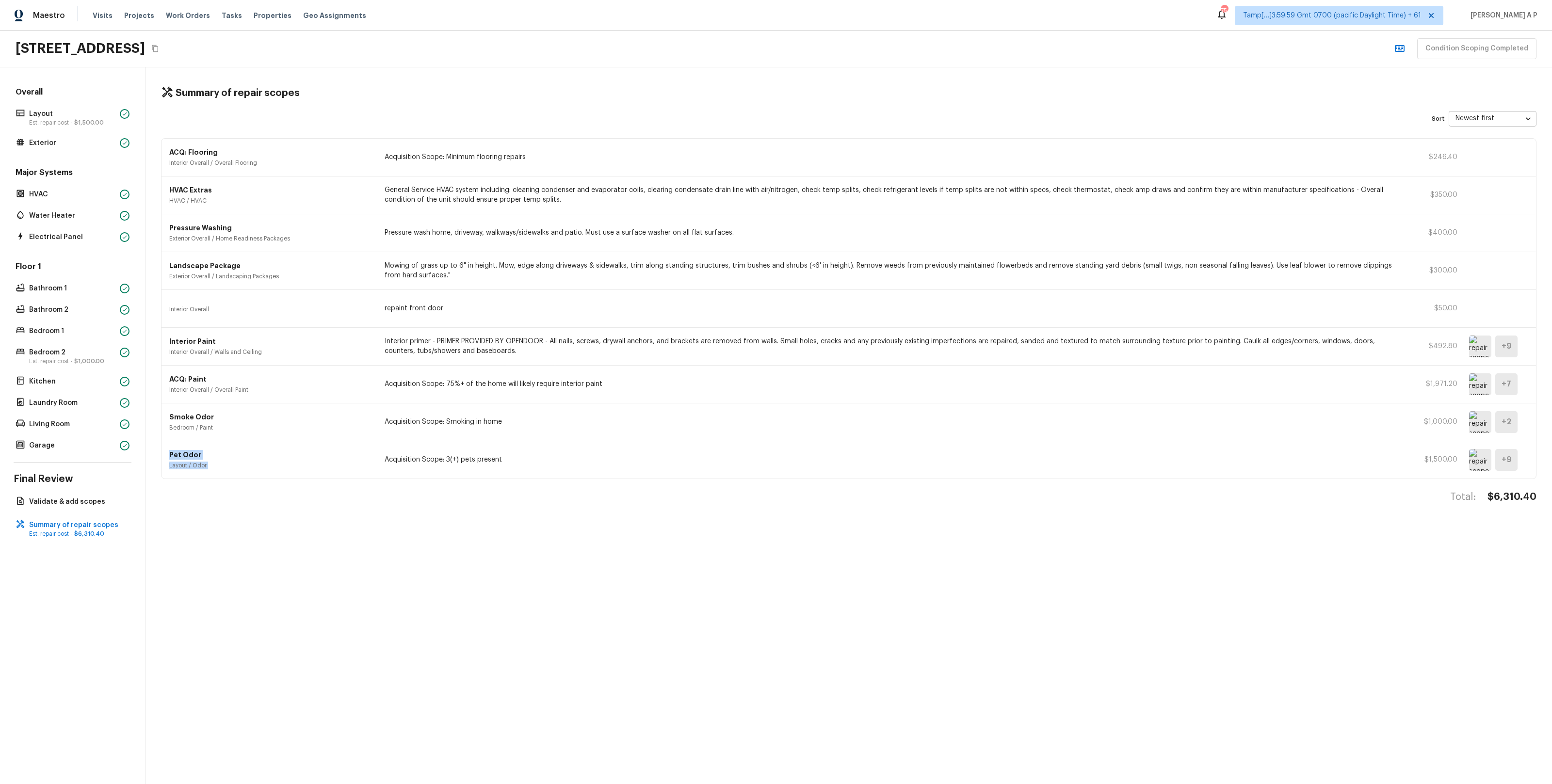
drag, startPoint x: 277, startPoint y: 450, endPoint x: 618, endPoint y: 453, distance: 341.0
click at [618, 453] on div "Pet Odor Layout / Odor Acquisition Scope: 3(+) pets present $1,500.00 + 9" at bounding box center [848, 460] width 1374 height 37
drag, startPoint x: 354, startPoint y: 441, endPoint x: 609, endPoint y: 435, distance: 255.1
click at [609, 435] on div "Smoke Odor Bedroom / Paint Acquisition Scope: Smoking in home $1,000.00 + 2" at bounding box center [848, 422] width 1374 height 38
click at [1477, 426] on img at bounding box center [1480, 422] width 22 height 22
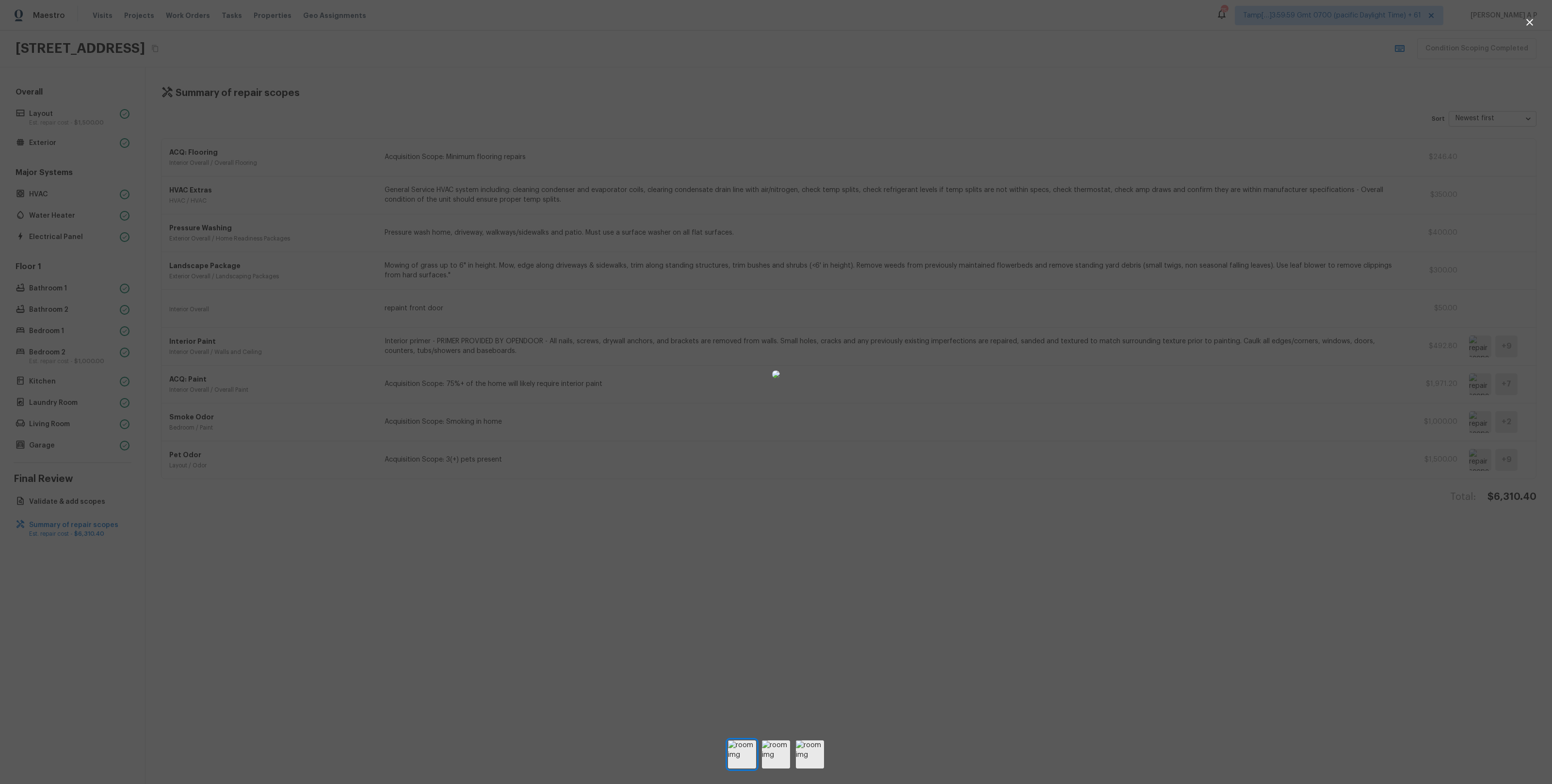
click at [442, 267] on div at bounding box center [776, 374] width 1552 height 717
